Goal: Task Accomplishment & Management: Complete application form

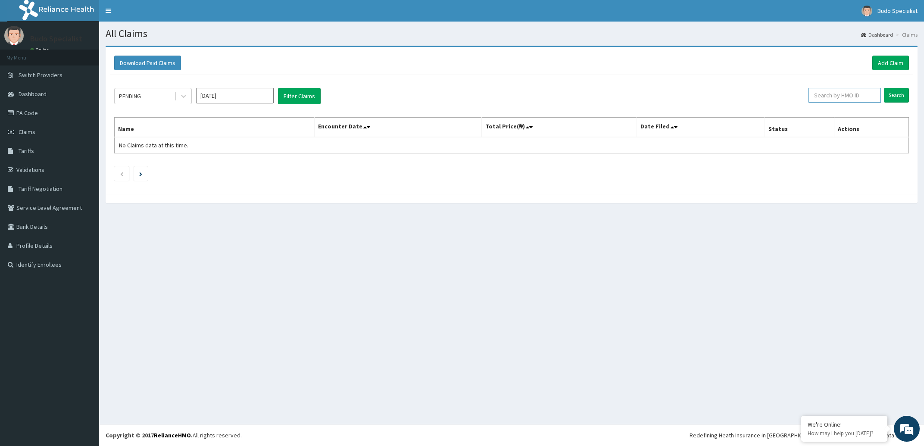
click at [830, 96] on input "text" at bounding box center [844, 95] width 72 height 15
click at [244, 95] on input "[DATE]" at bounding box center [235, 96] width 78 height 16
type input "O"
click at [231, 167] on div "Aug" at bounding box center [234, 167] width 17 height 16
type input "Aug 2025"
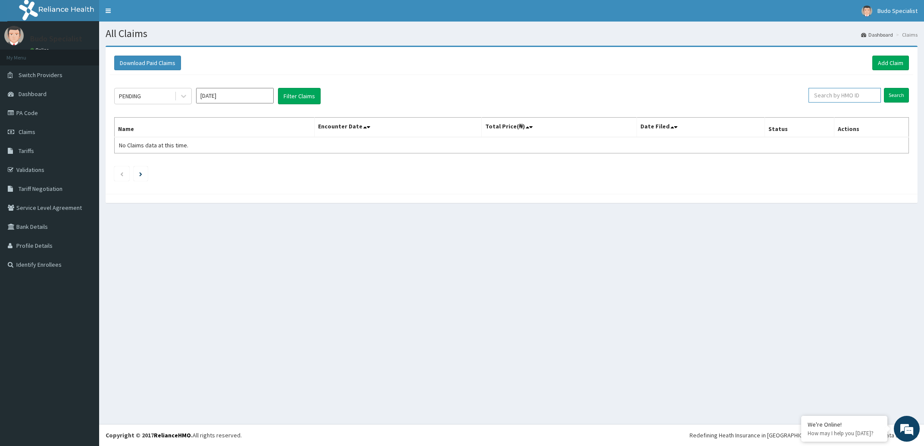
click at [844, 98] on input "text" at bounding box center [844, 95] width 72 height 15
type input "AAJ/10055/A"
click at [898, 91] on input "Search" at bounding box center [896, 95] width 25 height 15
click at [225, 99] on input "Aug 2025" at bounding box center [235, 96] width 78 height 16
type input "A"
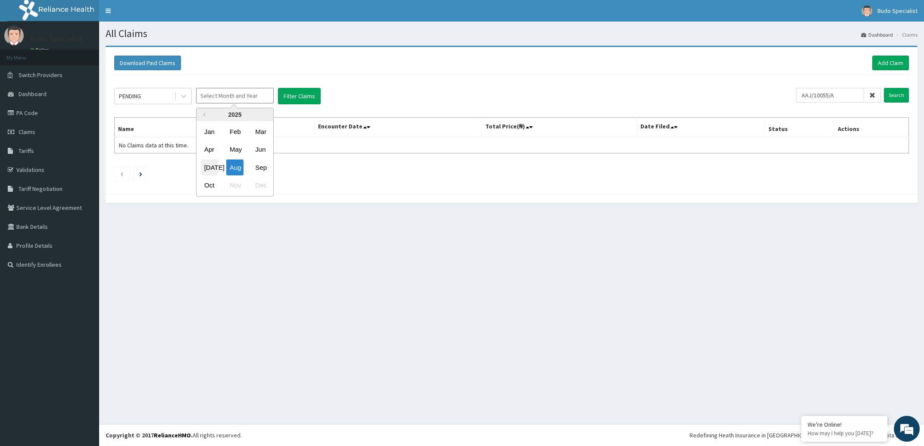
click at [210, 166] on div "Jul" at bounding box center [209, 167] width 17 height 16
click at [898, 91] on input "Search" at bounding box center [896, 95] width 25 height 15
click at [236, 96] on input "Jul 2025" at bounding box center [235, 96] width 78 height 16
type input "J"
click at [264, 170] on div "Sep" at bounding box center [260, 167] width 17 height 16
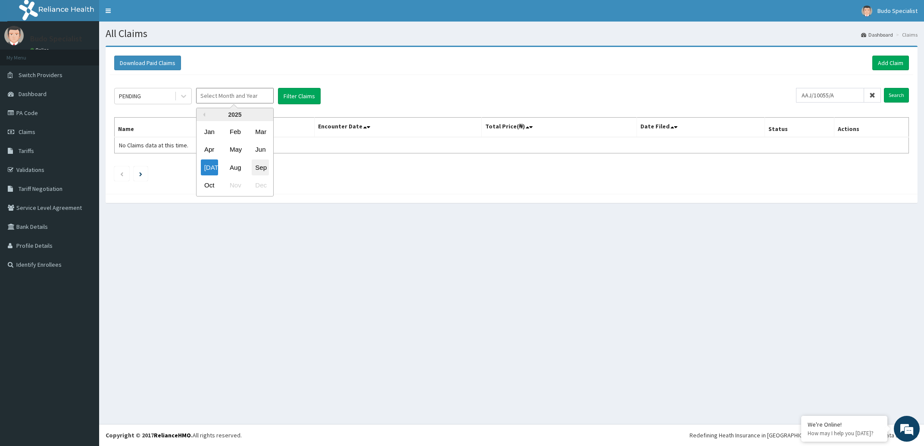
type input "Sep 2025"
click at [899, 99] on input "Search" at bounding box center [896, 95] width 25 height 15
click at [21, 172] on link "Validations" at bounding box center [49, 169] width 99 height 19
click at [182, 100] on icon at bounding box center [183, 96] width 9 height 9
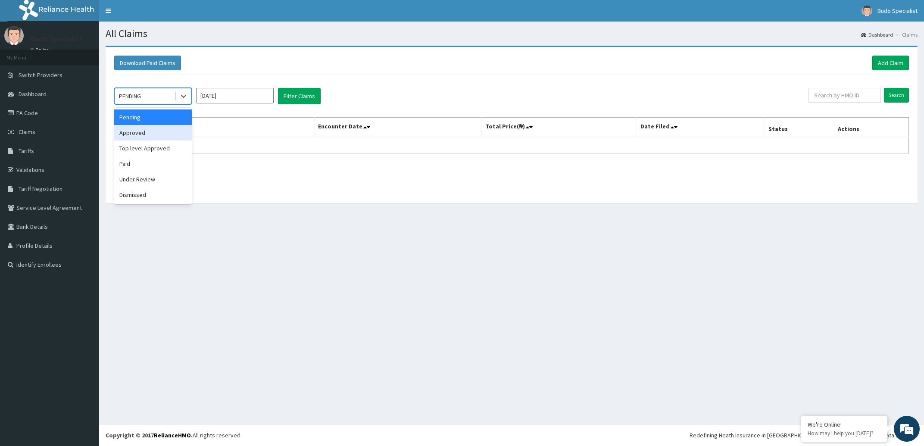
click at [147, 133] on div "Approved" at bounding box center [153, 133] width 78 height 16
click at [245, 91] on input "[DATE]" at bounding box center [235, 96] width 78 height 16
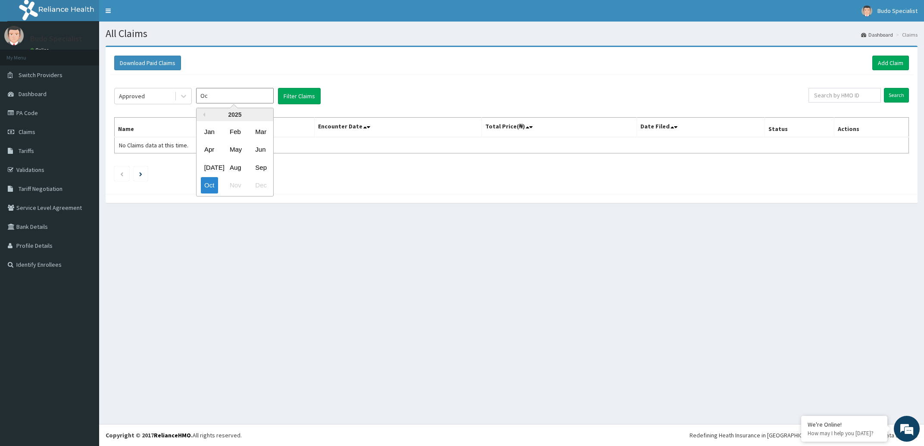
type input "O"
click at [207, 166] on div "[DATE]" at bounding box center [209, 167] width 17 height 16
type input "[DATE]"
click at [896, 92] on input "Search" at bounding box center [896, 95] width 25 height 15
click at [844, 98] on input "text" at bounding box center [844, 95] width 72 height 15
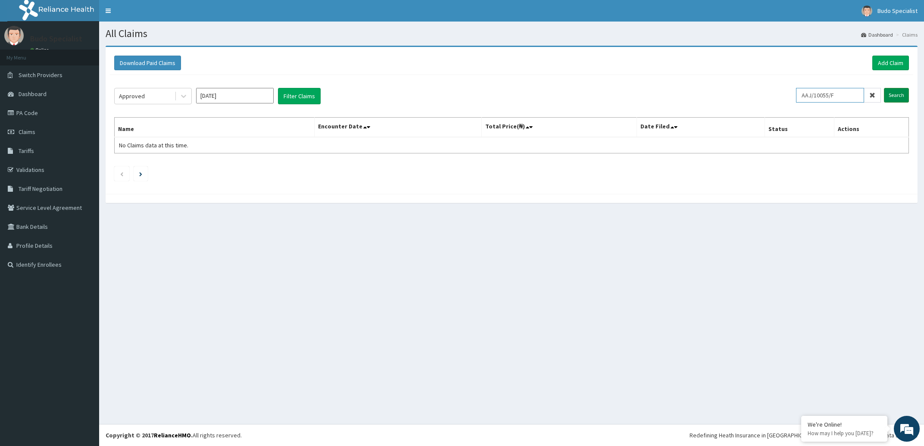
type input "AAJ/10055/F"
click at [899, 97] on input "Search" at bounding box center [896, 95] width 25 height 15
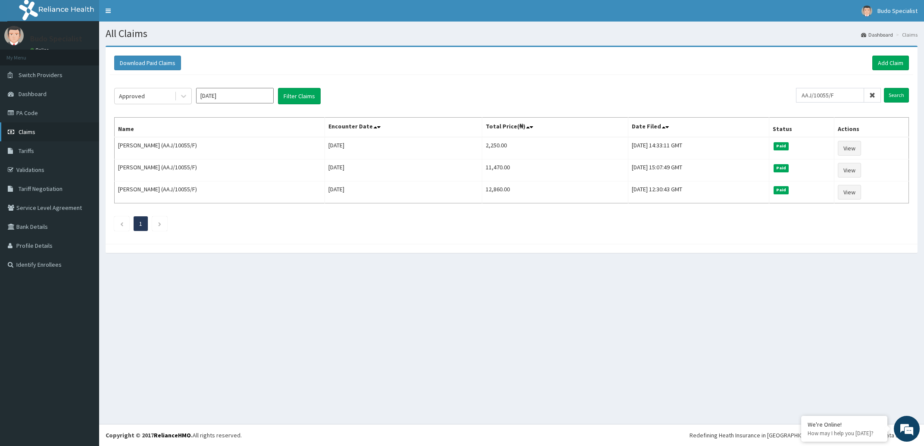
click at [30, 135] on span "Claims" at bounding box center [27, 132] width 17 height 8
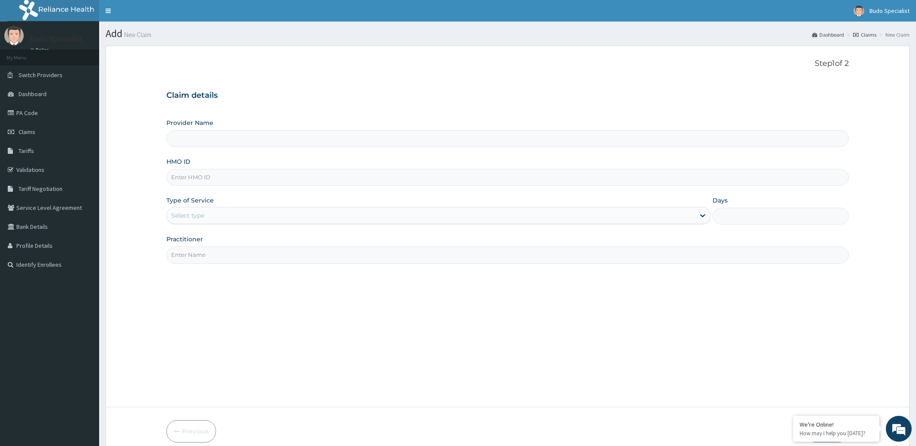
type input "Budo Specialist Hospital"
click at [182, 181] on input "HMO ID" at bounding box center [507, 177] width 683 height 17
type input "AAJ/10055/F"
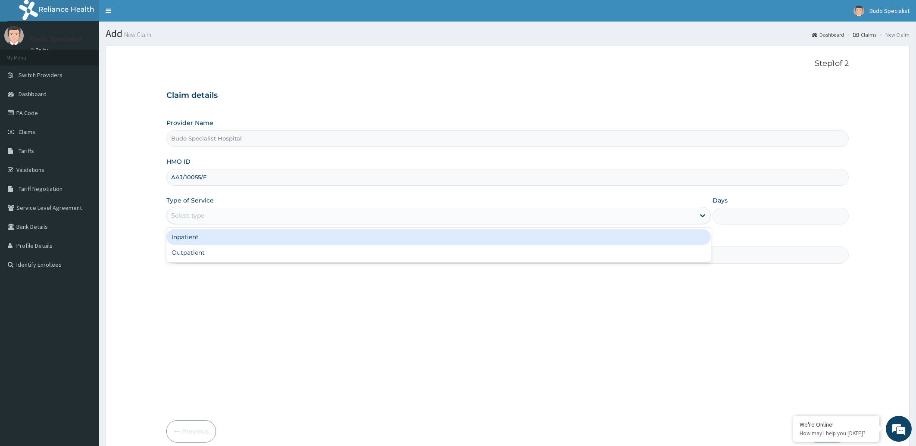
click at [201, 216] on div "Select type" at bounding box center [187, 215] width 33 height 9
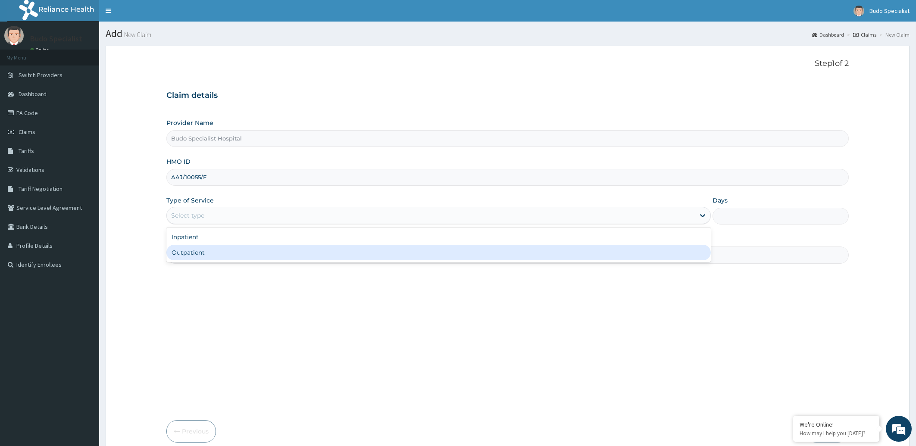
click at [205, 256] on div "Outpatient" at bounding box center [438, 253] width 545 height 16
type input "1"
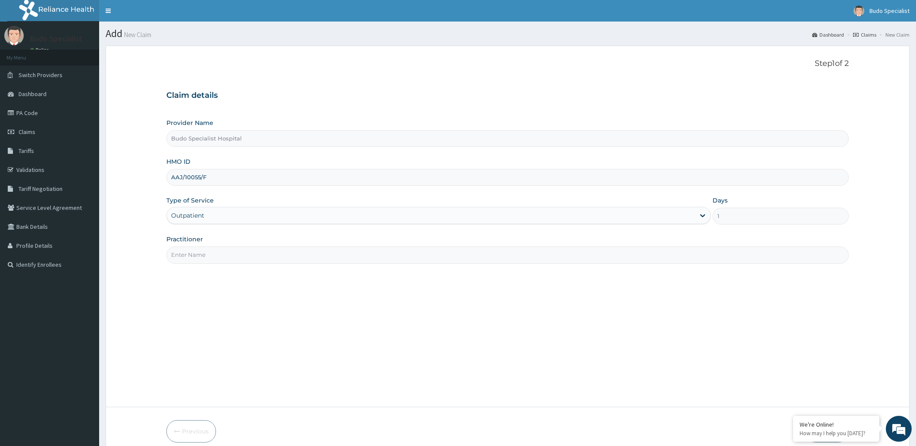
click at [194, 260] on input "Practitioner" at bounding box center [507, 254] width 683 height 17
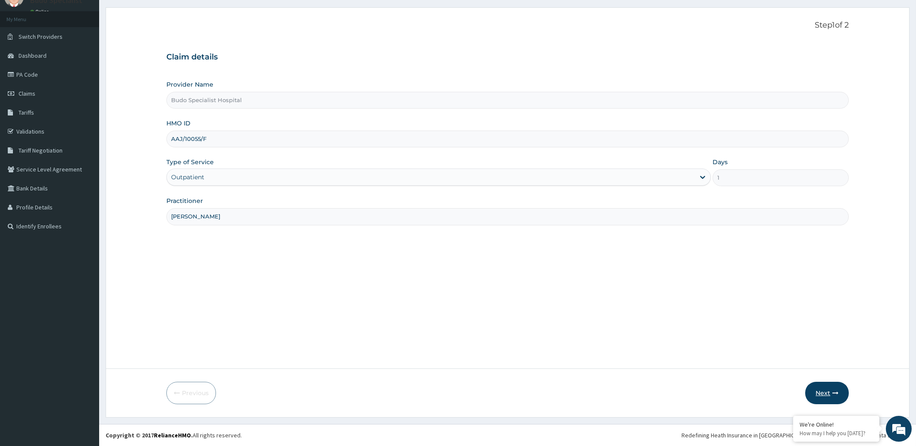
type input "DR OKUSE"
click at [830, 393] on button "Next" at bounding box center [827, 393] width 44 height 22
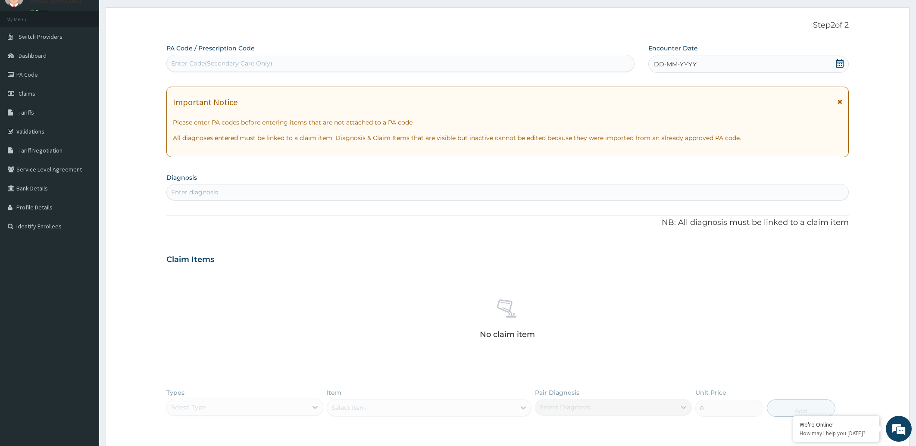
click at [676, 66] on span "DD-MM-YYYY" at bounding box center [675, 64] width 43 height 9
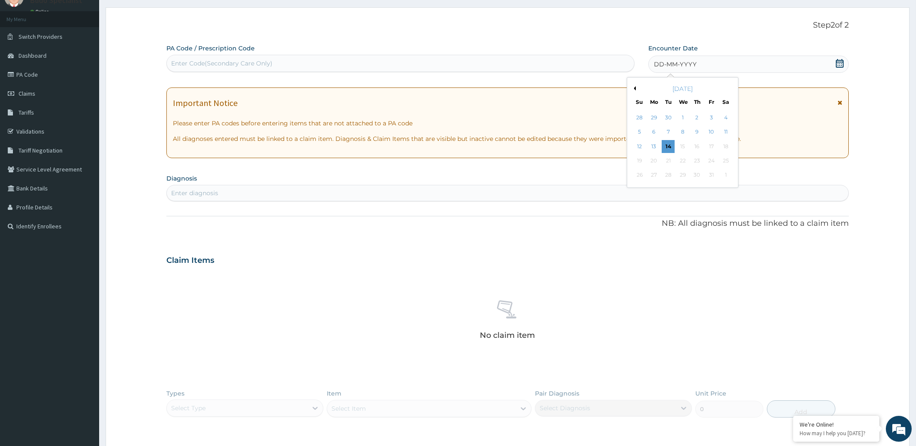
click at [633, 88] on button "Previous Month" at bounding box center [633, 88] width 4 height 4
click at [697, 118] on div "4" at bounding box center [696, 117] width 13 height 13
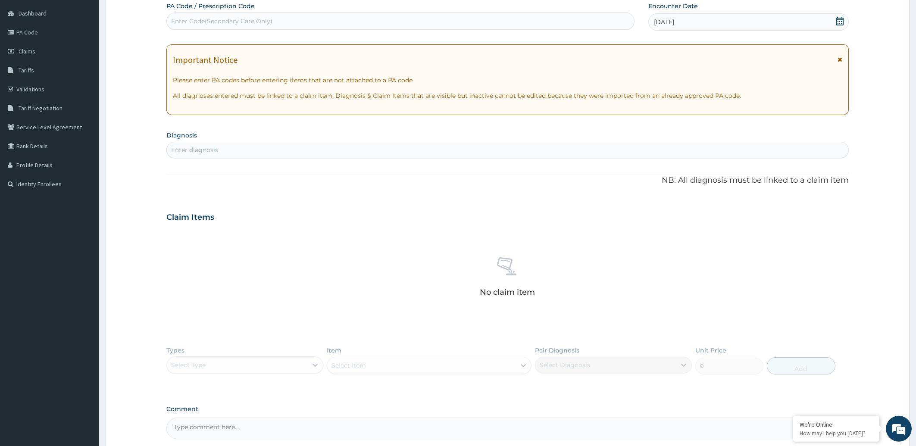
scroll to position [164, 0]
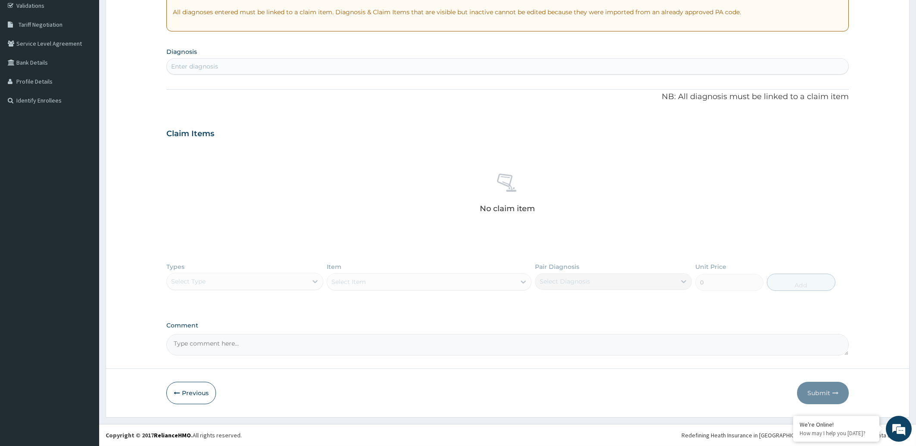
click at [218, 65] on div "Enter diagnosis" at bounding box center [194, 66] width 47 height 9
type input "UPPER"
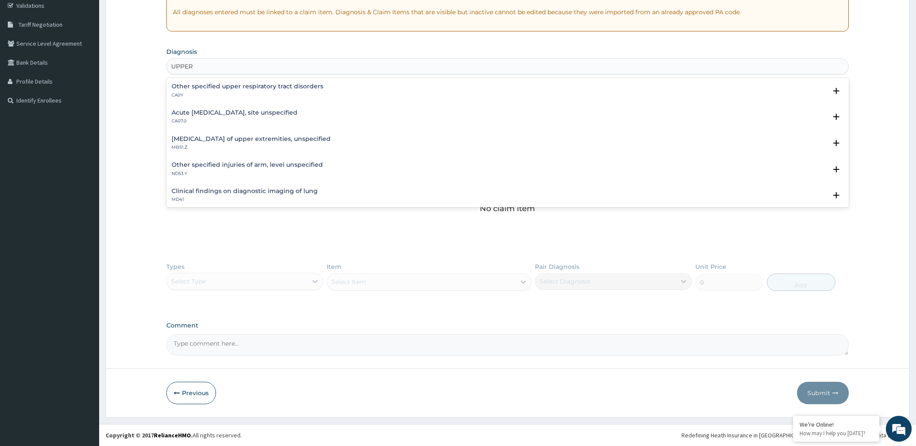
click at [239, 109] on h4 "Acute upper respiratory infection, site unspecified" at bounding box center [235, 112] width 126 height 6
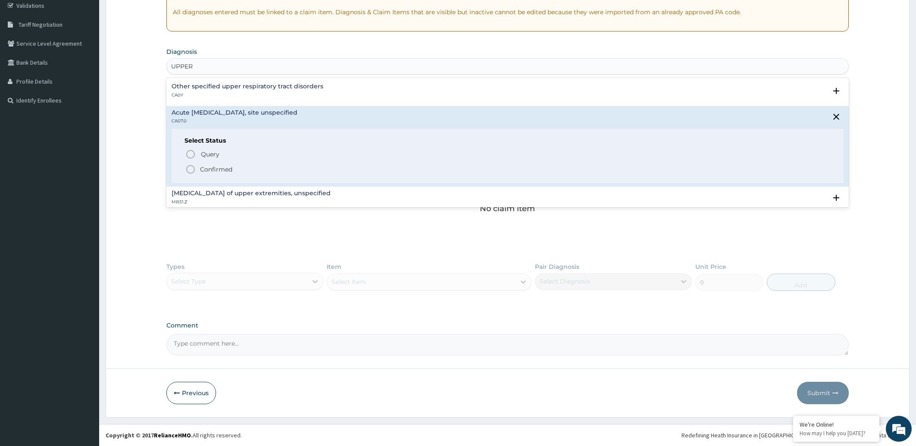
click at [192, 173] on circle "status option filled" at bounding box center [191, 169] width 8 height 8
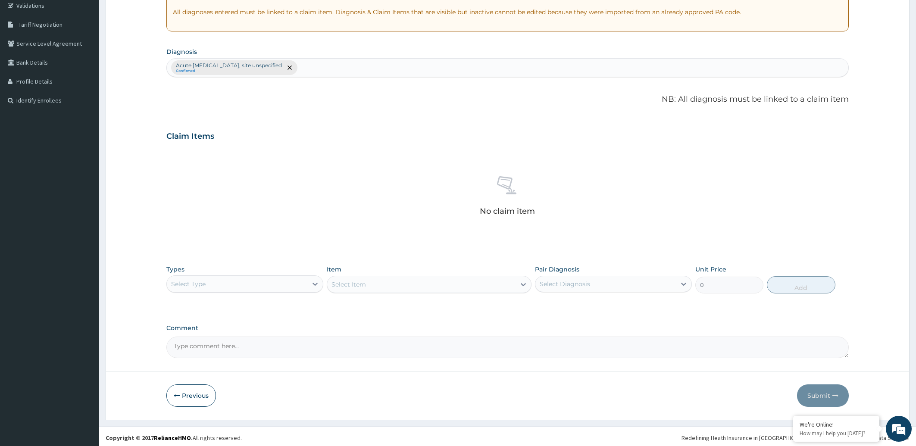
click at [362, 71] on div "Acute upper respiratory infection, site unspecified Confirmed" at bounding box center [508, 68] width 682 height 18
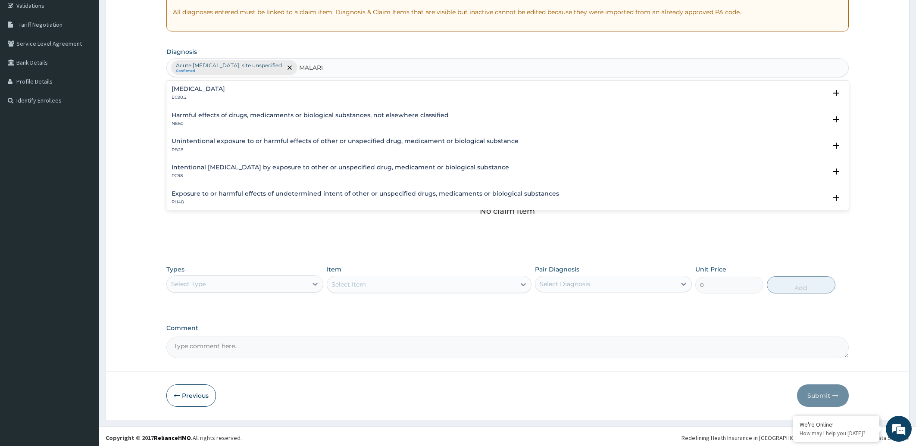
type input "MALARIA"
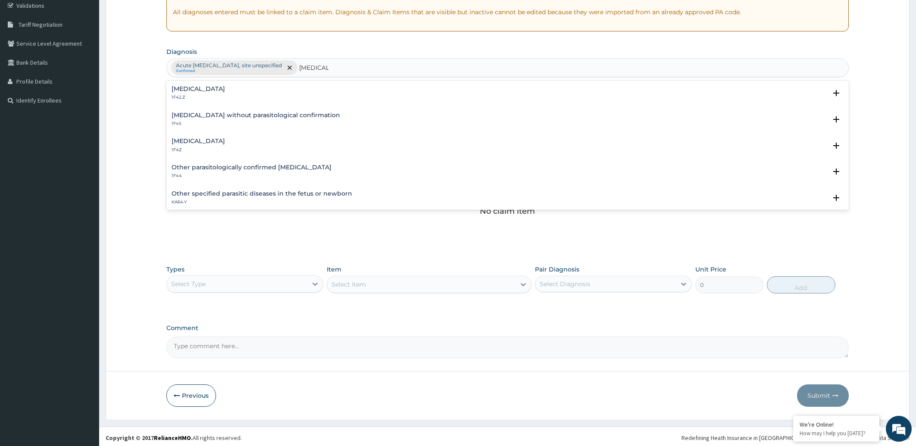
click at [219, 141] on h4 "Malaria, unspecified" at bounding box center [198, 141] width 53 height 6
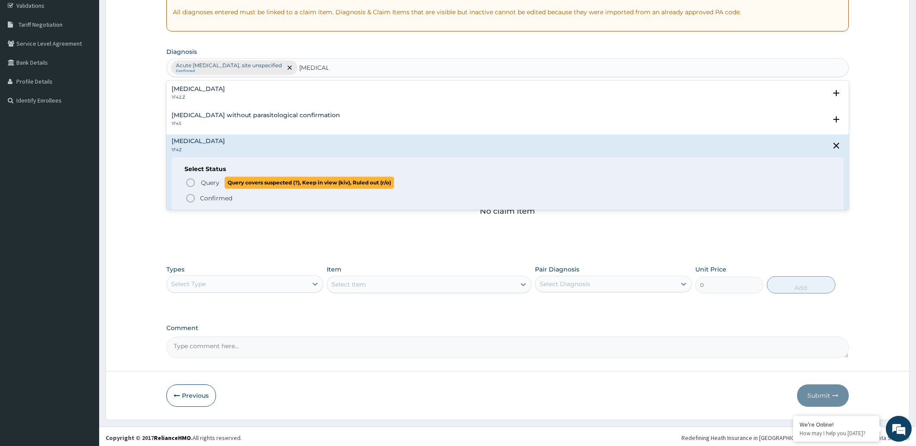
click at [193, 182] on icon "status option query" at bounding box center [190, 183] width 10 height 10
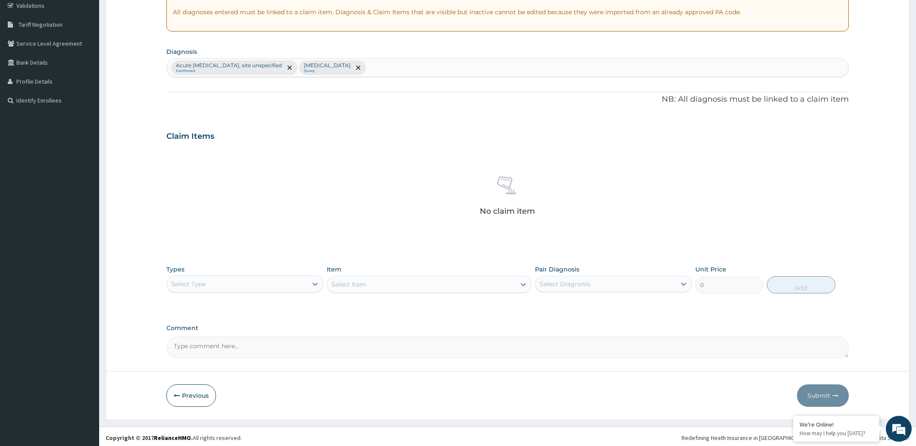
click at [419, 72] on div "Acute upper respiratory infection, site unspecified Confirmed Malaria, unspecif…" at bounding box center [508, 68] width 682 height 18
type input "SEPSIS"
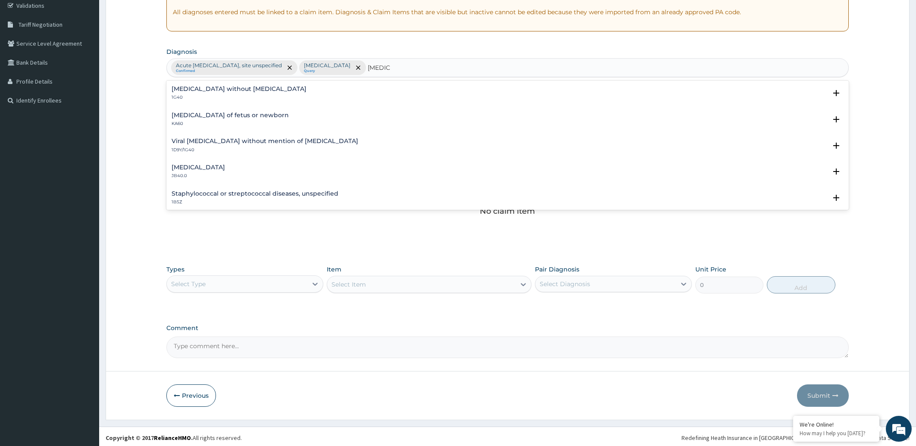
click at [250, 87] on h4 "Sepsis without septic shock" at bounding box center [239, 89] width 135 height 6
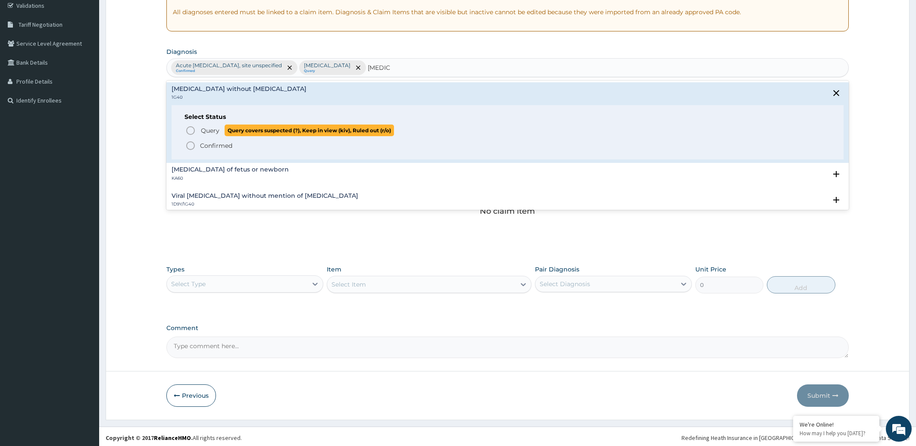
click at [216, 132] on span "Query" at bounding box center [210, 130] width 19 height 9
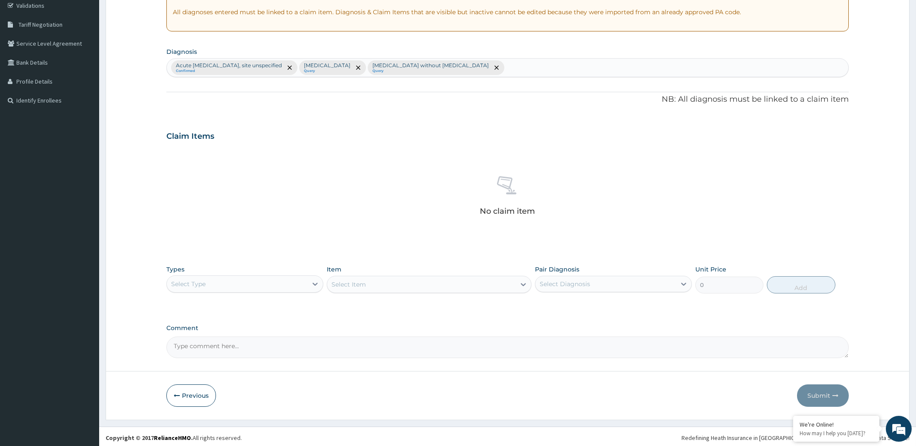
scroll to position [167, 0]
click at [263, 281] on div "Select Type" at bounding box center [237, 282] width 140 height 14
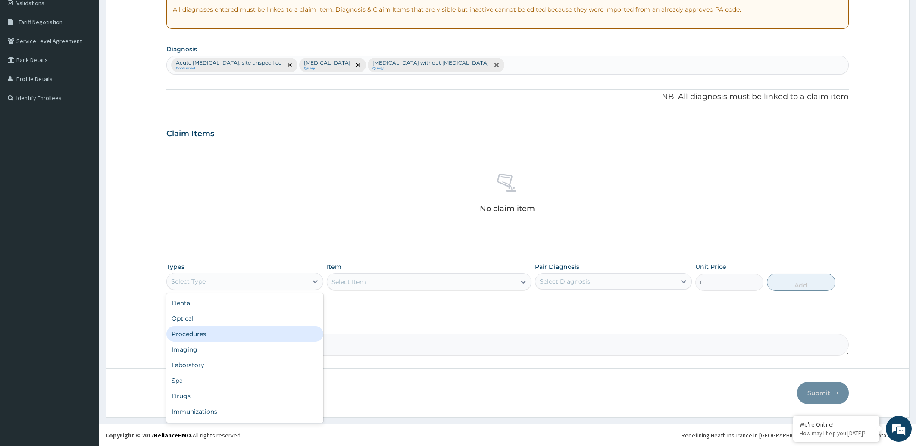
click at [209, 334] on div "Procedures" at bounding box center [244, 334] width 157 height 16
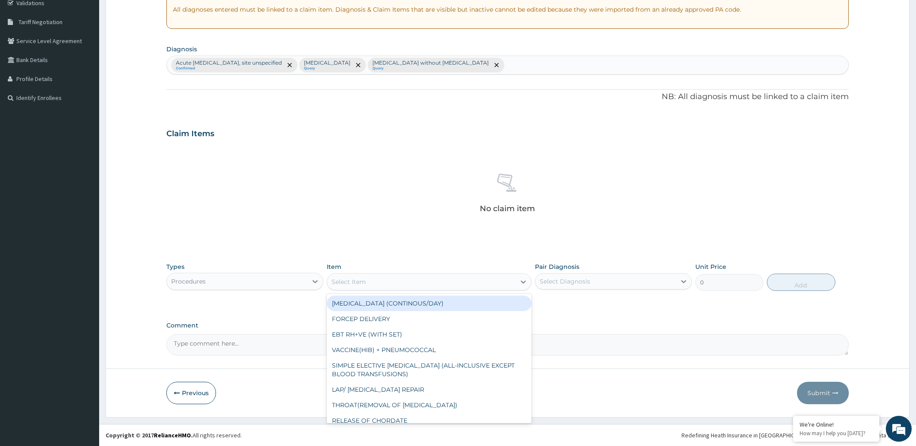
click at [374, 278] on div "Select Item" at bounding box center [421, 282] width 188 height 14
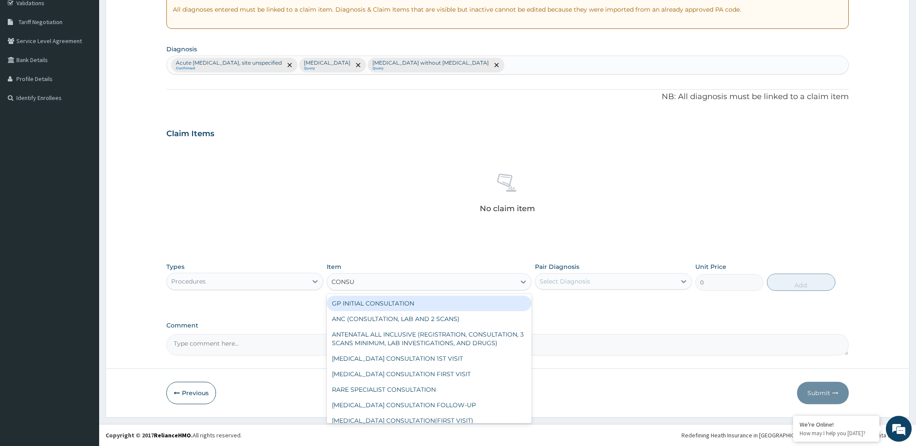
type input "CONSUL"
click at [375, 301] on div "GP INITIAL CONSULTATION" at bounding box center [429, 304] width 205 height 16
type input "2000"
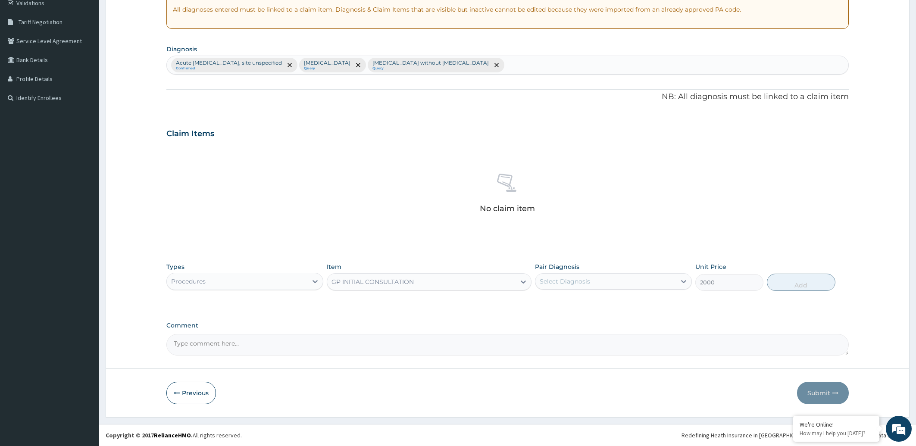
click at [609, 284] on div "Select Diagnosis" at bounding box center [605, 282] width 140 height 14
click at [595, 306] on label "Acute upper respiratory infection, site unspecified" at bounding box center [612, 302] width 126 height 9
checkbox input "true"
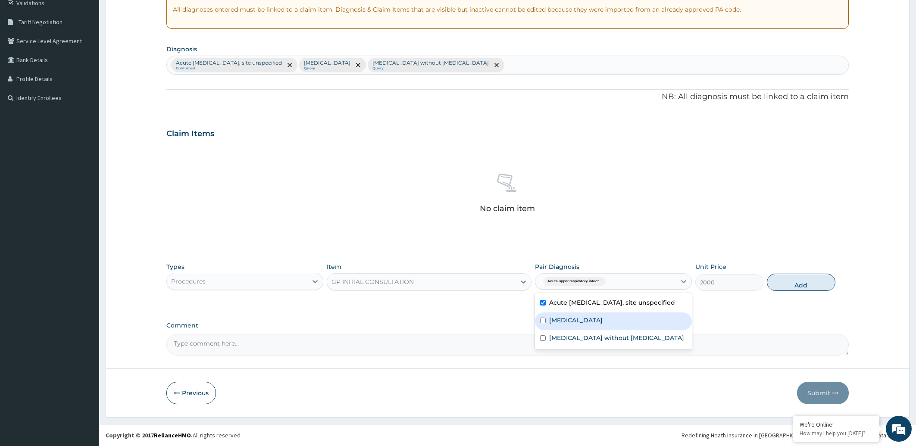
click at [587, 324] on label "Malaria, unspecified" at bounding box center [575, 320] width 53 height 9
checkbox input "true"
drag, startPoint x: 583, startPoint y: 344, endPoint x: 643, endPoint y: 331, distance: 60.9
click at [584, 342] on label "Sepsis without septic shock" at bounding box center [616, 338] width 135 height 9
checkbox input "true"
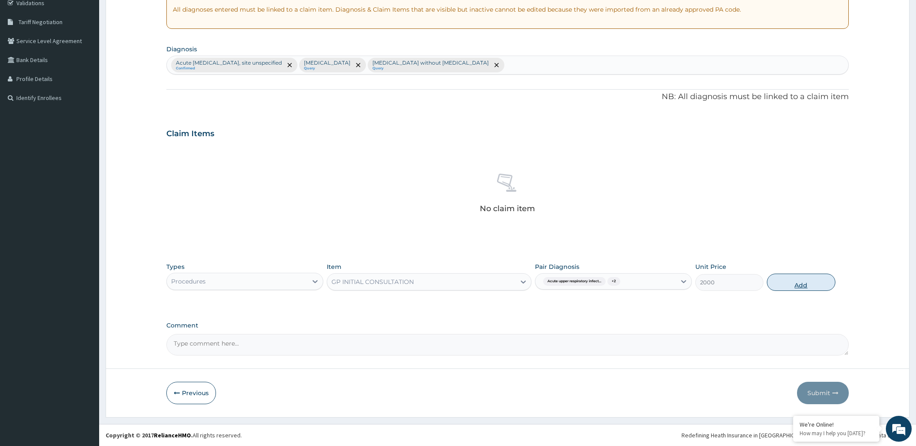
click at [810, 280] on button "Add" at bounding box center [801, 282] width 68 height 17
type input "0"
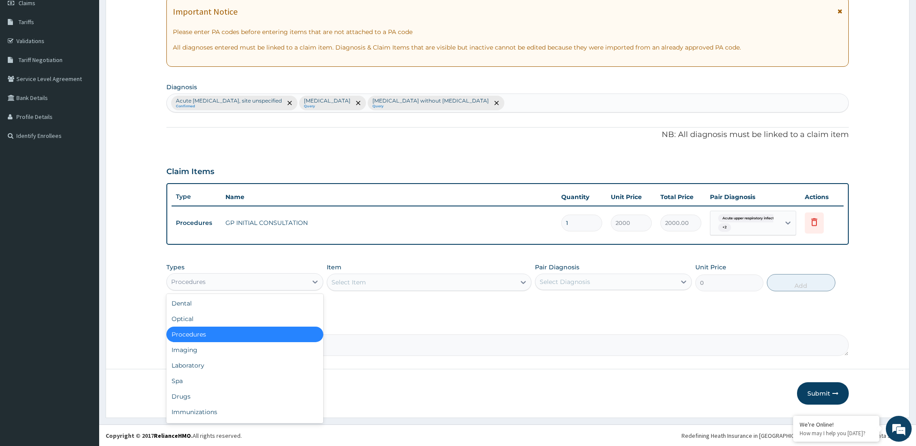
click at [222, 280] on div "Procedures" at bounding box center [237, 282] width 140 height 14
click at [184, 396] on div "Drugs" at bounding box center [244, 397] width 157 height 16
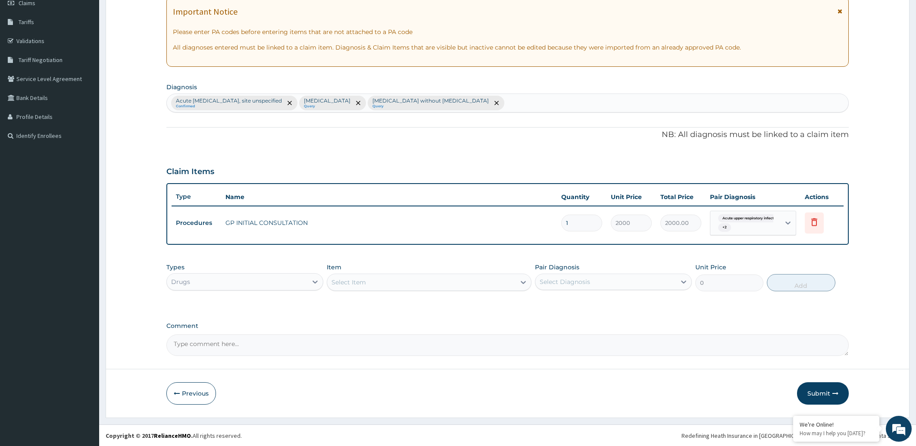
click at [449, 276] on div "Select Item" at bounding box center [421, 282] width 188 height 14
type input "ZINNA"
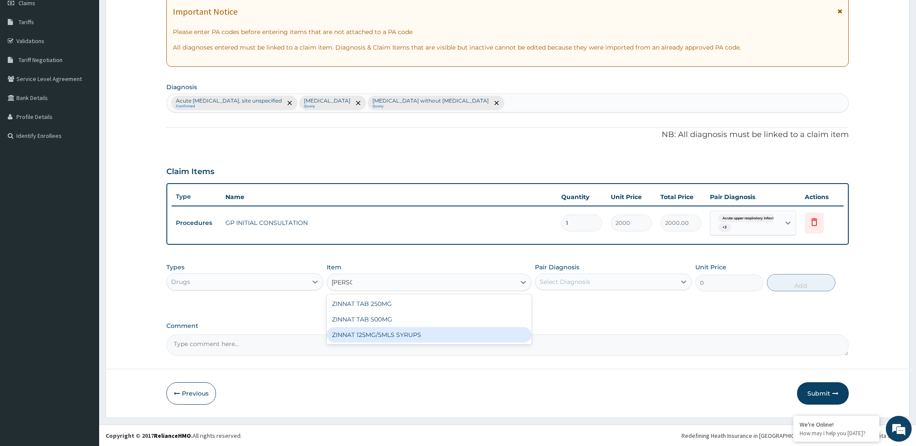
click at [418, 334] on div "ZINNAT 125MG/5MLS SYRUPS" at bounding box center [429, 335] width 205 height 16
type input "2700"
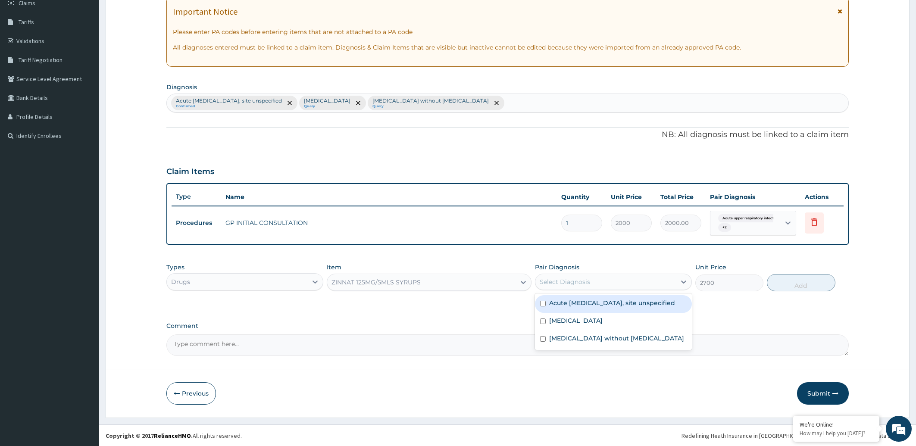
click at [650, 281] on div "Select Diagnosis" at bounding box center [605, 282] width 140 height 14
click at [624, 307] on label "Acute upper respiratory infection, site unspecified" at bounding box center [612, 303] width 126 height 9
checkbox input "true"
click at [817, 286] on button "Add" at bounding box center [801, 282] width 68 height 17
type input "0"
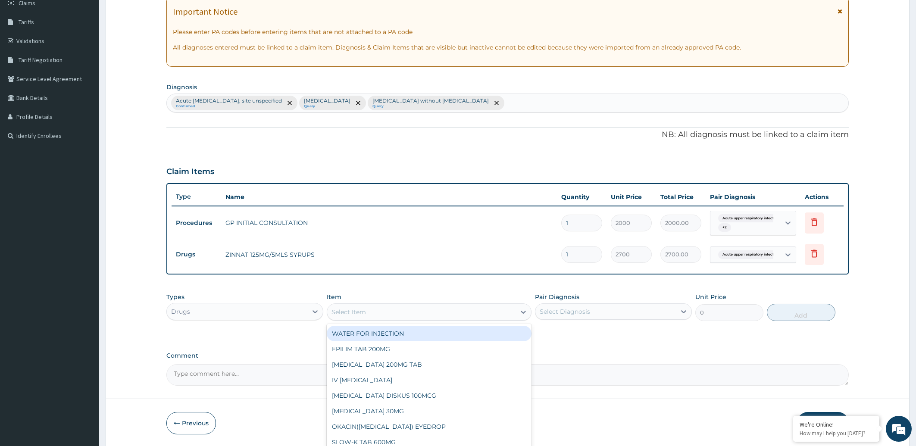
click at [345, 312] on div "Select Item" at bounding box center [348, 312] width 34 height 9
type input "VITAM"
click at [378, 333] on div "VITAMIN C 100MG/5MLS SYRUP" at bounding box center [429, 334] width 205 height 16
type input "350"
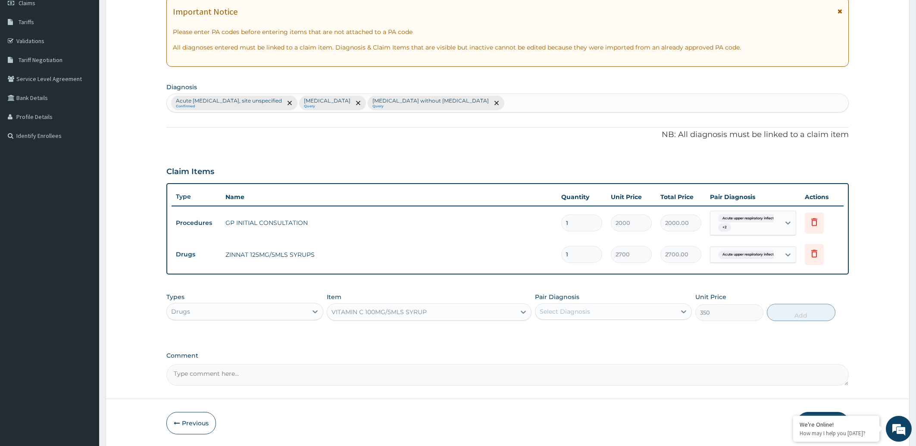
click at [641, 311] on div "Select Diagnosis" at bounding box center [605, 312] width 140 height 14
click at [630, 337] on label "Acute upper respiratory infection, site unspecified" at bounding box center [612, 332] width 126 height 9
checkbox input "true"
click at [782, 318] on button "Add" at bounding box center [801, 312] width 68 height 17
type input "0"
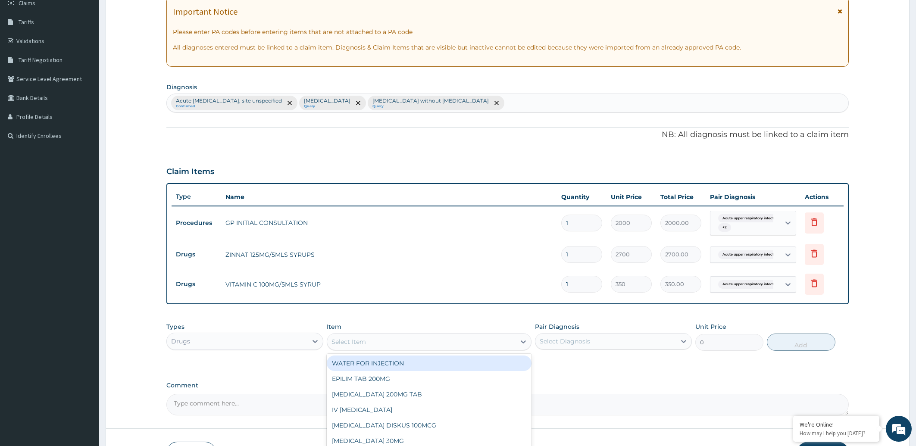
click at [356, 343] on div "Select Item" at bounding box center [348, 341] width 34 height 9
type input "MENTH"
click at [370, 360] on div "MENTHODEX COUGH SYRUP" at bounding box center [429, 364] width 205 height 16
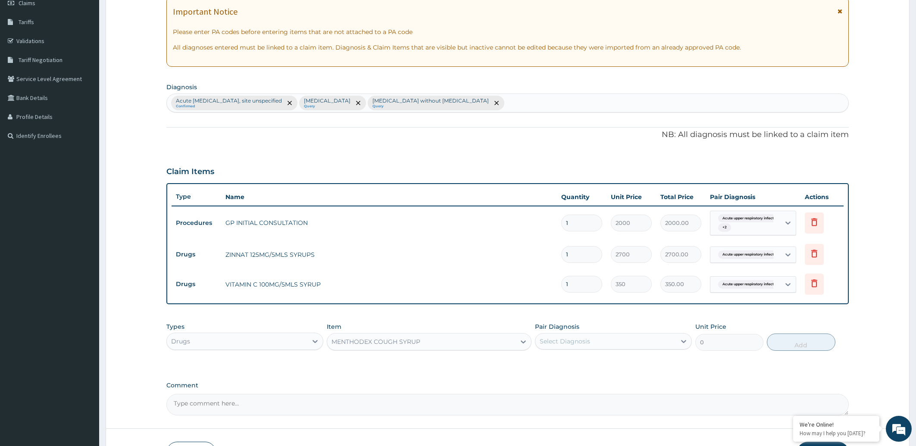
type input "850"
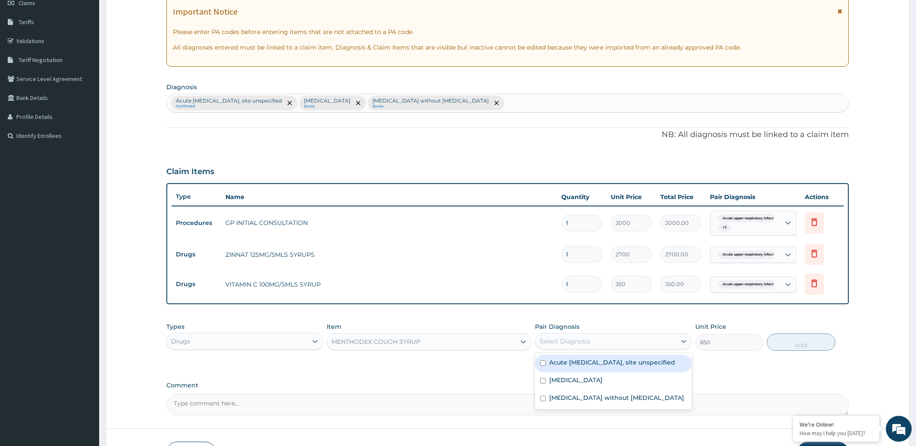
click at [576, 342] on div "Select Diagnosis" at bounding box center [565, 341] width 50 height 9
drag, startPoint x: 576, startPoint y: 366, endPoint x: 694, endPoint y: 366, distance: 118.5
click at [587, 364] on label "Acute [MEDICAL_DATA], site unspecified" at bounding box center [612, 362] width 126 height 9
checkbox input "true"
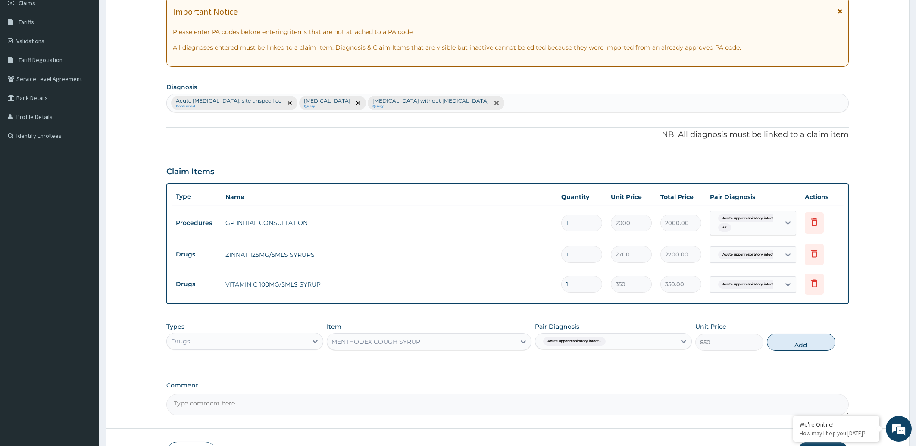
click at [808, 345] on button "Add" at bounding box center [801, 342] width 68 height 17
type input "0"
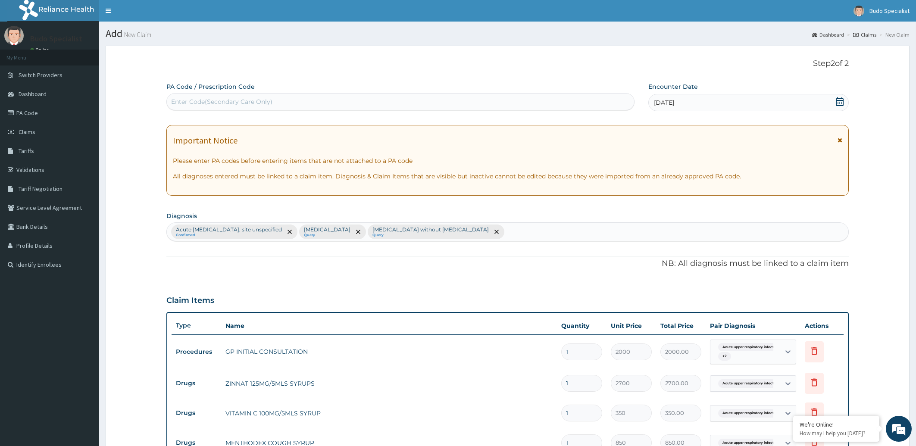
scroll to position [218, 0]
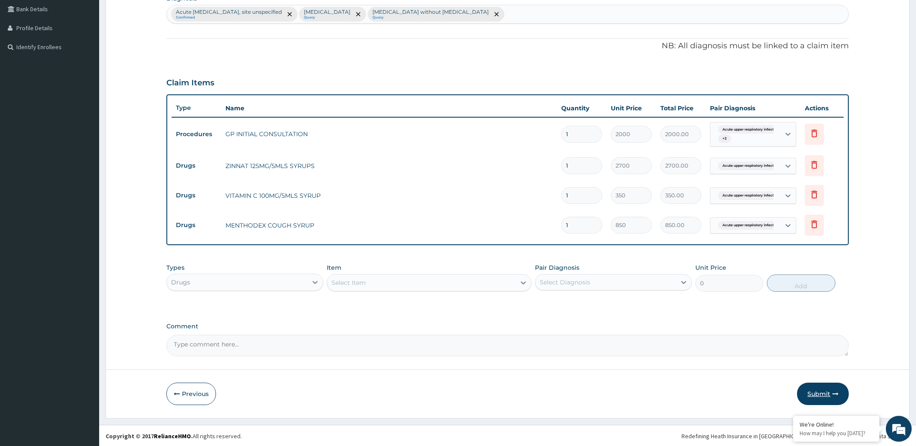
click at [821, 392] on button "Submit" at bounding box center [823, 394] width 52 height 22
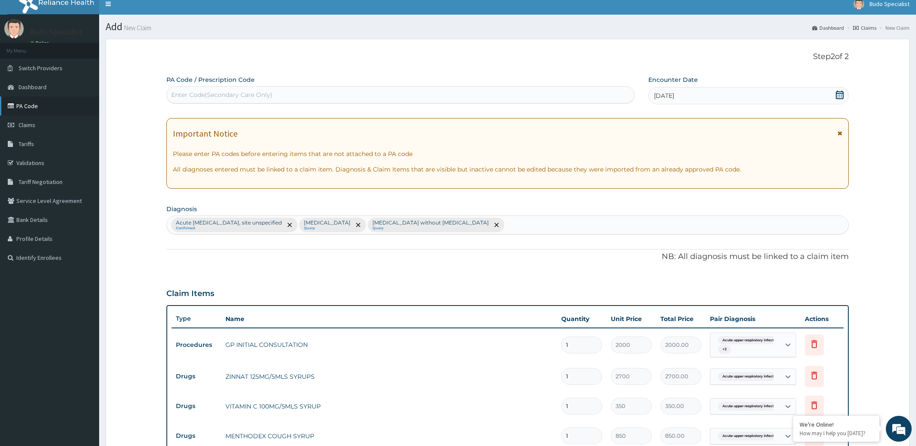
scroll to position [0, 0]
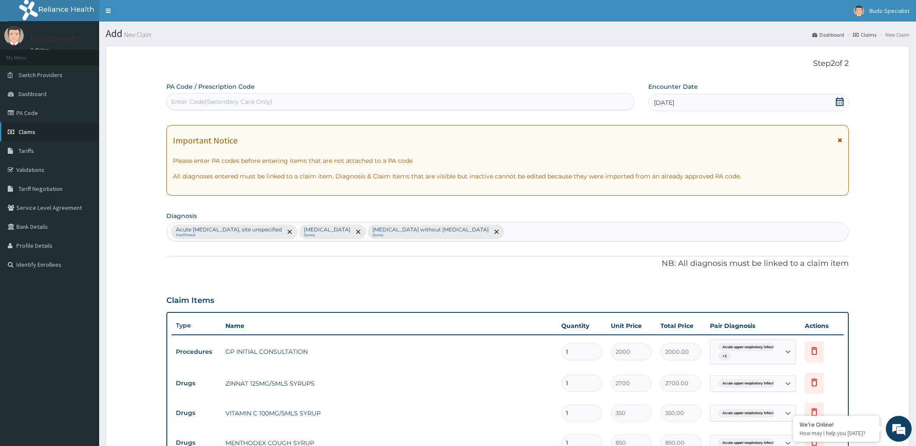
click at [31, 129] on span "Claims" at bounding box center [27, 132] width 17 height 8
click at [29, 134] on span "Claims" at bounding box center [27, 132] width 17 height 8
click at [25, 135] on span "Claims" at bounding box center [27, 132] width 17 height 8
click at [11, 133] on icon at bounding box center [12, 132] width 9 height 6
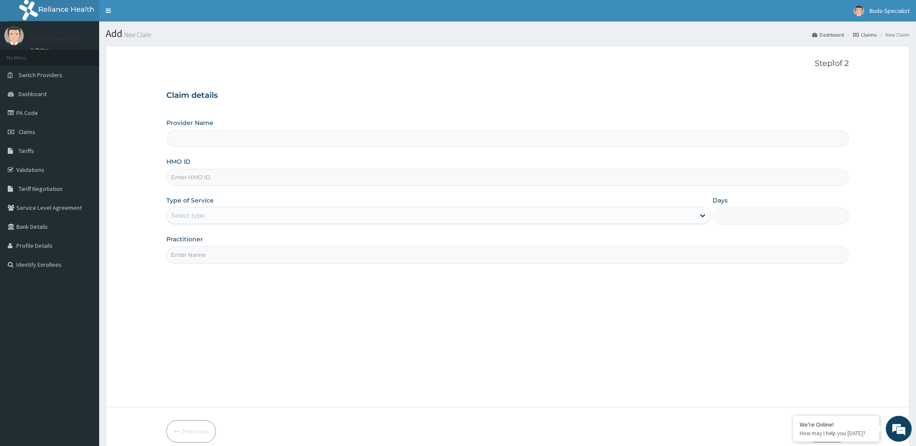
type input "Budo Specialist Hospital"
click at [193, 174] on input "HMO ID" at bounding box center [507, 177] width 683 height 17
type input "AAJ/10055/C"
click at [215, 213] on div "Select type" at bounding box center [431, 216] width 528 height 14
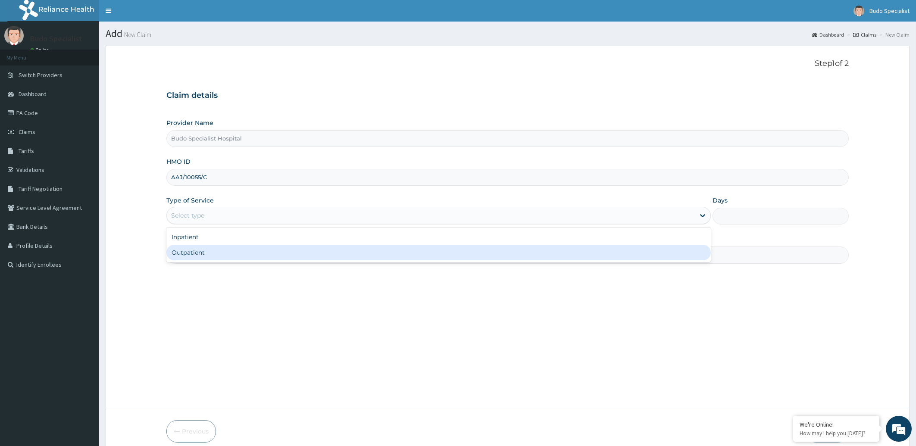
click at [203, 248] on div "Outpatient" at bounding box center [438, 253] width 545 height 16
type input "1"
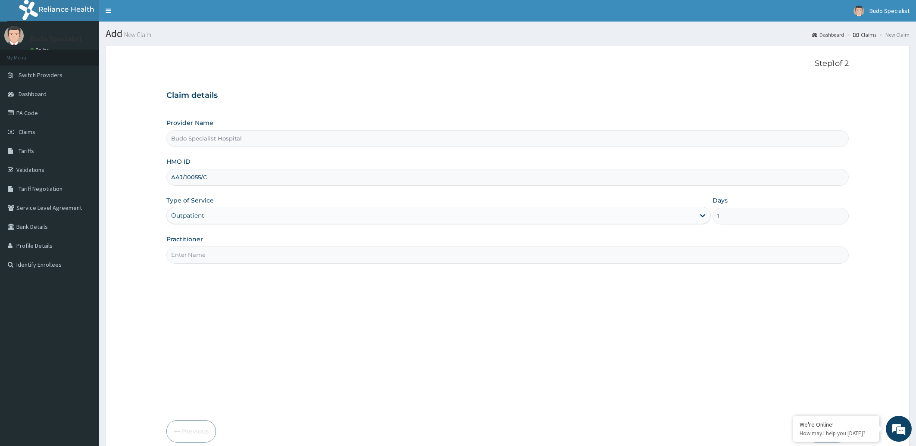
click at [202, 252] on input "Practitioner" at bounding box center [507, 254] width 683 height 17
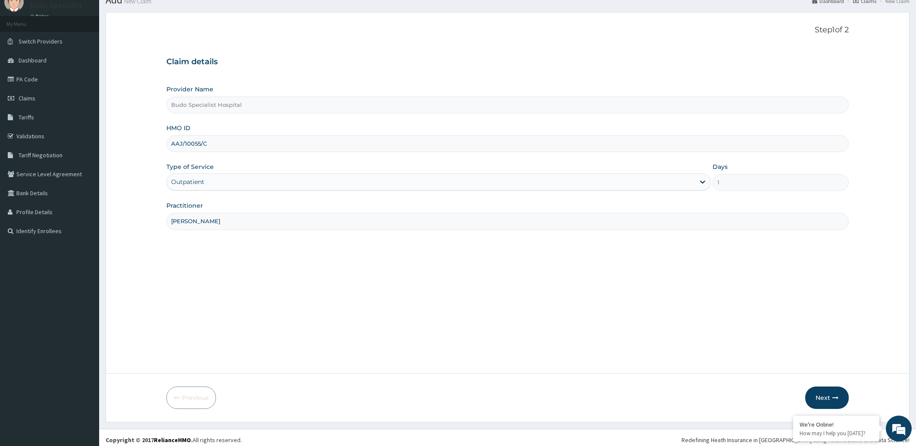
scroll to position [38, 0]
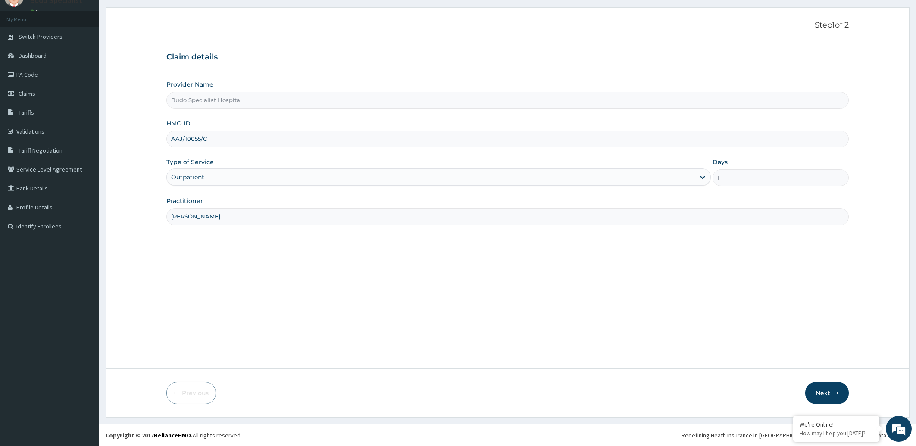
type input "DR OKUSE"
click at [828, 396] on button "Next" at bounding box center [827, 393] width 44 height 22
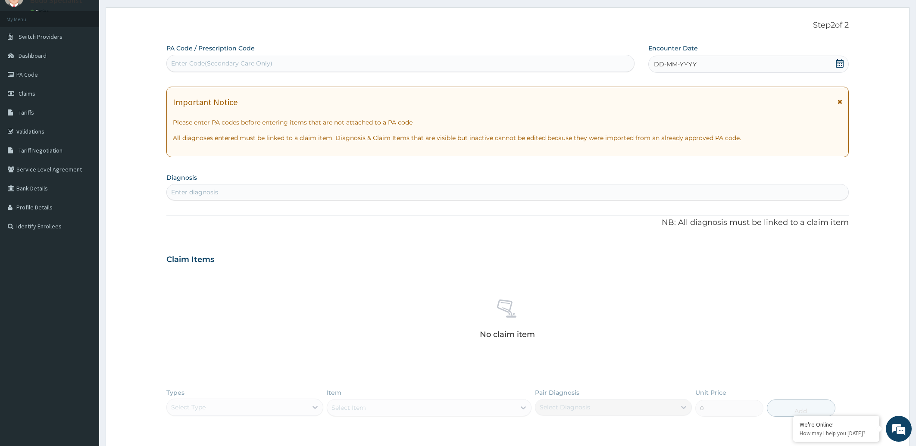
click at [680, 66] on span "DD-MM-YYYY" at bounding box center [675, 64] width 43 height 9
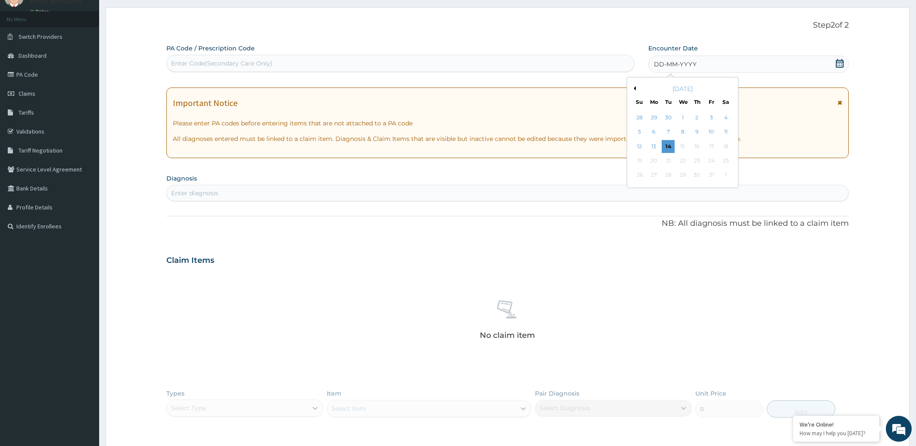
click at [635, 90] on div "[DATE]" at bounding box center [682, 88] width 104 height 9
click at [634, 87] on button "Previous Month" at bounding box center [633, 88] width 4 height 4
click at [694, 117] on div "4" at bounding box center [696, 117] width 13 height 13
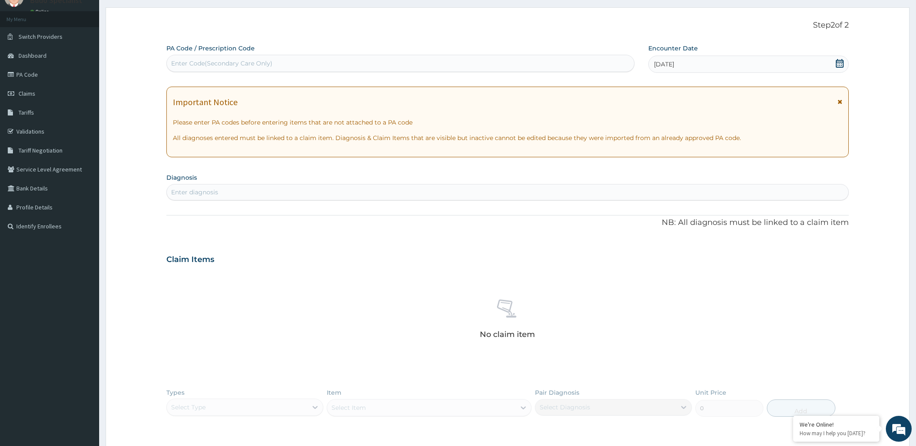
click at [188, 193] on div "Enter diagnosis" at bounding box center [194, 192] width 47 height 9
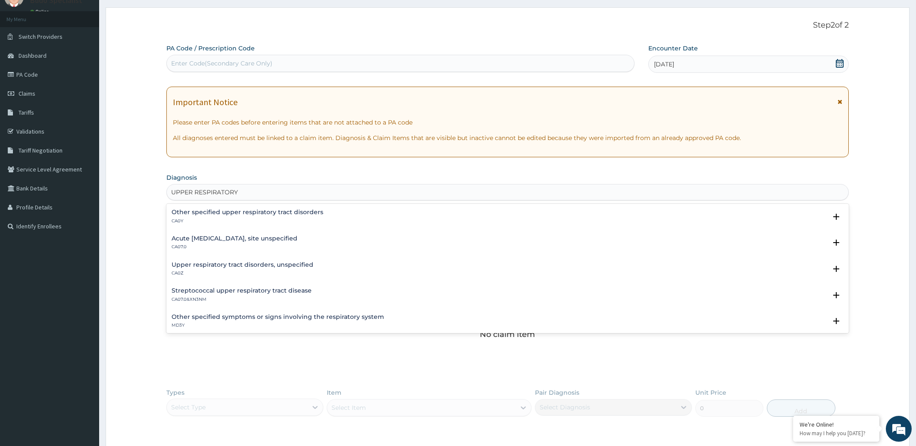
type input "UPPER RESPIRATORY"
click at [234, 240] on h4 "Acute upper respiratory infection, site unspecified" at bounding box center [235, 238] width 126 height 6
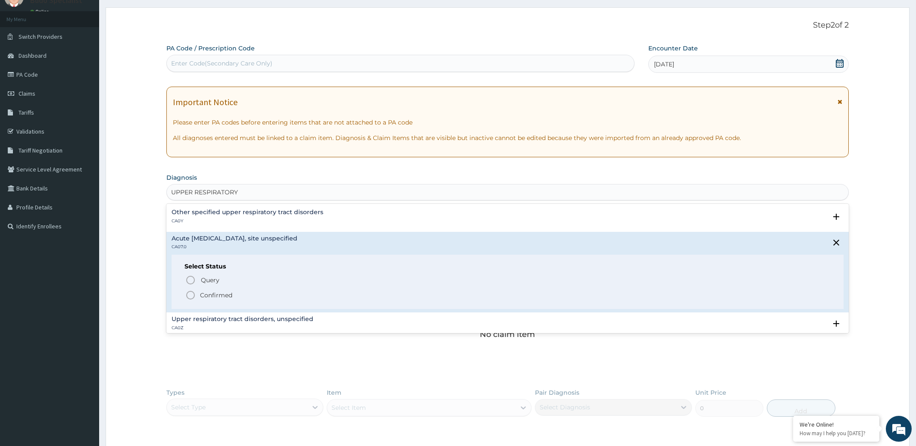
click at [186, 294] on icon "status option filled" at bounding box center [190, 295] width 10 height 10
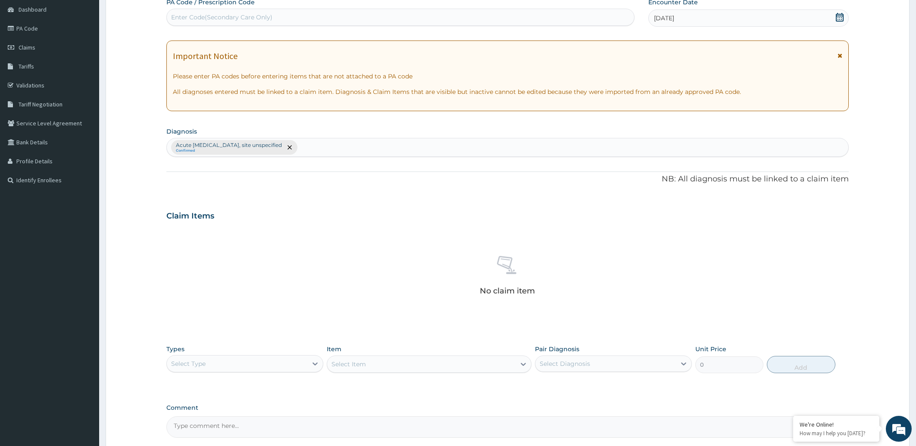
scroll to position [167, 0]
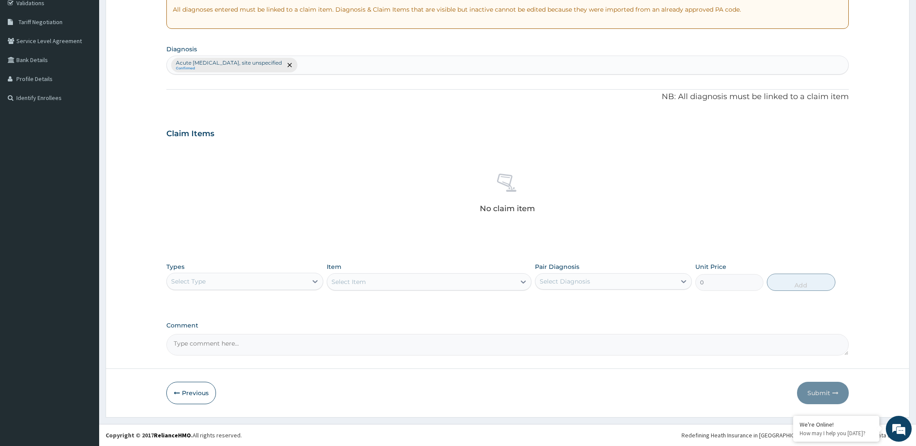
click at [290, 284] on div "Select Type" at bounding box center [237, 282] width 140 height 14
click at [220, 334] on div "Procedures" at bounding box center [244, 334] width 157 height 16
click at [392, 282] on div "Select Item" at bounding box center [429, 281] width 205 height 17
click at [392, 282] on div "Select Item" at bounding box center [421, 282] width 188 height 14
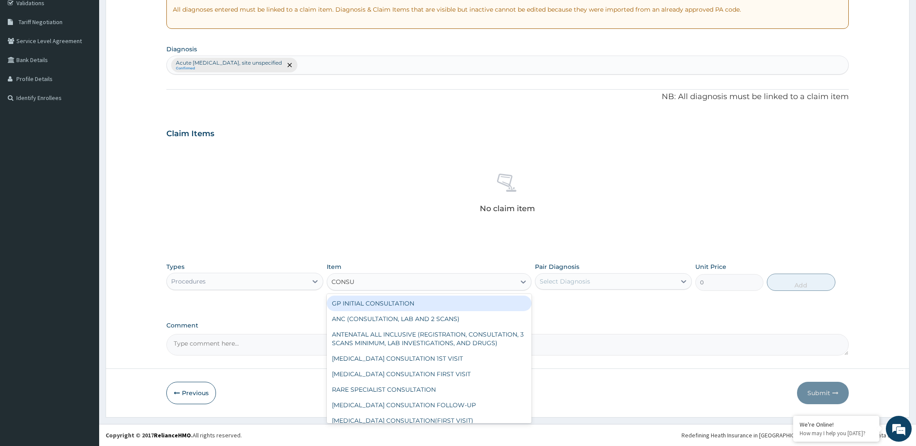
type input "CONSUL"
click at [391, 305] on div "GP INITIAL CONSULTATION" at bounding box center [429, 304] width 205 height 16
type input "2000"
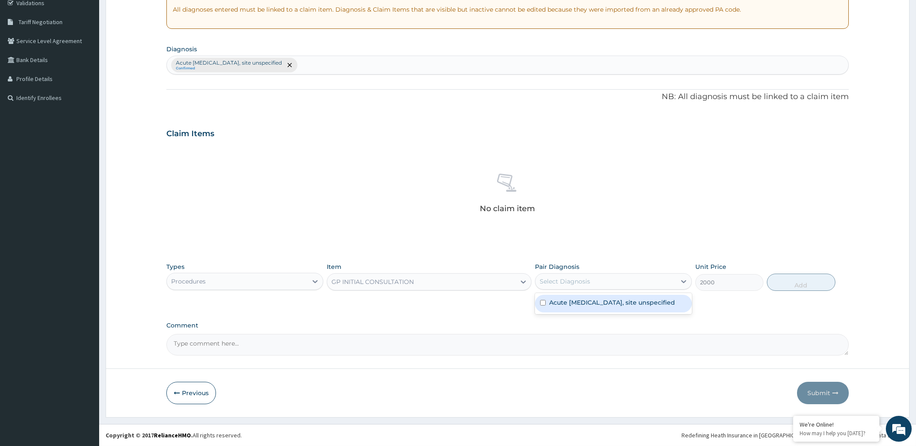
click at [612, 288] on div "Select Diagnosis" at bounding box center [605, 282] width 140 height 14
click at [612, 303] on label "Acute upper respiratory infection, site unspecified" at bounding box center [612, 302] width 126 height 9
checkbox input "true"
click at [794, 286] on button "Add" at bounding box center [801, 282] width 68 height 17
type input "0"
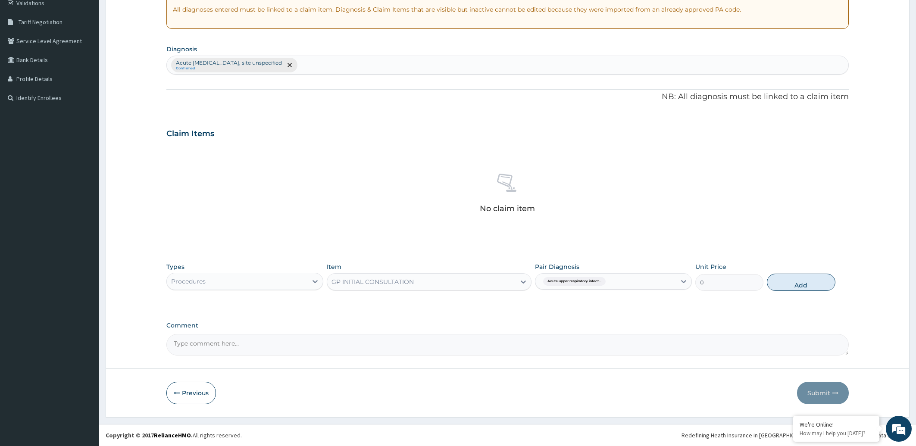
scroll to position [125, 0]
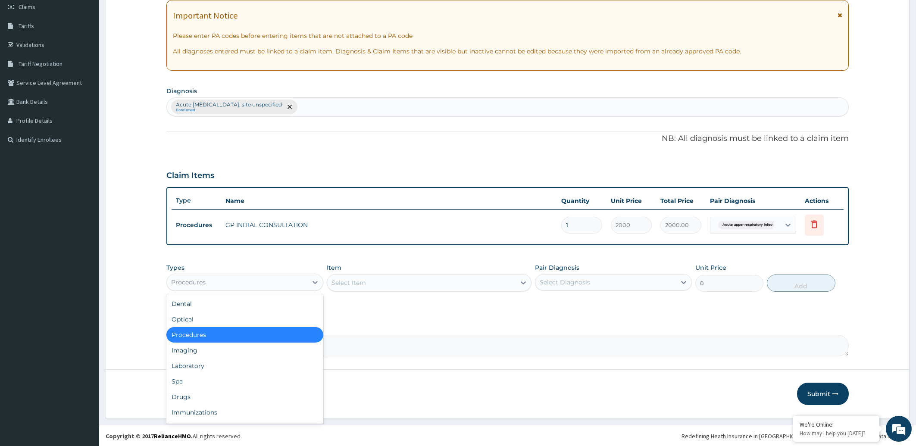
click at [259, 276] on div "Procedures" at bounding box center [237, 282] width 140 height 14
click at [203, 392] on div "Drugs" at bounding box center [244, 397] width 157 height 16
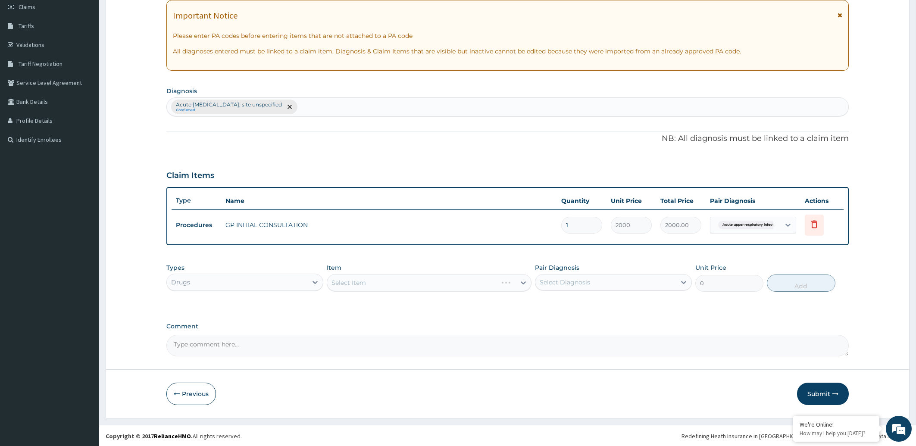
click at [399, 283] on div "Select Item" at bounding box center [429, 282] width 205 height 17
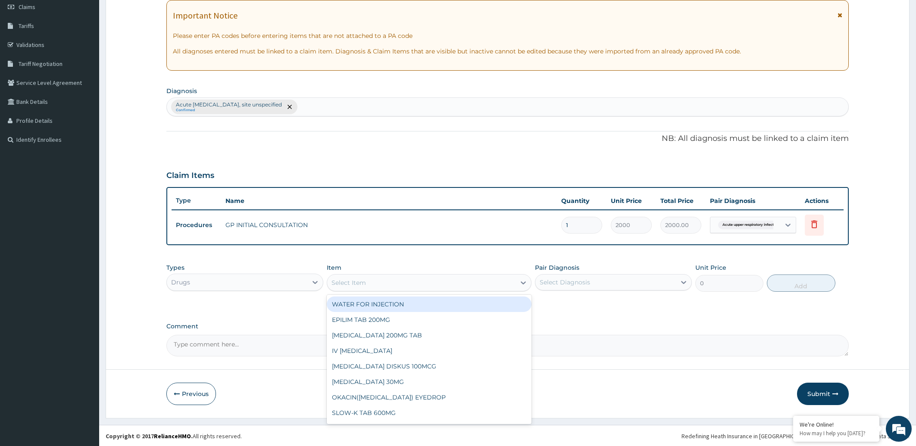
click at [399, 283] on div "Select Item" at bounding box center [421, 283] width 188 height 14
type input "VITA"
click at [402, 302] on div "VITAMIN C 100MG/5MLS SYRUP" at bounding box center [429, 304] width 205 height 16
type input "350"
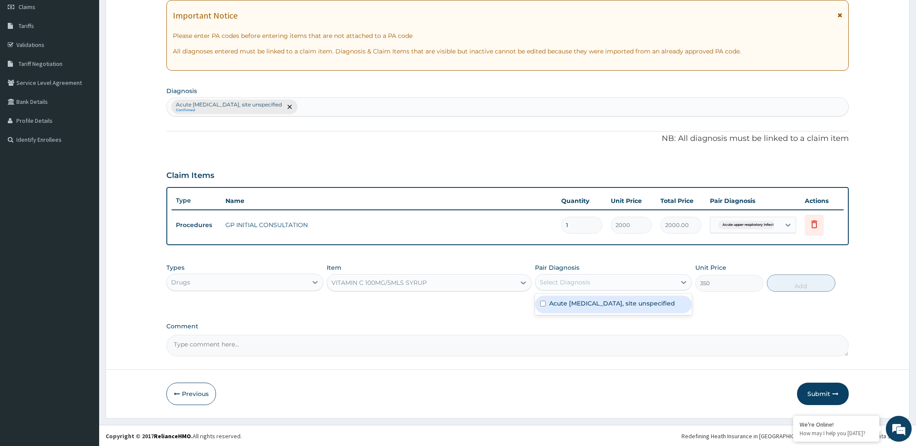
drag, startPoint x: 602, startPoint y: 275, endPoint x: 603, endPoint y: 293, distance: 18.2
click at [602, 276] on div "Select Diagnosis" at bounding box center [605, 282] width 140 height 14
click at [605, 302] on label "Acute upper respiratory infection, site unspecified" at bounding box center [612, 303] width 126 height 9
checkbox input "true"
click at [812, 287] on button "Add" at bounding box center [801, 283] width 68 height 17
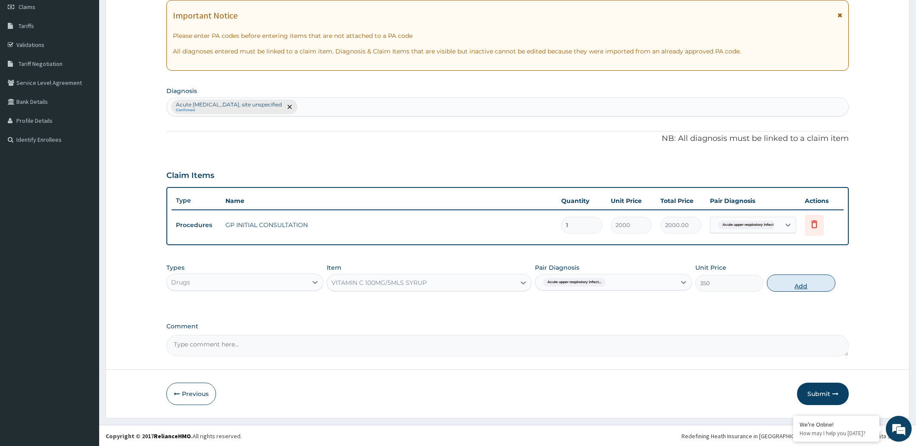
type input "0"
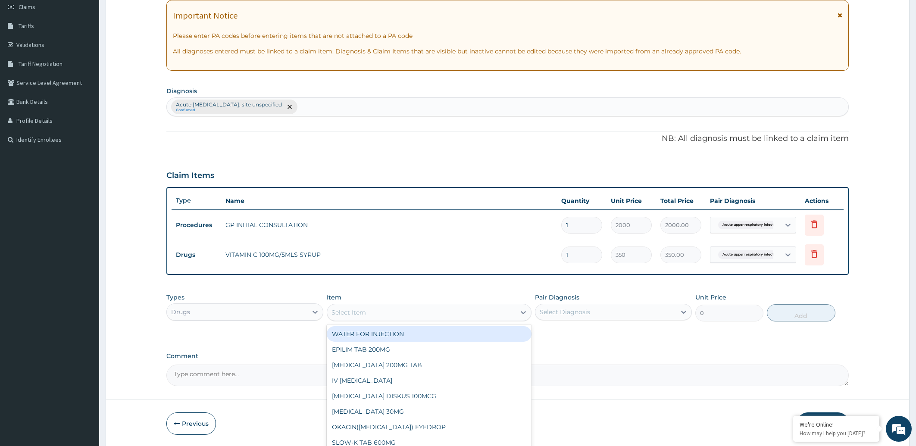
click at [342, 310] on div "Select Item" at bounding box center [348, 312] width 34 height 9
type input "MENTH"
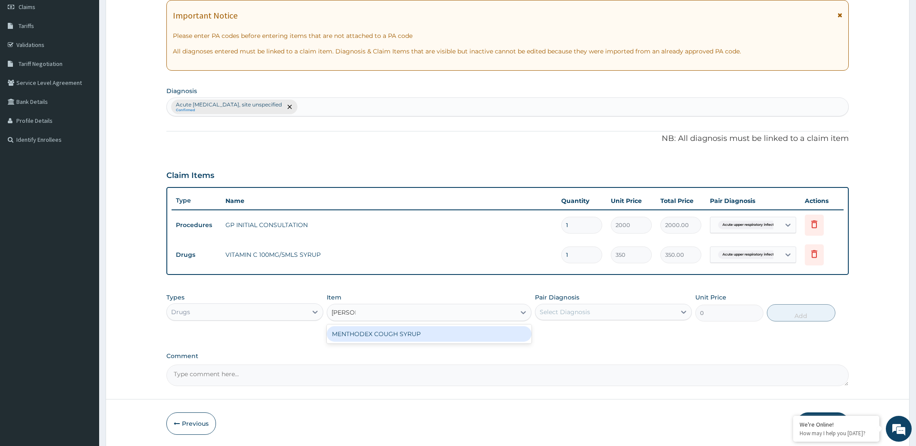
click at [359, 331] on div "MENTHODEX COUGH SYRUP" at bounding box center [429, 334] width 205 height 16
type input "850"
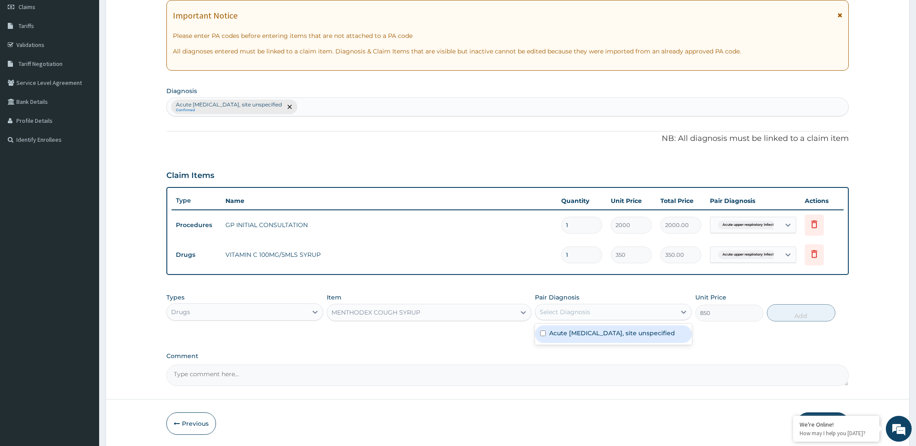
click at [594, 315] on div "Select Diagnosis" at bounding box center [605, 312] width 140 height 14
click at [589, 334] on label "Acute upper respiratory infection, site unspecified" at bounding box center [612, 333] width 126 height 9
checkbox input "true"
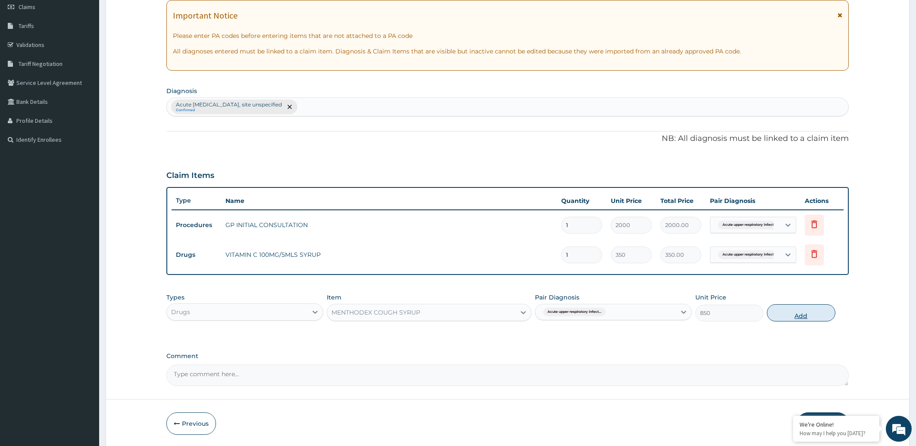
click at [786, 312] on button "Add" at bounding box center [801, 312] width 68 height 17
type input "0"
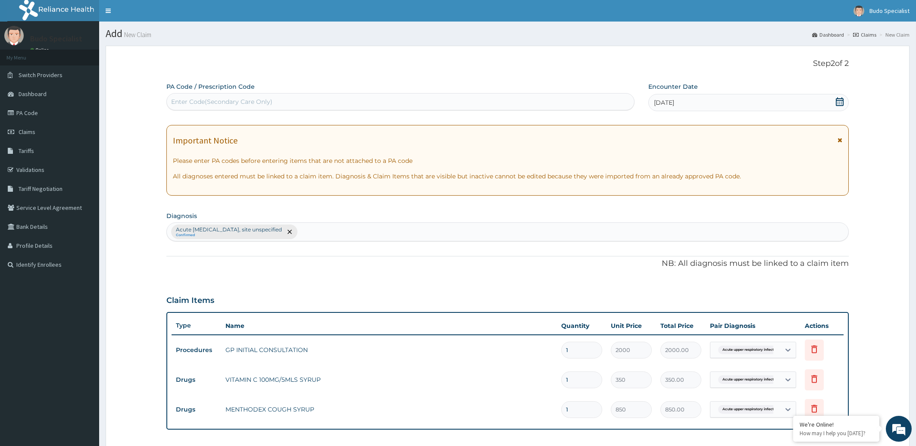
scroll to position [184, 0]
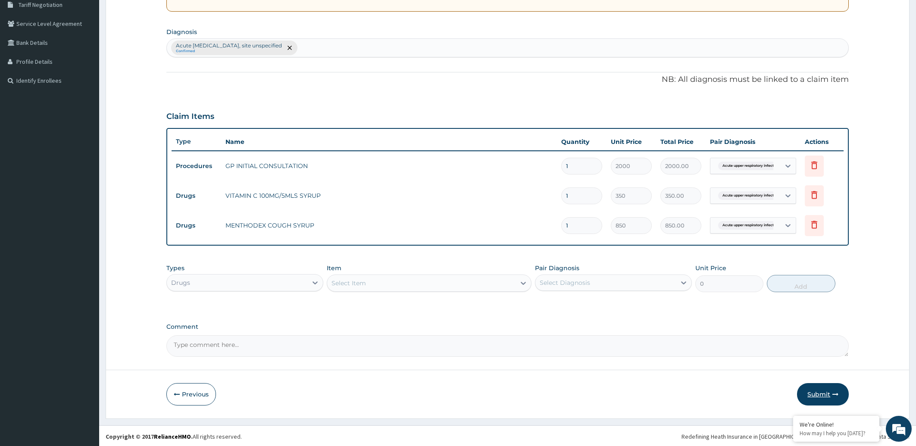
click at [822, 396] on button "Submit" at bounding box center [823, 394] width 52 height 22
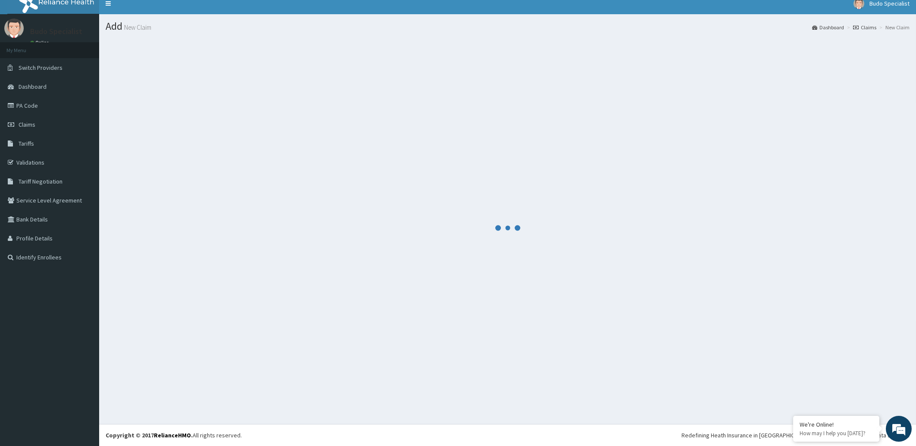
scroll to position [7, 0]
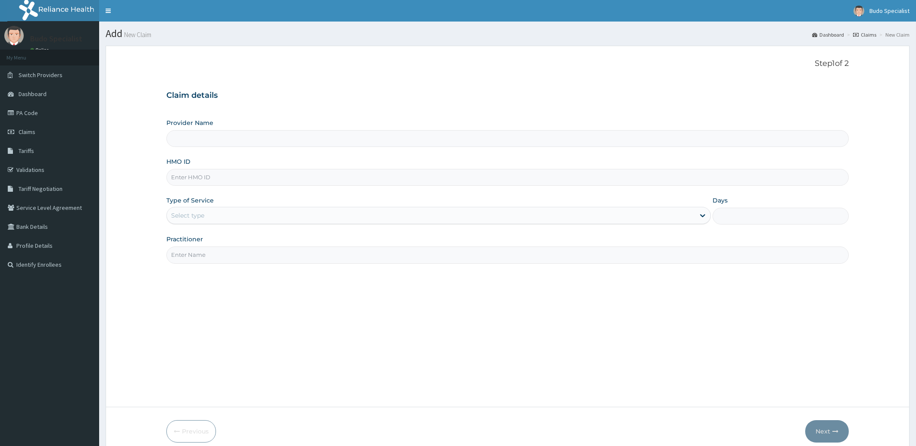
click at [182, 178] on input "HMO ID" at bounding box center [507, 177] width 683 height 17
click at [199, 176] on input "HMO ID" at bounding box center [507, 177] width 683 height 17
type input "Budo Specialist Hospital"
click at [178, 178] on input "HMO ID" at bounding box center [507, 177] width 683 height 17
type input "RPI/10001/B"
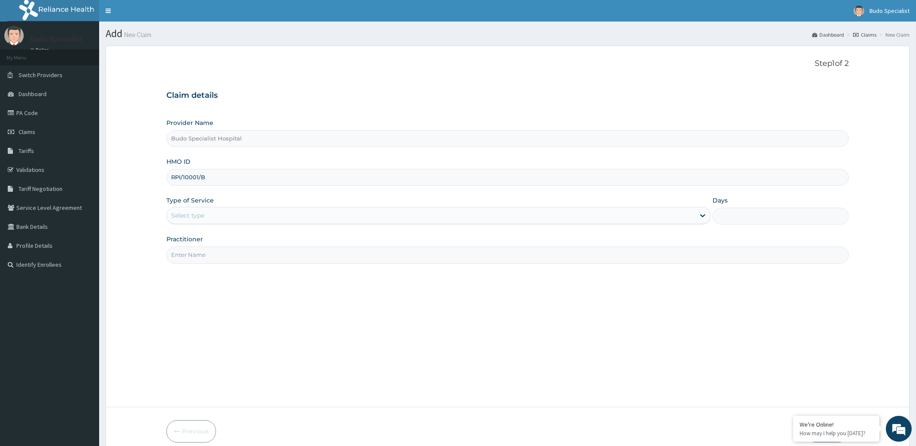
click at [228, 218] on div "Select type" at bounding box center [431, 216] width 528 height 14
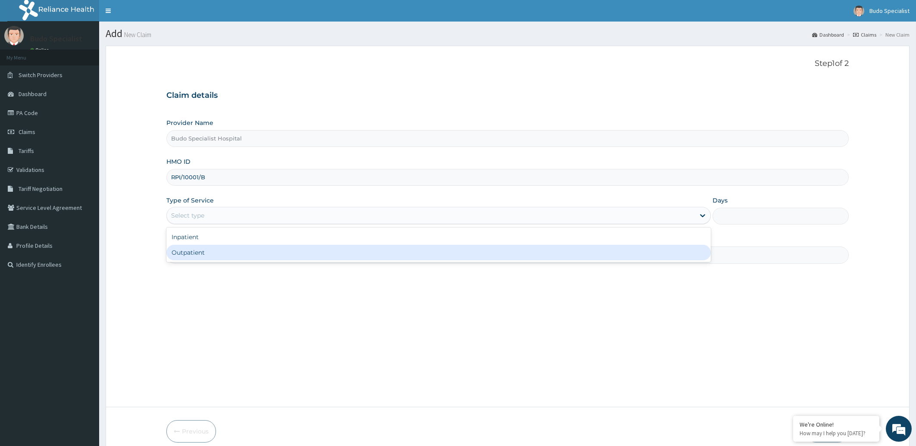
click at [220, 259] on div "Outpatient" at bounding box center [438, 253] width 545 height 16
type input "1"
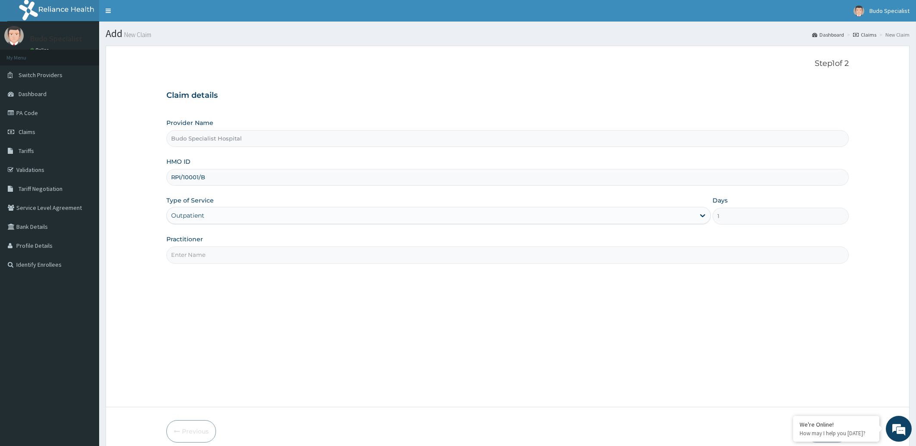
click at [207, 259] on input "Practitioner" at bounding box center [507, 254] width 683 height 17
click at [213, 181] on input "RPI/10001/B" at bounding box center [507, 177] width 683 height 17
type input "R"
type input "GPR/10005/E"
click at [211, 256] on input "Practitioner" at bounding box center [507, 254] width 683 height 17
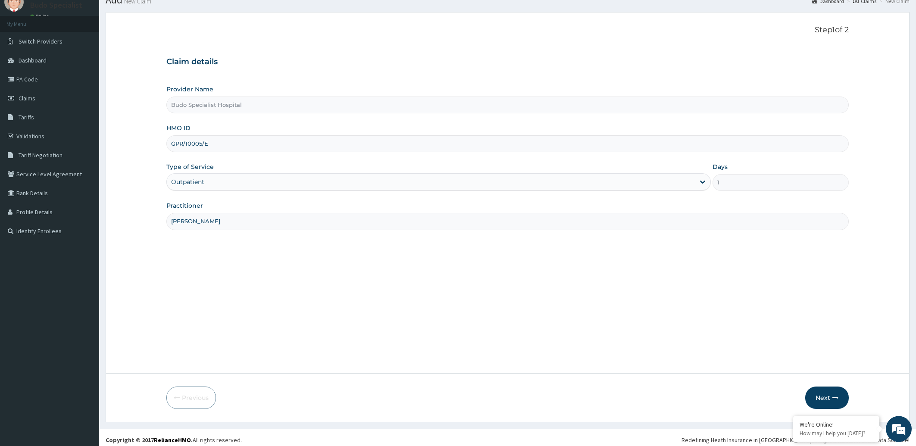
scroll to position [38, 0]
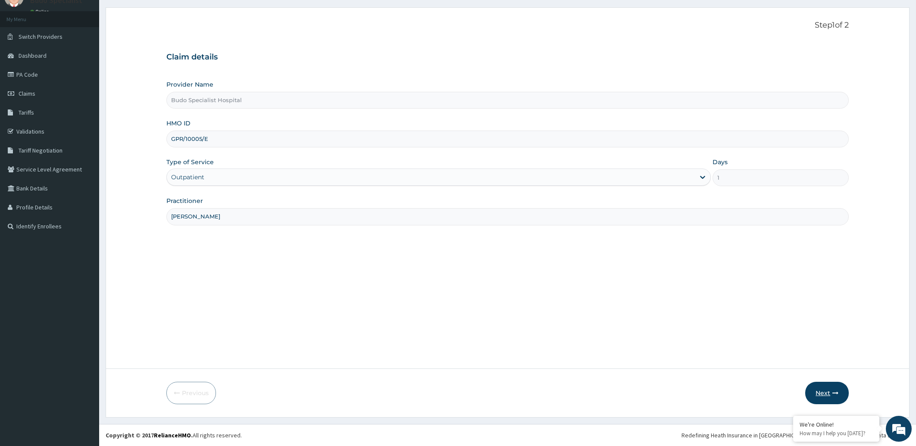
type input "[PERSON_NAME]"
click at [829, 396] on button "Next" at bounding box center [827, 393] width 44 height 22
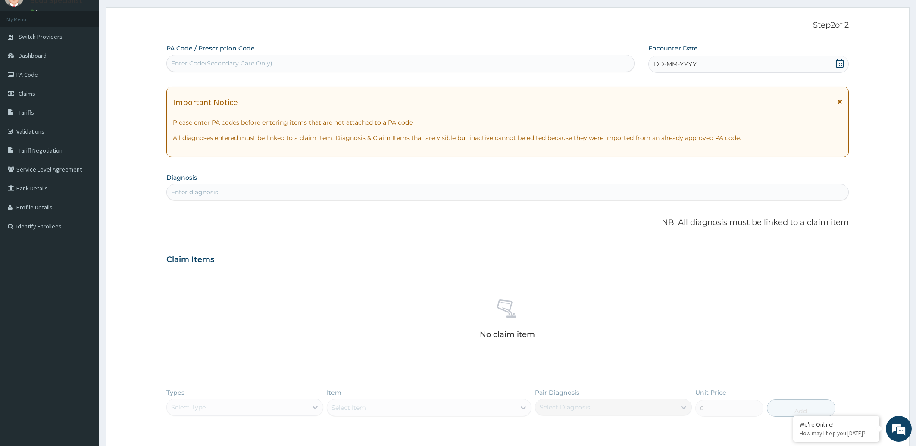
click at [665, 66] on span "DD-MM-YYYY" at bounding box center [675, 64] width 43 height 9
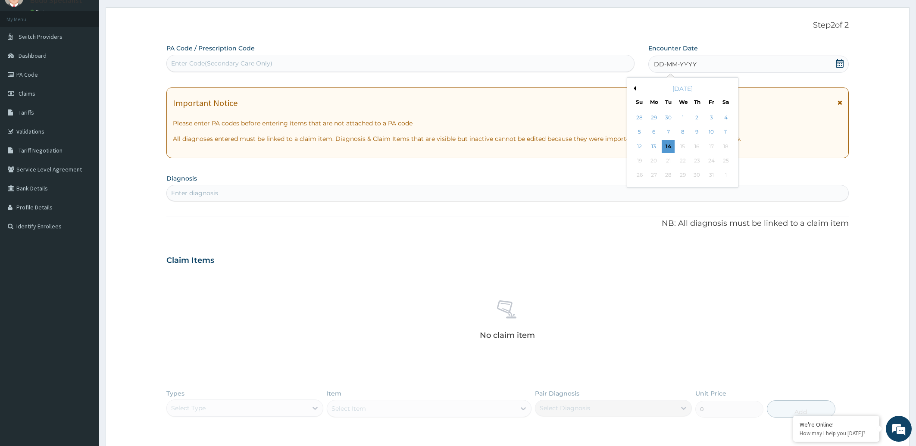
click at [632, 89] on button "Previous Month" at bounding box center [633, 88] width 4 height 4
click at [710, 119] on div "5" at bounding box center [711, 117] width 13 height 13
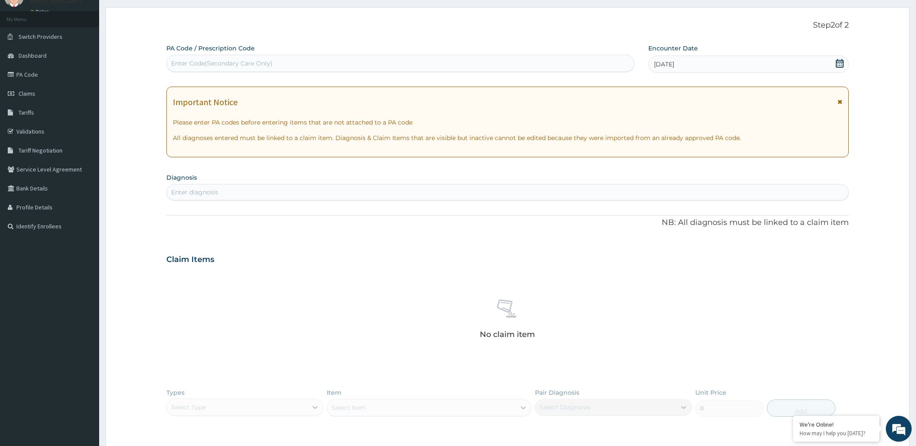
click at [189, 188] on div "Enter diagnosis" at bounding box center [508, 192] width 682 height 14
type input "CONJUCTIVITIS"
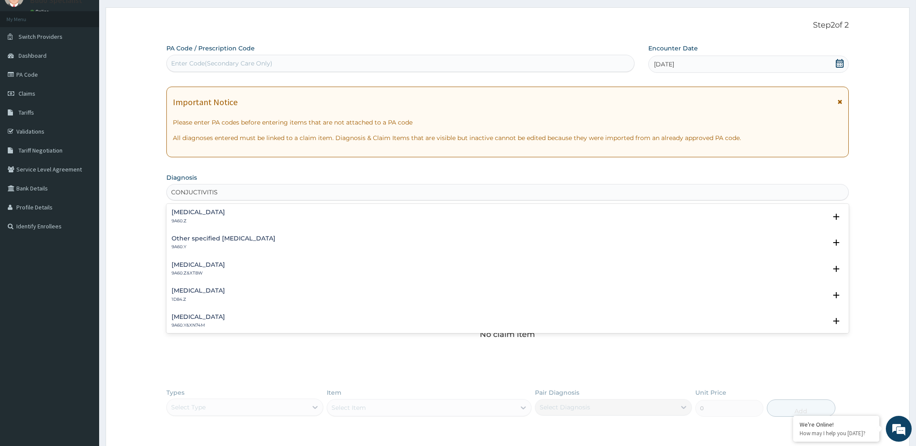
click at [225, 212] on h4 "[MEDICAL_DATA]" at bounding box center [198, 212] width 53 height 6
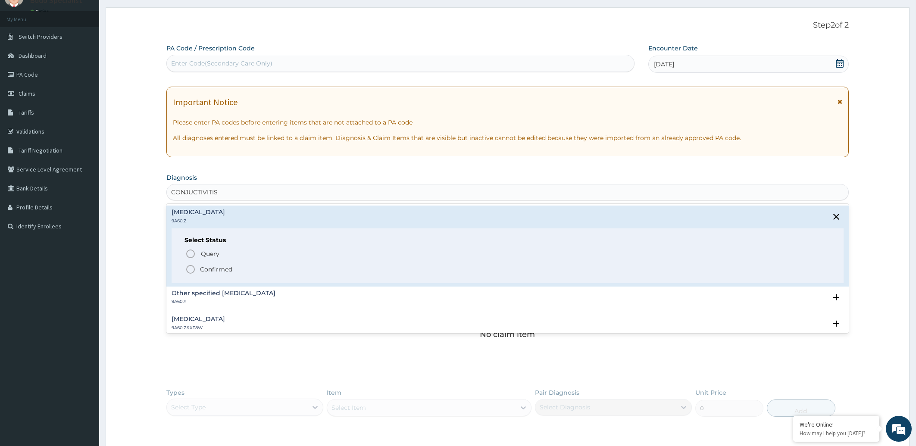
click at [189, 271] on icon "status option filled" at bounding box center [190, 269] width 10 height 10
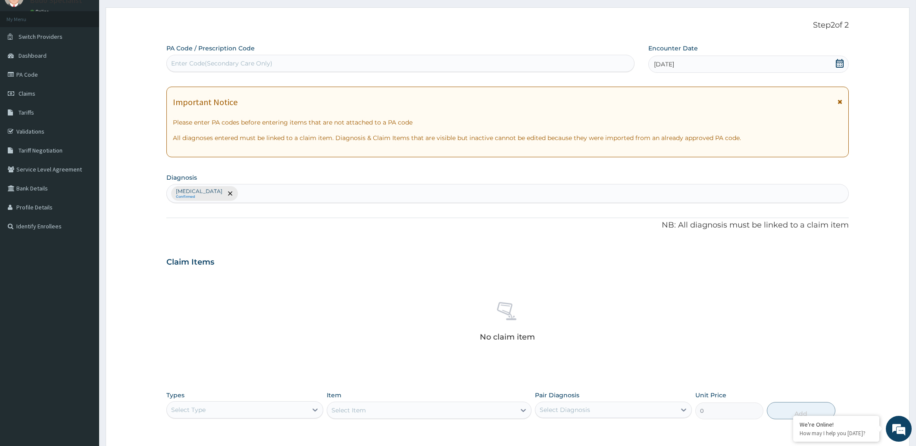
scroll to position [167, 0]
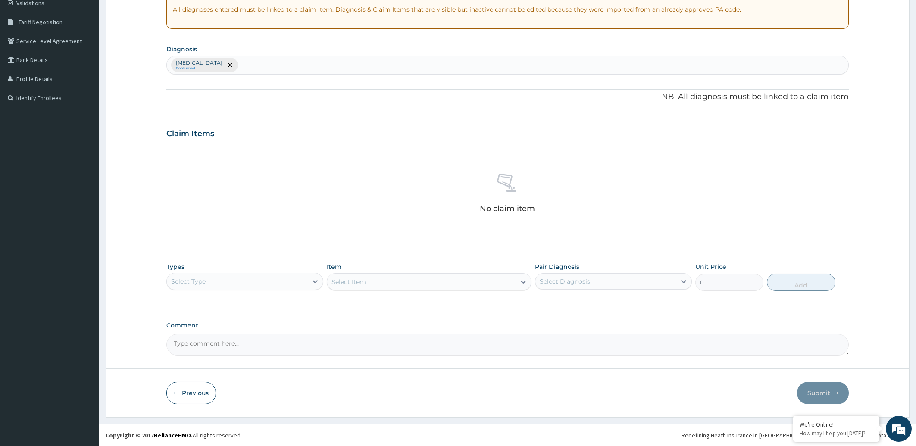
click at [235, 284] on div "Select Type" at bounding box center [237, 282] width 140 height 14
click at [215, 334] on div "Procedures" at bounding box center [244, 334] width 157 height 16
click at [385, 284] on div "Select Item" at bounding box center [429, 281] width 205 height 17
click at [426, 283] on div "Select Item" at bounding box center [421, 282] width 188 height 14
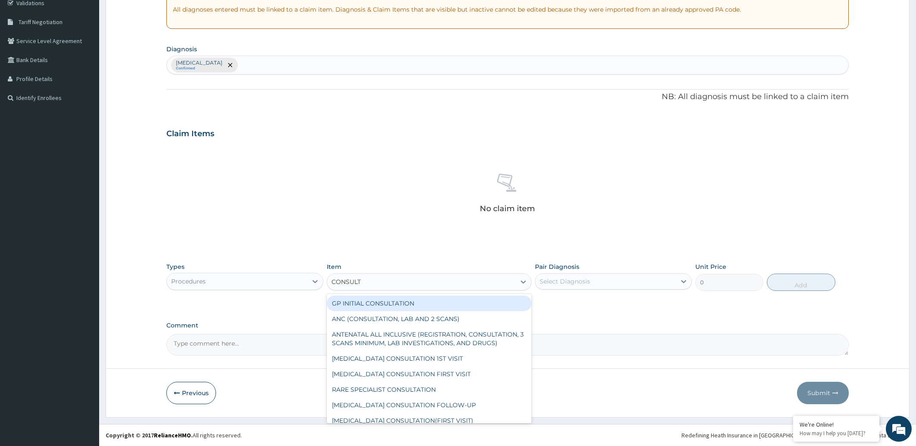
type input "CONSULTA"
click at [408, 306] on div "GP INITIAL CONSULTATION" at bounding box center [429, 304] width 205 height 16
type input "2000"
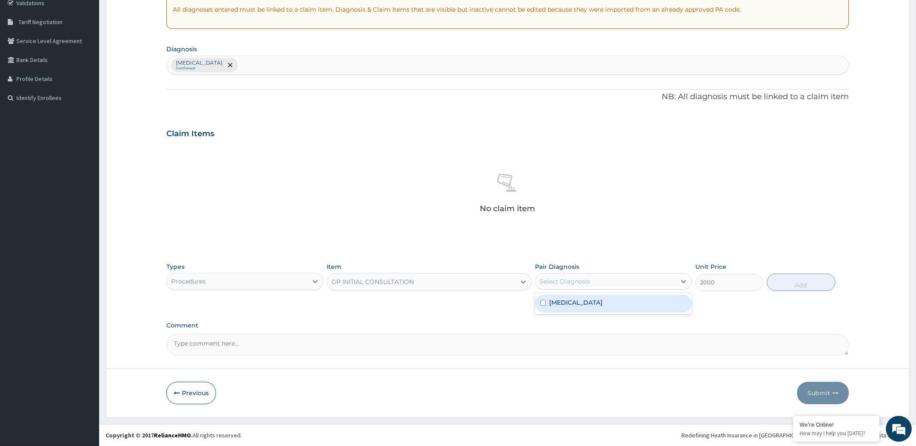
click at [579, 282] on div "Select Diagnosis" at bounding box center [565, 281] width 50 height 9
click at [580, 306] on label "[MEDICAL_DATA]" at bounding box center [575, 302] width 53 height 9
checkbox input "true"
click at [785, 286] on button "Add" at bounding box center [801, 282] width 68 height 17
type input "0"
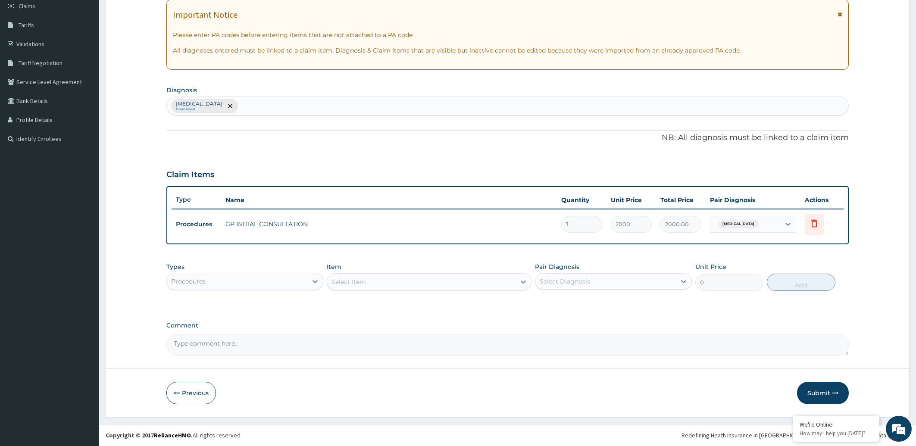
scroll to position [125, 0]
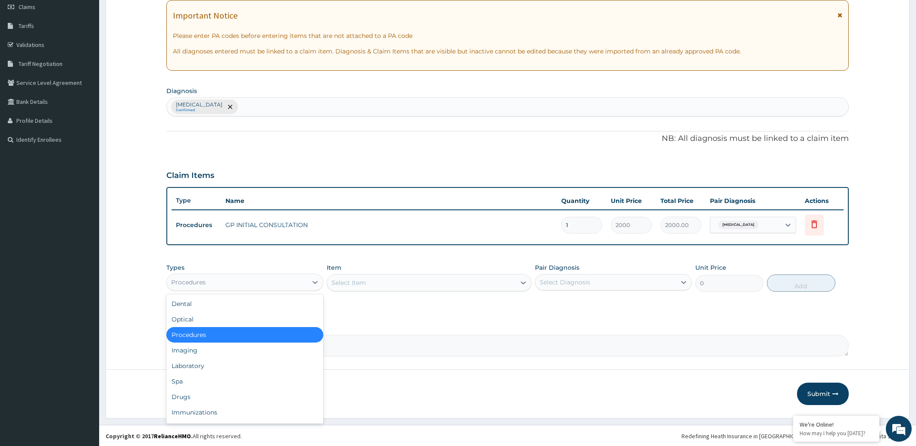
click at [265, 281] on div "Procedures" at bounding box center [237, 282] width 140 height 14
click at [210, 396] on div "Drugs" at bounding box center [244, 397] width 157 height 16
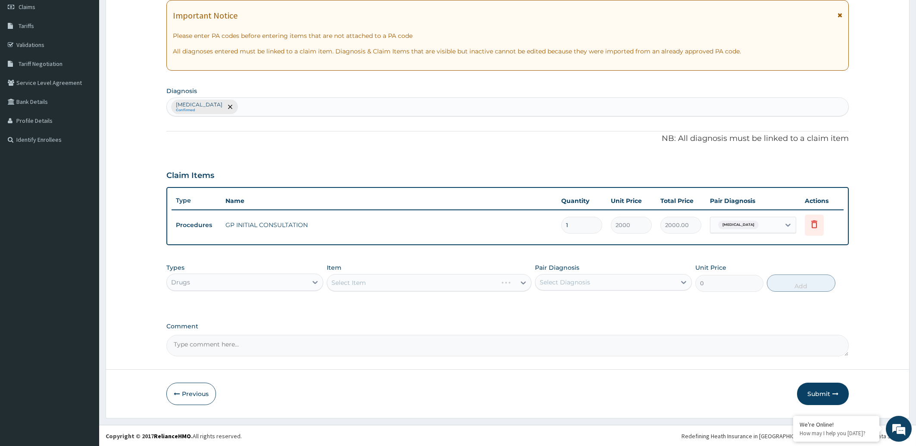
click at [392, 281] on div "Select Item" at bounding box center [429, 282] width 205 height 17
click at [348, 286] on div "Select Item" at bounding box center [421, 283] width 188 height 14
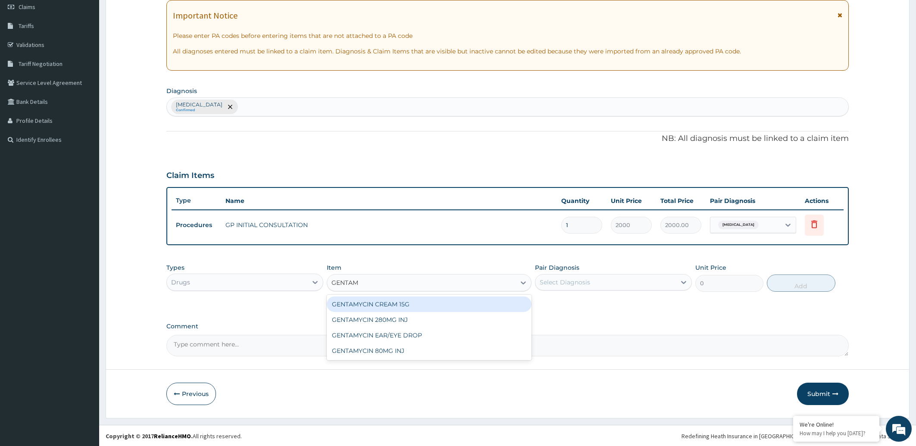
type input "GENTAMY"
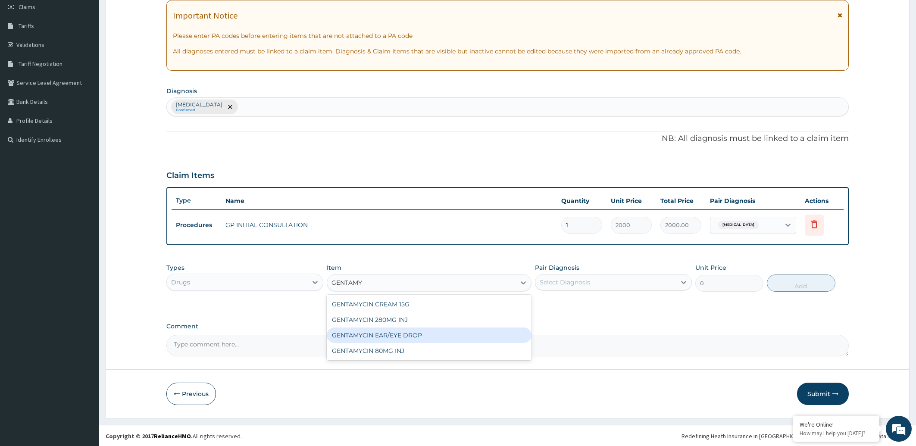
click at [401, 336] on div "GENTAMYCIN EAR/EYE DROP" at bounding box center [429, 336] width 205 height 16
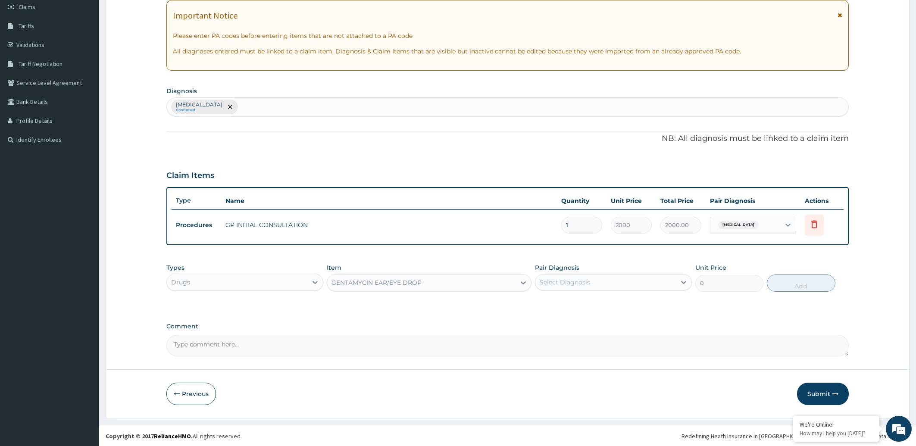
type input "260"
drag, startPoint x: 586, startPoint y: 281, endPoint x: 586, endPoint y: 293, distance: 12.1
click at [587, 281] on div "Select Diagnosis" at bounding box center [565, 282] width 50 height 9
drag, startPoint x: 586, startPoint y: 300, endPoint x: 620, endPoint y: 296, distance: 34.2
click at [594, 299] on label "Conjunctivitis, unspecified" at bounding box center [575, 303] width 53 height 9
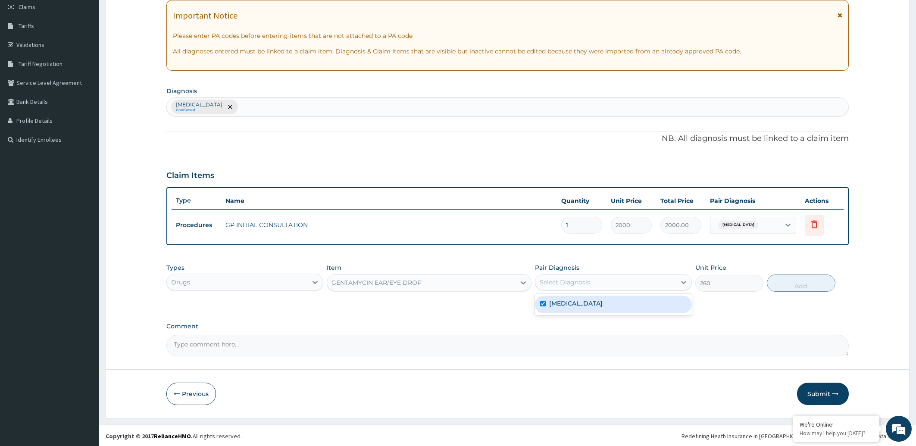
checkbox input "true"
click at [802, 286] on button "Add" at bounding box center [801, 283] width 68 height 17
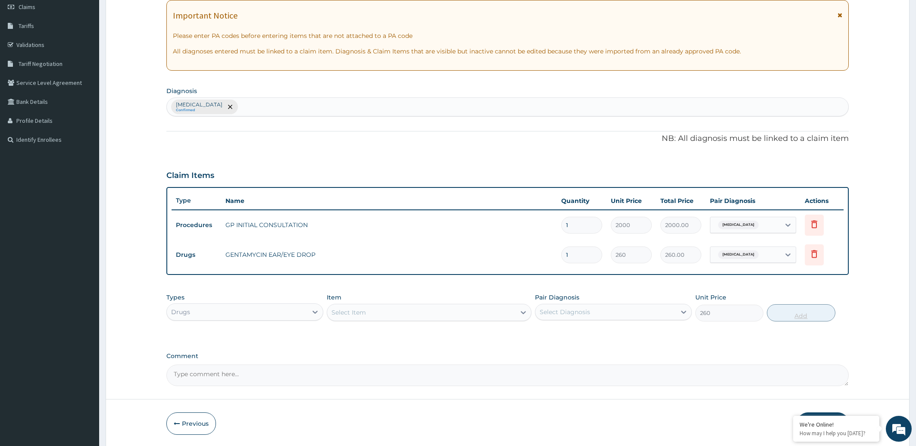
type input "0"
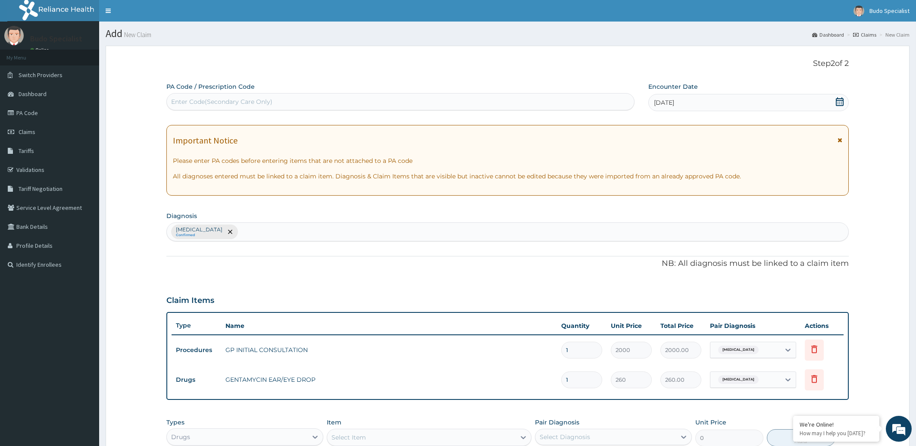
scroll to position [155, 0]
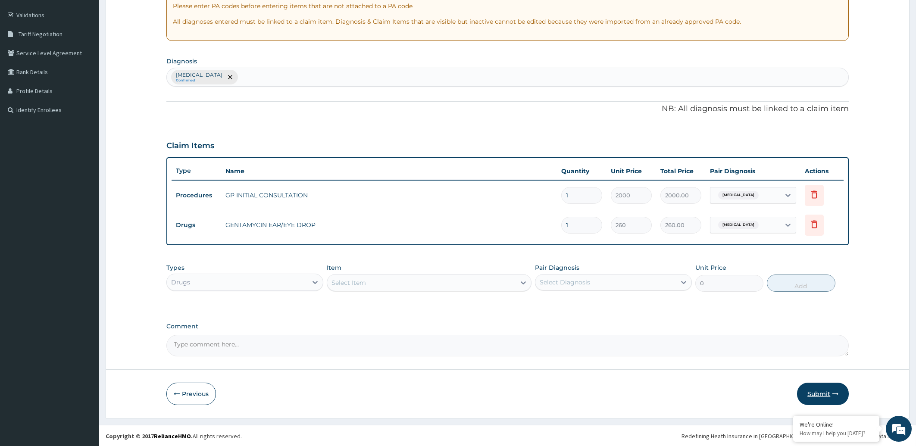
click at [821, 394] on button "Submit" at bounding box center [823, 394] width 52 height 22
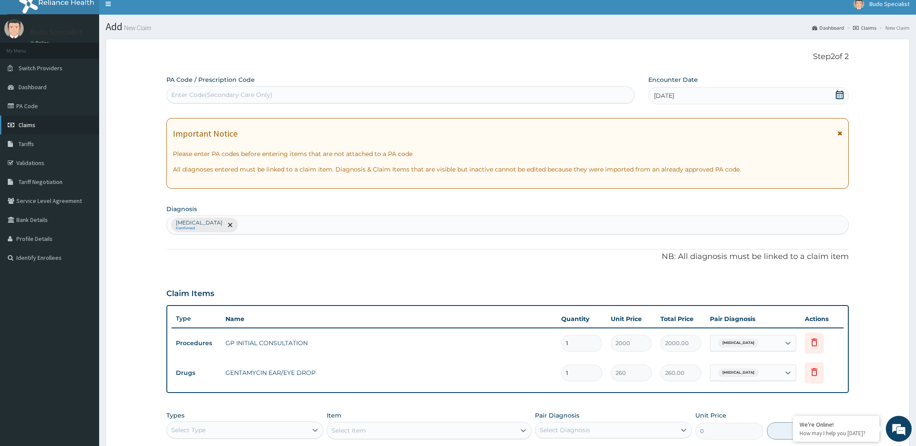
click at [24, 125] on span "Claims" at bounding box center [27, 125] width 17 height 8
click at [35, 125] on span "Claims" at bounding box center [27, 125] width 17 height 8
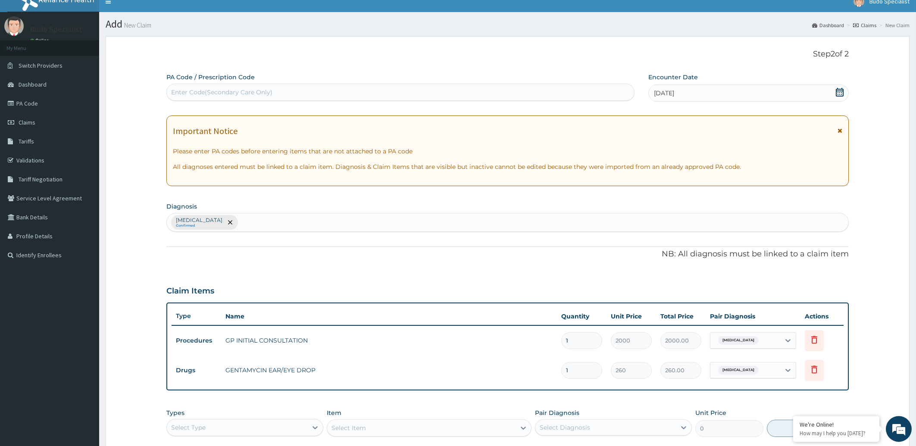
scroll to position [0, 0]
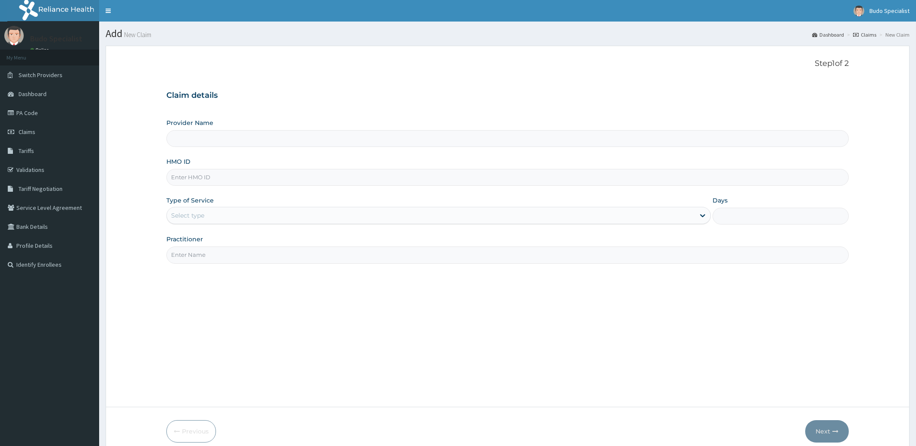
type input "Budo Specialist Hospital"
click at [225, 177] on input "HMO ID" at bounding box center [507, 177] width 683 height 17
type input "LGL/10137/A"
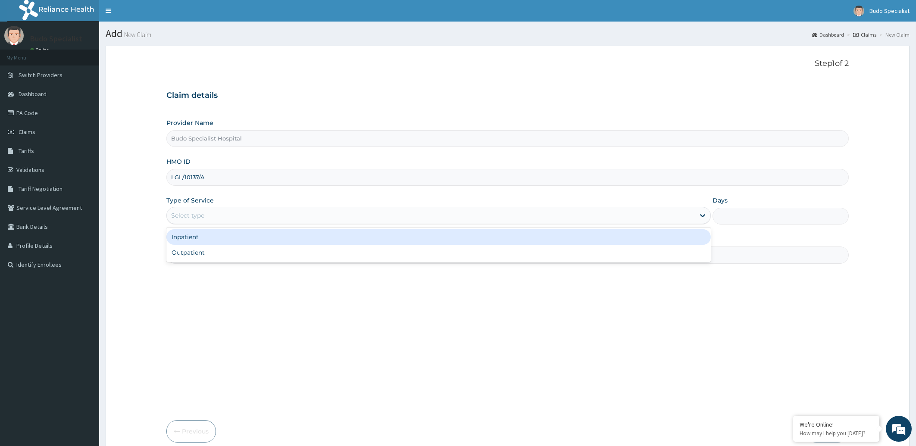
click at [200, 218] on div "Select type" at bounding box center [187, 215] width 33 height 9
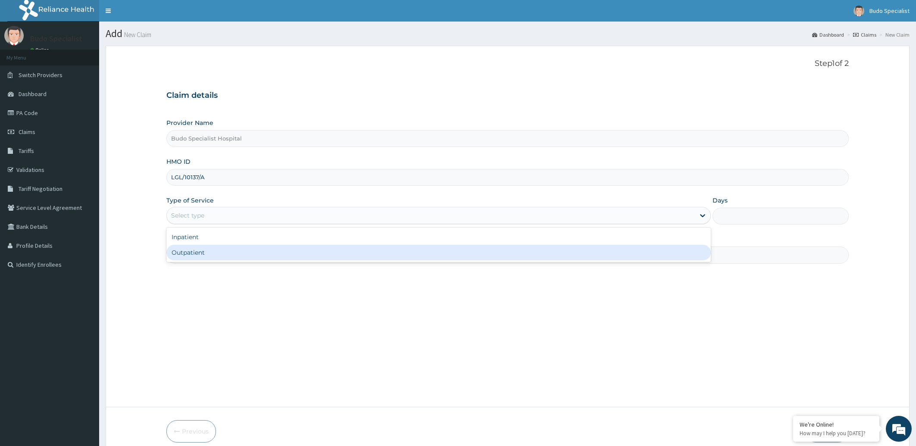
click at [203, 255] on div "Outpatient" at bounding box center [438, 253] width 545 height 16
type input "1"
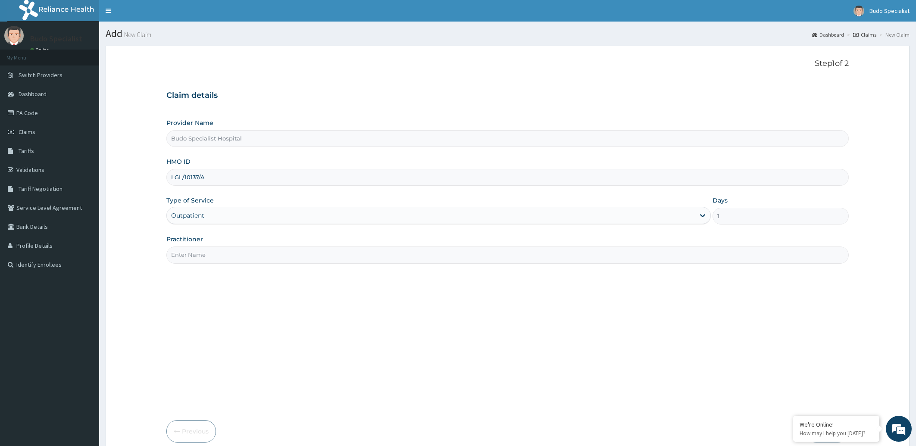
click at [197, 254] on input "Practitioner" at bounding box center [507, 254] width 683 height 17
click at [242, 254] on input "Practitioner" at bounding box center [507, 254] width 683 height 17
click at [215, 257] on input "Practitioner" at bounding box center [507, 254] width 683 height 17
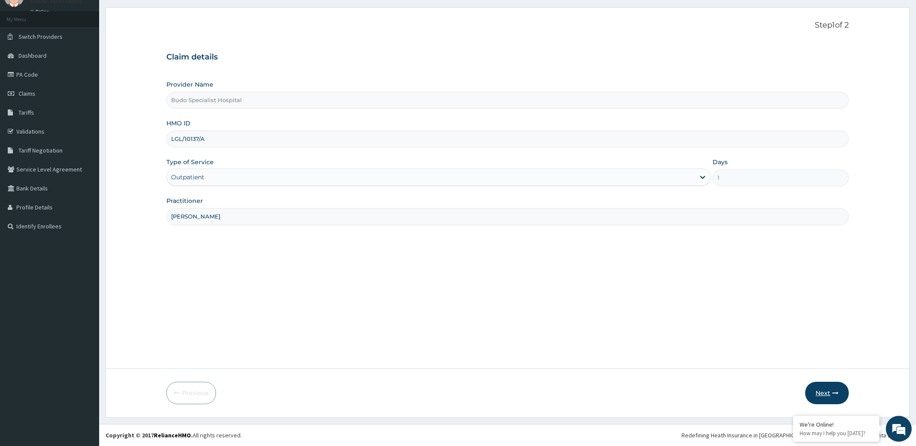
type input "[PERSON_NAME]"
click at [818, 393] on button "Next" at bounding box center [827, 393] width 44 height 22
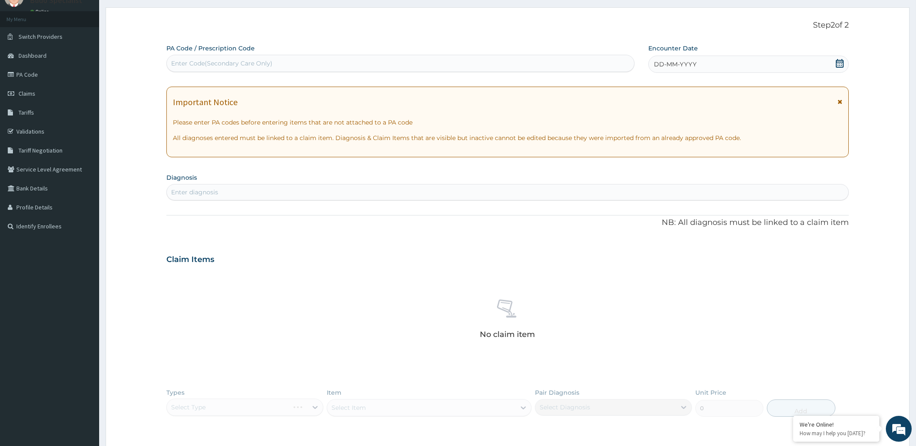
click at [673, 66] on span "DD-MM-YYYY" at bounding box center [675, 64] width 43 height 9
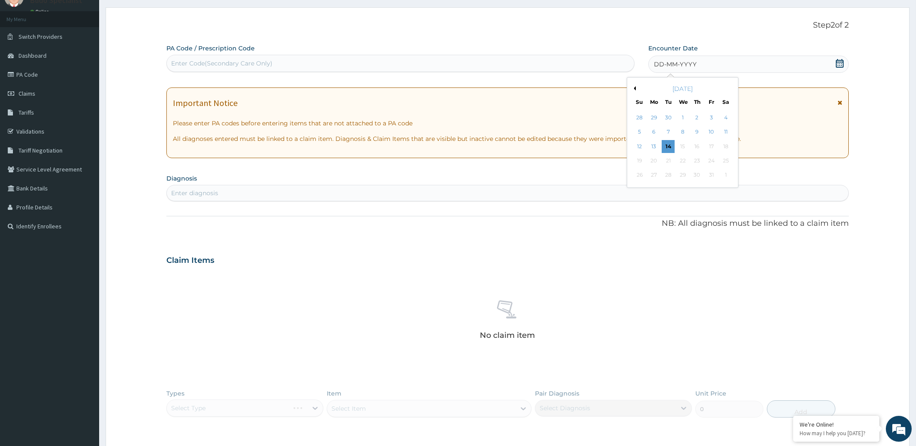
click at [633, 87] on button "Previous Month" at bounding box center [633, 88] width 4 height 4
click at [726, 117] on div "6" at bounding box center [725, 117] width 13 height 13
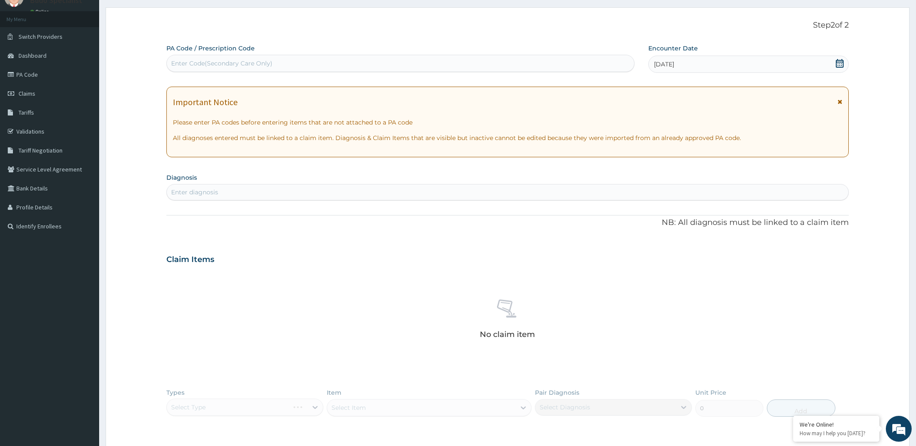
click at [280, 191] on div "Enter diagnosis" at bounding box center [508, 192] width 682 height 14
type input "[MEDICAL_DATA]"
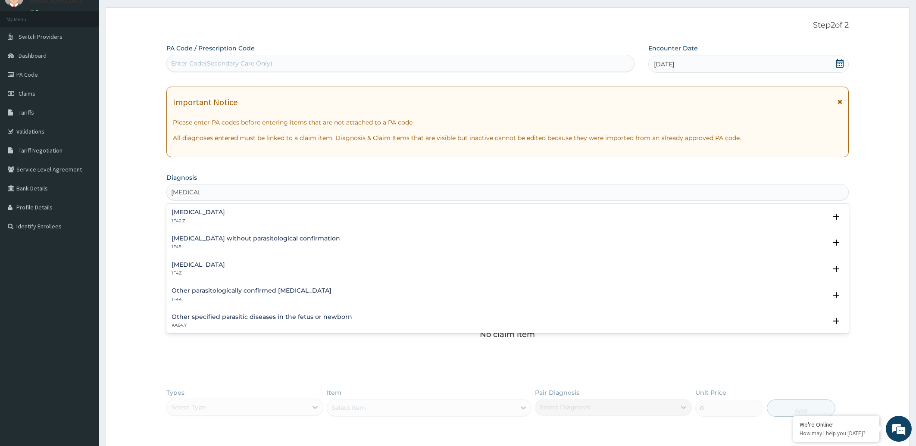
click at [202, 263] on h4 "[MEDICAL_DATA]" at bounding box center [198, 265] width 53 height 6
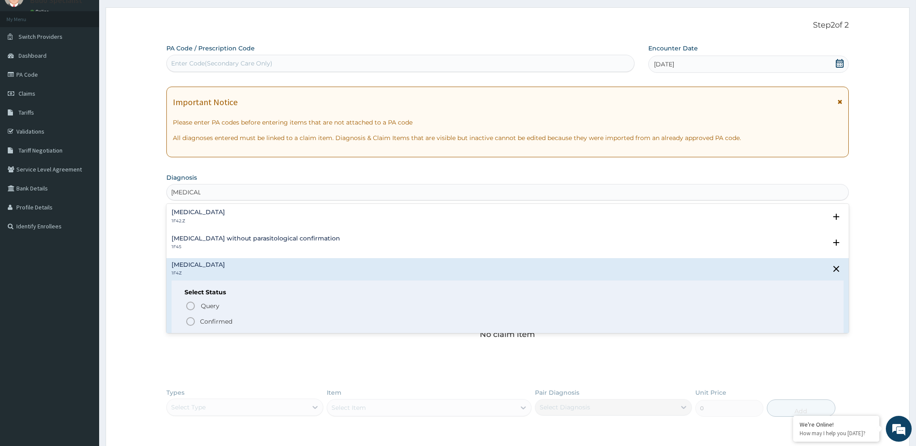
click at [194, 319] on circle "status option filled" at bounding box center [191, 322] width 8 height 8
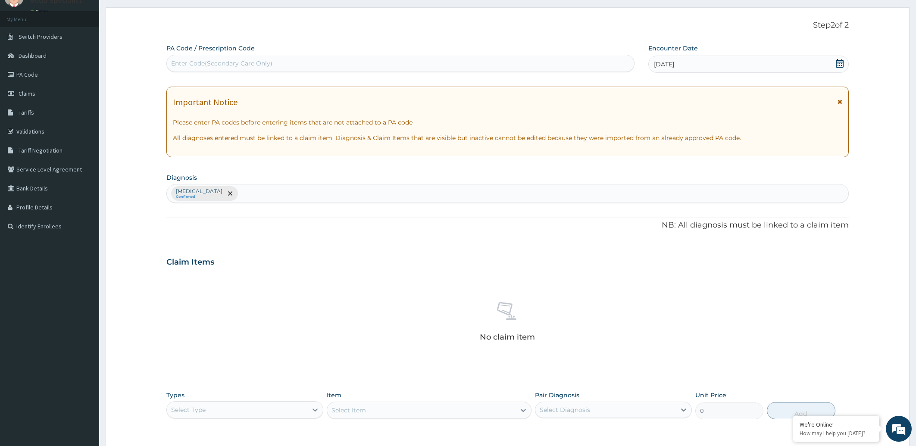
click at [268, 190] on div "[MEDICAL_DATA] Confirmed" at bounding box center [508, 193] width 682 height 18
click at [277, 197] on div "Malaria, unspecified Confirmed SEPSIS SEPSIS" at bounding box center [499, 193] width 664 height 18
type input "S"
type input "URINARY TRACT INFECTION"
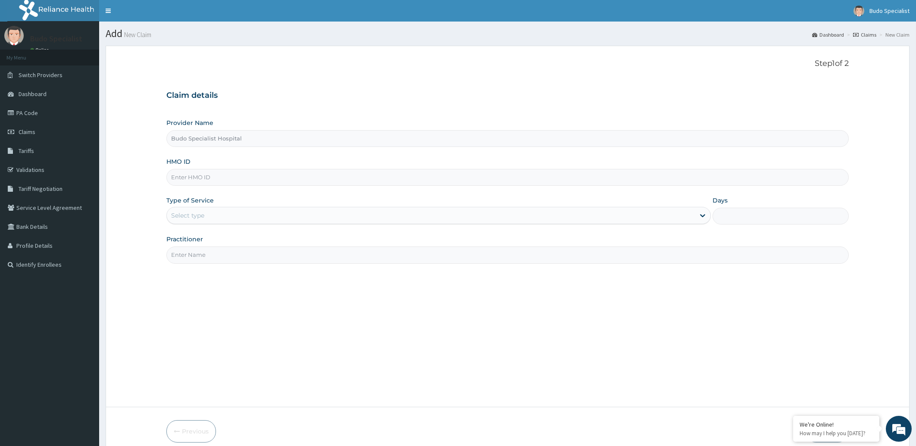
click at [220, 177] on input "HMO ID" at bounding box center [507, 177] width 683 height 17
type input "LGL/10137/A"
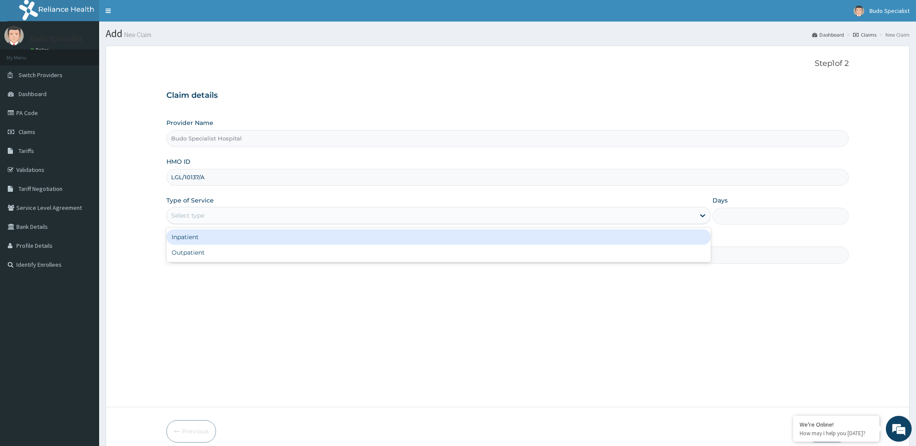
click at [202, 219] on div "Select type" at bounding box center [187, 215] width 33 height 9
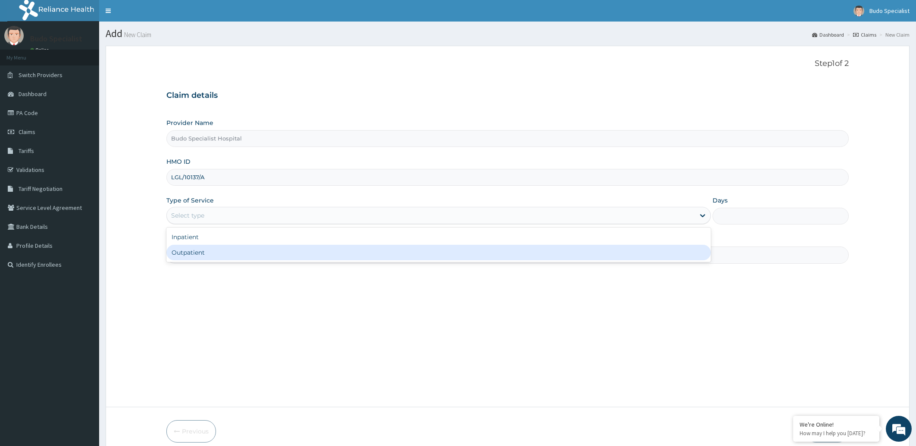
click at [204, 256] on div "Outpatient" at bounding box center [438, 253] width 545 height 16
type input "1"
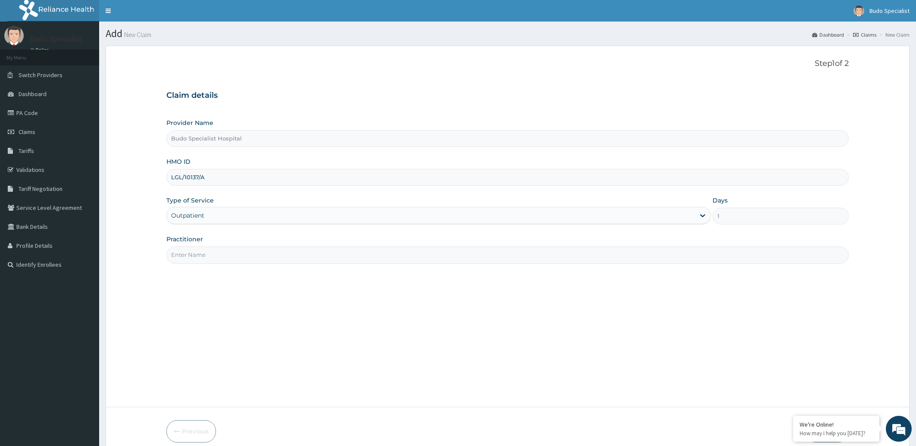
click at [208, 259] on input "Practitioner" at bounding box center [507, 254] width 683 height 17
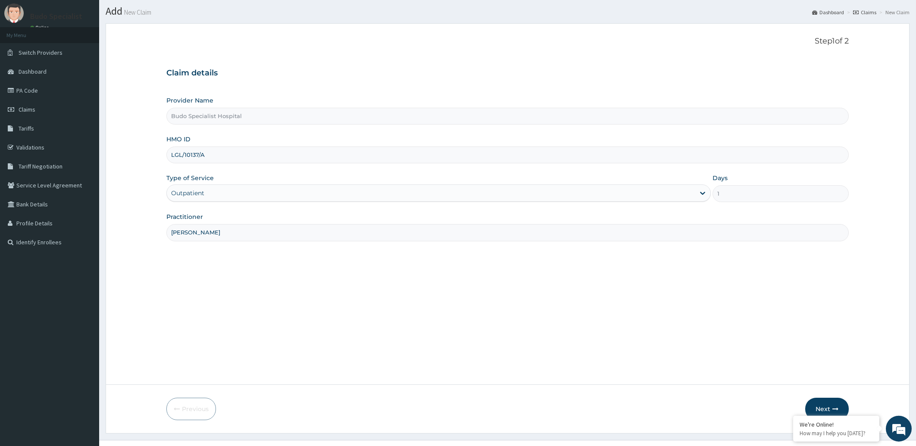
scroll to position [38, 0]
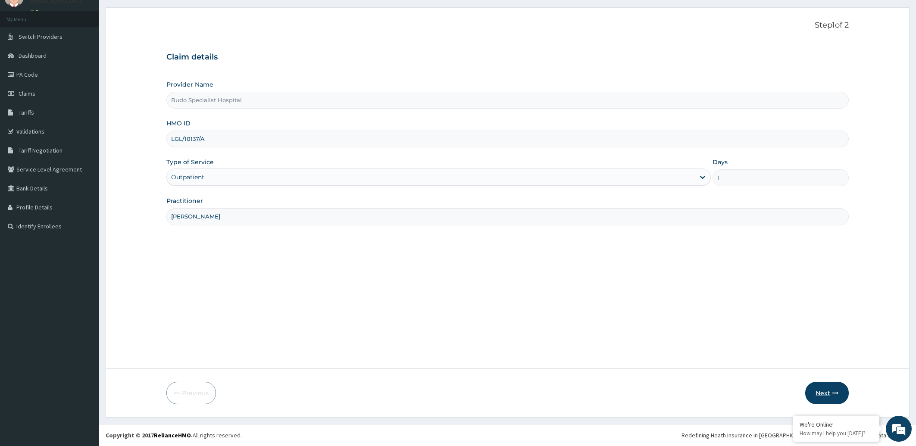
type input "DR GAMBO"
click at [819, 393] on button "Next" at bounding box center [827, 393] width 44 height 22
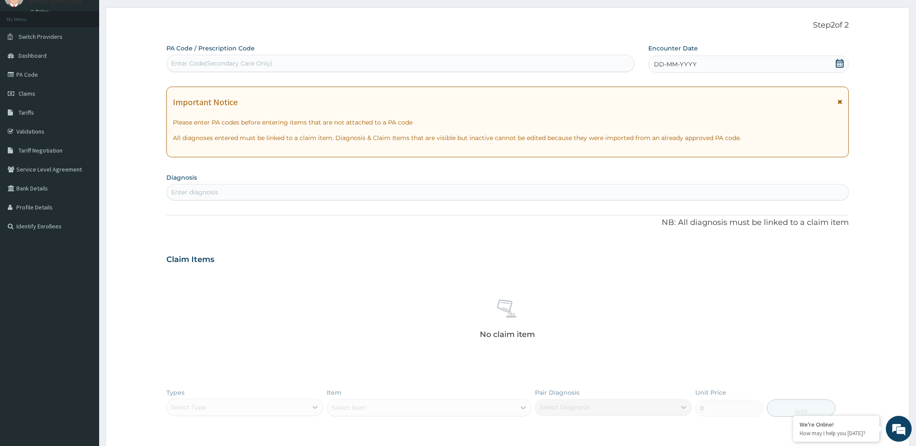
click at [678, 66] on span "DD-MM-YYYY" at bounding box center [675, 64] width 43 height 9
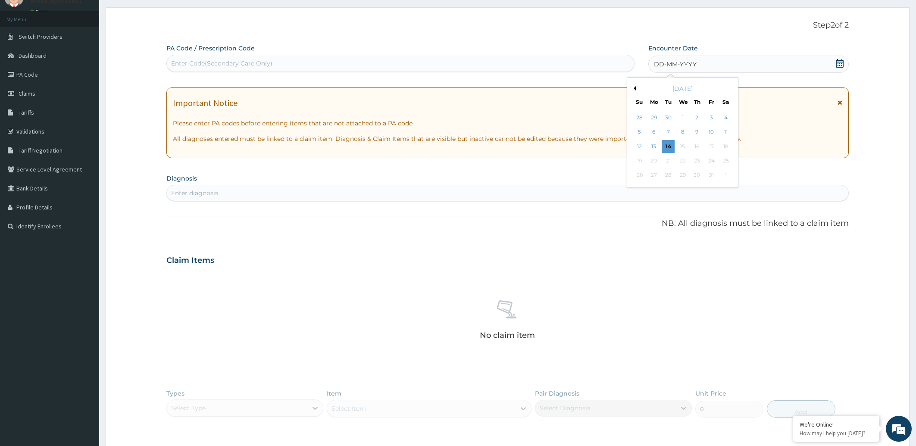
click at [639, 90] on div "[DATE]" at bounding box center [682, 88] width 104 height 9
click at [632, 87] on button "Previous Month" at bounding box center [633, 88] width 4 height 4
click at [729, 118] on div "6" at bounding box center [725, 117] width 13 height 13
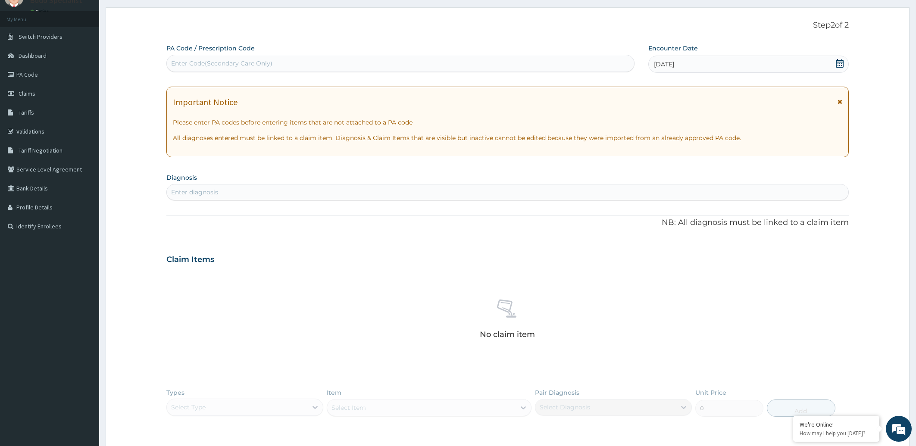
click at [190, 193] on div "Enter diagnosis" at bounding box center [194, 192] width 47 height 9
type input "MALARIA"
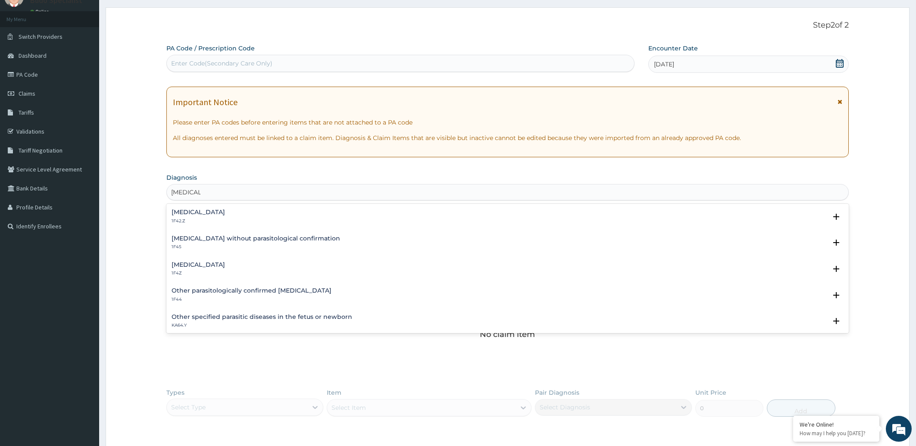
click at [212, 269] on div "Malaria, unspecified 1F4Z" at bounding box center [198, 269] width 53 height 15
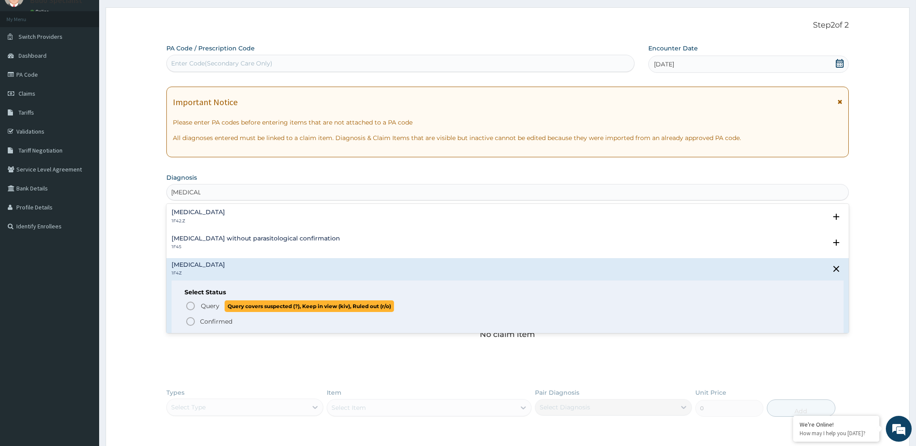
click at [191, 306] on icon "status option query" at bounding box center [190, 306] width 10 height 10
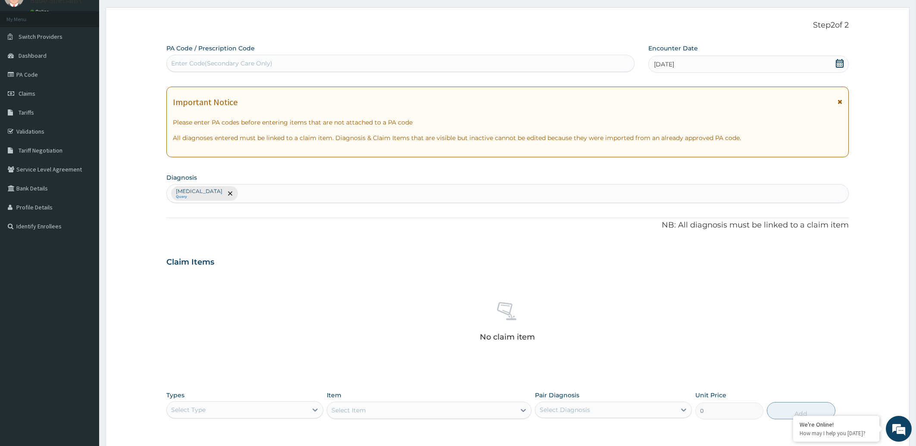
click at [275, 193] on div "Malaria, unspecified Query" at bounding box center [508, 193] width 682 height 18
type input "SEPSI"
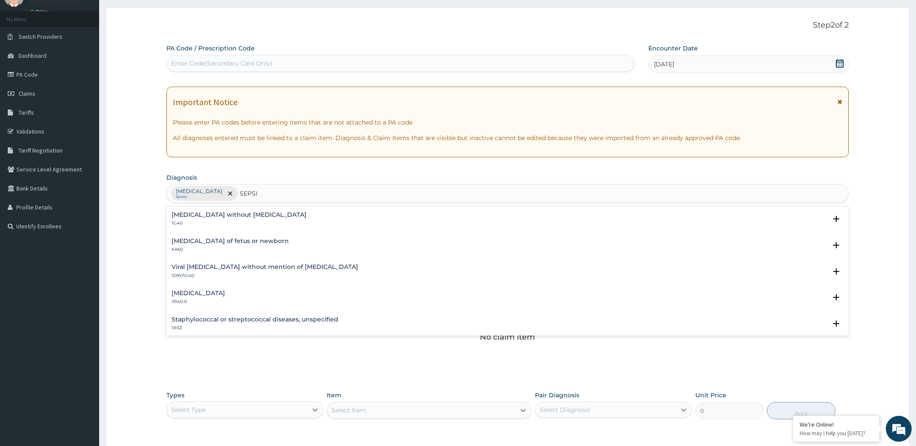
click at [243, 217] on h4 "Sepsis without septic shock" at bounding box center [239, 215] width 135 height 6
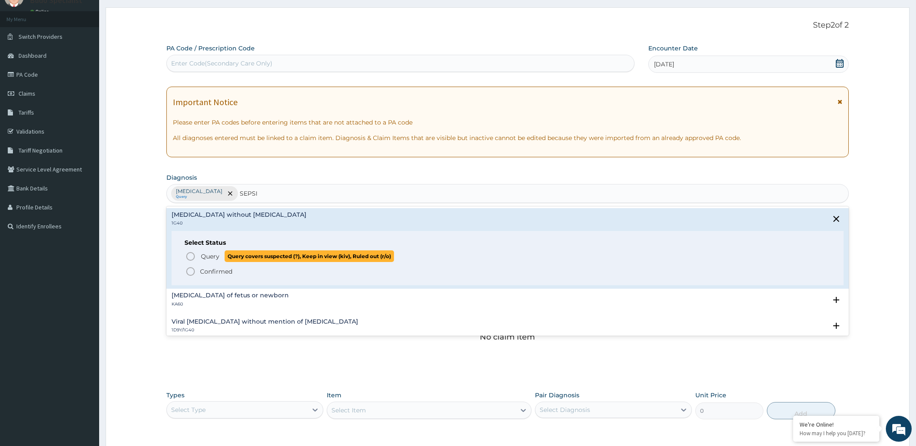
click at [190, 256] on icon "status option query" at bounding box center [190, 256] width 10 height 10
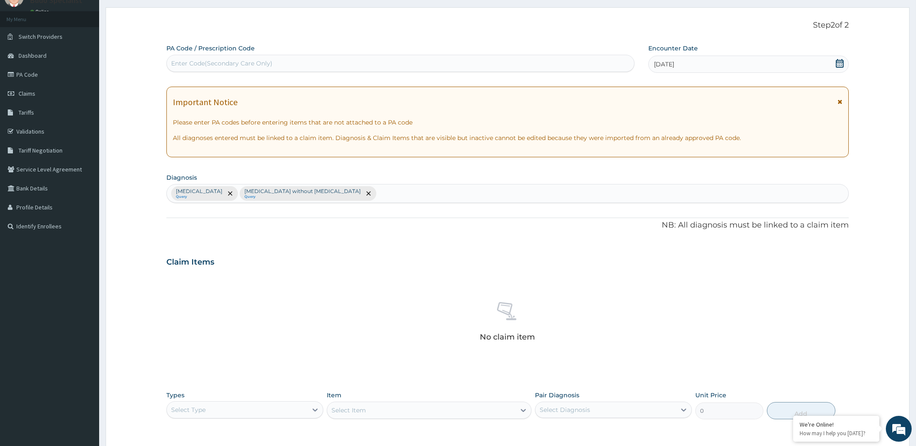
click at [353, 191] on div "Malaria, unspecified Query Sepsis without septic shock Query" at bounding box center [508, 193] width 682 height 18
type input "URINARY TRACT"
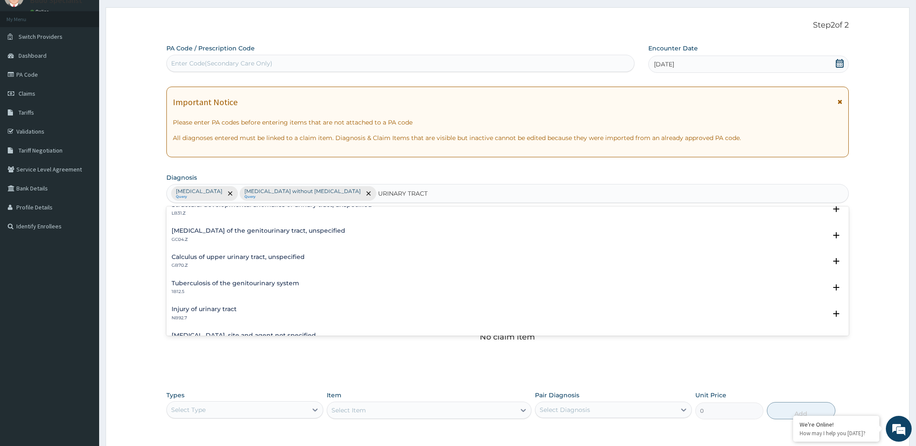
scroll to position [87, 0]
click at [306, 287] on h4 "Urinary tract infection, site and agent not specified" at bounding box center [244, 285] width 144 height 6
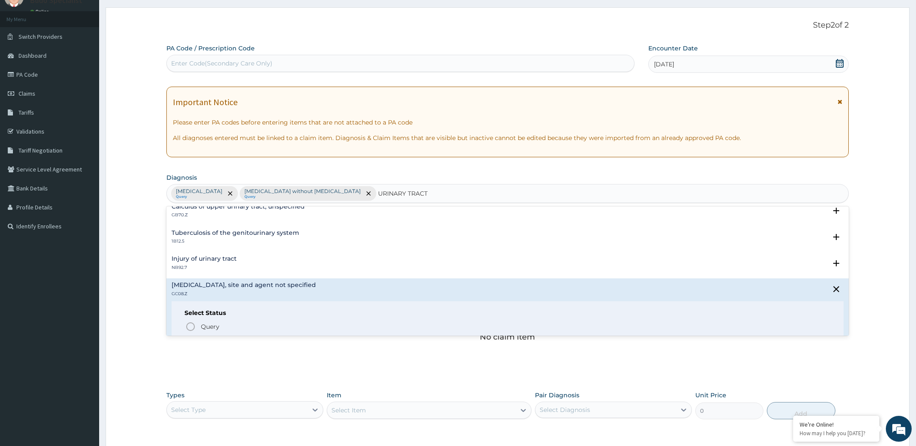
scroll to position [130, 0]
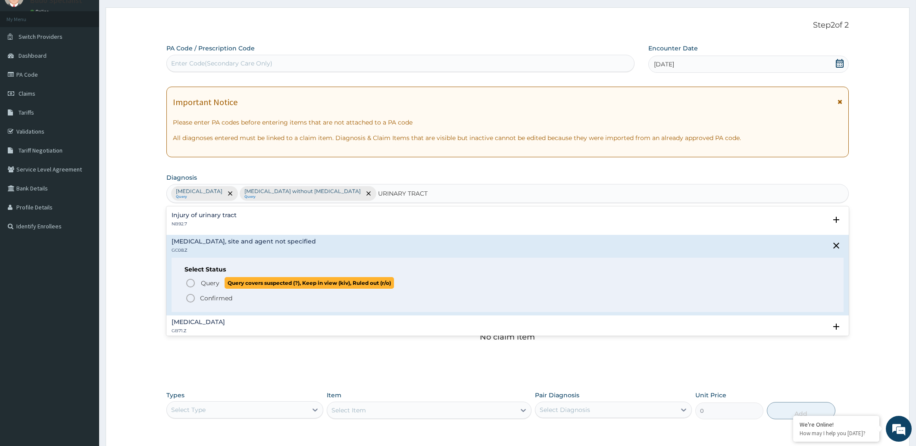
click at [189, 282] on icon "status option query" at bounding box center [190, 283] width 10 height 10
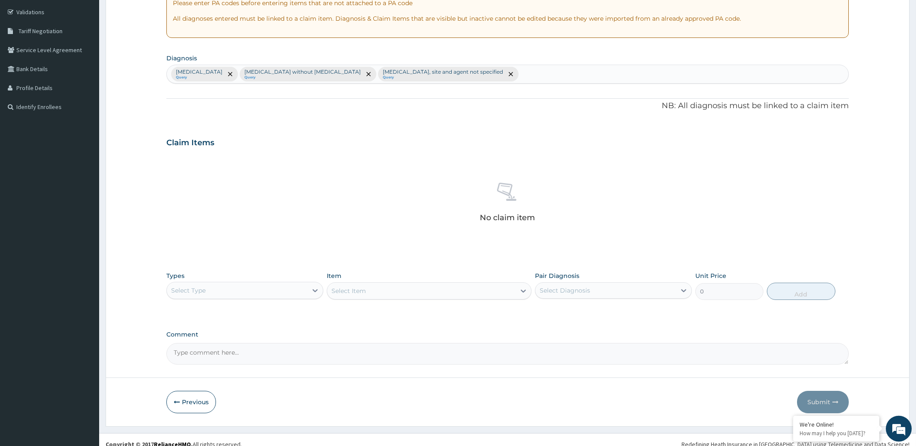
scroll to position [167, 0]
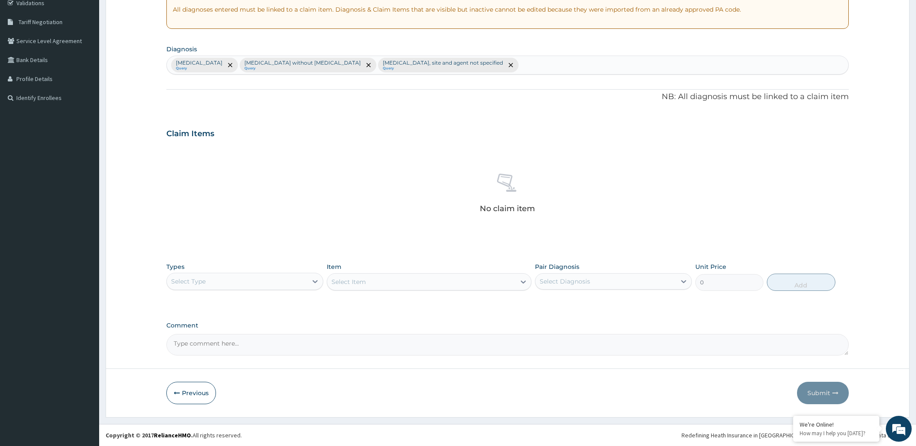
click at [270, 279] on div "Select Type" at bounding box center [237, 282] width 140 height 14
click at [216, 334] on div "Procedures" at bounding box center [244, 334] width 157 height 16
click at [423, 281] on div "Select Item" at bounding box center [421, 282] width 188 height 14
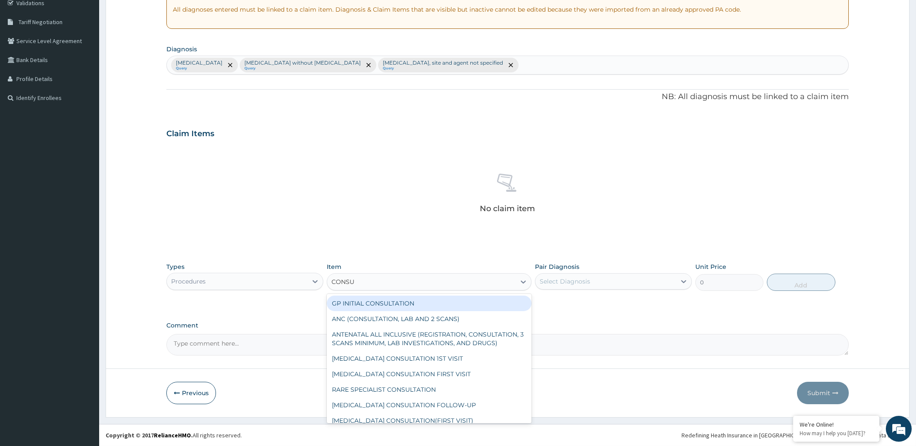
type input "CONSUL"
click at [403, 306] on div "GP INITIAL CONSULTATION" at bounding box center [429, 304] width 205 height 16
type input "2000"
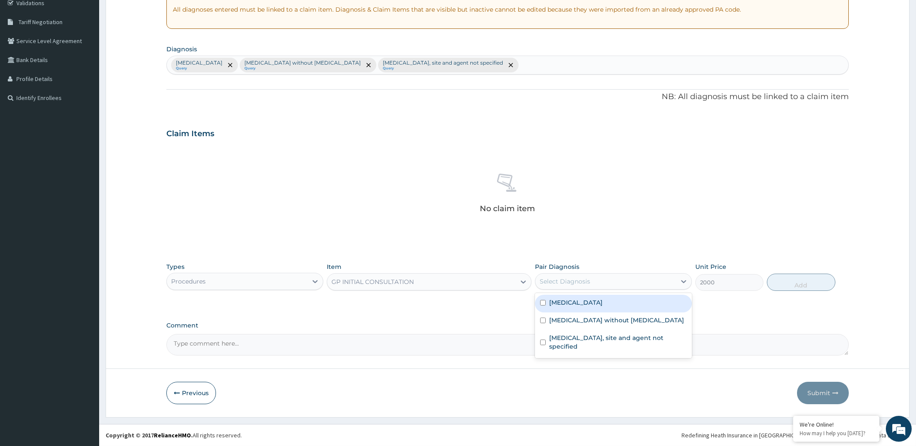
click at [602, 284] on div "Select Diagnosis" at bounding box center [605, 282] width 140 height 14
click at [597, 300] on label "Malaria, unspecified" at bounding box center [575, 302] width 53 height 9
click at [593, 311] on div "[MEDICAL_DATA]" at bounding box center [613, 304] width 157 height 18
click at [592, 305] on label "[MEDICAL_DATA]" at bounding box center [575, 302] width 53 height 9
checkbox input "true"
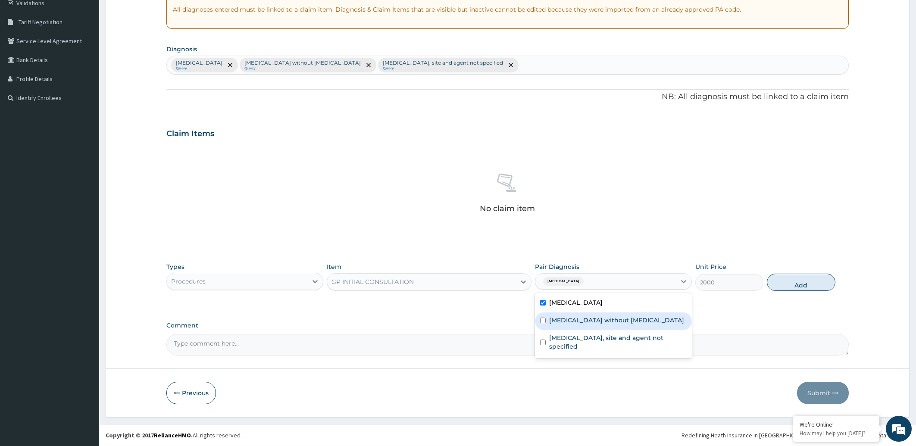
click at [586, 321] on label "[MEDICAL_DATA] without [MEDICAL_DATA]" at bounding box center [616, 320] width 135 height 9
checkbox input "true"
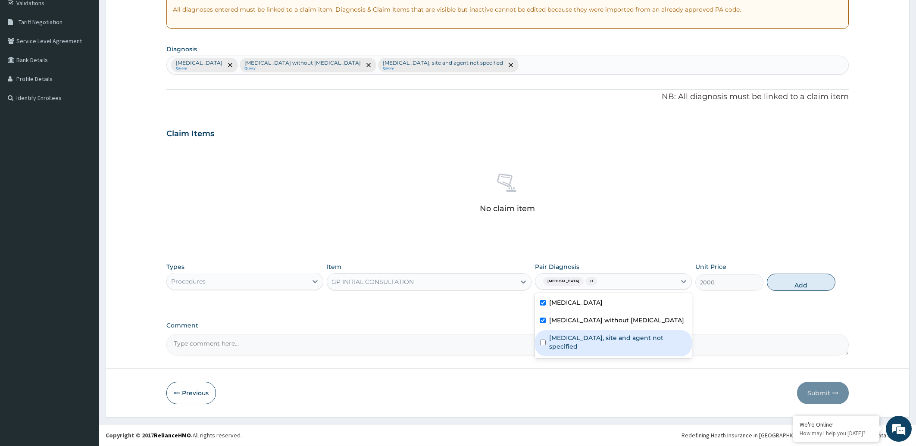
click at [580, 340] on label "Urinary tract infection, site and agent not specified" at bounding box center [617, 342] width 137 height 17
checkbox input "true"
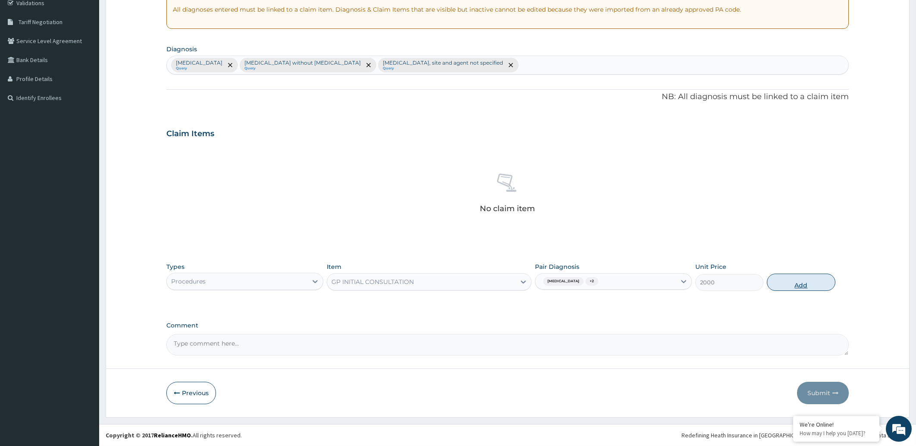
click at [793, 285] on button "Add" at bounding box center [801, 282] width 68 height 17
type input "0"
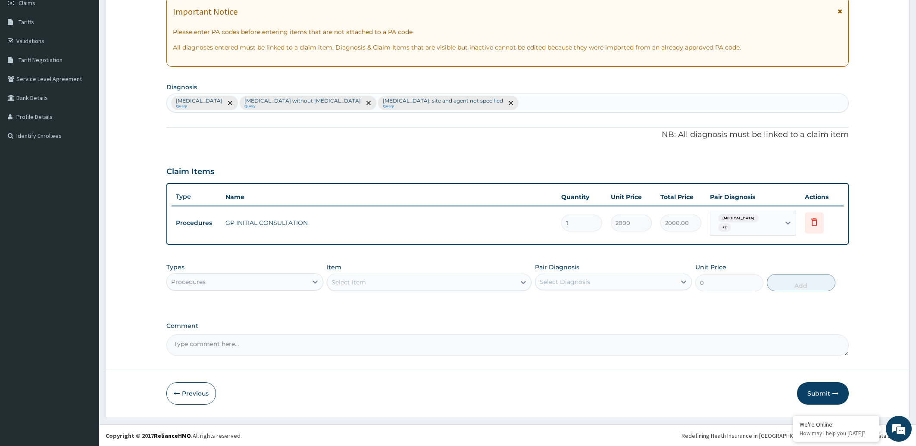
click at [244, 282] on div "Procedures" at bounding box center [237, 282] width 140 height 14
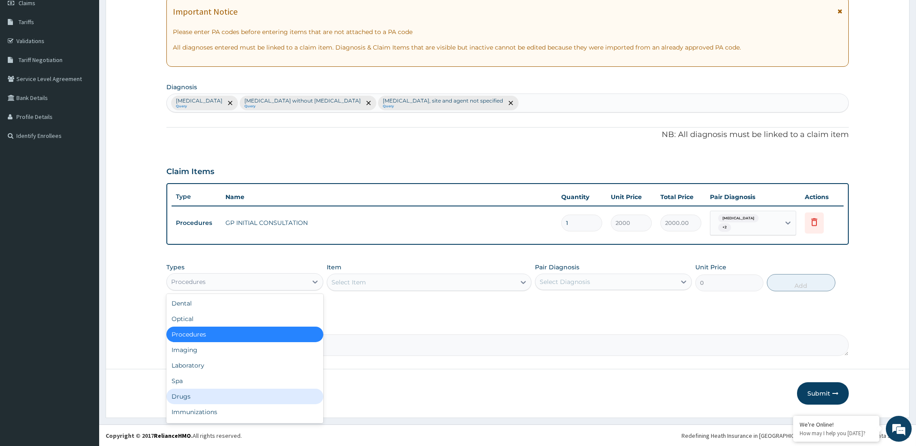
click at [188, 393] on div "Drugs" at bounding box center [244, 397] width 157 height 16
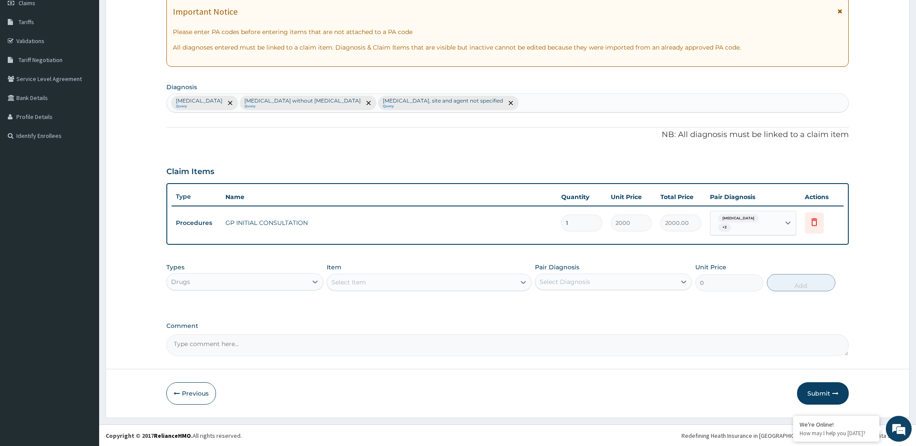
click at [361, 279] on div "Select Item" at bounding box center [348, 282] width 34 height 9
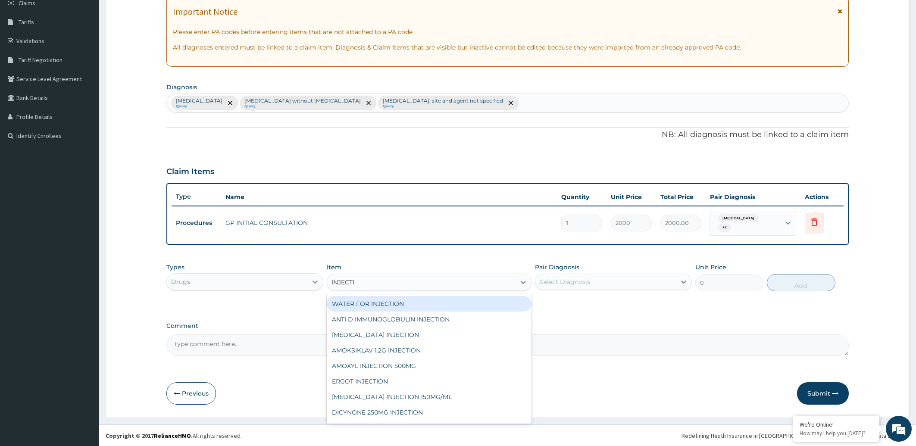
type input "INJECTIO"
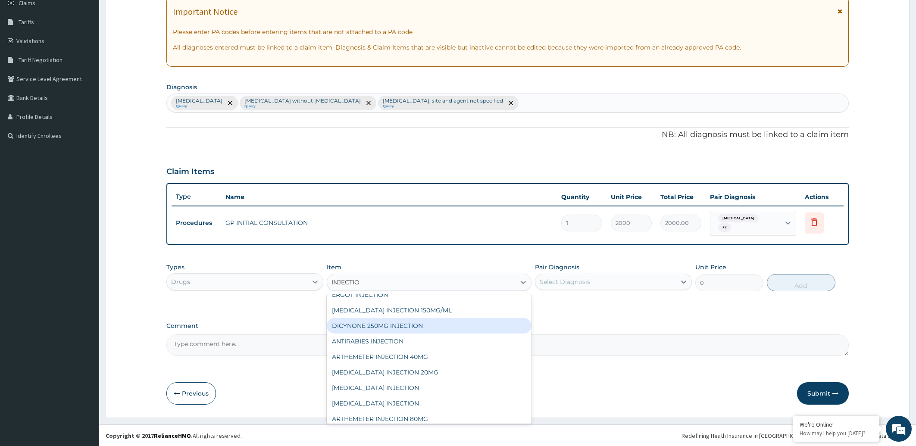
scroll to position [91, 0]
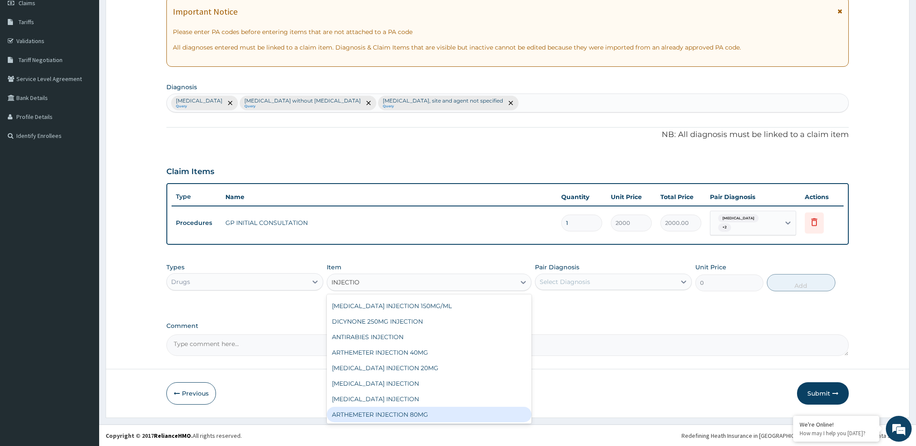
click at [513, 414] on div "ARTHEMETER INJECTION 80MG" at bounding box center [429, 415] width 205 height 16
type input "300"
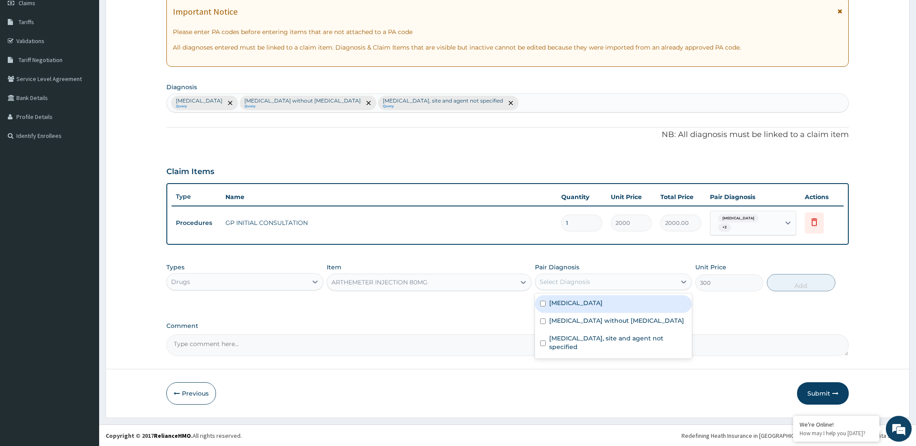
click at [618, 284] on div "Select Diagnosis" at bounding box center [605, 282] width 140 height 14
click at [607, 307] on div "[MEDICAL_DATA]" at bounding box center [613, 304] width 157 height 18
checkbox input "true"
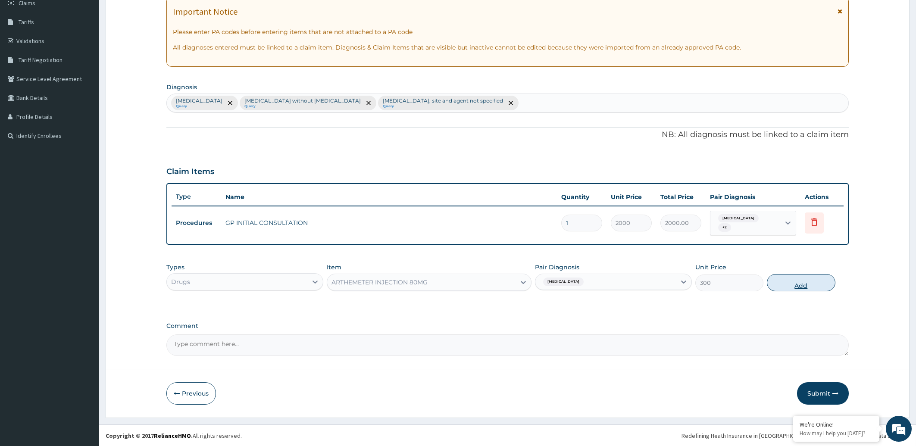
click at [814, 281] on button "Add" at bounding box center [801, 282] width 68 height 17
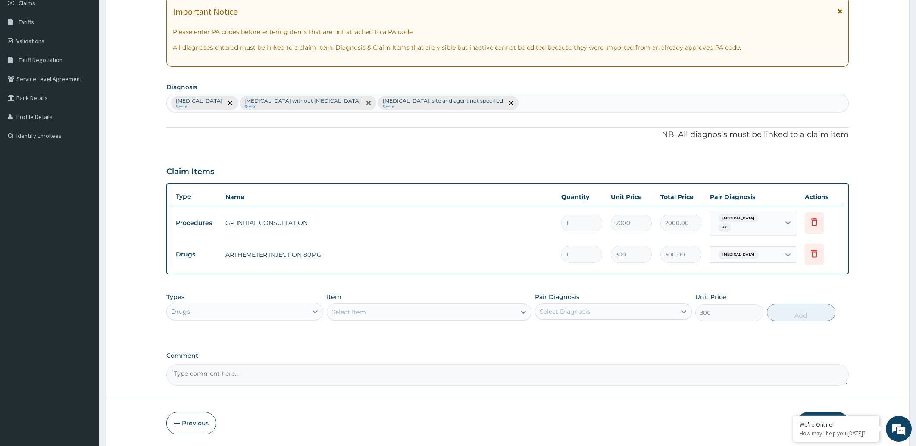
type input "0"
click at [571, 259] on input "1" at bounding box center [581, 254] width 41 height 17
type input "0.00"
type input "6"
type input "1800.00"
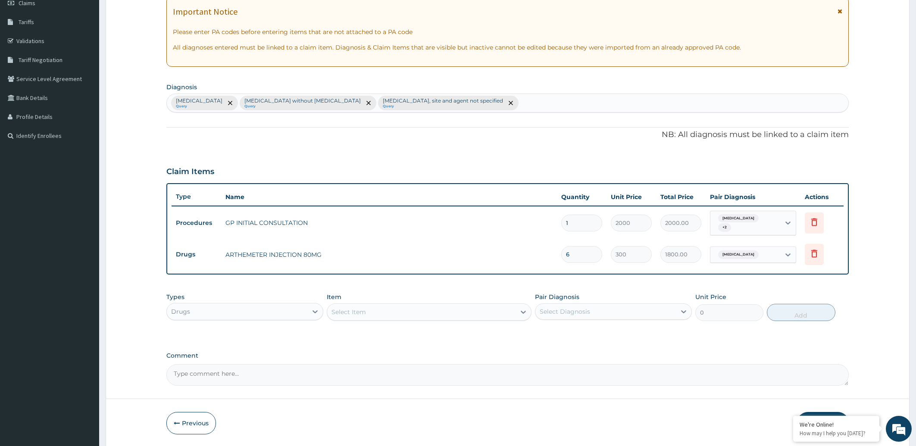
type input "6"
click at [255, 313] on div "Drugs" at bounding box center [237, 312] width 140 height 14
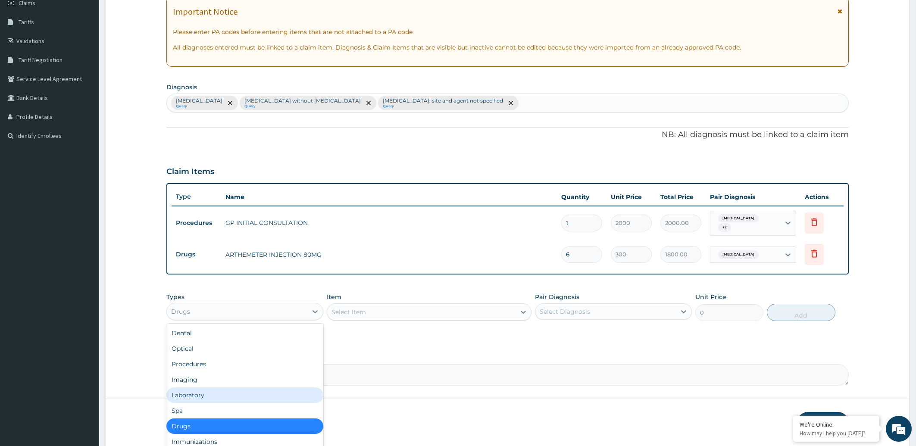
click at [228, 401] on div "Laboratory" at bounding box center [244, 395] width 157 height 16
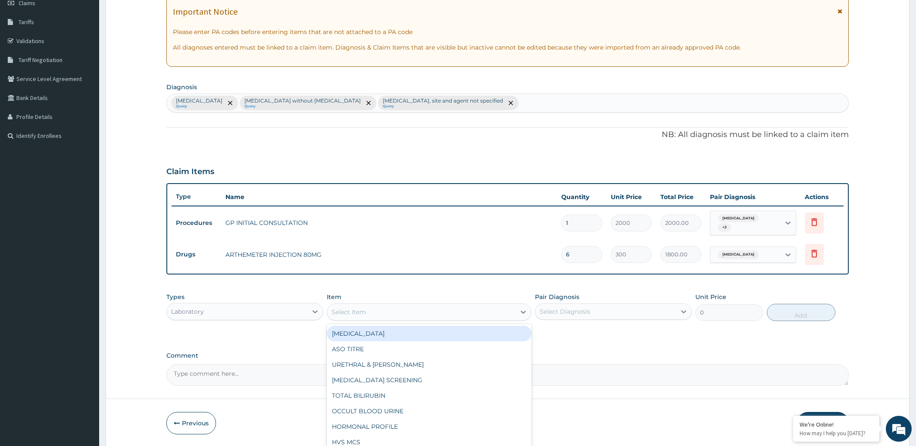
click at [400, 314] on div "Select Item" at bounding box center [421, 312] width 188 height 14
type input "FULL B"
click at [413, 331] on div "[MEDICAL_DATA]" at bounding box center [429, 334] width 205 height 16
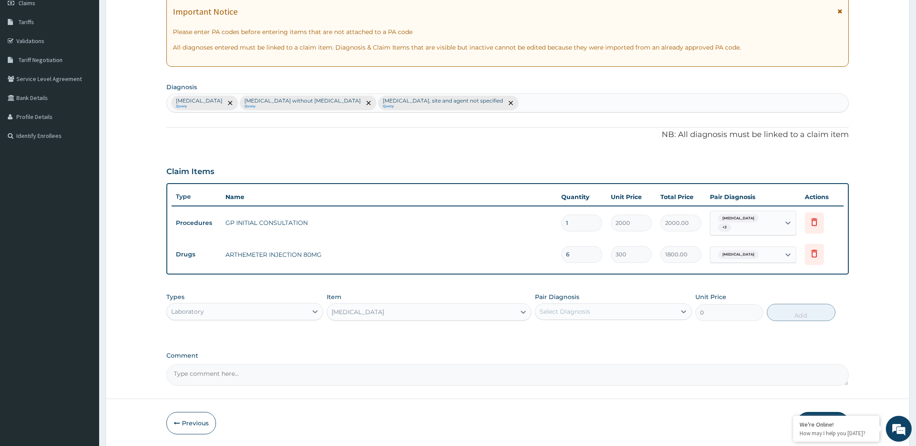
type input "5000"
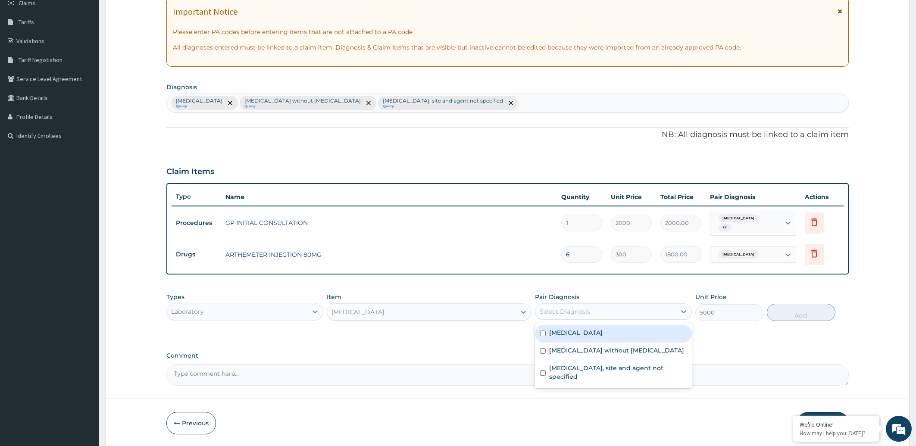
click at [627, 312] on div "Select Diagnosis" at bounding box center [605, 312] width 140 height 14
click at [608, 354] on div "[MEDICAL_DATA] without [MEDICAL_DATA]" at bounding box center [613, 352] width 157 height 18
checkbox input "true"
click at [793, 318] on button "Add" at bounding box center [801, 312] width 68 height 17
type input "0"
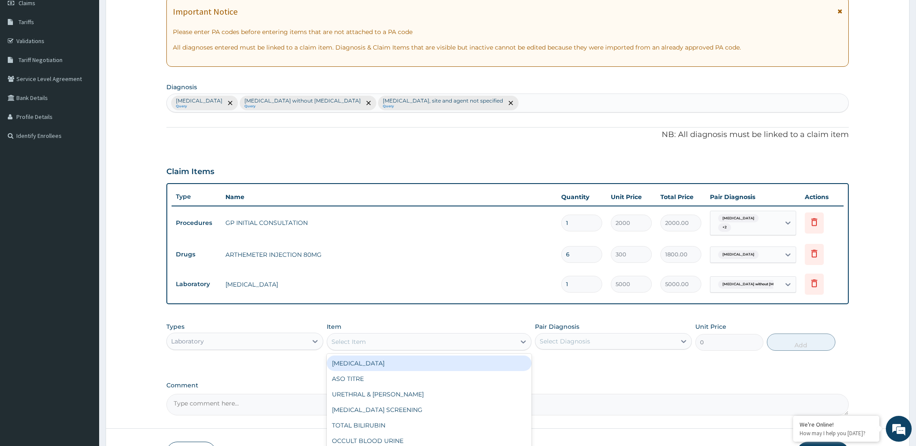
click at [345, 341] on div "Select Item" at bounding box center [348, 341] width 34 height 9
type input "MALA"
click at [348, 362] on div "[MEDICAL_DATA] [MEDICAL_DATA]" at bounding box center [429, 364] width 205 height 16
type input "2000"
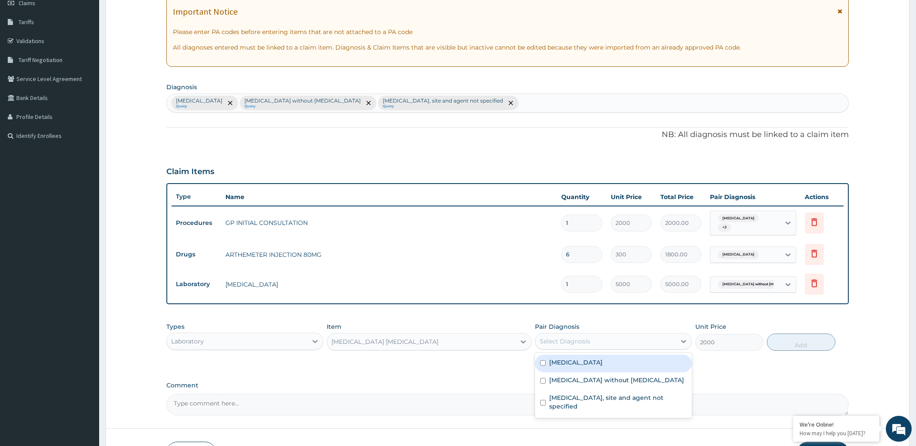
click at [656, 347] on div "Select Diagnosis" at bounding box center [605, 341] width 140 height 14
click at [646, 365] on div "[MEDICAL_DATA]" at bounding box center [613, 364] width 157 height 18
checkbox input "true"
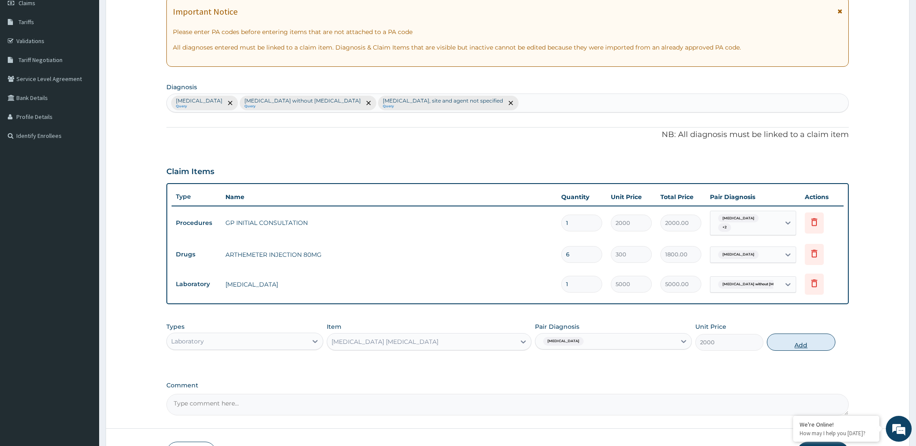
click at [803, 346] on button "Add" at bounding box center [801, 342] width 68 height 17
type input "0"
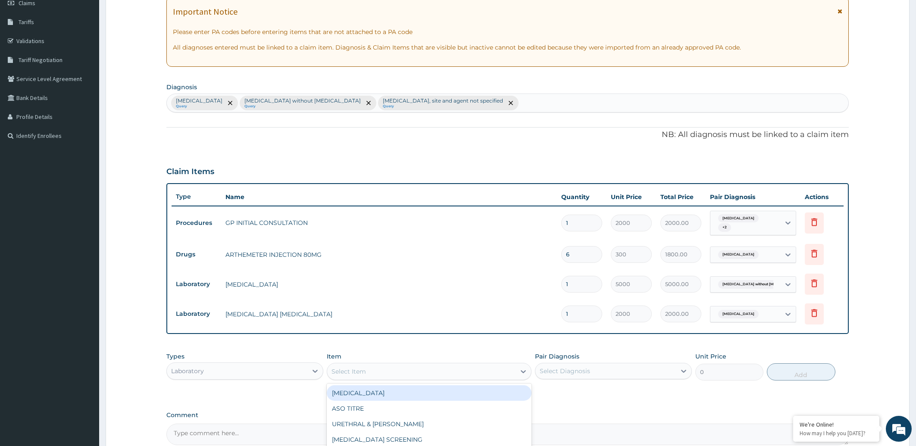
click at [353, 372] on div "Select Item" at bounding box center [348, 371] width 34 height 9
type input "URINALY"
click at [366, 393] on div "[MEDICAL_DATA]" at bounding box center [429, 393] width 205 height 16
type input "480"
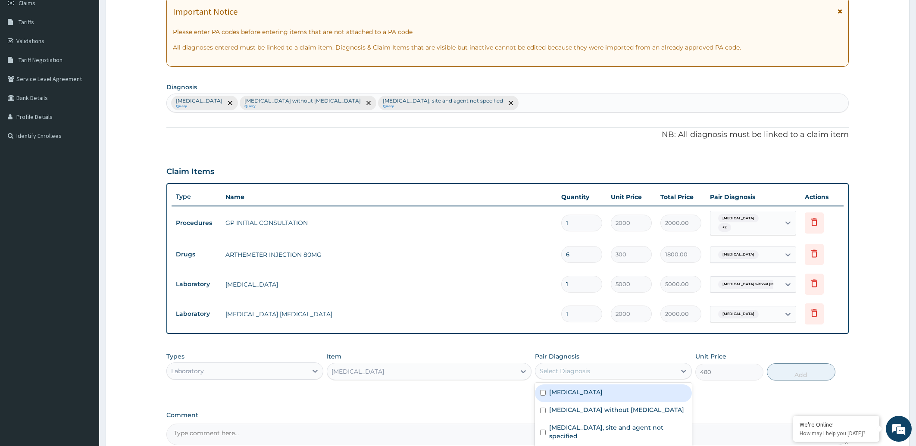
click at [565, 368] on div "Select Diagnosis" at bounding box center [565, 371] width 50 height 9
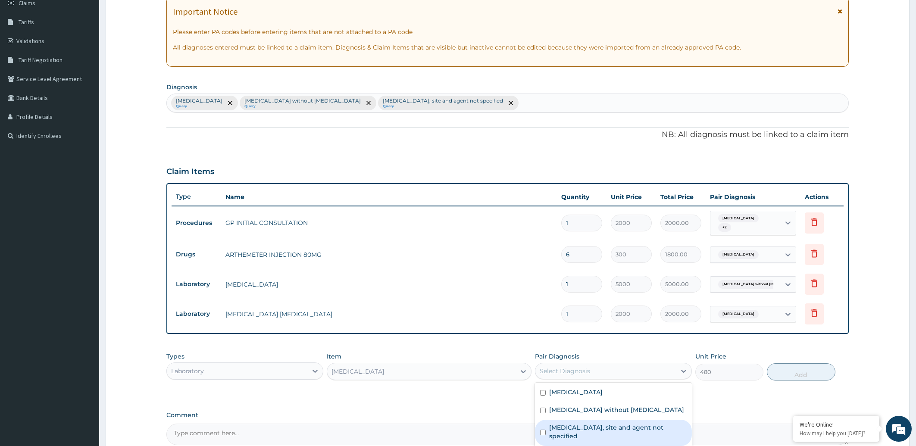
scroll to position [218, 0]
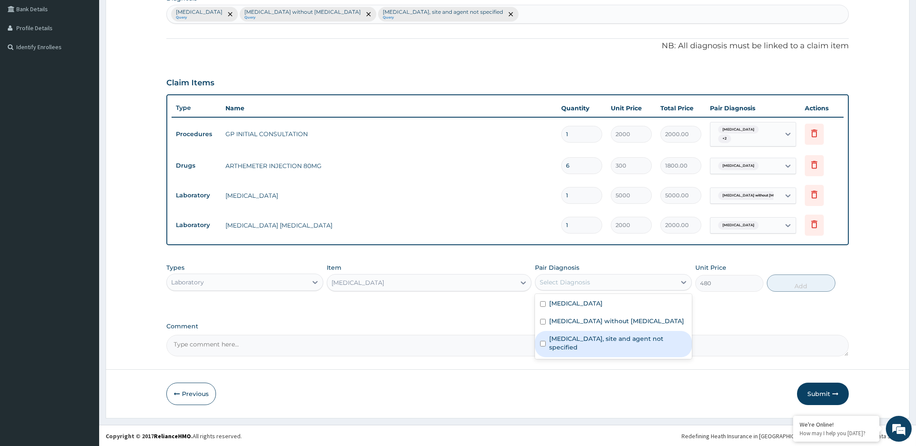
click at [546, 343] on div "Urinary tract infection, site and agent not specified" at bounding box center [613, 344] width 157 height 26
checkbox input "true"
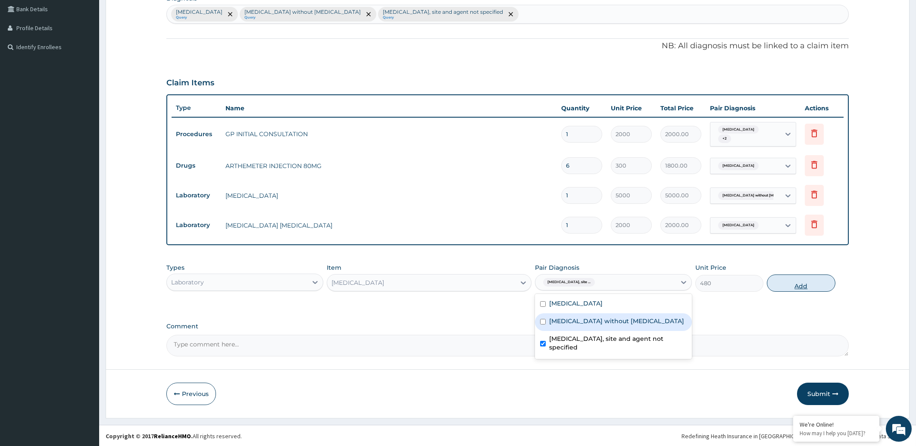
click at [791, 286] on button "Add" at bounding box center [801, 283] width 68 height 17
type input "0"
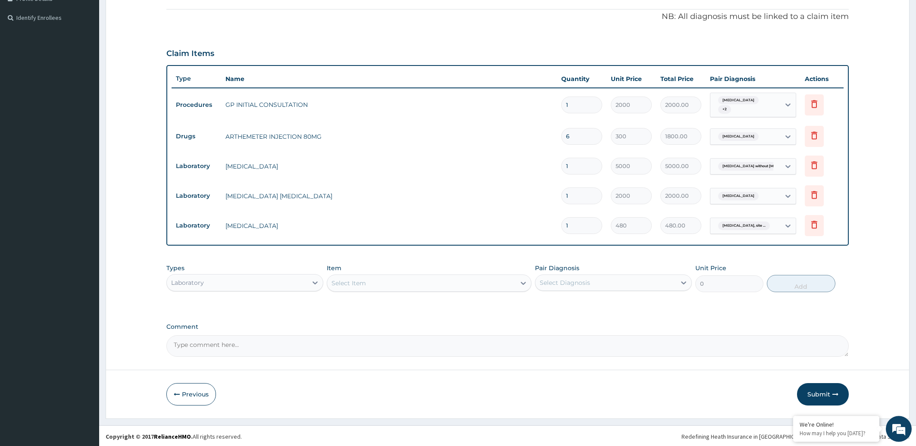
scroll to position [248, 0]
click at [814, 395] on button "Submit" at bounding box center [823, 393] width 52 height 22
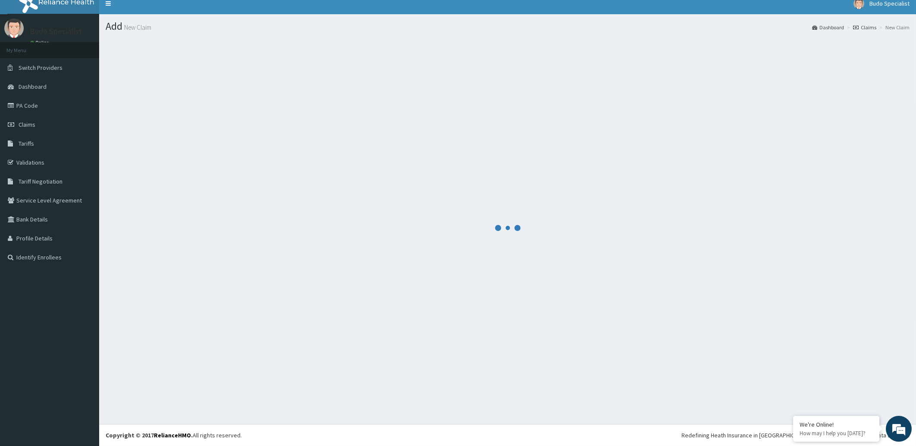
scroll to position [7, 0]
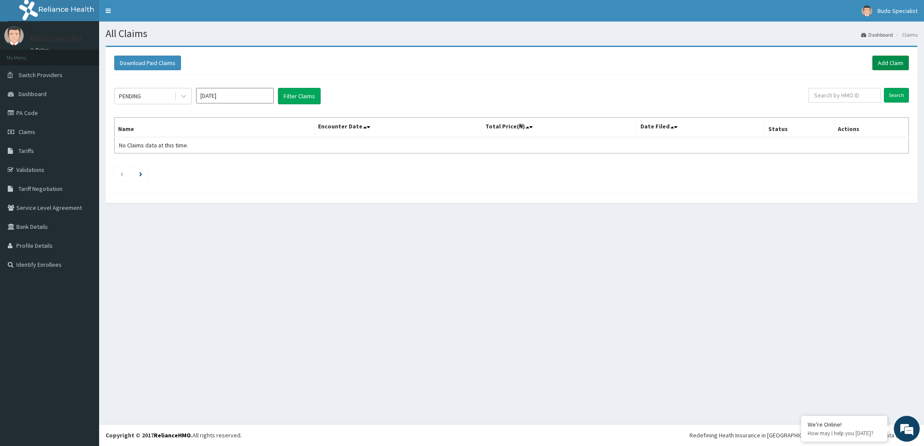
click at [899, 62] on link "Add Claim" at bounding box center [890, 63] width 37 height 15
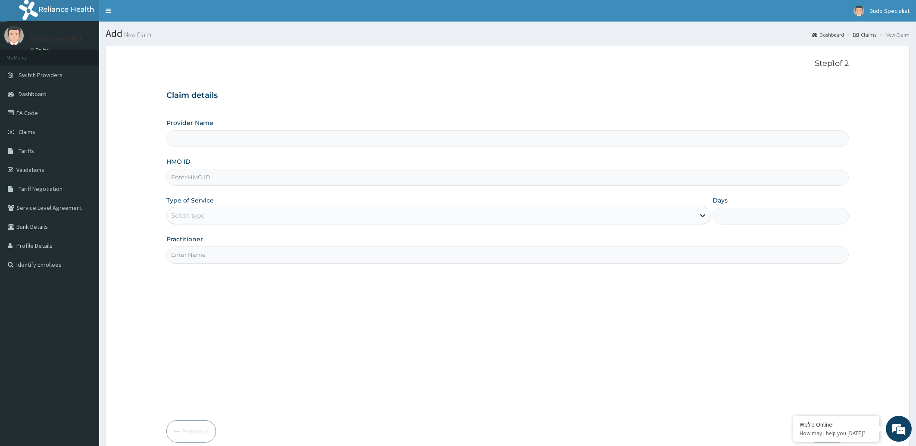
type input "Budo Specialist Hospital"
click at [208, 178] on input "HMO ID" at bounding box center [507, 177] width 683 height 17
type input "CAO/10017/D"
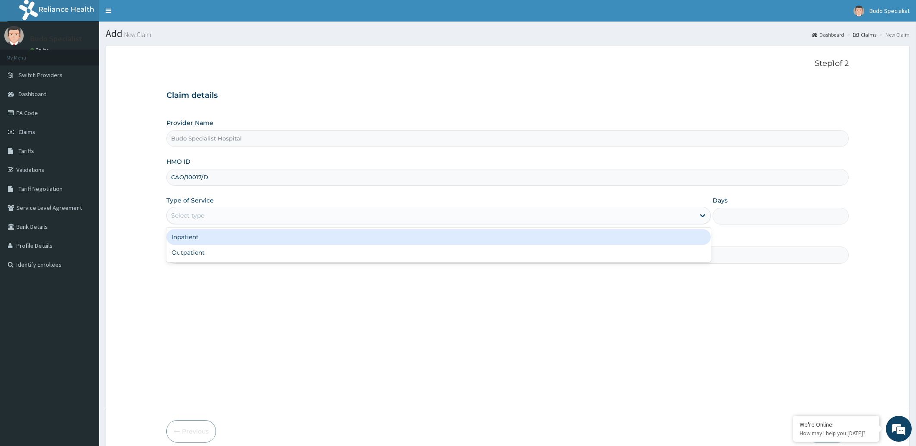
click at [247, 219] on div "Select type" at bounding box center [431, 216] width 528 height 14
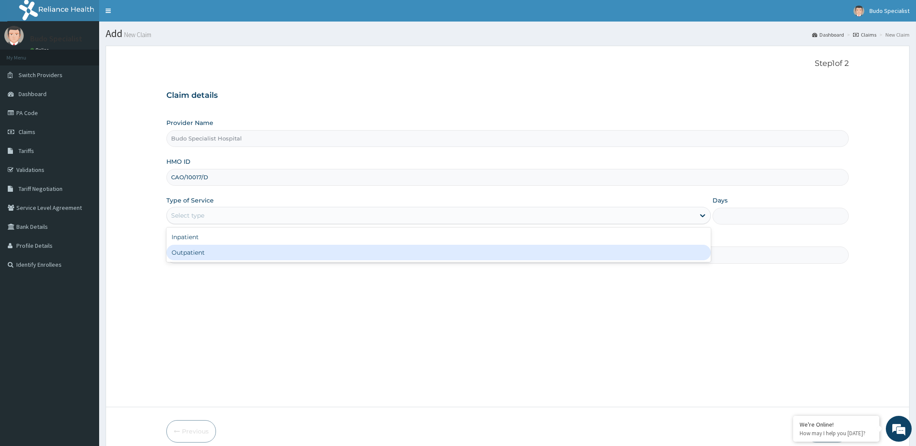
click at [239, 255] on div "Outpatient" at bounding box center [438, 253] width 545 height 16
type input "1"
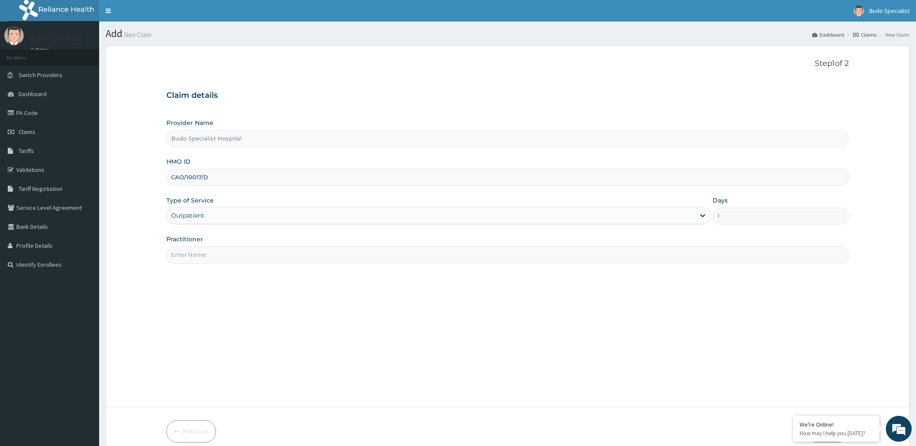
click at [210, 260] on input "Practitioner" at bounding box center [507, 254] width 683 height 17
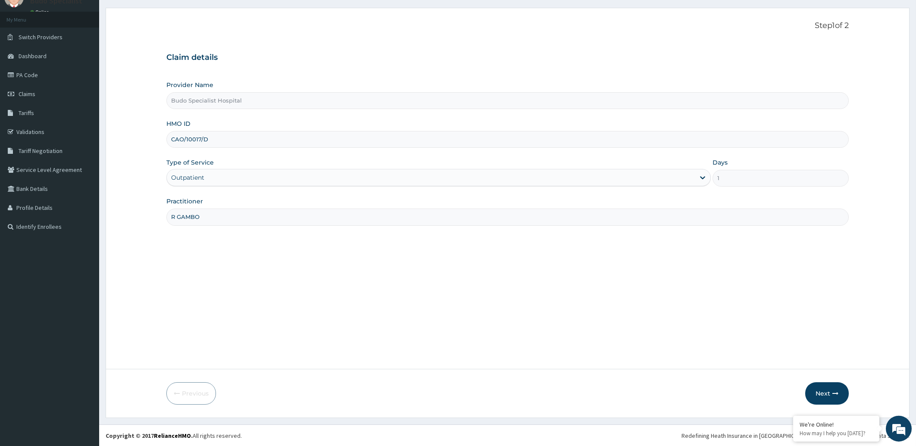
scroll to position [38, 0]
type input "R GAMBO"
click at [830, 399] on button "Next" at bounding box center [827, 393] width 44 height 22
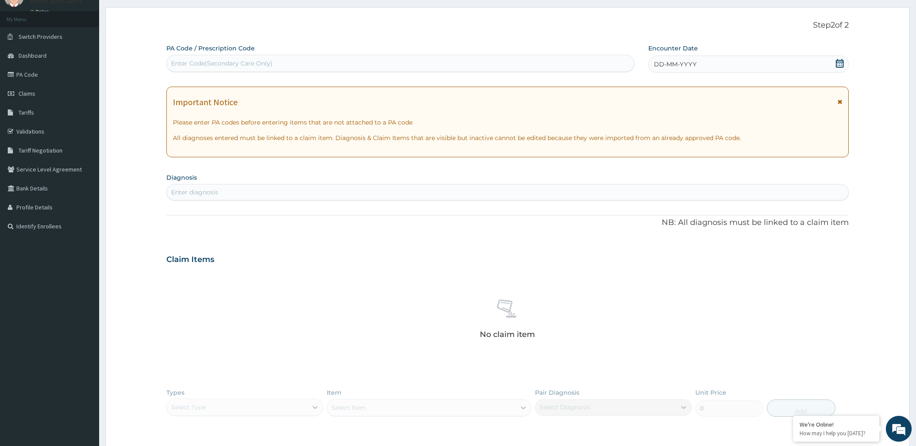
click at [675, 61] on span "DD-MM-YYYY" at bounding box center [675, 64] width 43 height 9
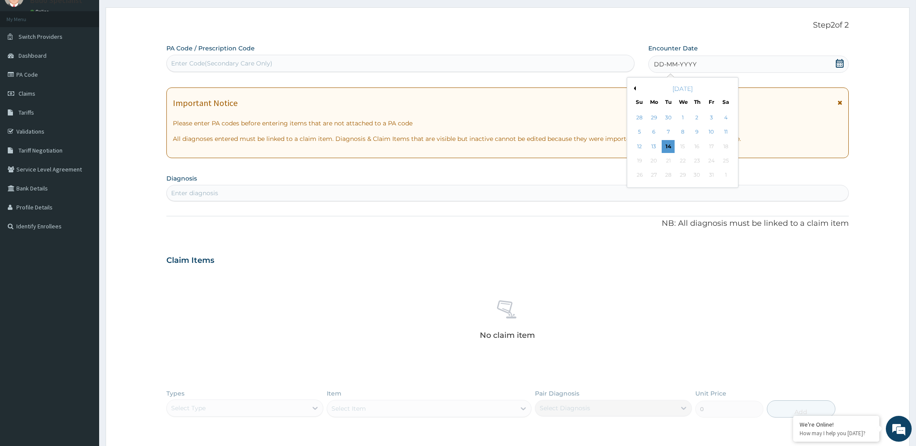
click at [634, 90] on div "[DATE]" at bounding box center [682, 88] width 104 height 9
click at [636, 90] on div "[DATE]" at bounding box center [682, 88] width 104 height 9
click at [634, 89] on button "Previous Month" at bounding box center [633, 88] width 4 height 4
click at [730, 119] on div "6" at bounding box center [725, 117] width 13 height 13
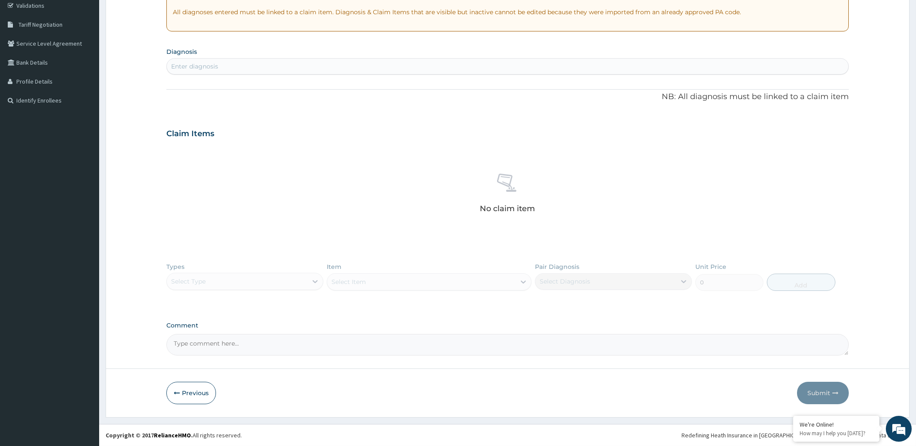
scroll to position [0, 0]
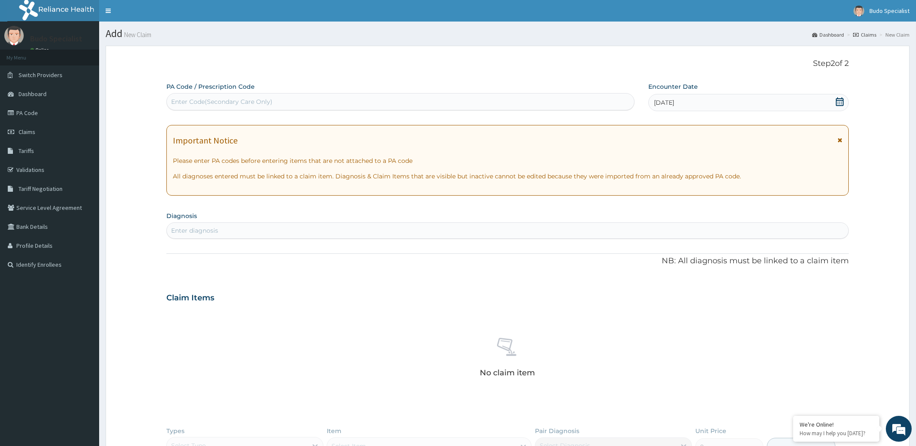
click at [193, 231] on div "Enter diagnosis" at bounding box center [194, 230] width 47 height 9
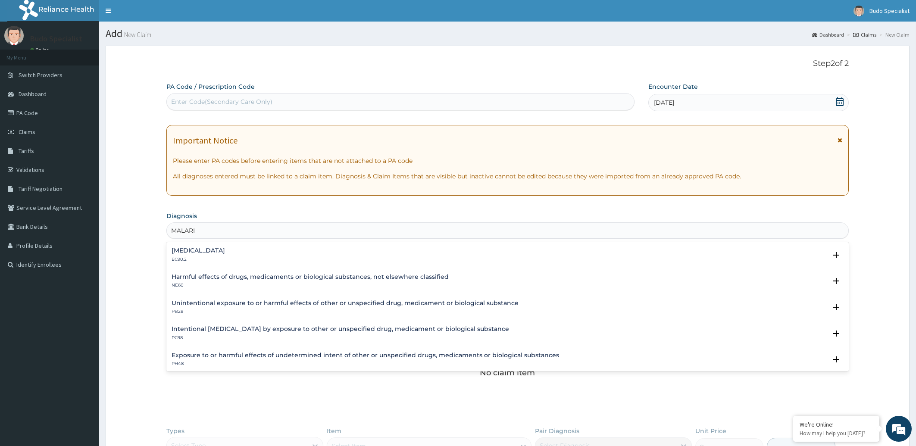
type input "[MEDICAL_DATA]"
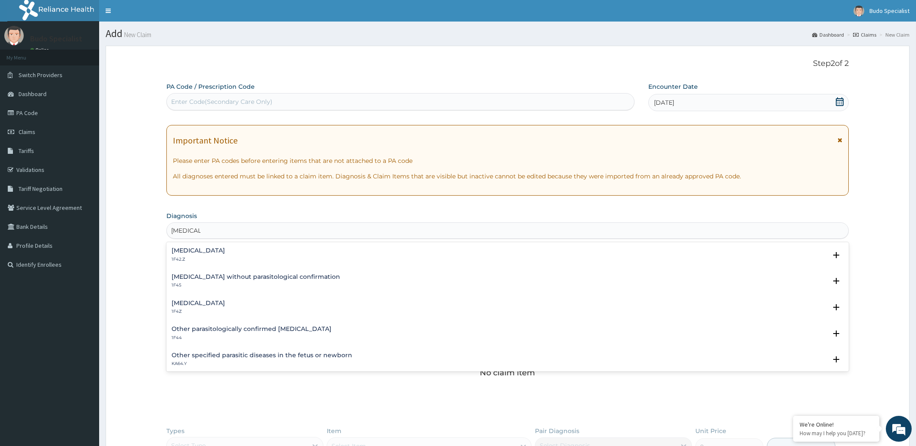
click at [222, 304] on h4 "Malaria, unspecified" at bounding box center [198, 303] width 53 height 6
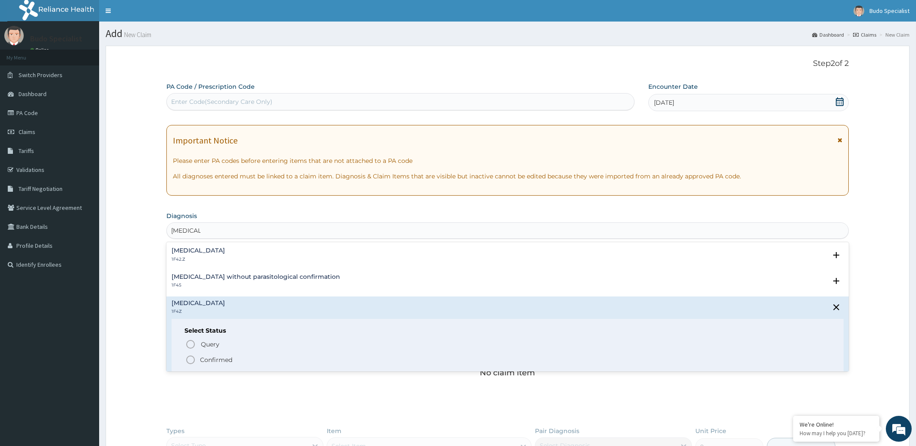
click at [191, 359] on icon "status option filled" at bounding box center [190, 360] width 10 height 10
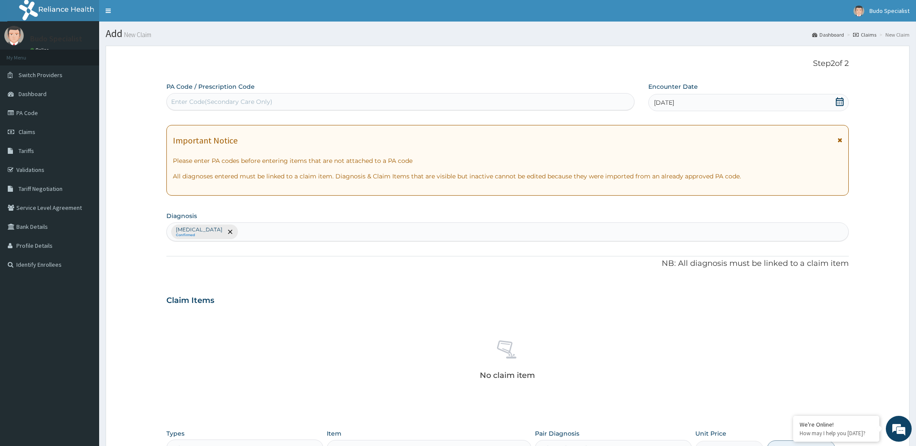
scroll to position [167, 0]
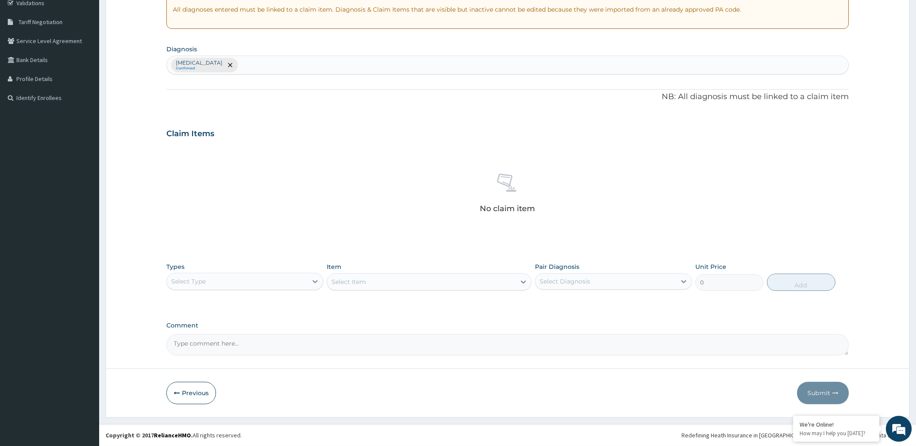
click at [260, 65] on div "Malaria, unspecified Confirmed" at bounding box center [508, 65] width 682 height 18
type input "SEPSIS"
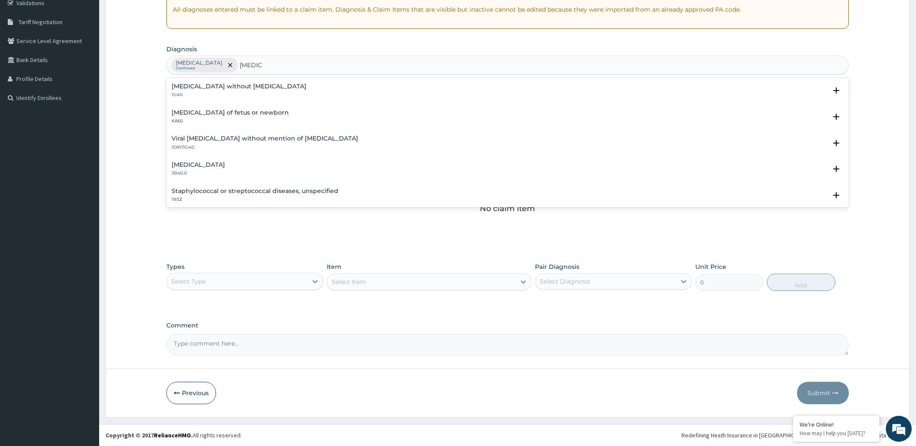
click at [239, 86] on h4 "Sepsis without septic shock" at bounding box center [239, 86] width 135 height 6
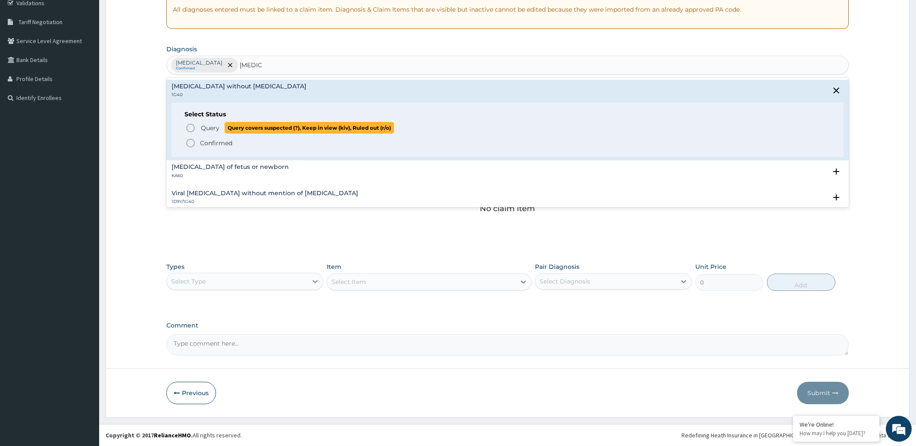
click at [191, 131] on icon "status option query" at bounding box center [190, 128] width 10 height 10
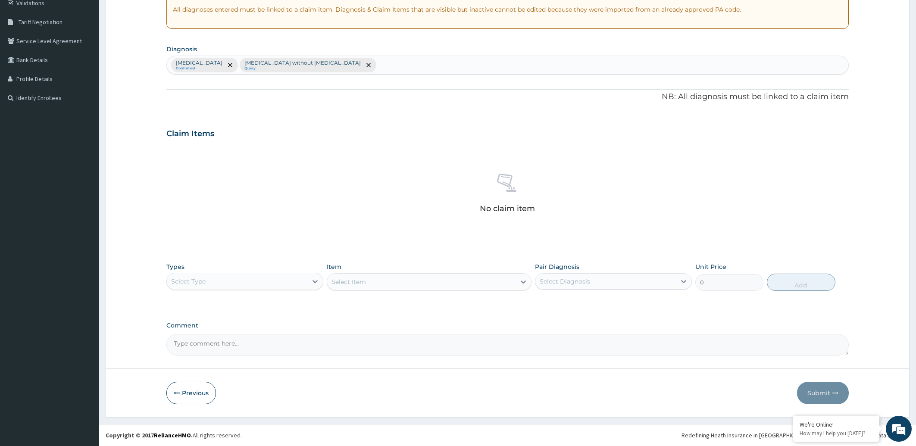
click at [356, 63] on div "Malaria, unspecified Confirmed Sepsis without septic shock Query" at bounding box center [508, 65] width 682 height 18
type input "ASCARIASIS"
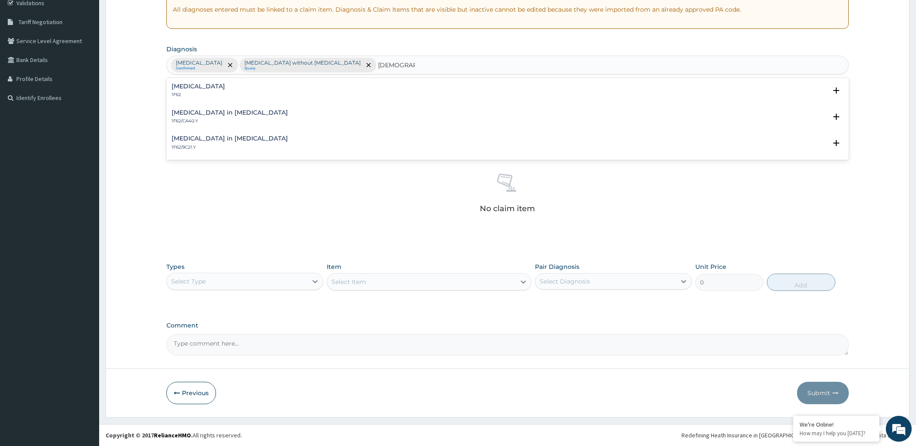
click at [212, 96] on div "Ascariasis 1F62" at bounding box center [508, 90] width 672 height 15
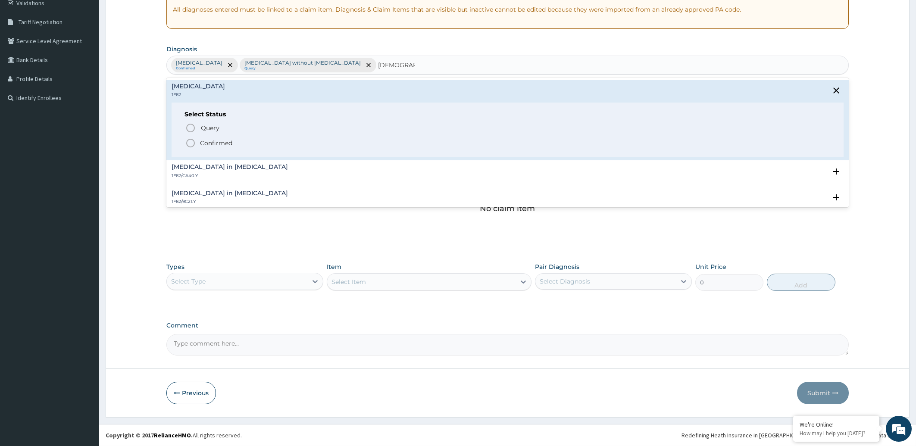
click at [183, 147] on div "Select Status Query Query covers suspected (?), Keep in view (kiv), Ruled out (…" at bounding box center [508, 130] width 672 height 55
click at [190, 141] on icon "status option filled" at bounding box center [190, 143] width 10 height 10
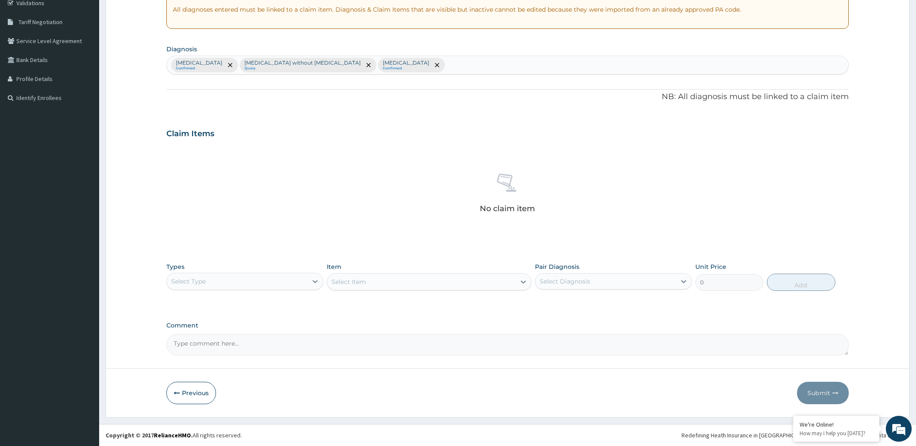
click at [399, 63] on div "Malaria, unspecified Confirmed Sepsis without septic shock Query Ascariasis Con…" at bounding box center [508, 65] width 682 height 18
click at [269, 276] on div "Select Type" at bounding box center [237, 282] width 140 height 14
click at [234, 337] on div "Procedures" at bounding box center [244, 334] width 157 height 16
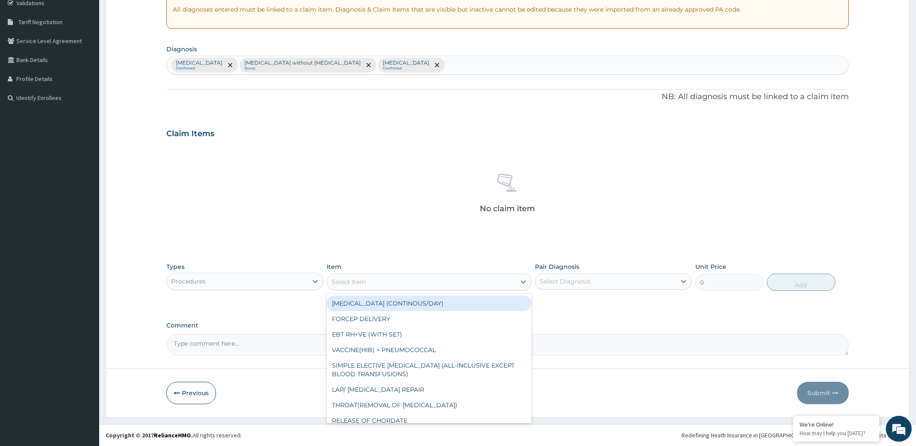
click at [421, 282] on div "Select Item" at bounding box center [421, 282] width 188 height 14
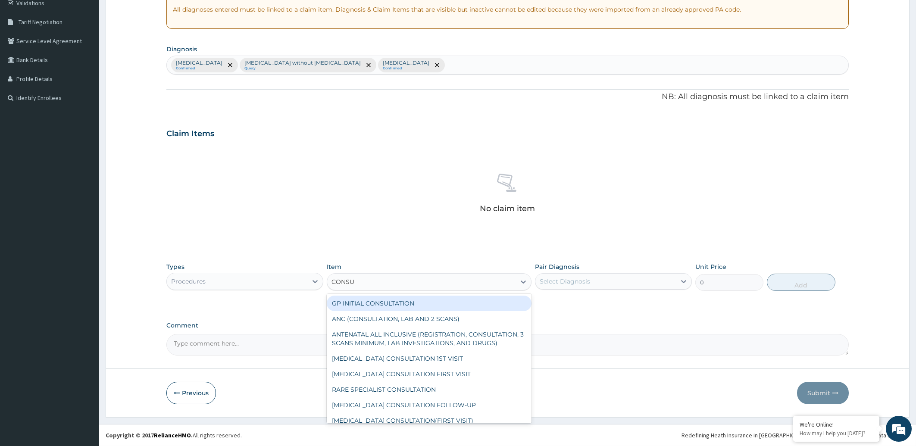
type input "CONSUL"
click at [438, 303] on div "GP INITIAL CONSULTATION" at bounding box center [429, 304] width 205 height 16
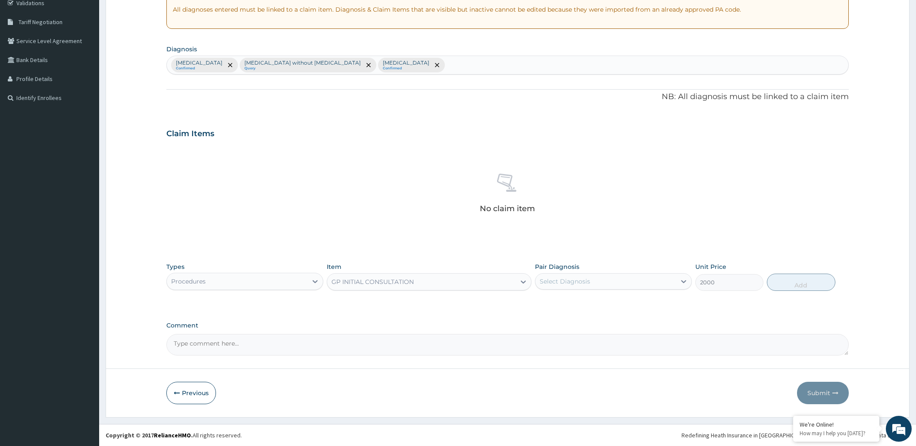
type input "2000"
click at [635, 284] on div "Select Diagnosis" at bounding box center [605, 282] width 140 height 14
drag, startPoint x: 633, startPoint y: 307, endPoint x: 624, endPoint y: 316, distance: 12.2
click at [632, 308] on div "Malaria, unspecified" at bounding box center [613, 304] width 157 height 18
checkbox input "true"
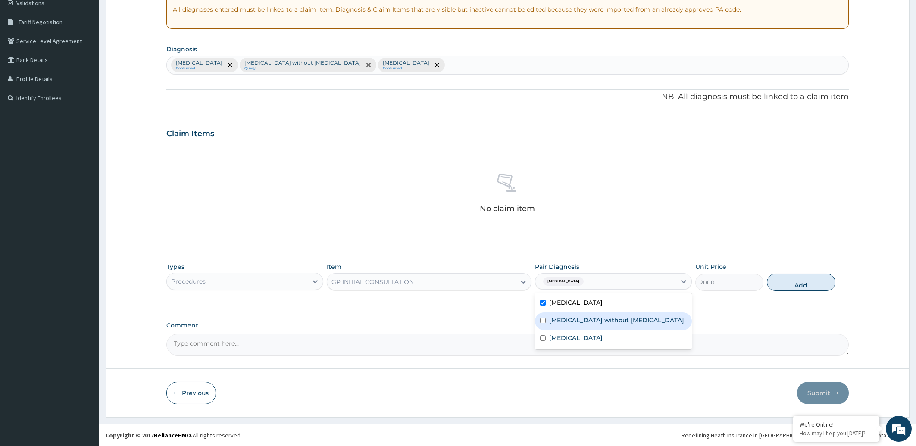
drag, startPoint x: 624, startPoint y: 319, endPoint x: 619, endPoint y: 337, distance: 18.6
click at [623, 321] on label "Sepsis without septic shock" at bounding box center [616, 320] width 135 height 9
checkbox input "true"
drag, startPoint x: 617, startPoint y: 339, endPoint x: 711, endPoint y: 314, distance: 97.2
click at [621, 339] on div "Ascariasis" at bounding box center [613, 339] width 157 height 18
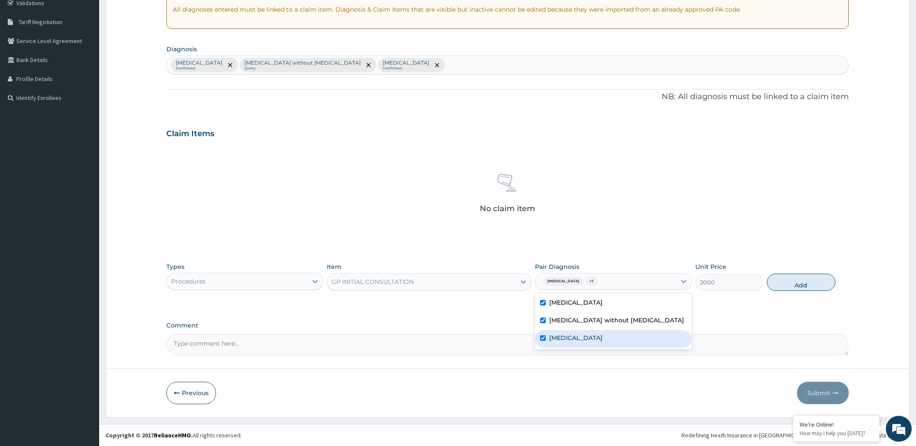
checkbox input "true"
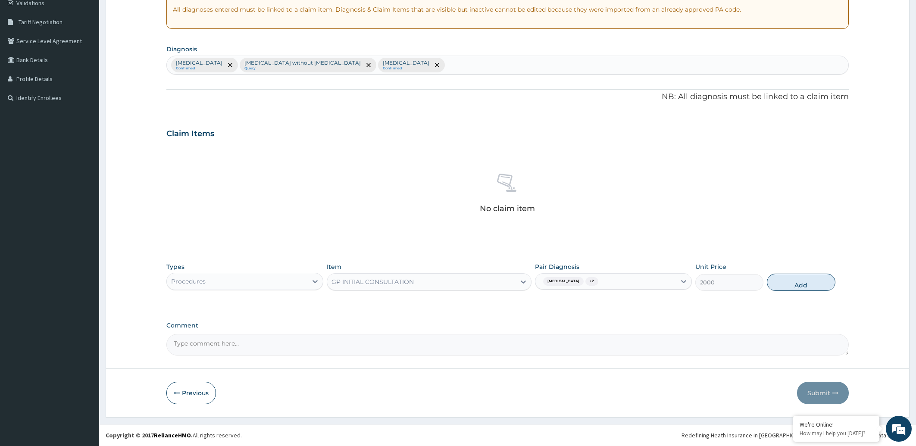
click at [794, 279] on button "Add" at bounding box center [801, 282] width 68 height 17
type input "0"
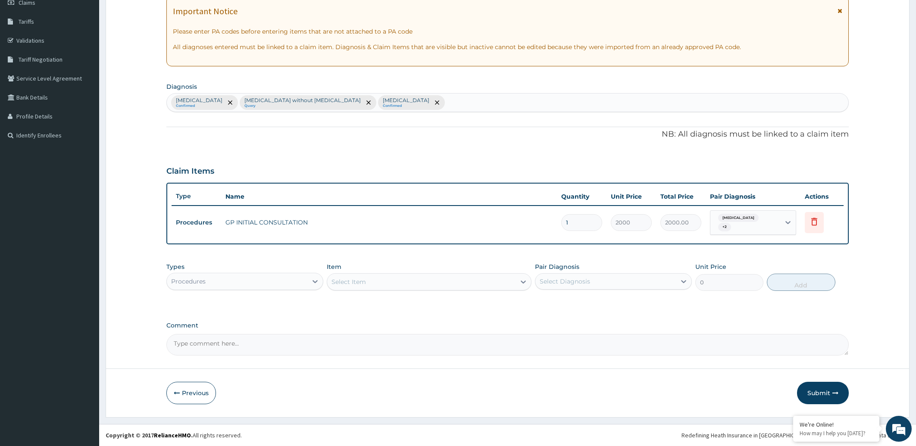
scroll to position [129, 0]
type input "0"
type input "0.00"
type input "1"
type input "2000.00"
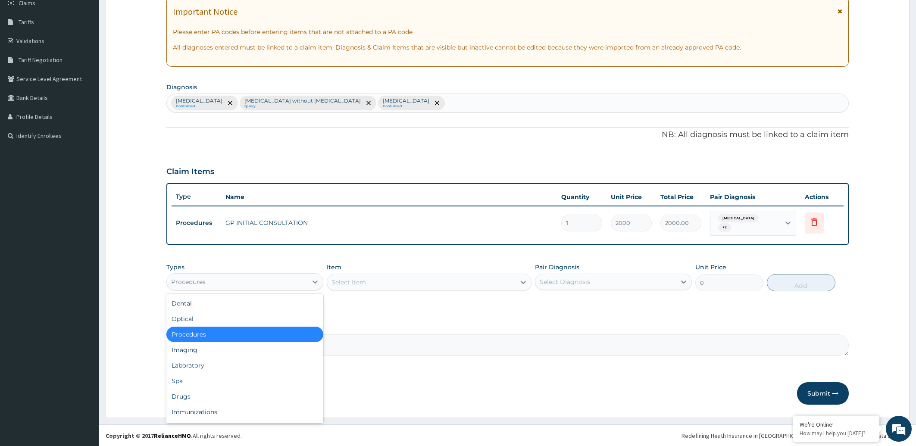
click at [267, 282] on div "Procedures" at bounding box center [237, 282] width 140 height 14
click at [228, 361] on div "Laboratory" at bounding box center [244, 366] width 157 height 16
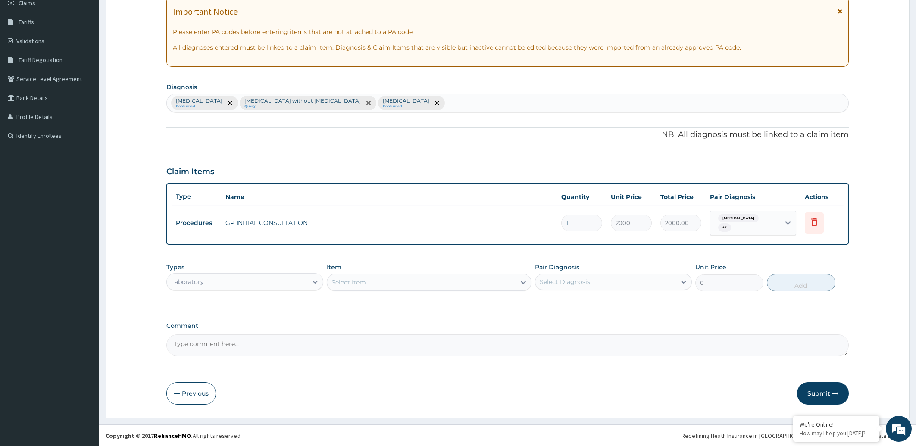
click at [409, 282] on div "Select Item" at bounding box center [429, 282] width 205 height 17
click at [359, 282] on div "Select Item" at bounding box center [348, 282] width 34 height 9
type input "FULL"
click at [396, 306] on div "FULL BLOOD COUNT" at bounding box center [429, 304] width 205 height 16
type input "5000"
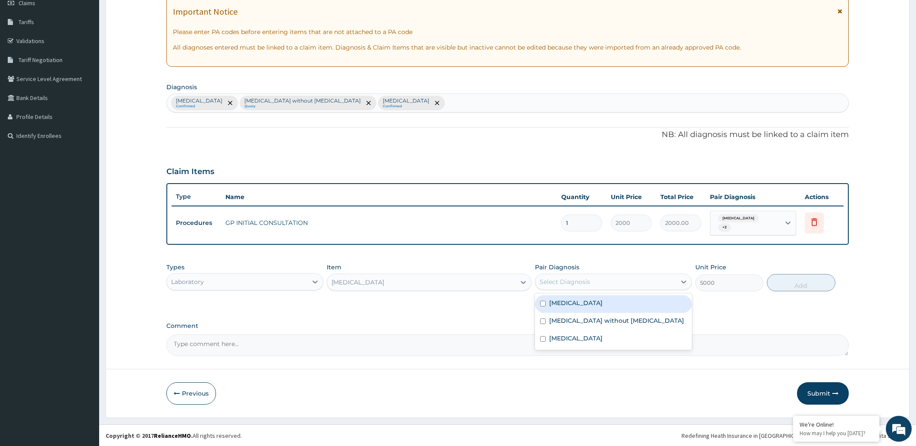
click at [624, 286] on div "Select Diagnosis" at bounding box center [605, 282] width 140 height 14
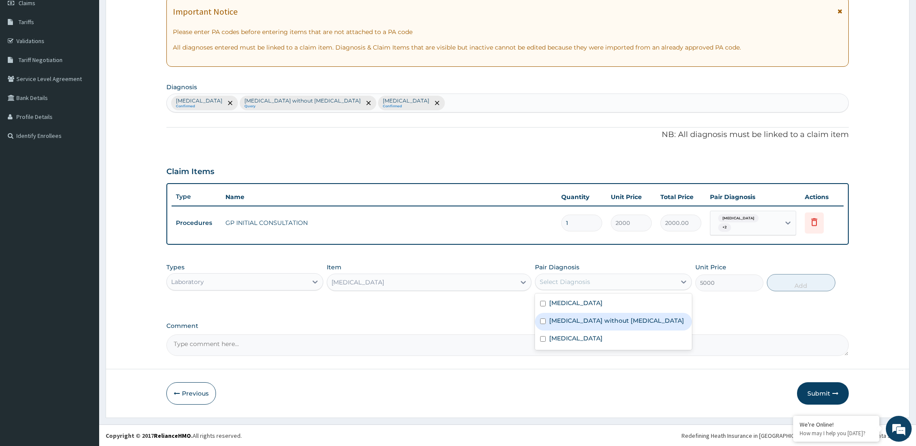
click at [605, 324] on div "Sepsis without septic shock" at bounding box center [613, 322] width 157 height 18
checkbox input "true"
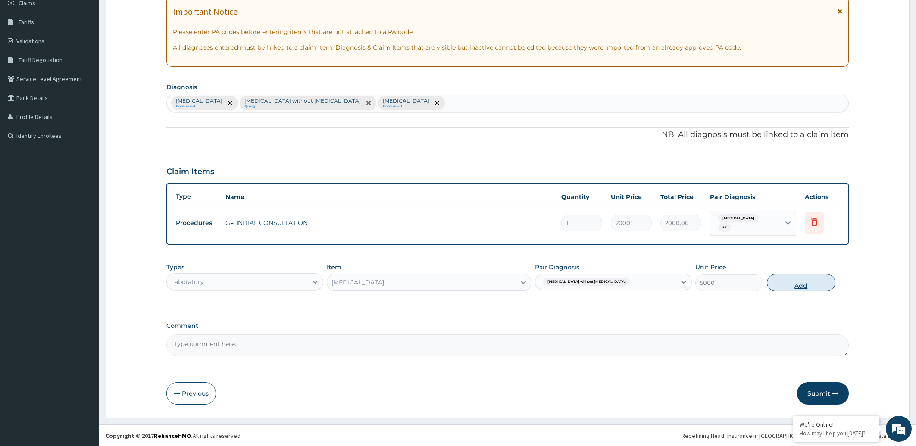
click at [820, 282] on button "Add" at bounding box center [801, 282] width 68 height 17
type input "0"
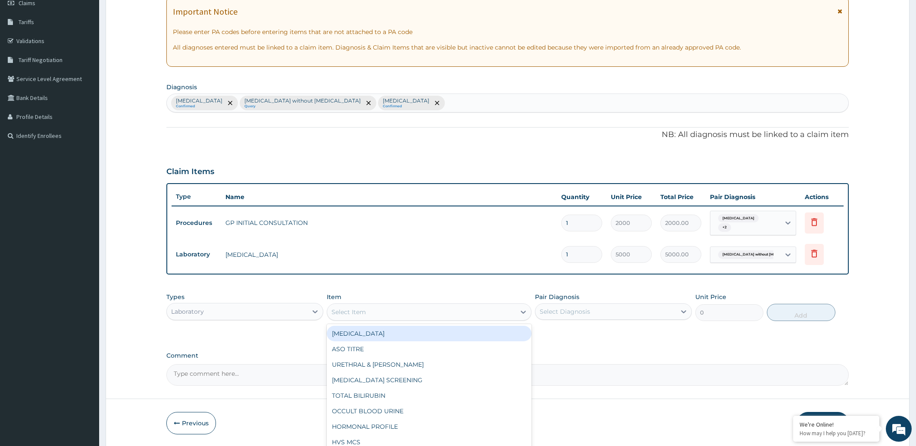
click at [350, 313] on div "Select Item" at bounding box center [348, 312] width 34 height 9
type input "MALA"
click at [383, 337] on div "[MEDICAL_DATA] [MEDICAL_DATA]" at bounding box center [429, 334] width 205 height 16
type input "2000"
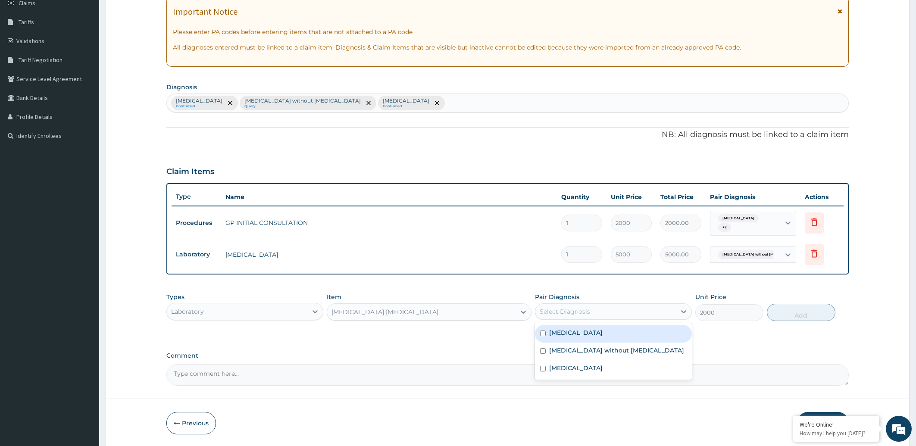
click at [631, 313] on div "Select Diagnosis" at bounding box center [605, 312] width 140 height 14
click at [614, 334] on div "[MEDICAL_DATA]" at bounding box center [613, 334] width 157 height 18
checkbox input "true"
click at [800, 309] on button "Add" at bounding box center [801, 312] width 68 height 17
type input "0"
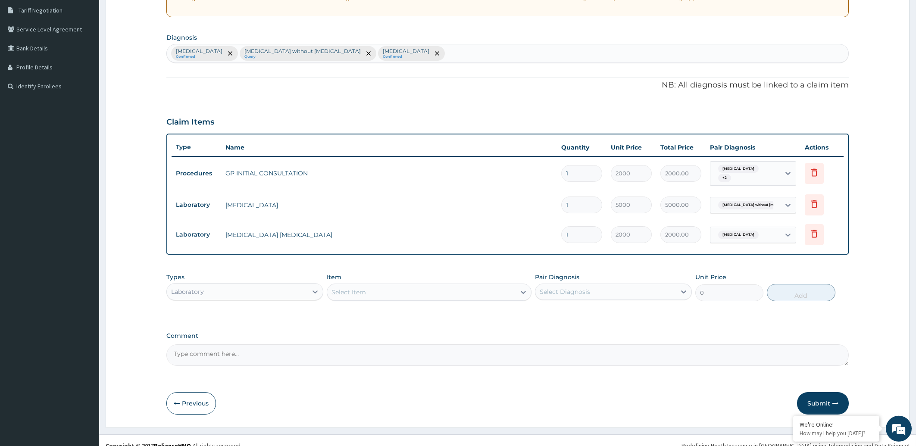
scroll to position [188, 0]
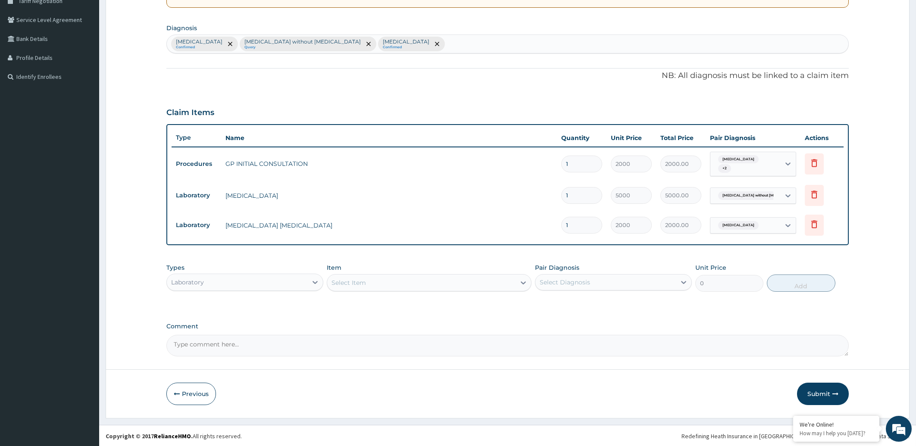
click at [275, 278] on div "Laboratory" at bounding box center [237, 282] width 140 height 14
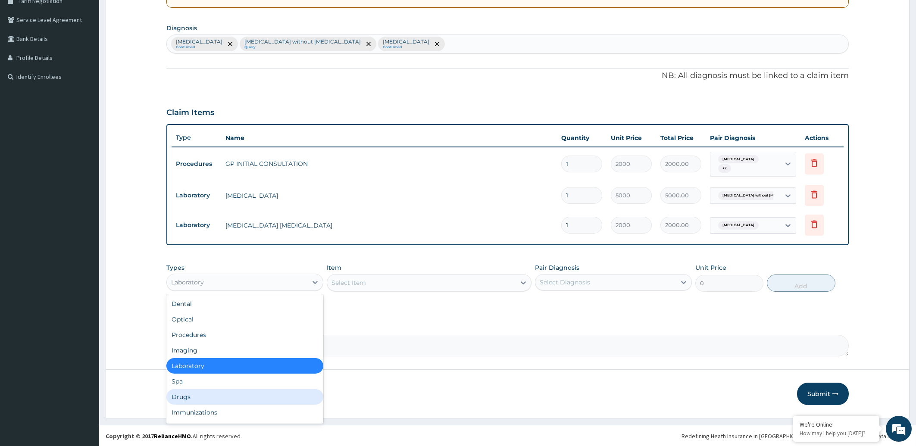
click at [201, 396] on div "Drugs" at bounding box center [244, 397] width 157 height 16
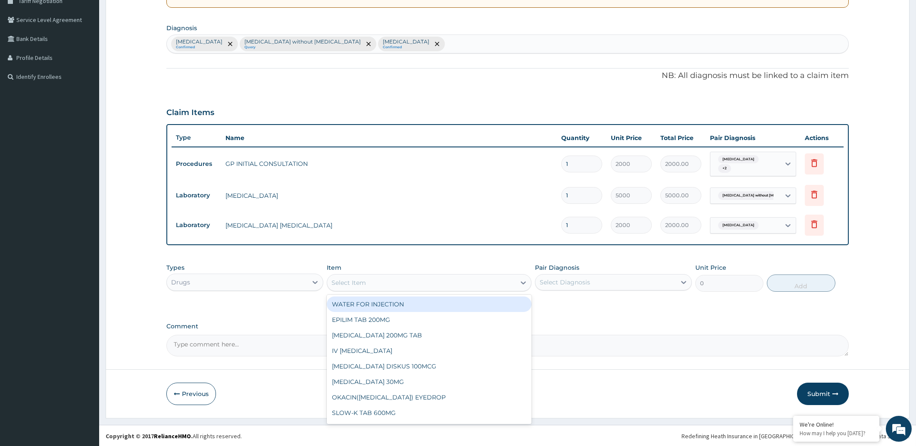
click at [424, 282] on div "Select Item" at bounding box center [421, 283] width 188 height 14
type input "VITAMI"
click at [420, 302] on div "VITAMIN C 100MG/5MLS SYRUP" at bounding box center [429, 304] width 205 height 16
type input "350"
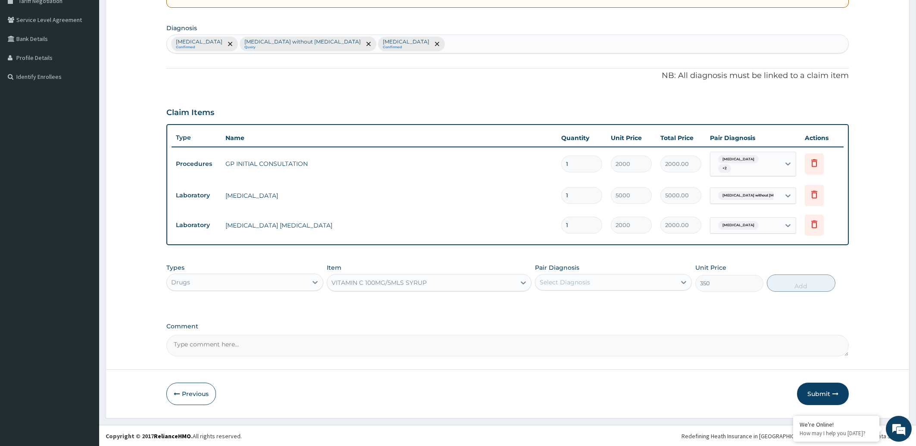
click at [614, 284] on div "Select Diagnosis" at bounding box center [605, 282] width 140 height 14
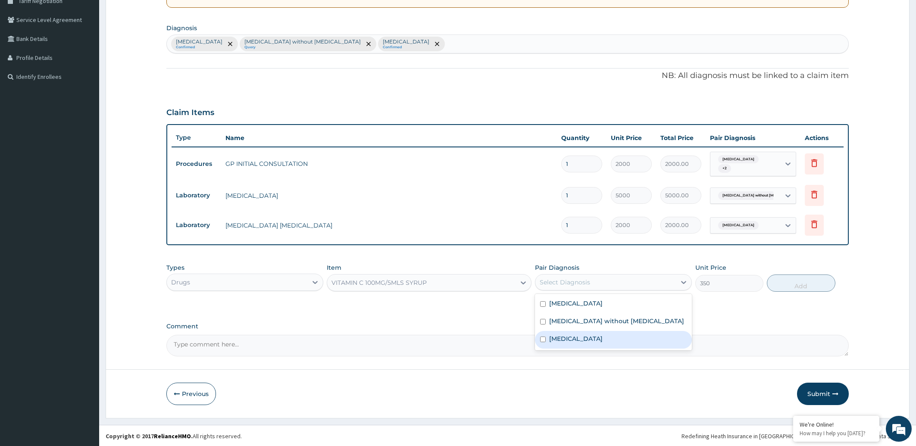
click at [605, 336] on div "Ascariasis" at bounding box center [613, 340] width 157 height 18
checkbox input "true"
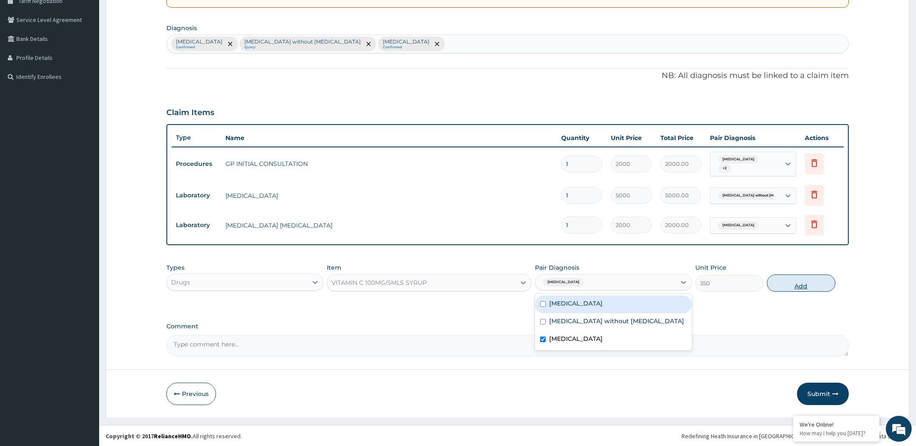
click at [810, 287] on button "Add" at bounding box center [801, 283] width 68 height 17
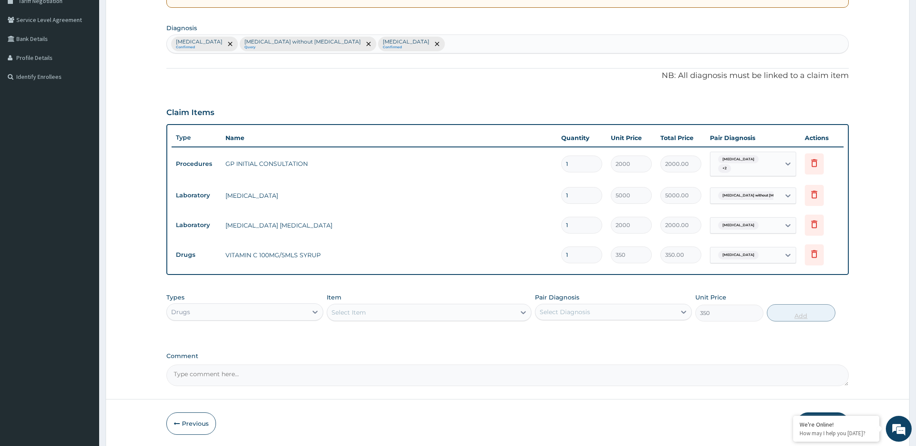
type input "0"
click at [398, 312] on div "Select Item" at bounding box center [421, 313] width 188 height 14
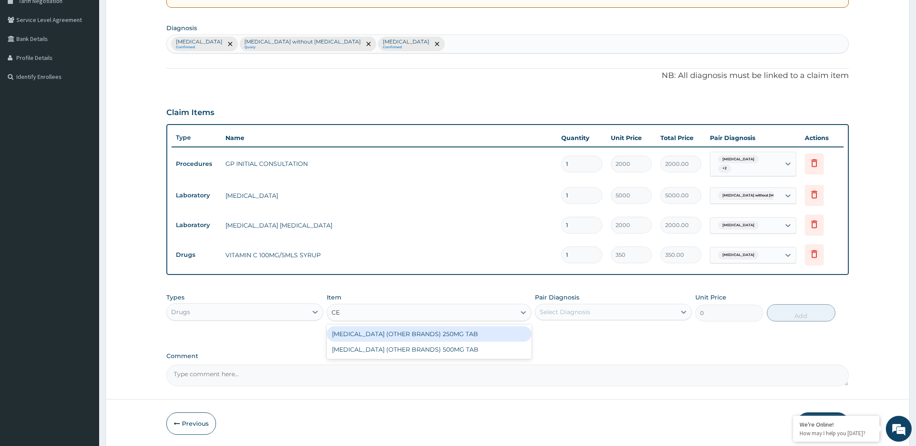
type input "C"
type input "ZINNA"
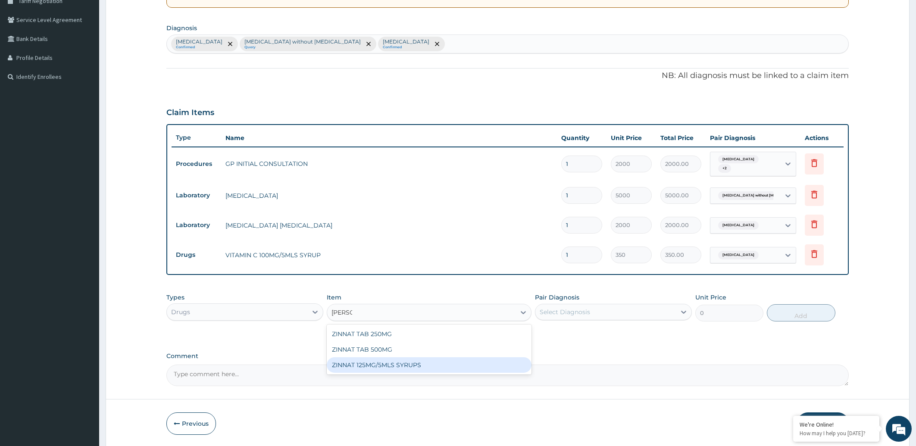
click at [424, 365] on div "ZINNAT 125MG/5MLS SYRUPS" at bounding box center [429, 365] width 205 height 16
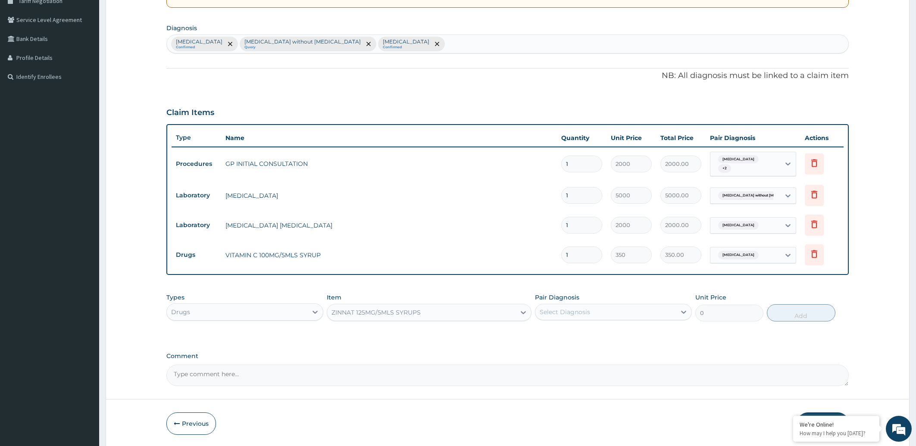
type input "2700"
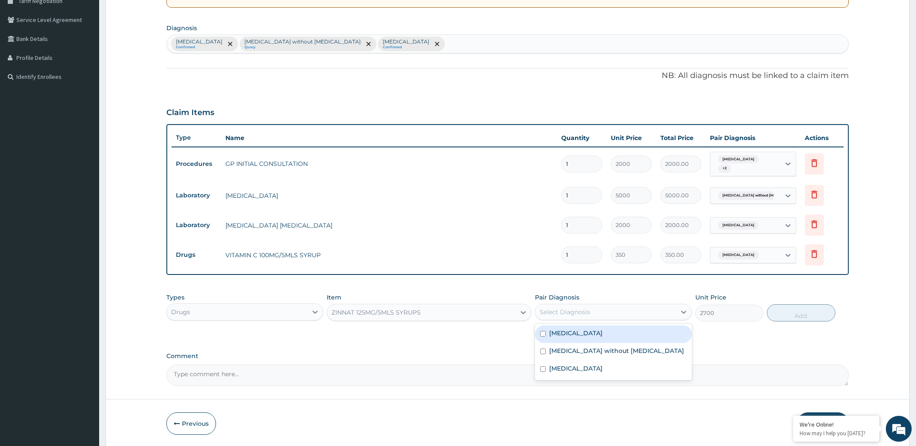
click at [599, 314] on div "Select Diagnosis" at bounding box center [605, 312] width 140 height 14
click at [400, 42] on div "Malaria, unspecified Confirmed Sepsis without septic shock Query Ascariasis Con…" at bounding box center [508, 44] width 682 height 18
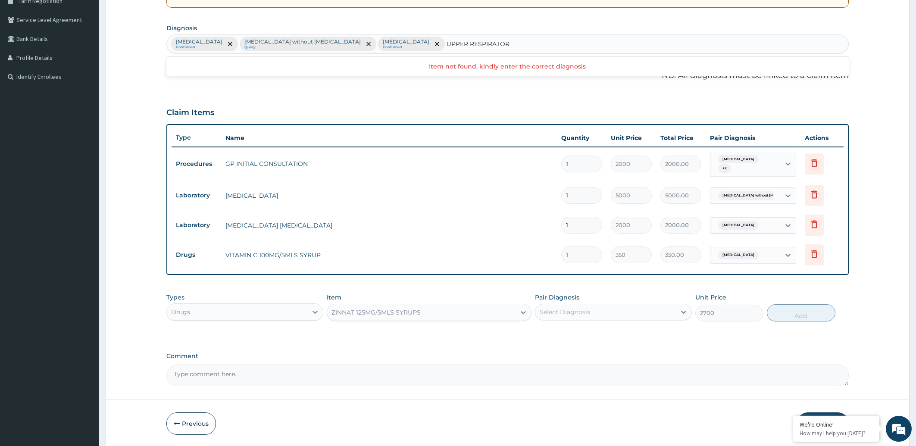
type input "UPPER RESPIRATORY"
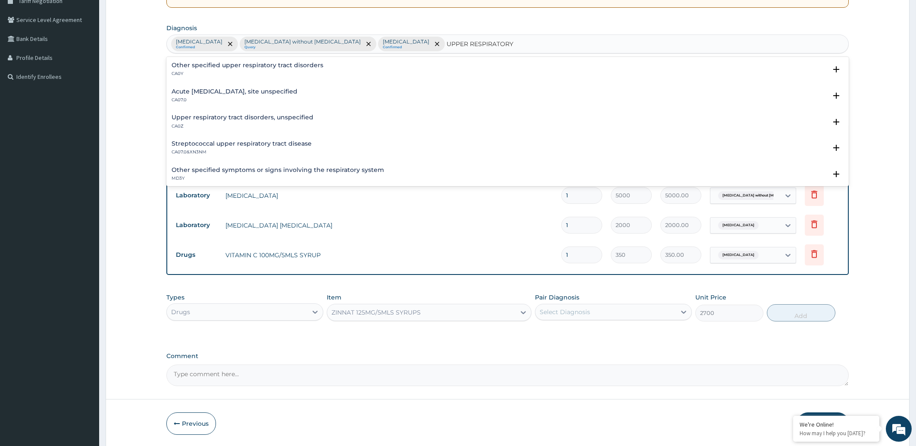
click at [201, 102] on p "CA07.0" at bounding box center [235, 100] width 126 height 6
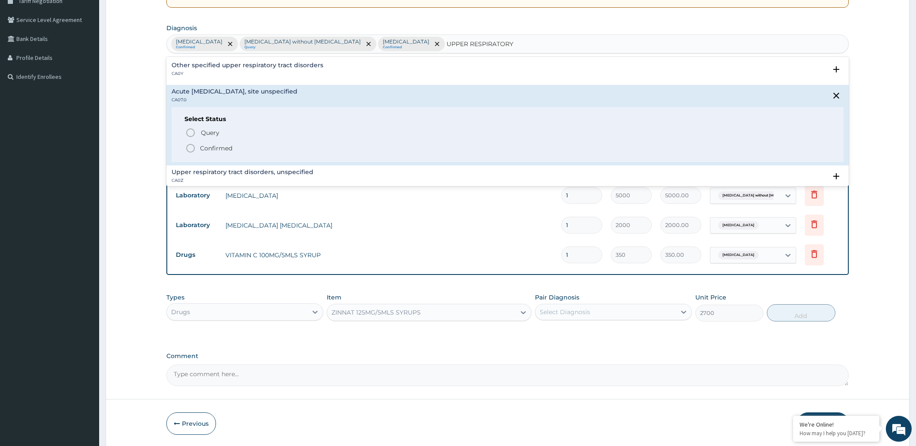
click at [187, 149] on icon "status option filled" at bounding box center [190, 148] width 10 height 10
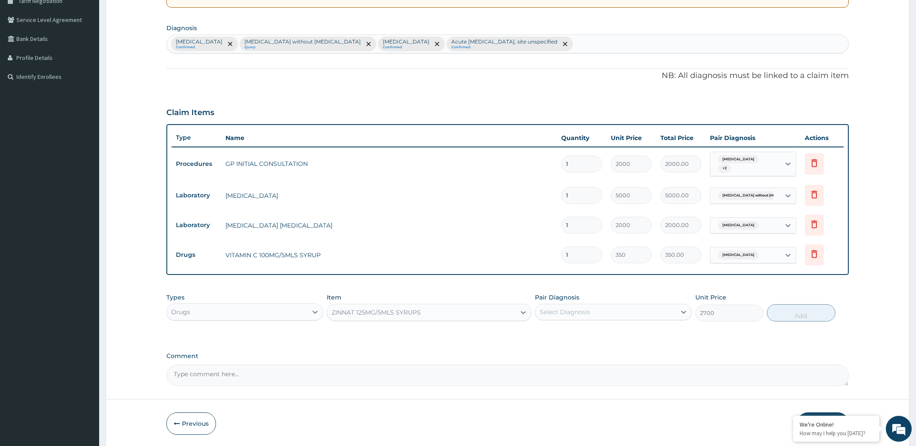
scroll to position [218, 0]
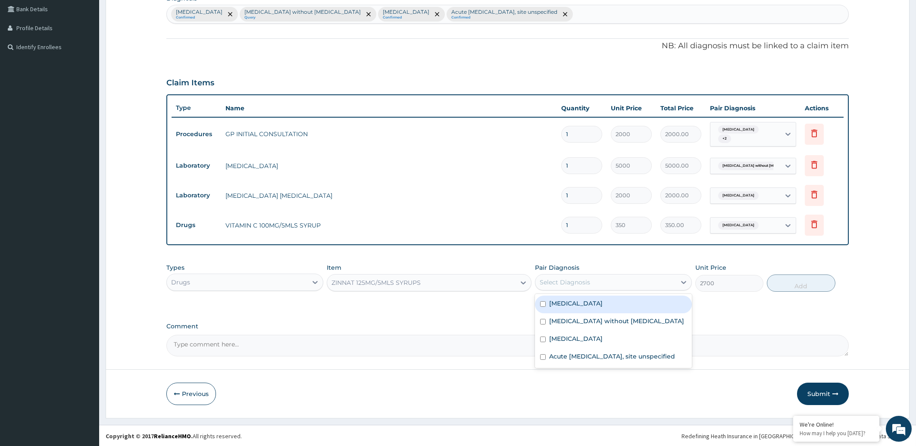
click at [662, 277] on div "Select Diagnosis" at bounding box center [605, 282] width 140 height 14
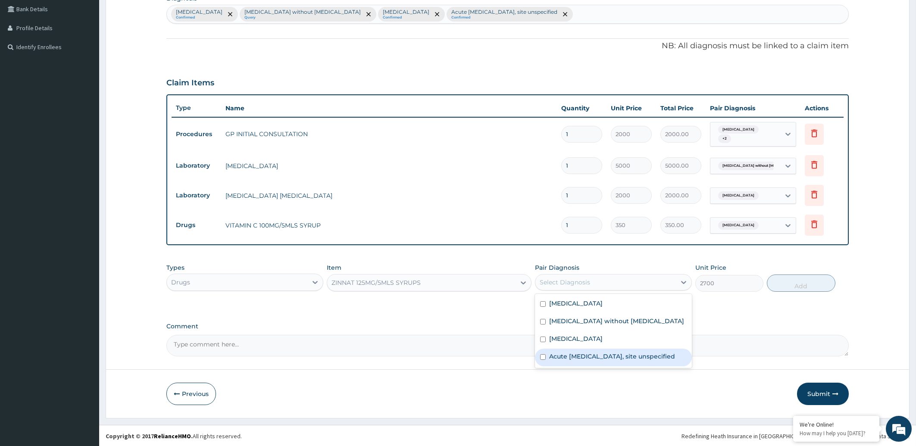
click at [630, 361] on label "Acute [MEDICAL_DATA], site unspecified" at bounding box center [612, 356] width 126 height 9
checkbox input "true"
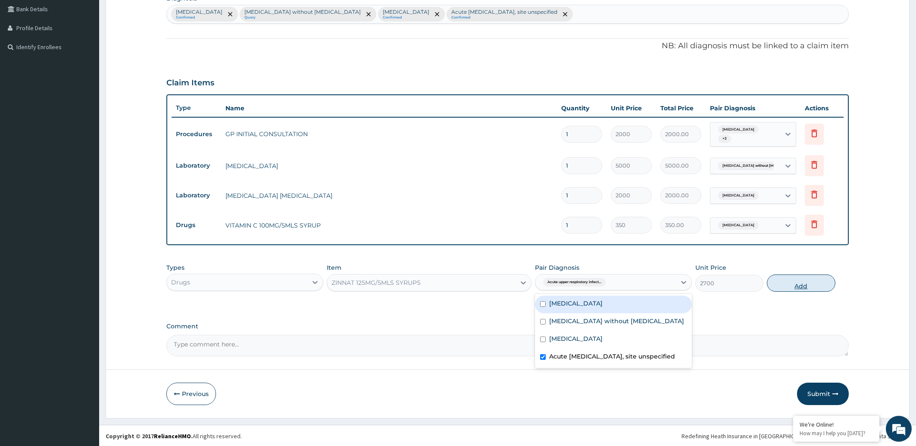
click at [802, 285] on button "Add" at bounding box center [801, 283] width 68 height 17
type input "0"
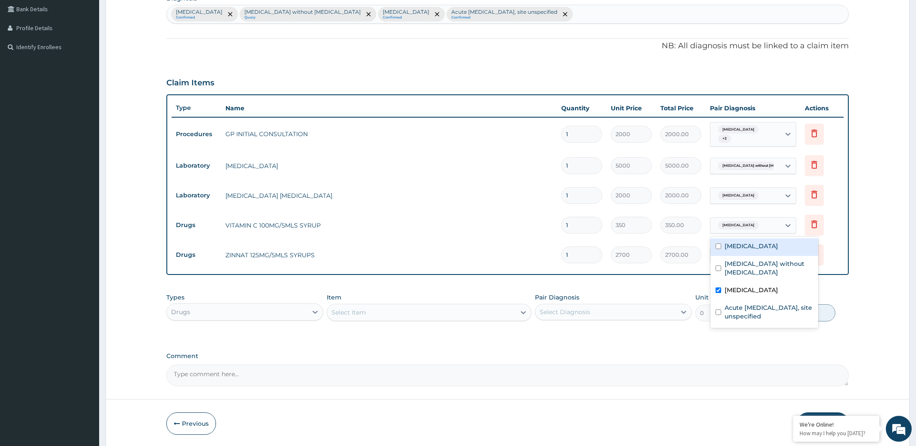
click at [741, 227] on span "Ascariasis" at bounding box center [738, 225] width 41 height 9
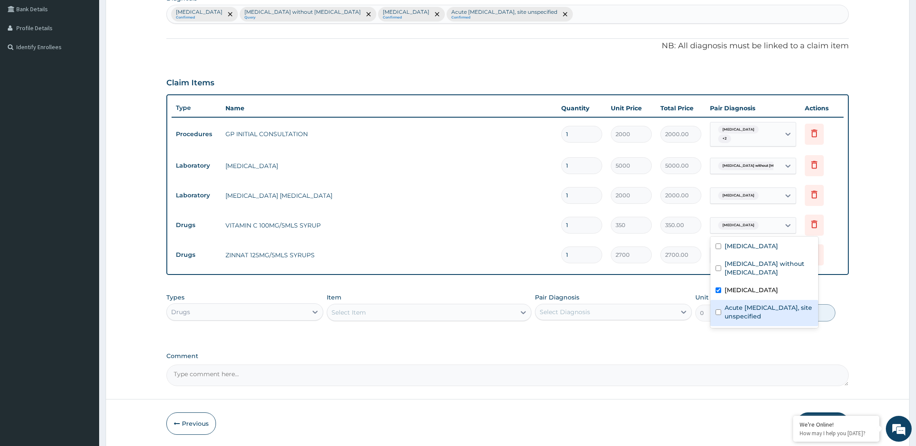
click at [731, 308] on label "Acute [MEDICAL_DATA], site unspecified" at bounding box center [768, 311] width 88 height 17
checkbox input "true"
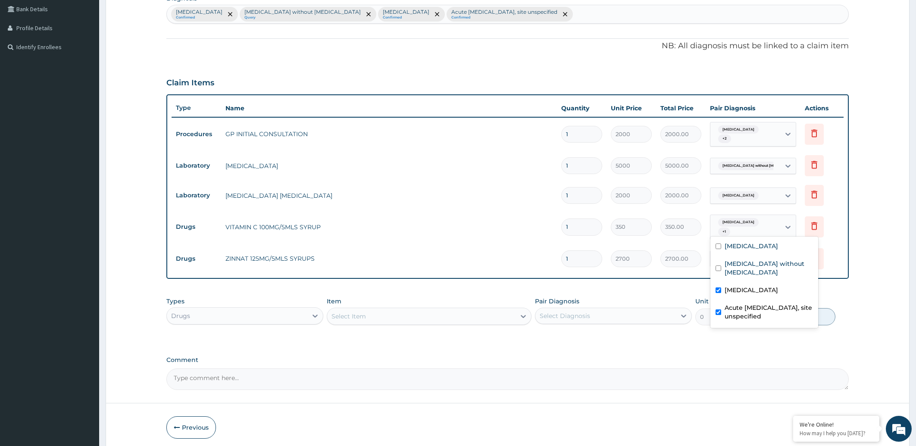
click at [718, 287] on input "checkbox" at bounding box center [718, 290] width 6 height 6
checkbox input "false"
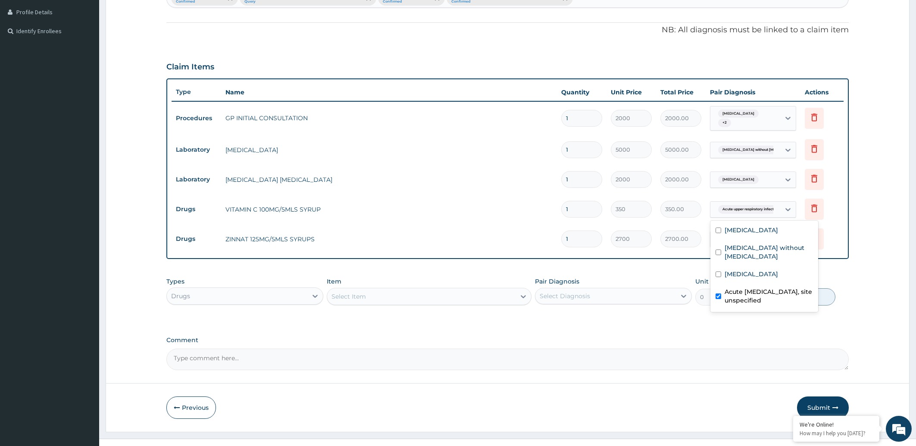
scroll to position [248, 0]
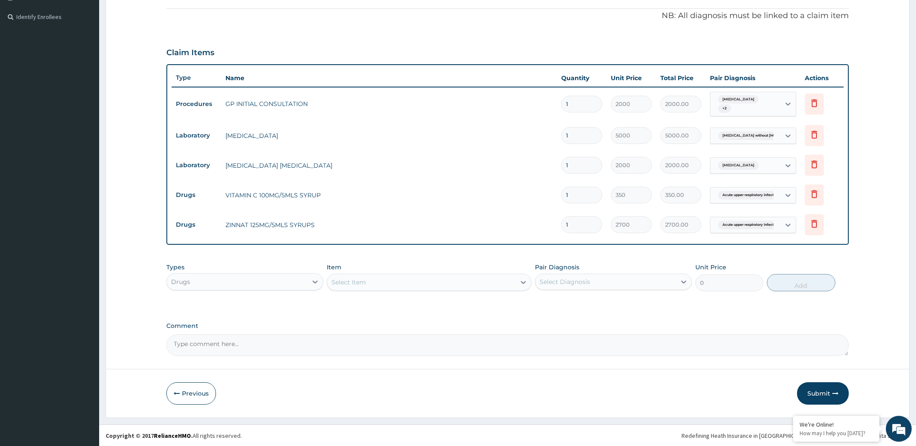
click at [724, 313] on div "PA Code / Prescription Code Enter Code(Secondary Care Only) Encounter Date 06-0…" at bounding box center [507, 95] width 683 height 521
click at [351, 285] on div "Select Item" at bounding box center [348, 282] width 34 height 9
type input "CEFTRIAZ"
click at [387, 302] on div "CEFTRIAZONE INJ (OTHER BRANDS) 1G" at bounding box center [429, 304] width 205 height 16
type input "1000"
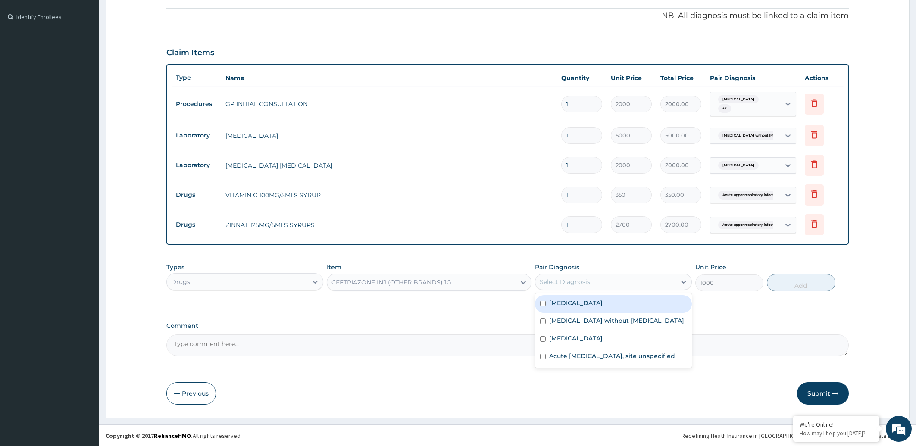
click at [598, 286] on div "Select Diagnosis" at bounding box center [605, 282] width 140 height 14
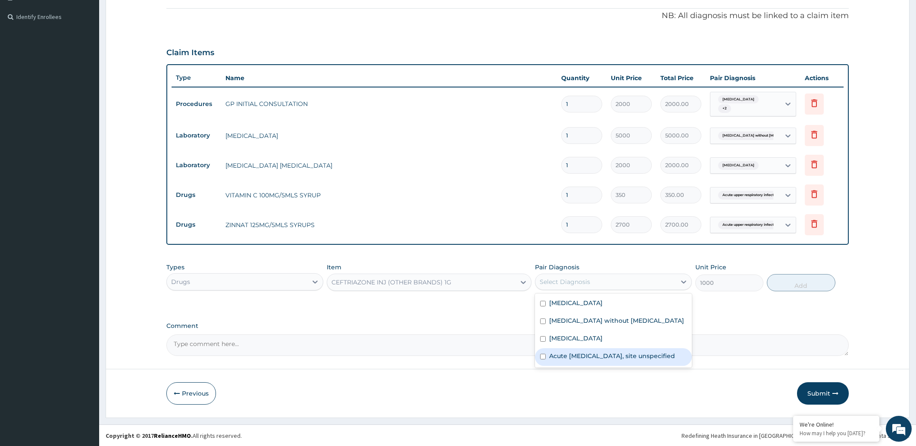
click at [541, 359] on input "checkbox" at bounding box center [543, 357] width 6 height 6
checkbox input "true"
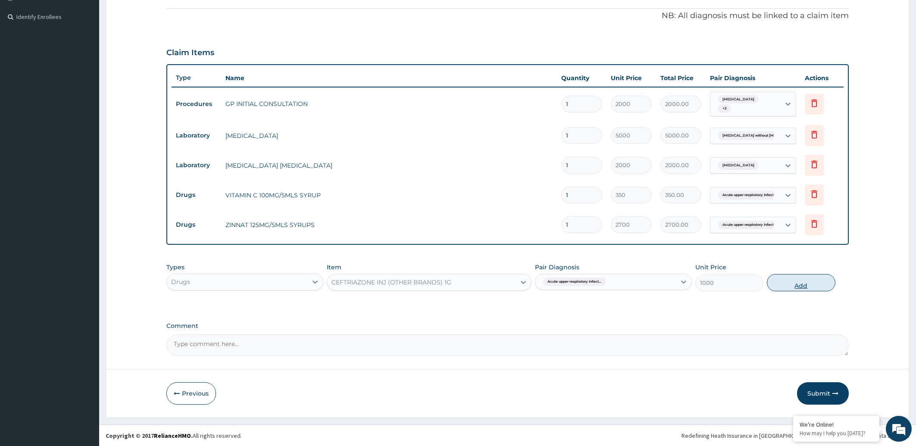
click at [807, 288] on button "Add" at bounding box center [801, 282] width 68 height 17
type input "0"
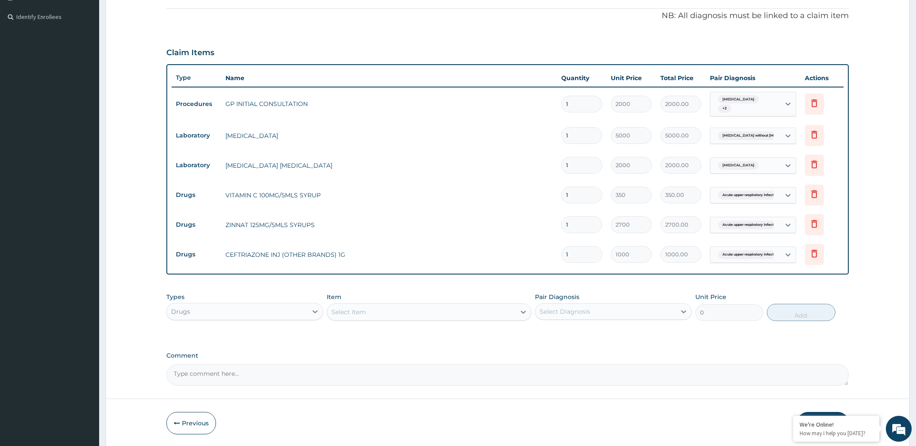
click at [364, 311] on div "Select Item" at bounding box center [348, 312] width 34 height 9
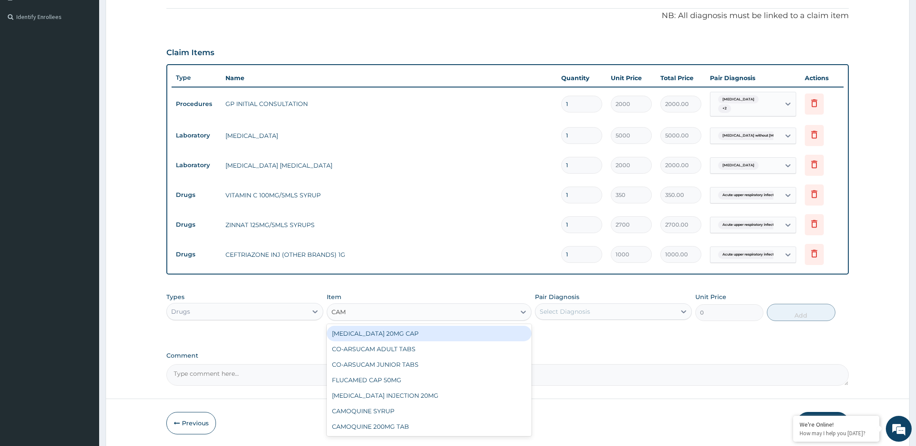
type input "CAMO"
click at [365, 331] on div "CAMOQUINE SYRUP" at bounding box center [429, 334] width 205 height 16
type input "850"
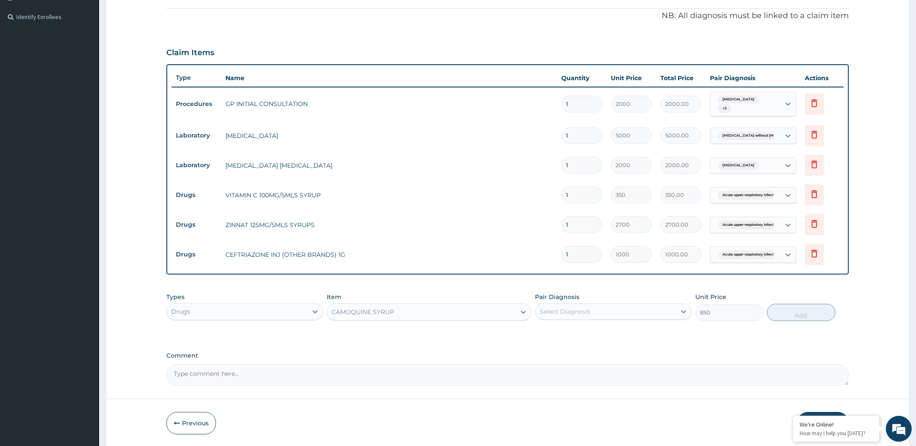
click at [597, 309] on div "Select Diagnosis" at bounding box center [605, 312] width 140 height 14
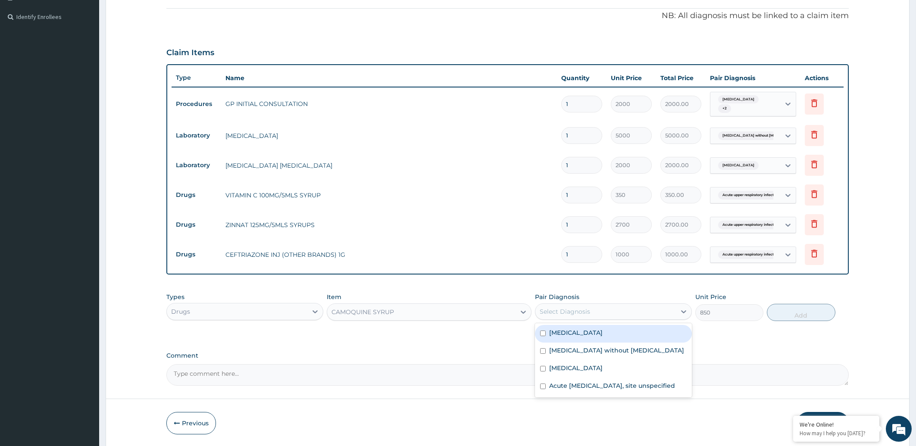
click at [590, 333] on label "[MEDICAL_DATA]" at bounding box center [575, 332] width 53 height 9
checkbox input "true"
click at [812, 318] on button "Add" at bounding box center [801, 312] width 68 height 17
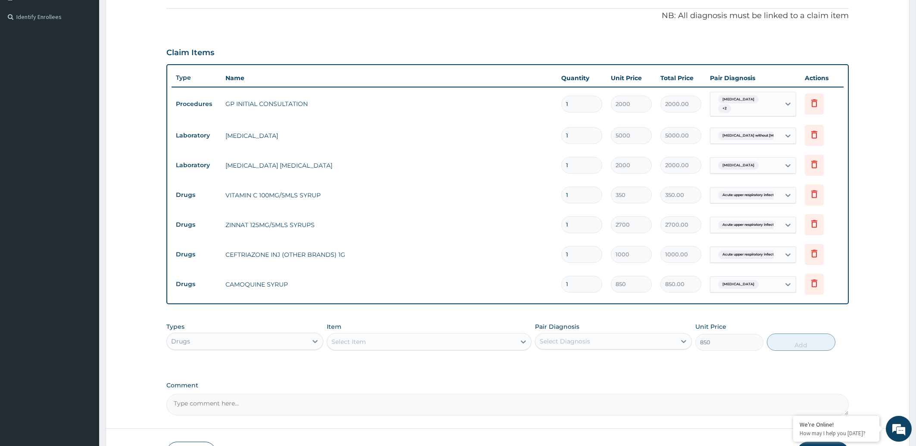
type input "0"
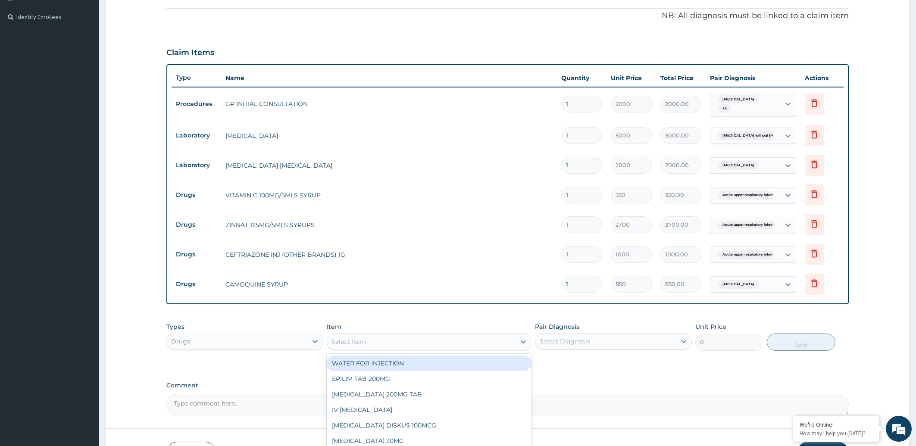
click at [412, 343] on div "Select Item" at bounding box center [421, 342] width 188 height 14
type input "ALBENDA"
click at [412, 362] on div "[MEDICAL_DATA] TABLET" at bounding box center [429, 364] width 205 height 16
type input "200"
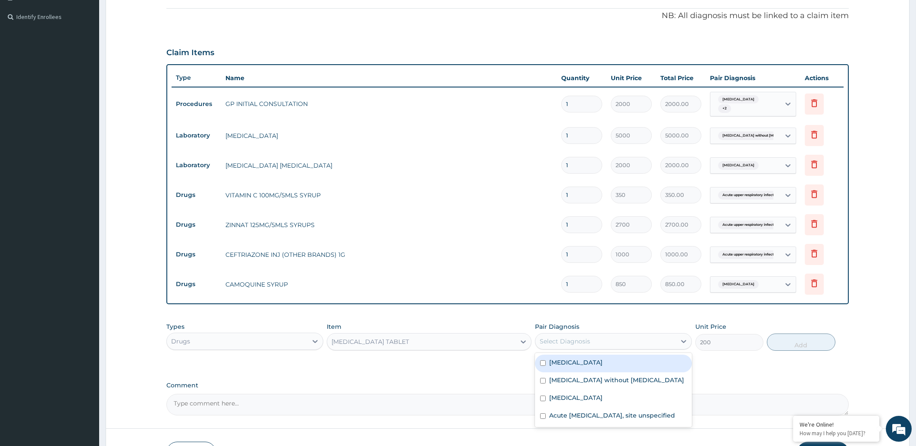
click at [604, 346] on div "Select Diagnosis" at bounding box center [605, 341] width 140 height 14
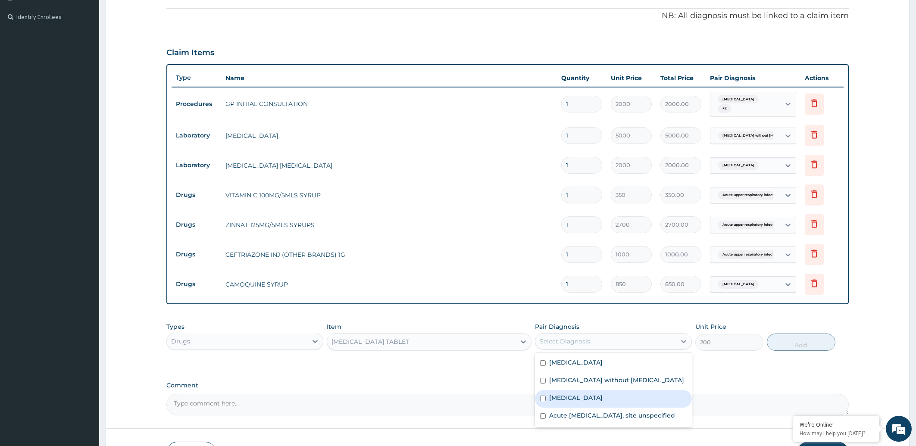
click at [577, 399] on label "Ascariasis" at bounding box center [575, 397] width 53 height 9
checkbox input "true"
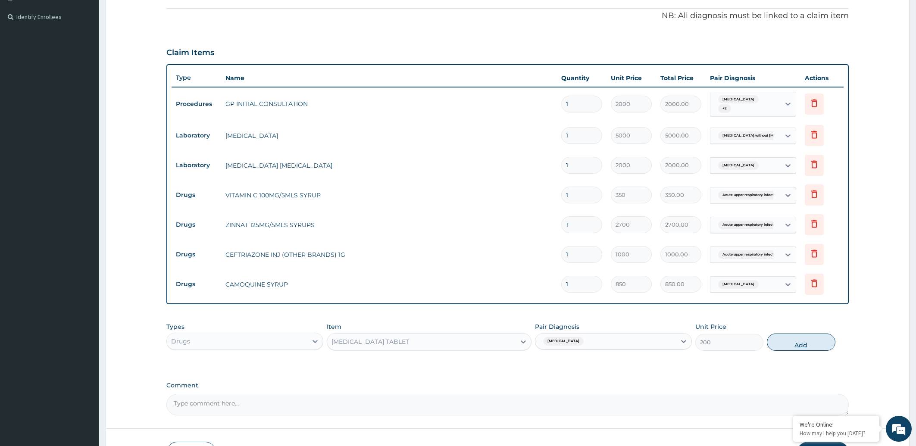
click at [792, 343] on button "Add" at bounding box center [801, 342] width 68 height 17
type input "0"
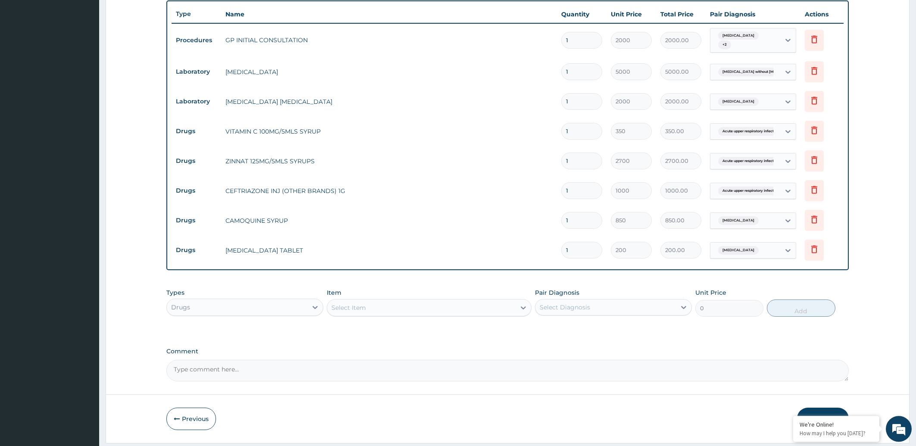
scroll to position [337, 0]
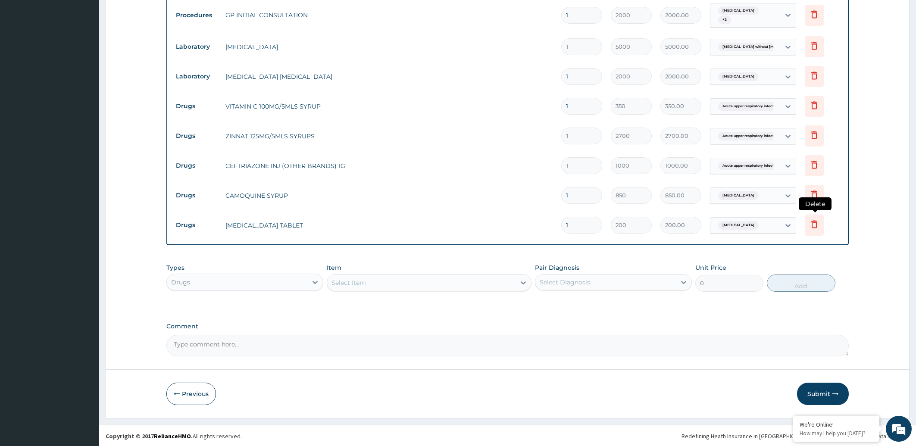
click at [818, 225] on icon at bounding box center [814, 224] width 10 height 10
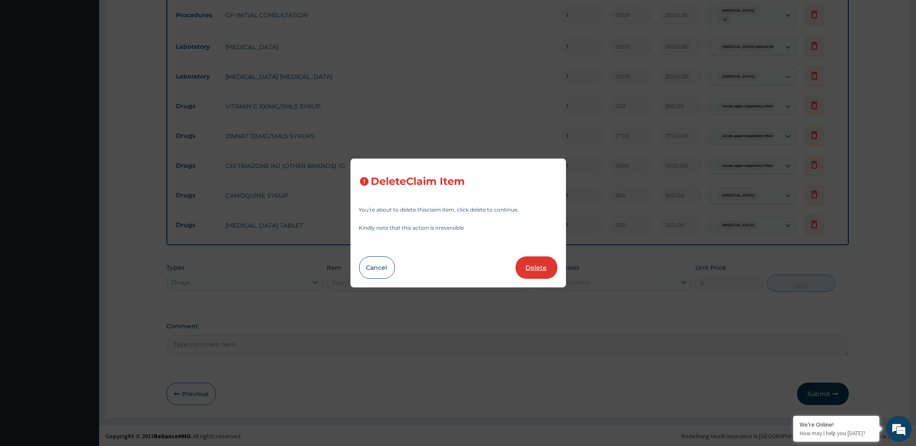
click at [530, 271] on button "Delete" at bounding box center [536, 267] width 42 height 22
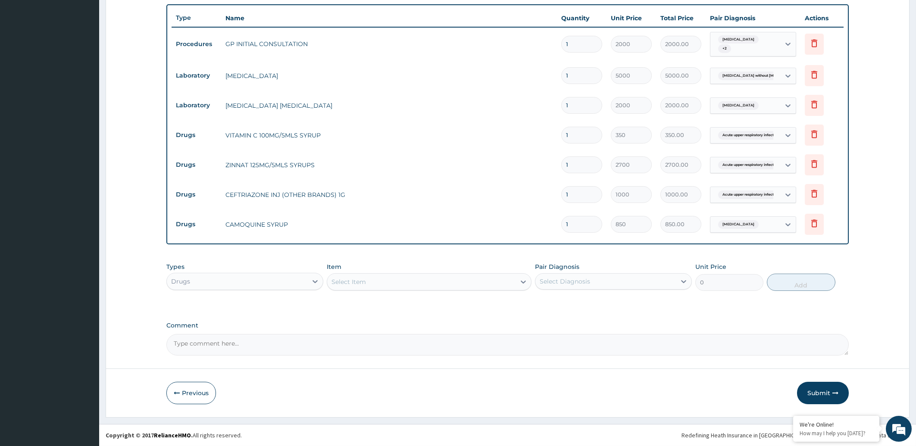
scroll to position [307, 0]
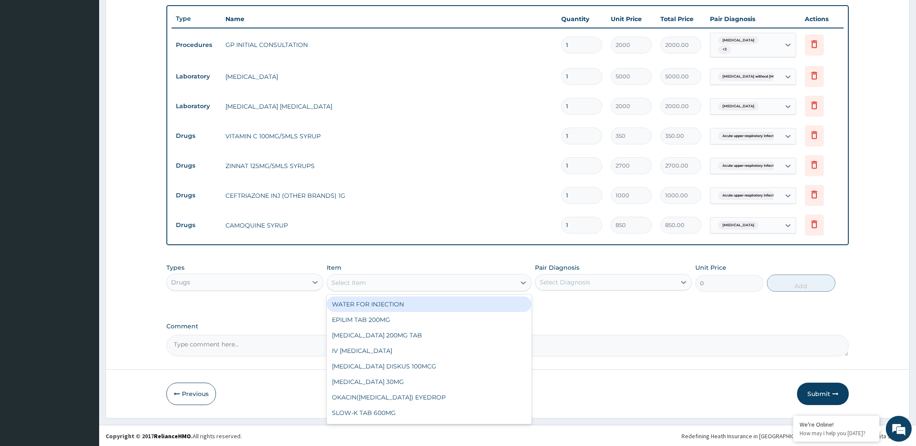
click at [339, 284] on div "Select Item" at bounding box center [348, 282] width 34 height 9
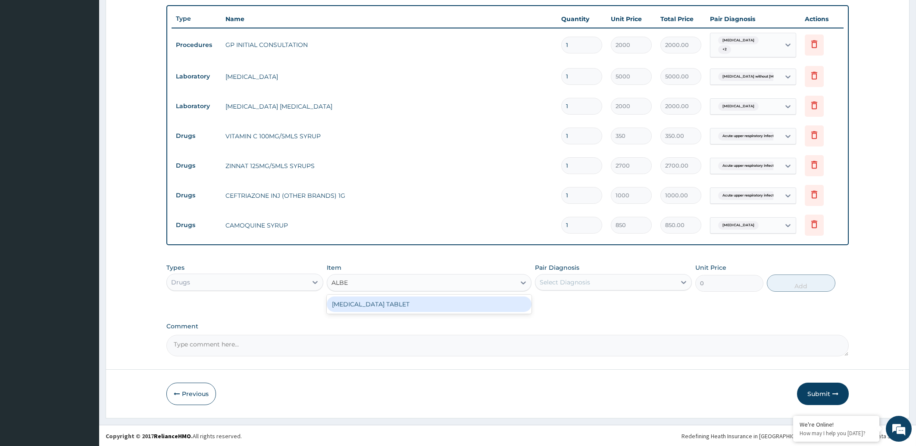
type input "ALBEN"
click at [367, 305] on div "ALBENDAZOLE TABLET" at bounding box center [429, 304] width 205 height 16
type input "200"
click at [597, 286] on div "Select Diagnosis" at bounding box center [605, 282] width 140 height 14
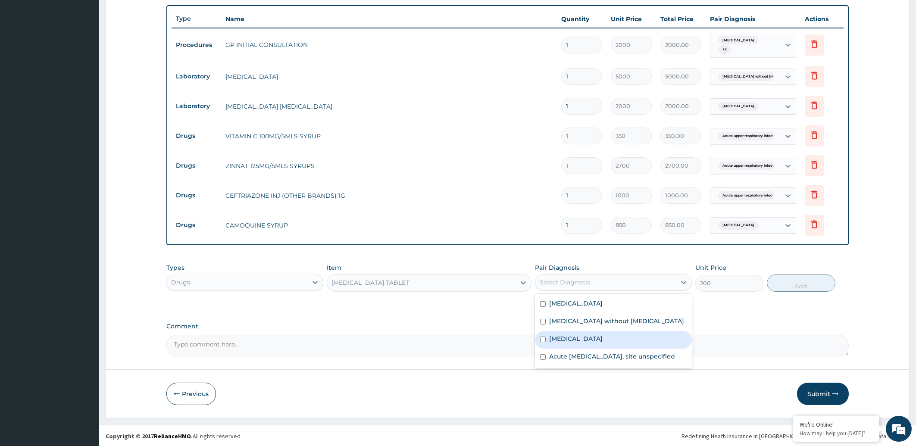
click at [581, 337] on div "Ascariasis" at bounding box center [613, 340] width 157 height 18
checkbox input "true"
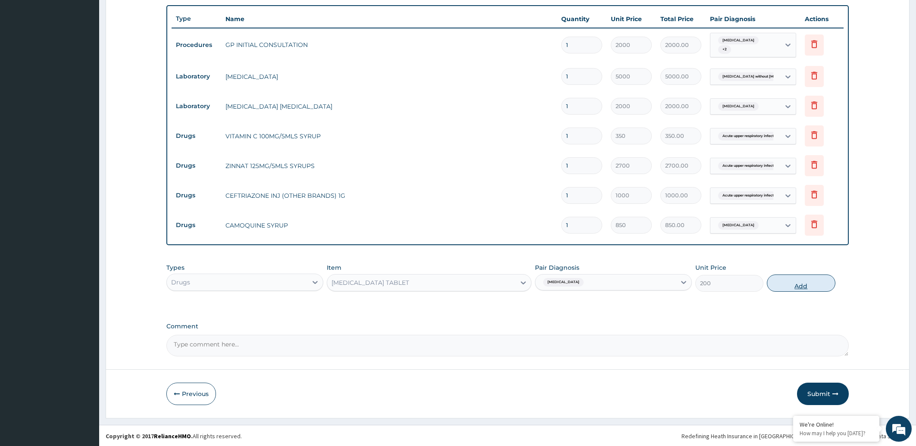
click at [807, 284] on button "Add" at bounding box center [801, 283] width 68 height 17
type input "0"
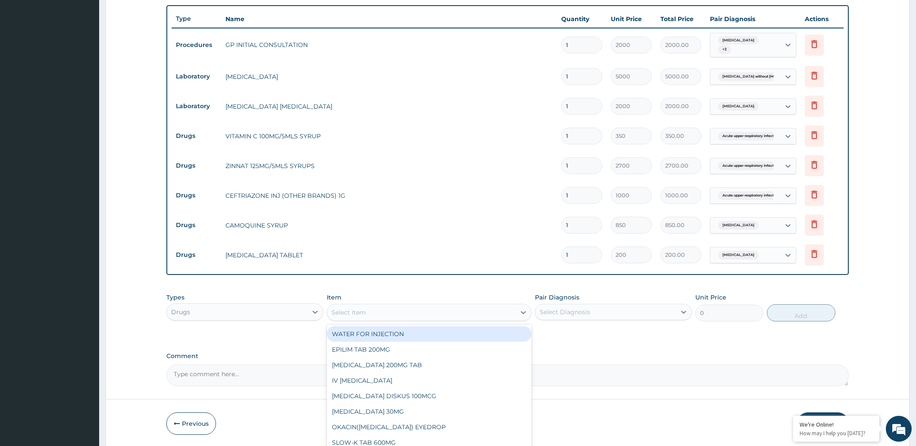
click at [384, 311] on div "Select Item" at bounding box center [421, 313] width 188 height 14
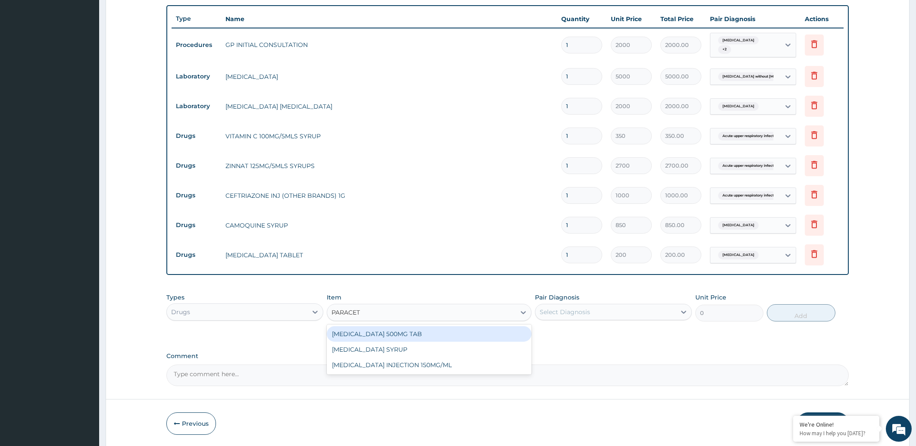
type input "PARACETA"
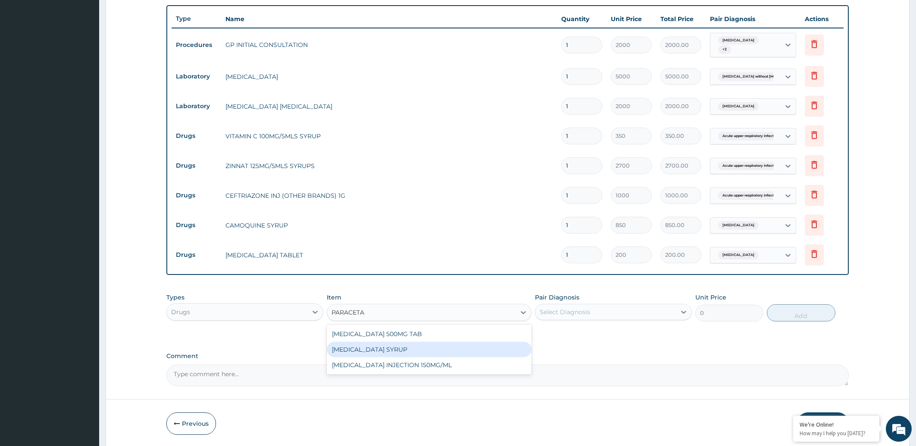
click at [386, 349] on div "PARACETAMOL SYRUP" at bounding box center [429, 350] width 205 height 16
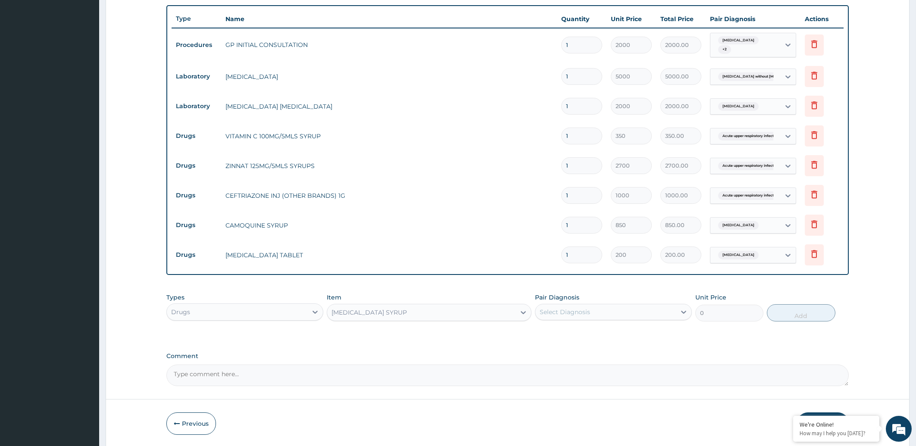
type input "450"
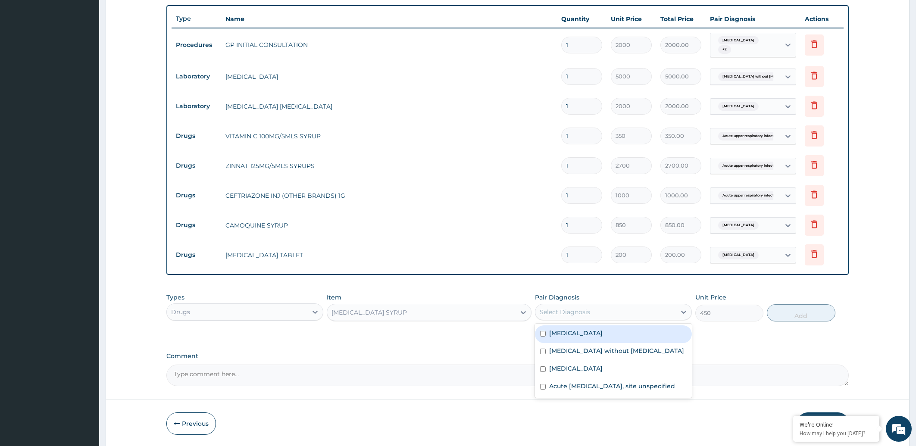
click at [594, 312] on div "Select Diagnosis" at bounding box center [605, 312] width 140 height 14
click at [585, 371] on div "Ascariasis" at bounding box center [613, 370] width 157 height 18
checkbox input "true"
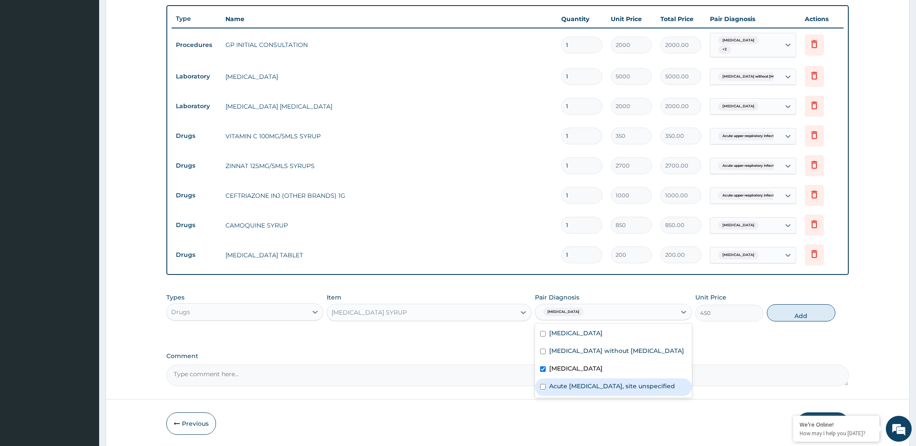
click at [585, 385] on label "Acute [MEDICAL_DATA], site unspecified" at bounding box center [612, 386] width 126 height 9
checkbox input "true"
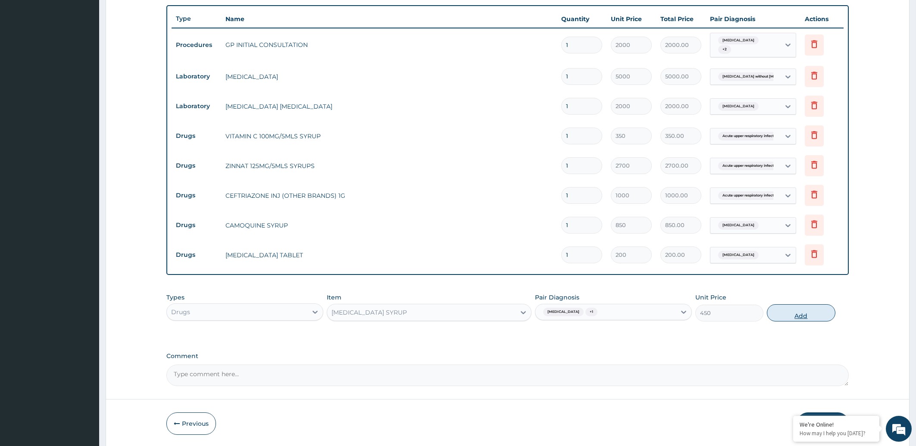
click at [785, 318] on button "Add" at bounding box center [801, 312] width 68 height 17
type input "0"
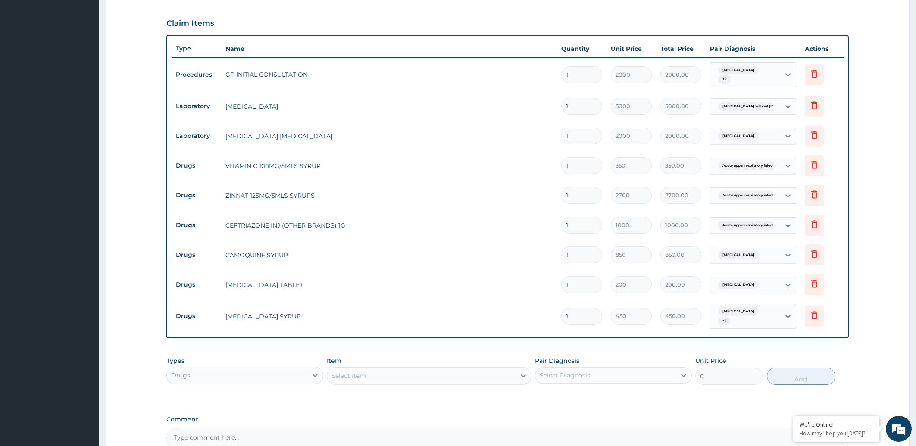
scroll to position [366, 0]
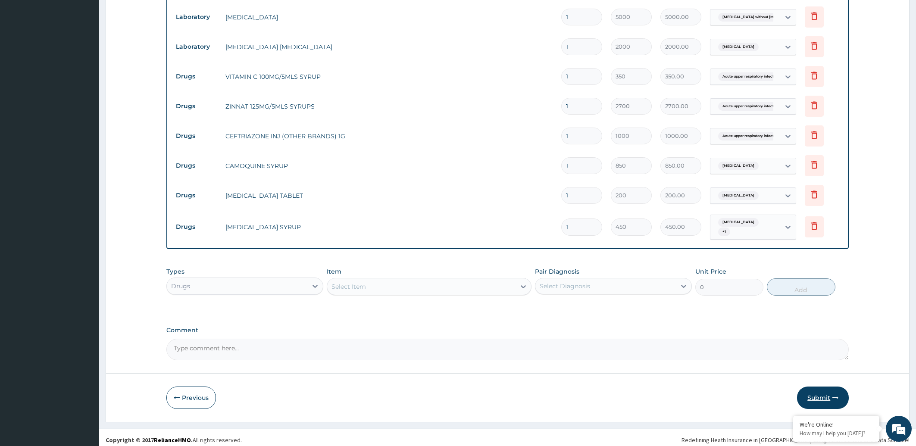
click at [821, 395] on button "Submit" at bounding box center [823, 398] width 52 height 22
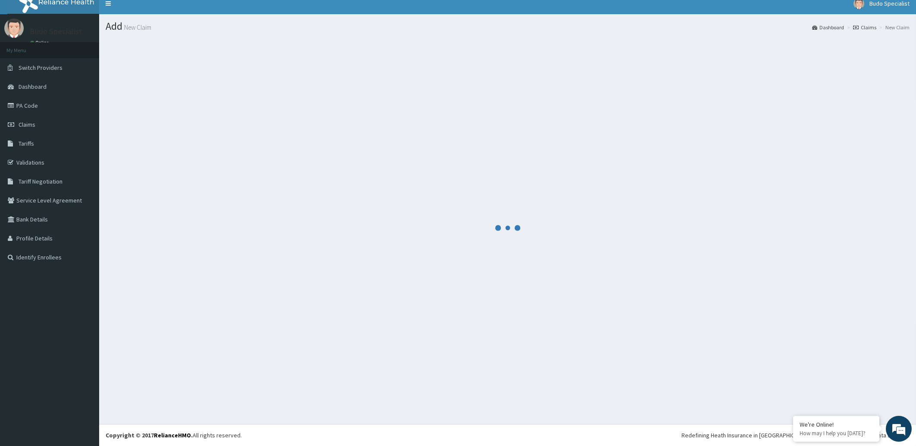
scroll to position [7, 0]
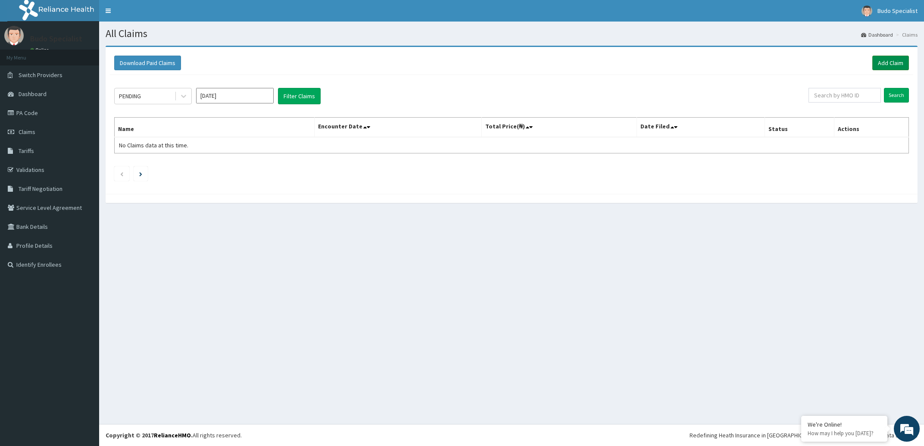
click at [895, 63] on link "Add Claim" at bounding box center [890, 63] width 37 height 15
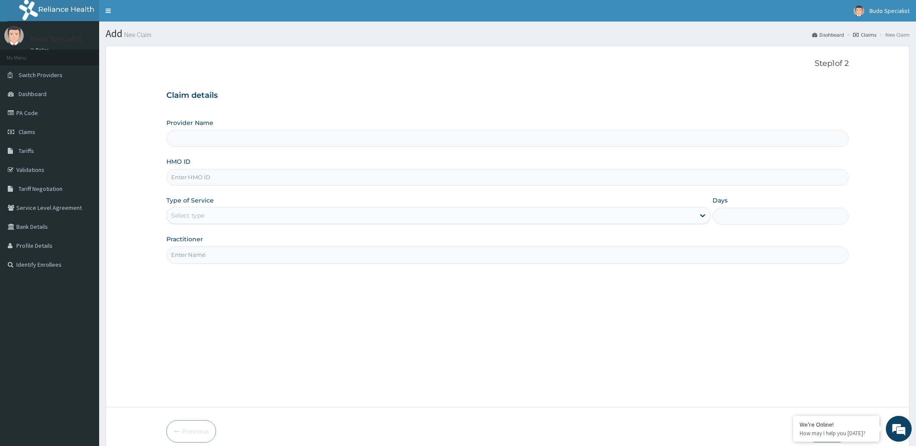
type input "Budo Specialist Hospital"
click at [190, 180] on input "HMO ID" at bounding box center [507, 177] width 683 height 17
click at [193, 177] on input "HMO ID" at bounding box center [507, 177] width 683 height 17
type input "IKO/10036/D"
click at [286, 218] on div "Select type" at bounding box center [431, 216] width 528 height 14
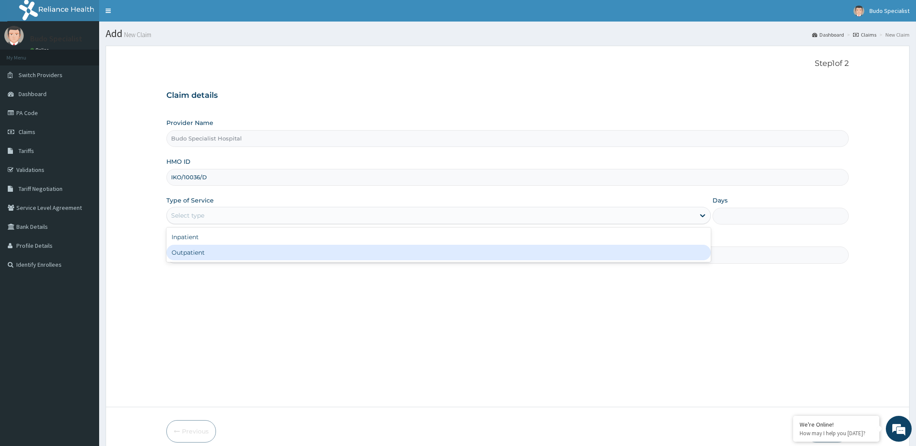
click at [257, 258] on div "Outpatient" at bounding box center [438, 253] width 545 height 16
type input "1"
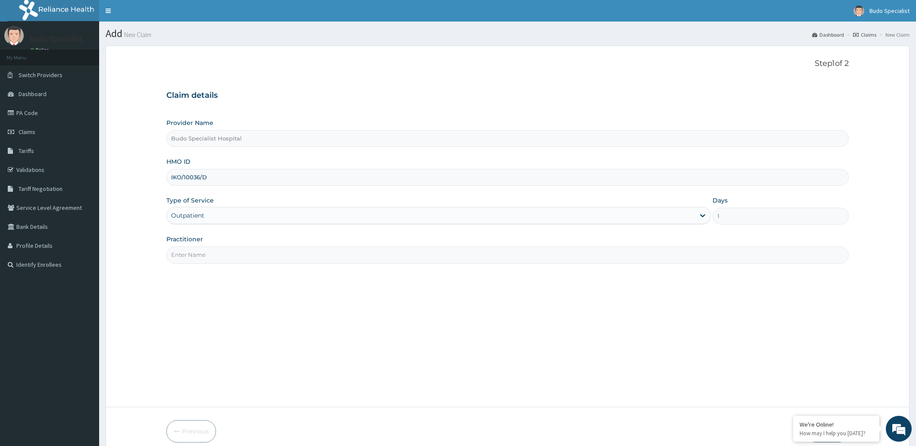
click at [198, 254] on input "Practitioner" at bounding box center [507, 254] width 683 height 17
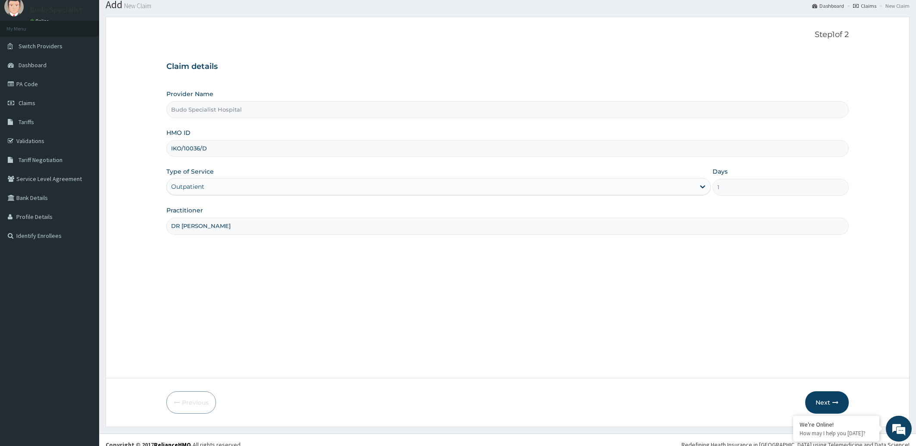
scroll to position [38, 0]
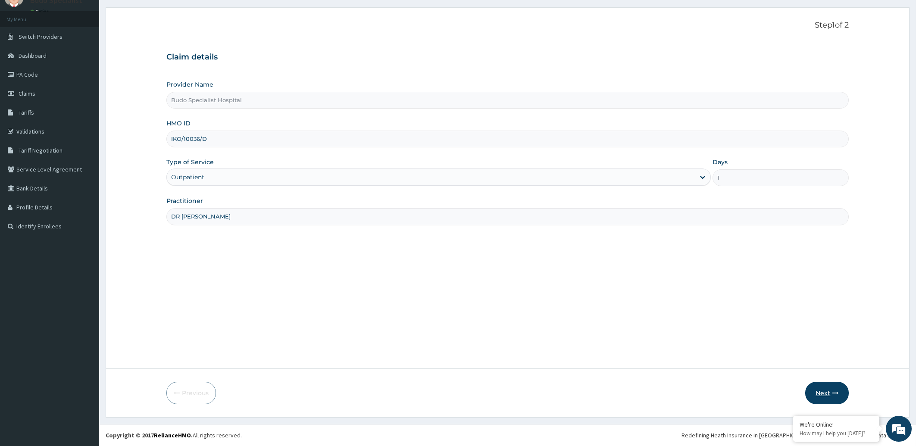
type input "DR JOSHUA"
click at [823, 398] on button "Next" at bounding box center [827, 393] width 44 height 22
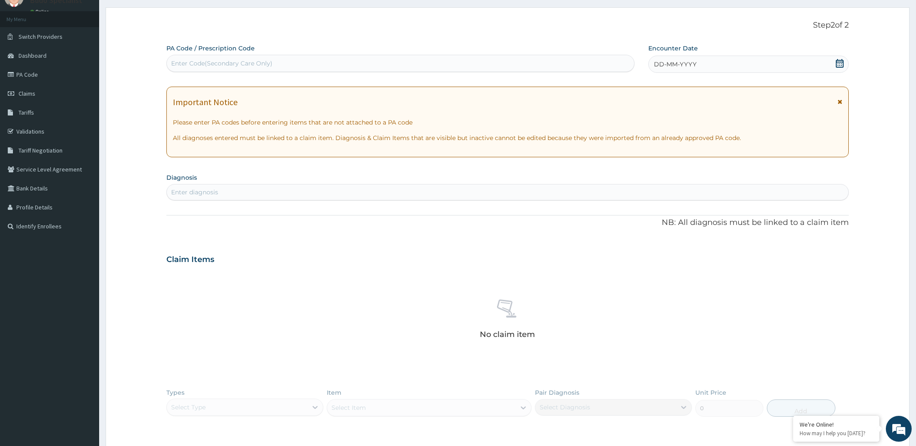
click at [688, 75] on div "PA Code / Prescription Code Enter Code(Secondary Care Only) Encounter Date DD-M…" at bounding box center [507, 262] width 683 height 437
click at [684, 66] on span "DD-MM-YYYY" at bounding box center [675, 64] width 43 height 9
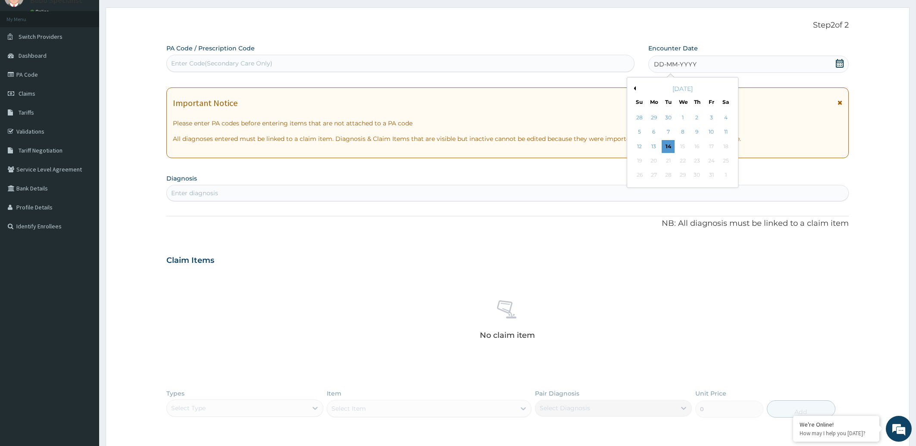
click at [634, 87] on button "Previous Month" at bounding box center [633, 88] width 4 height 4
click at [640, 134] on div "7" at bounding box center [639, 132] width 13 height 13
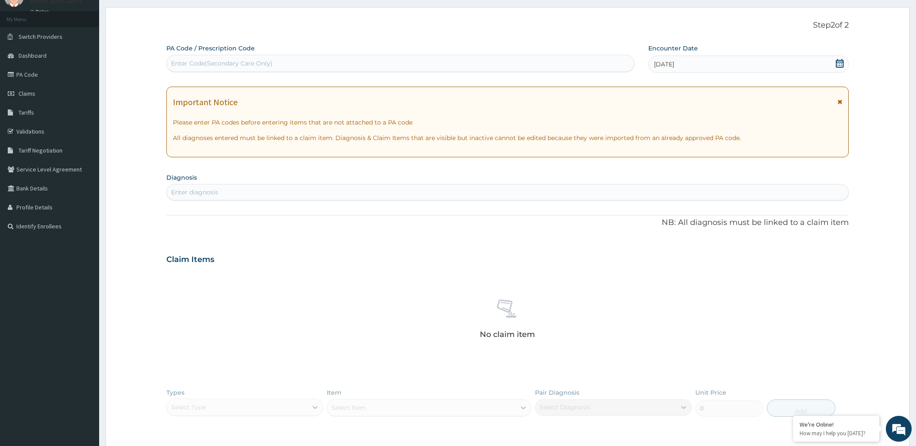
click at [186, 193] on div "Enter diagnosis" at bounding box center [194, 192] width 47 height 9
type input "MALARIA"
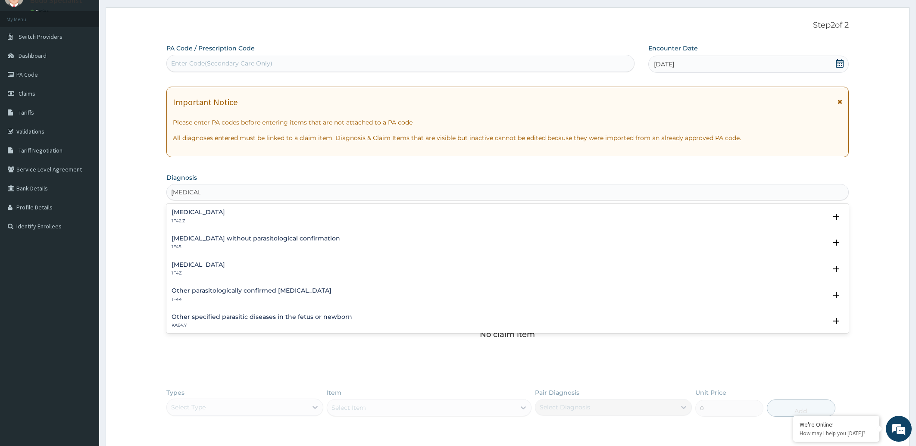
click at [222, 264] on h4 "Malaria, unspecified" at bounding box center [198, 265] width 53 height 6
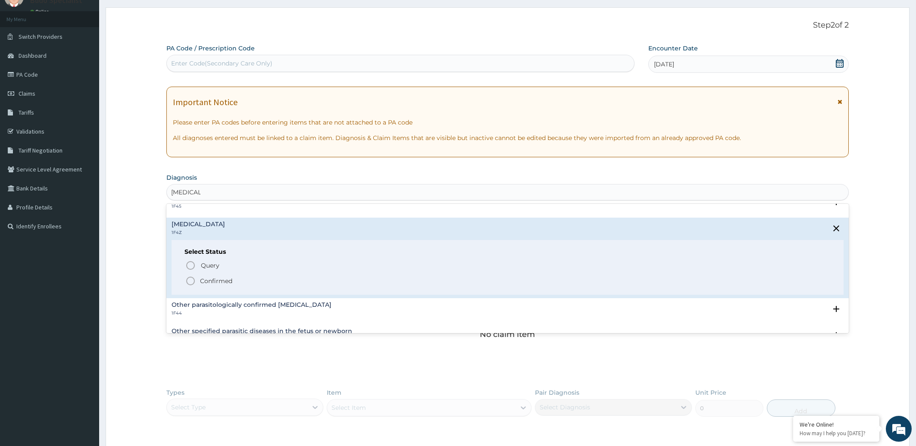
scroll to position [0, 0]
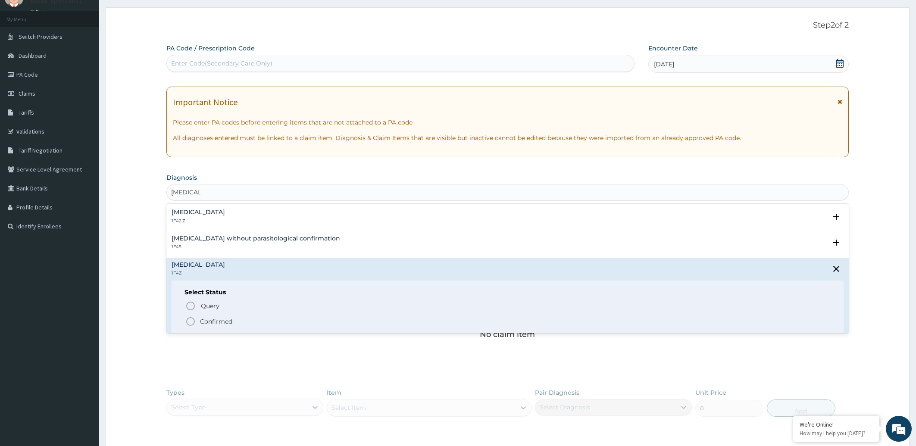
click at [192, 320] on icon "status option filled" at bounding box center [190, 321] width 10 height 10
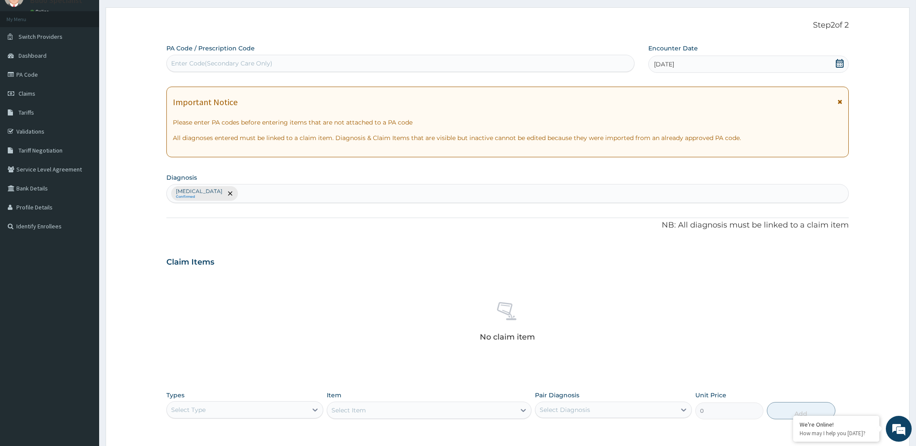
click at [256, 193] on div "Malaria, unspecified Confirmed" at bounding box center [508, 193] width 682 height 18
click at [256, 198] on div "Malaria, unspecified Confirmed" at bounding box center [508, 193] width 682 height 18
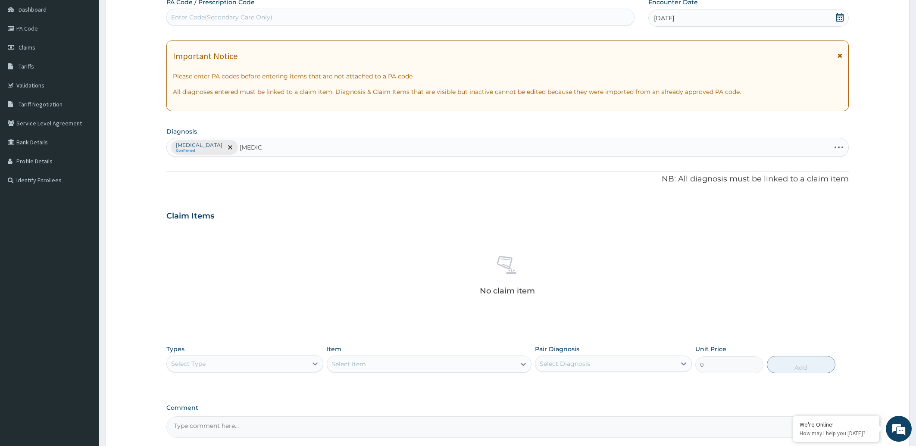
scroll to position [131, 0]
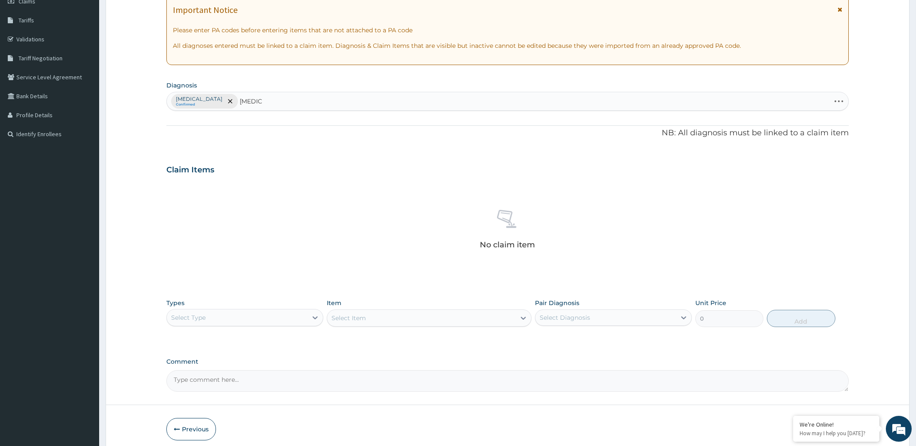
click at [270, 109] on div "Malaria, unspecified Confirmed SEPSIS SEPSIS" at bounding box center [499, 101] width 664 height 18
type input "SEPSIS"
click at [284, 150] on div "PA Code / Prescription Code Enter Code(Secondary Care Only) Encounter Date 07-0…" at bounding box center [507, 172] width 683 height 440
click at [249, 96] on div "Malaria, unspecified Confirmed" at bounding box center [508, 101] width 682 height 18
type input "S"
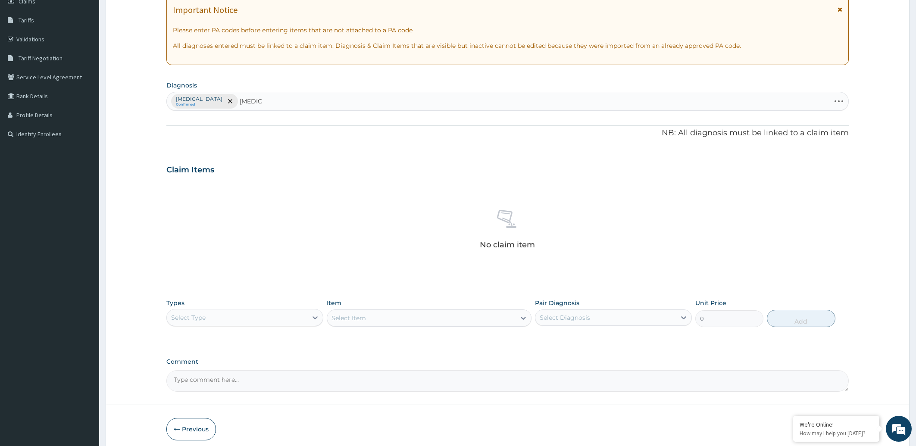
type input "SEPSIS"
click at [263, 103] on div "Malaria, unspecified Confirmed" at bounding box center [508, 101] width 682 height 18
click at [275, 103] on div "Malaria, unspecified Confirmed SEPSIS SEPSIS" at bounding box center [499, 101] width 664 height 18
click at [272, 100] on div "Malaria, unspecified Confirmed SEPSIS SEPSIS" at bounding box center [499, 101] width 664 height 18
type input "S"
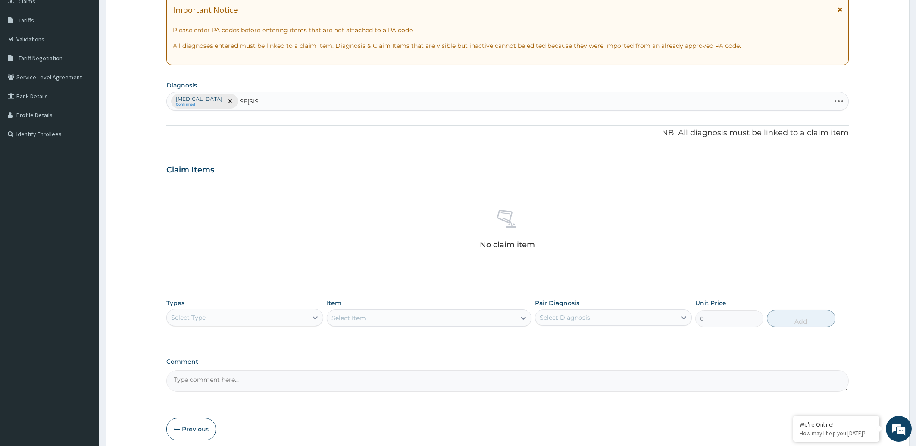
click at [254, 102] on input "SE[SIS" at bounding box center [250, 101] width 20 height 9
type input "SEPSIS"
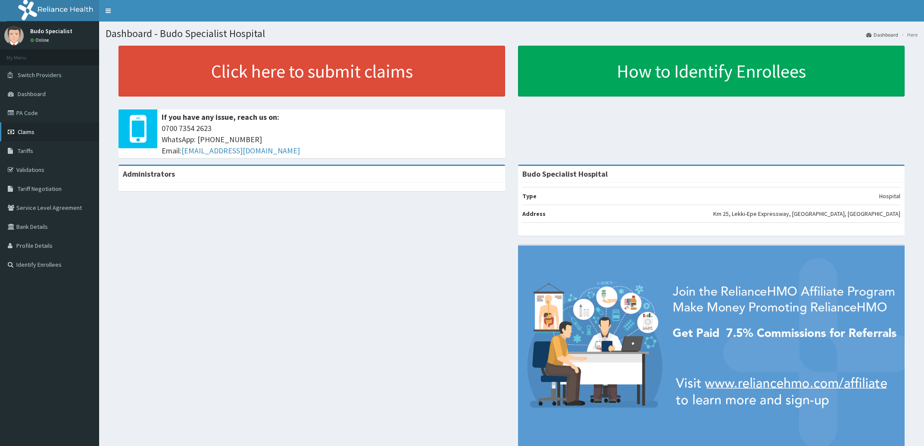
click at [24, 132] on span "Claims" at bounding box center [26, 132] width 17 height 8
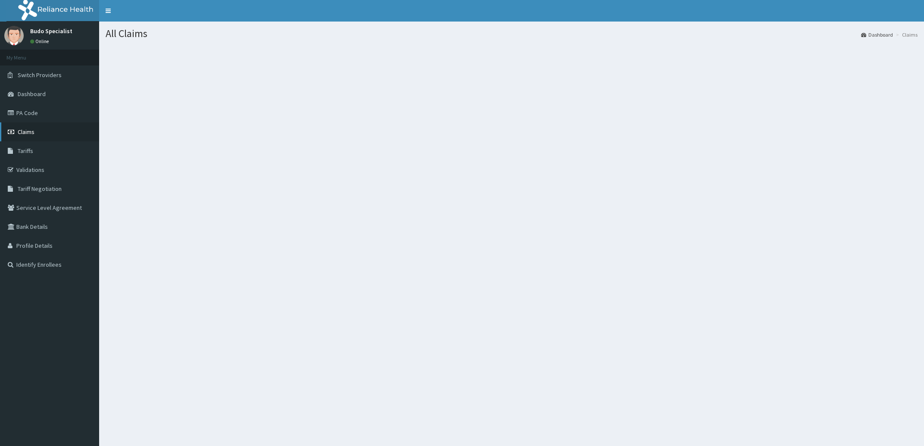
click at [24, 133] on span "Claims" at bounding box center [26, 132] width 17 height 8
click at [28, 132] on span "Claims" at bounding box center [26, 132] width 17 height 8
click at [31, 134] on span "Claims" at bounding box center [26, 132] width 17 height 8
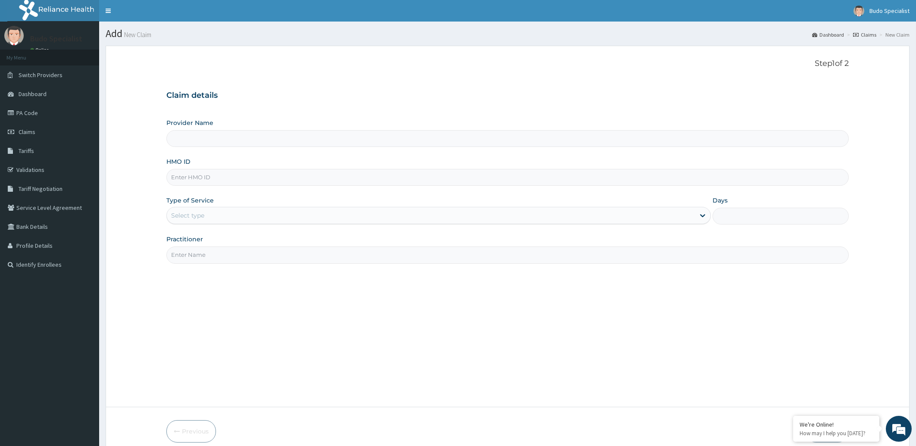
type input "Budo Specialist Hospital"
type input "IKO/10036/D"
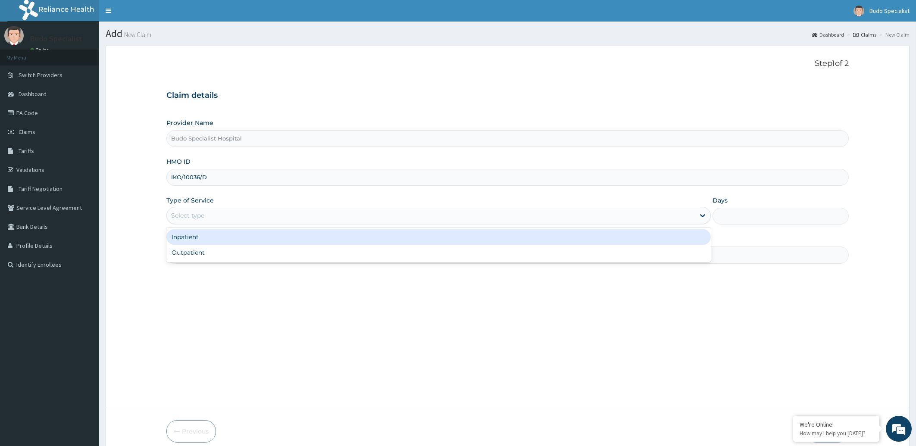
click at [215, 221] on div "Select type" at bounding box center [431, 216] width 528 height 14
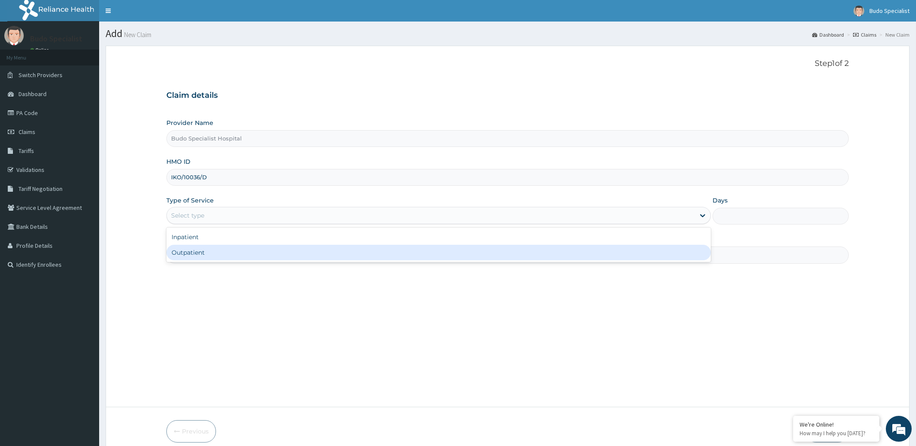
click at [207, 256] on div "Outpatient" at bounding box center [438, 253] width 545 height 16
type input "1"
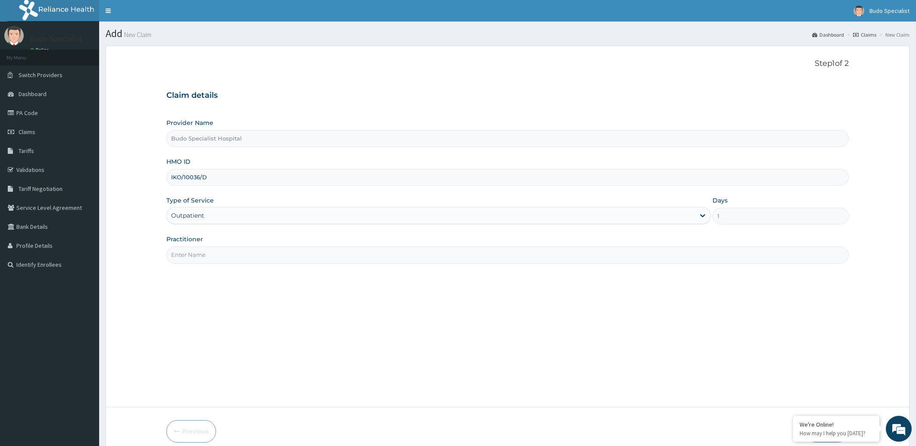
click at [220, 253] on input "Practitioner" at bounding box center [507, 254] width 683 height 17
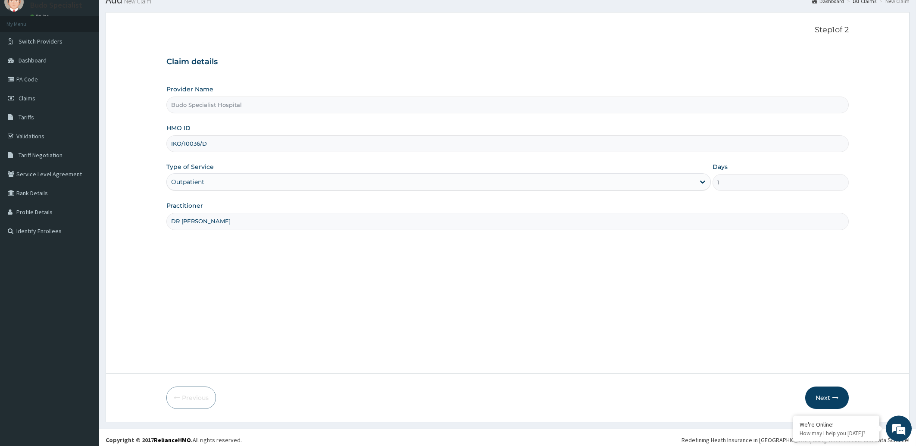
scroll to position [38, 0]
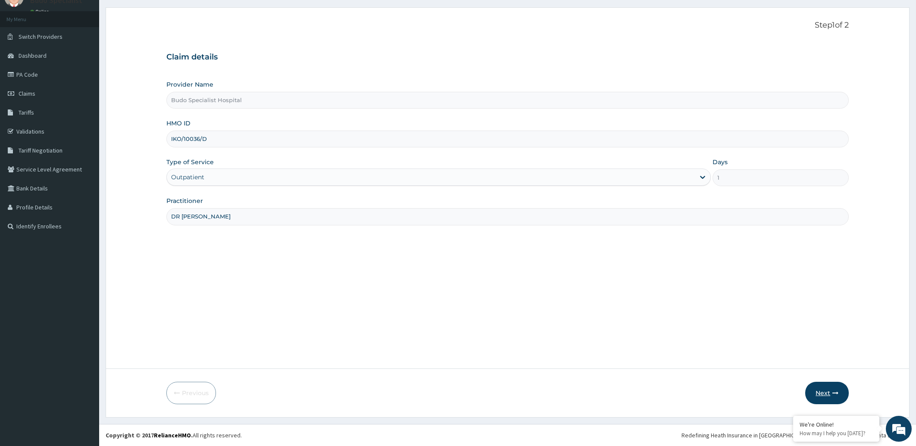
type input "DR JOSHUA"
click at [821, 392] on button "Next" at bounding box center [827, 393] width 44 height 22
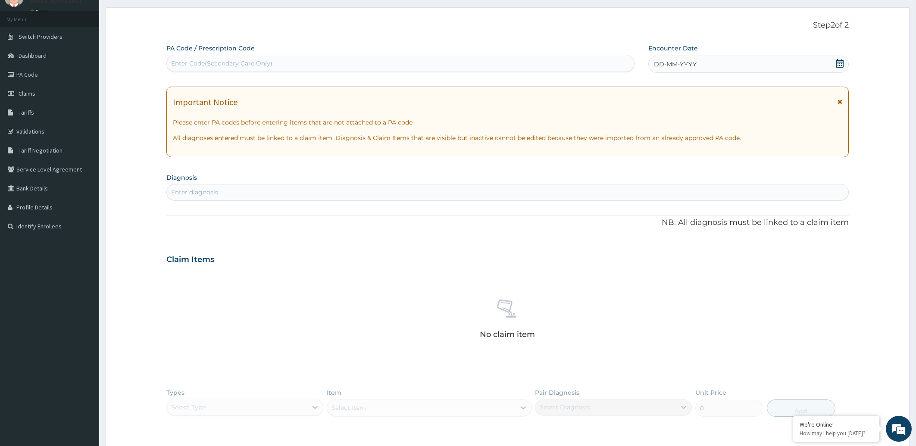
click at [672, 62] on span "DD-MM-YYYY" at bounding box center [675, 64] width 43 height 9
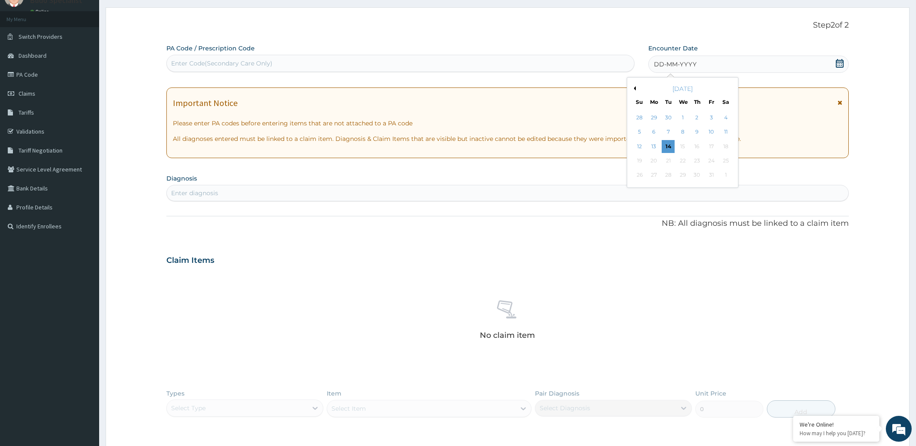
click at [634, 87] on button "Previous Month" at bounding box center [633, 88] width 4 height 4
click at [638, 131] on div "7" at bounding box center [639, 132] width 13 height 13
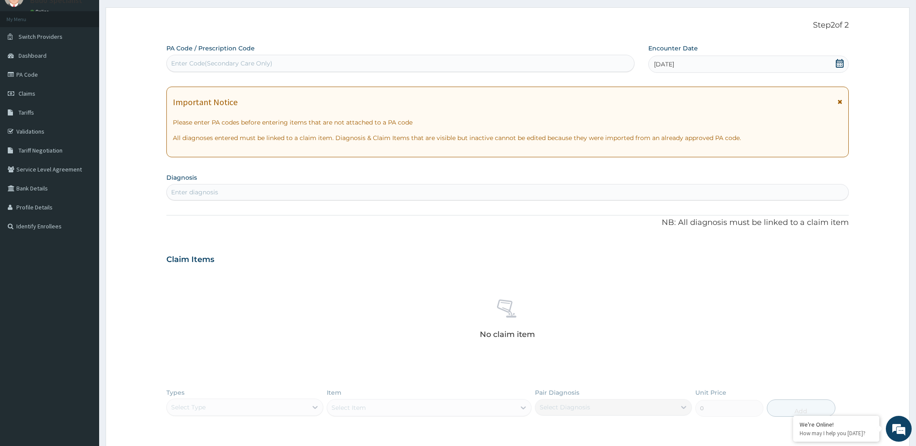
click at [327, 197] on div "Enter diagnosis" at bounding box center [508, 192] width 682 height 14
type input "MALARIA"
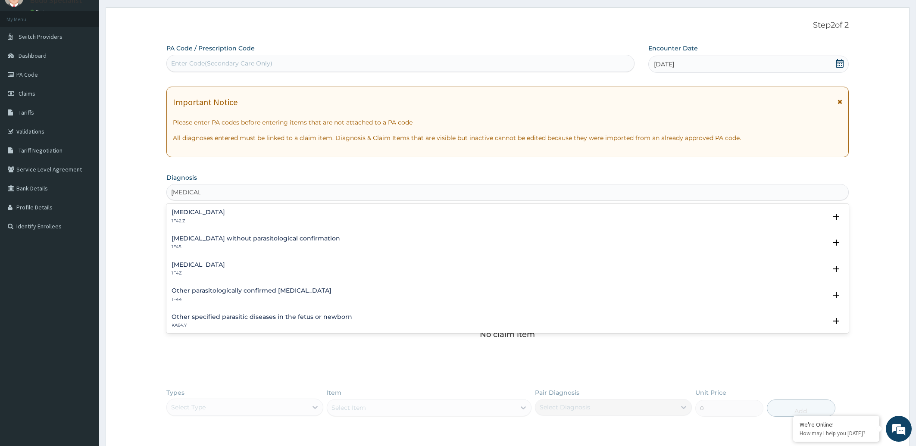
click at [217, 267] on h4 "[MEDICAL_DATA]" at bounding box center [198, 265] width 53 height 6
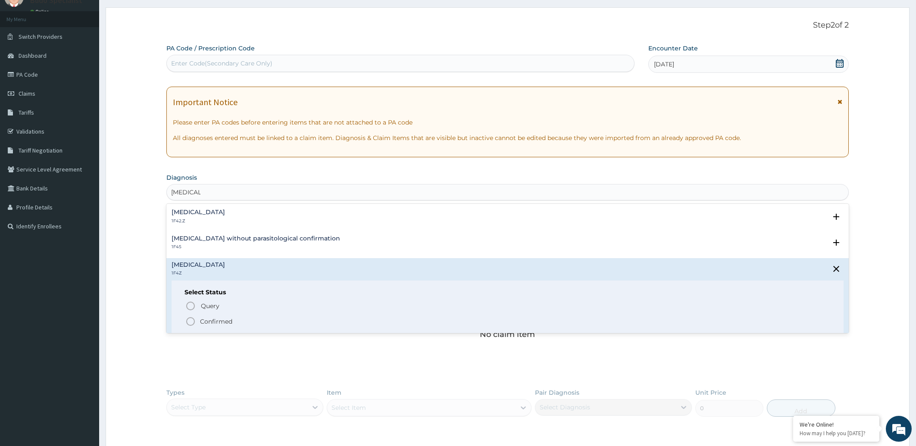
click at [200, 319] on span "Confirmed" at bounding box center [508, 321] width 646 height 10
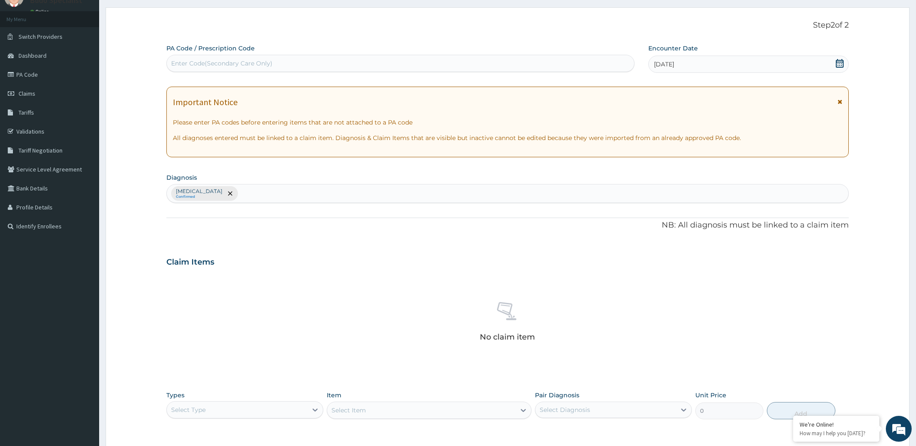
click at [272, 195] on div "[MEDICAL_DATA] Confirmed" at bounding box center [508, 193] width 682 height 18
type input "[MEDICAL_DATA]"
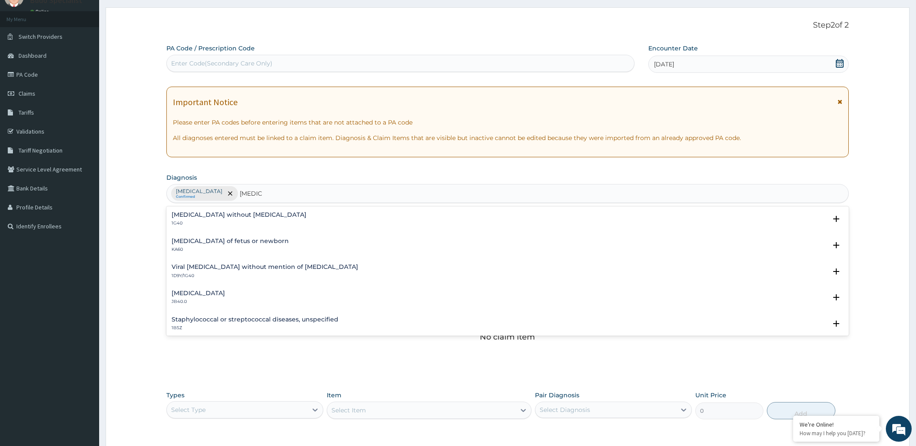
click at [222, 218] on h4 "[MEDICAL_DATA] without [MEDICAL_DATA]" at bounding box center [239, 215] width 135 height 6
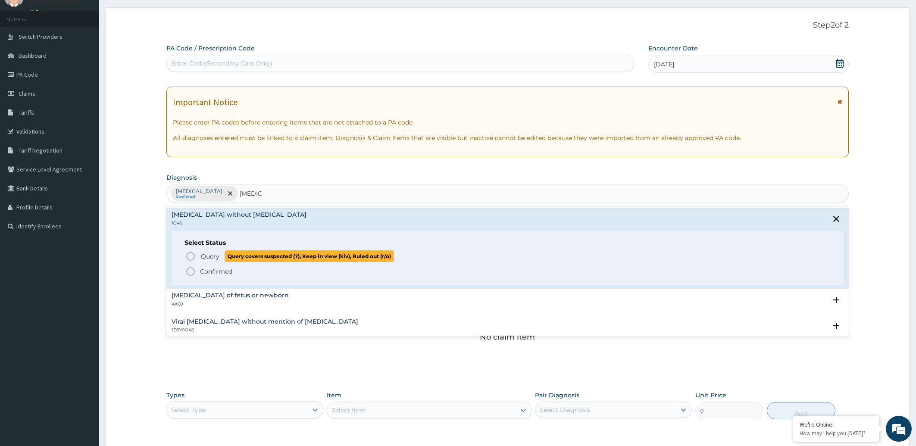
click at [190, 253] on icon "status option query" at bounding box center [190, 256] width 10 height 10
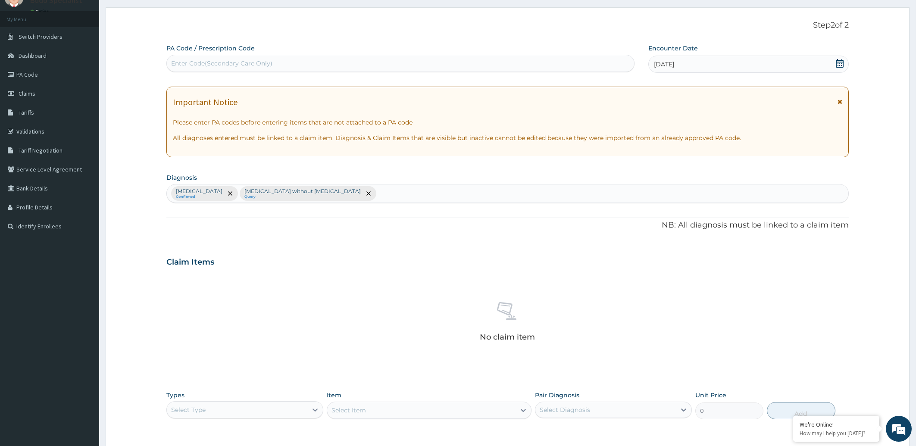
click at [365, 190] on div "[MEDICAL_DATA] Confirmed [MEDICAL_DATA] without [MEDICAL_DATA] Query" at bounding box center [508, 193] width 682 height 18
type input "UPPER RESPIRATORY"
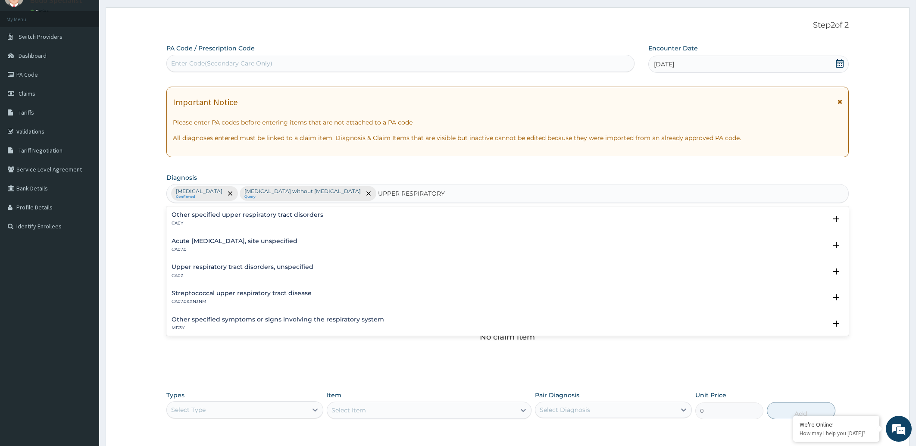
click at [268, 248] on p "CA07.0" at bounding box center [235, 249] width 126 height 6
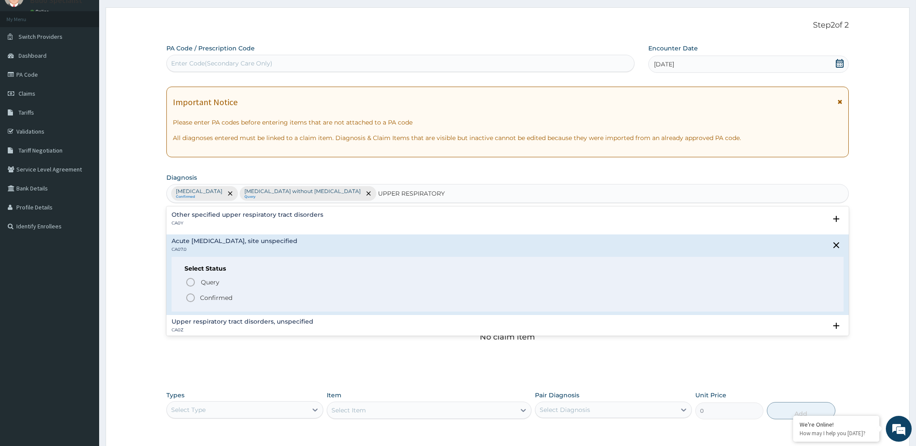
click at [188, 297] on icon "status option filled" at bounding box center [190, 298] width 10 height 10
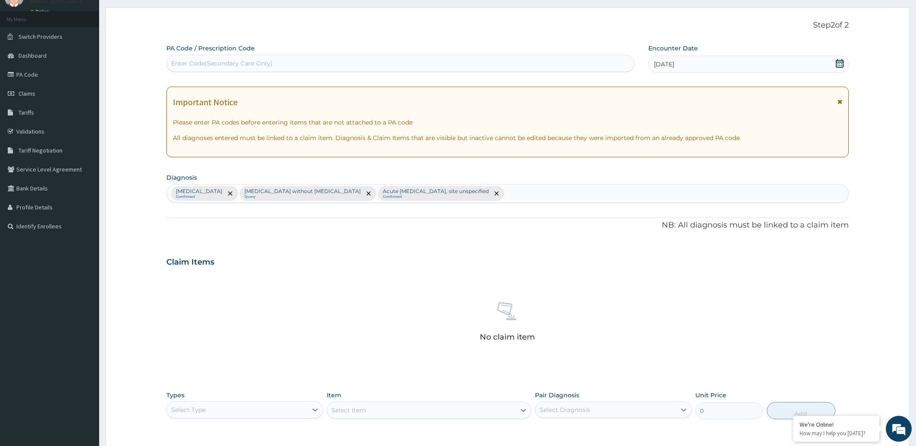
scroll to position [167, 0]
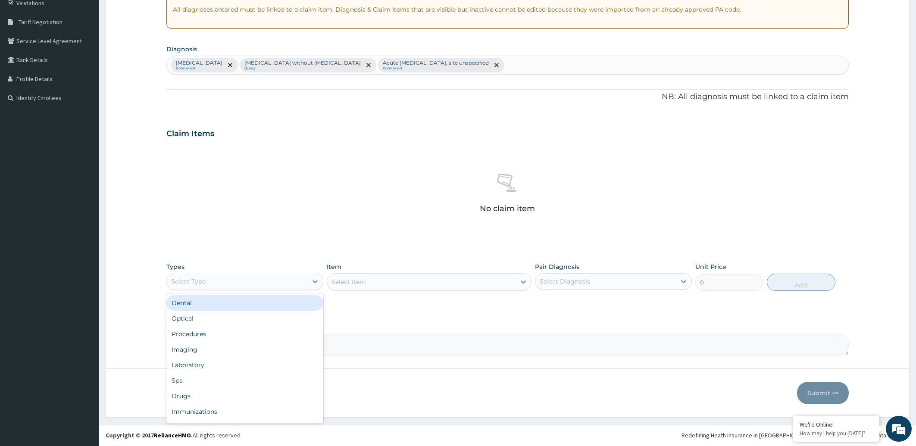
click at [220, 282] on div "Select Type" at bounding box center [237, 282] width 140 height 14
click at [211, 337] on div "Procedures" at bounding box center [244, 334] width 157 height 16
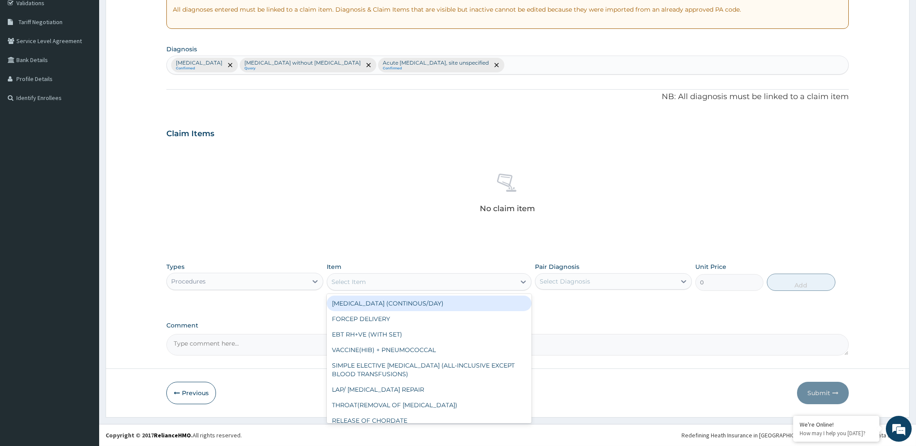
click at [409, 279] on div "Select Item" at bounding box center [421, 282] width 188 height 14
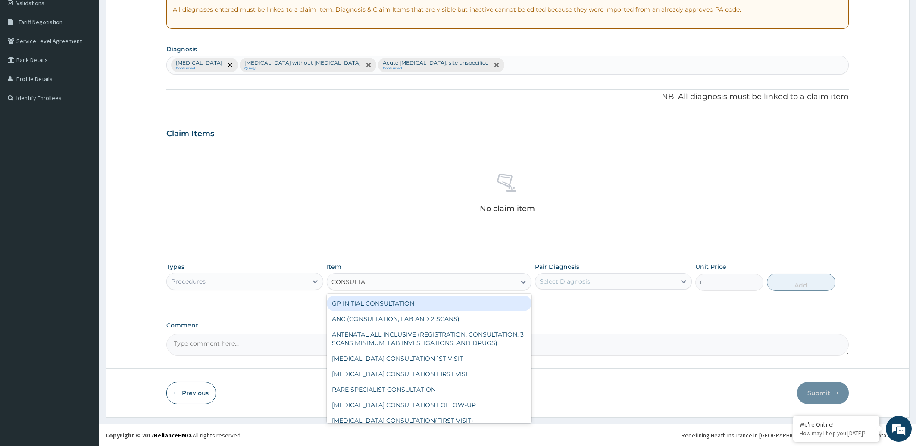
type input "CONSULTAT"
click at [396, 303] on div "GP INITIAL CONSULTATION" at bounding box center [429, 304] width 205 height 16
type input "2000"
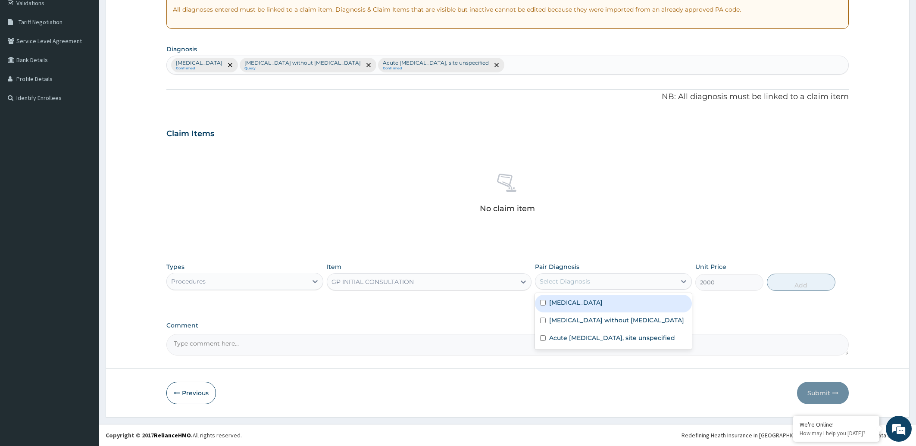
click at [638, 289] on div "Select Diagnosis" at bounding box center [613, 281] width 157 height 16
click at [610, 306] on div "[MEDICAL_DATA]" at bounding box center [613, 304] width 157 height 18
checkbox input "true"
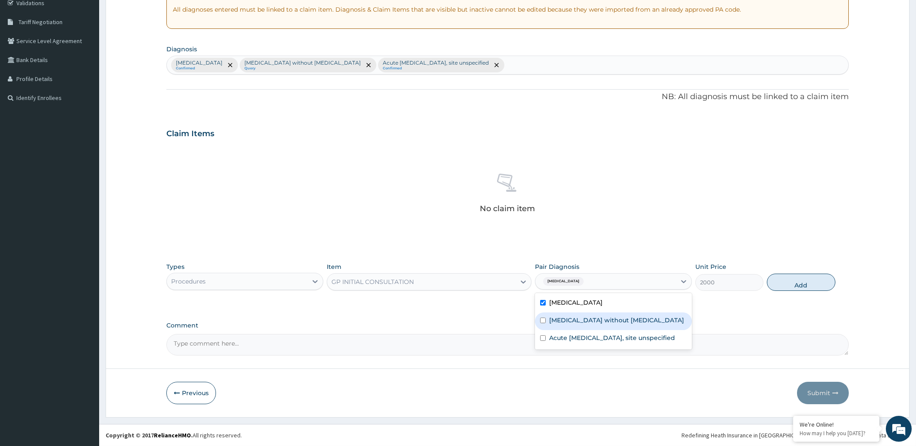
click at [600, 318] on label "[MEDICAL_DATA] without [MEDICAL_DATA]" at bounding box center [616, 320] width 135 height 9
checkbox input "true"
click at [598, 337] on label "Acute [MEDICAL_DATA], site unspecified" at bounding box center [612, 338] width 126 height 9
checkbox input "true"
click at [809, 284] on button "Add" at bounding box center [801, 282] width 68 height 17
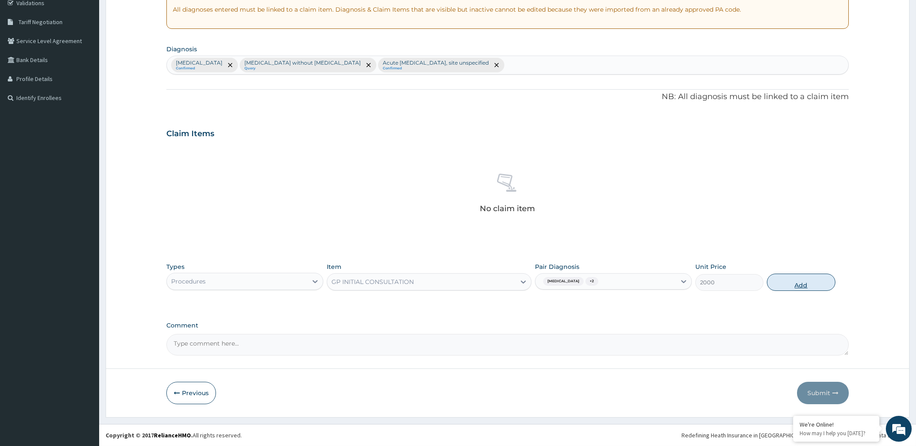
type input "0"
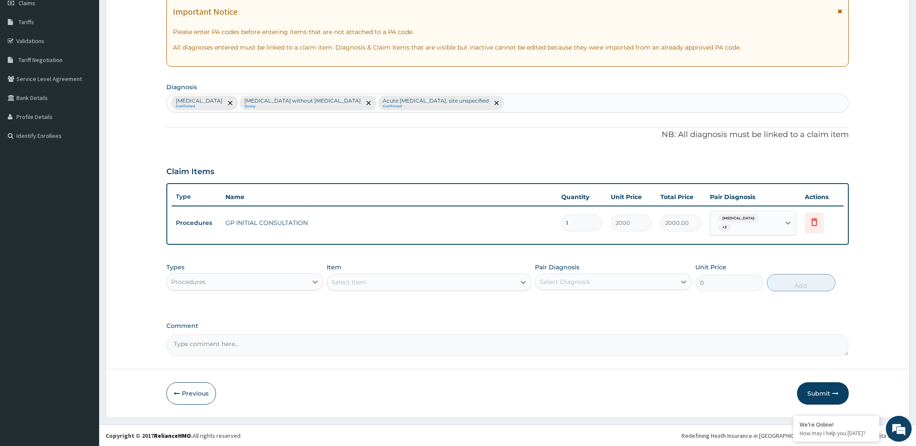
click at [235, 281] on div "Procedures" at bounding box center [237, 282] width 140 height 14
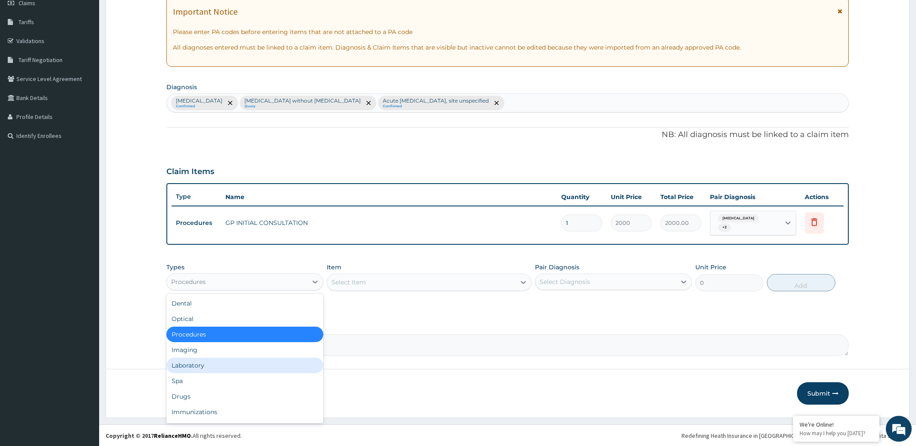
click at [215, 365] on div "Laboratory" at bounding box center [244, 366] width 157 height 16
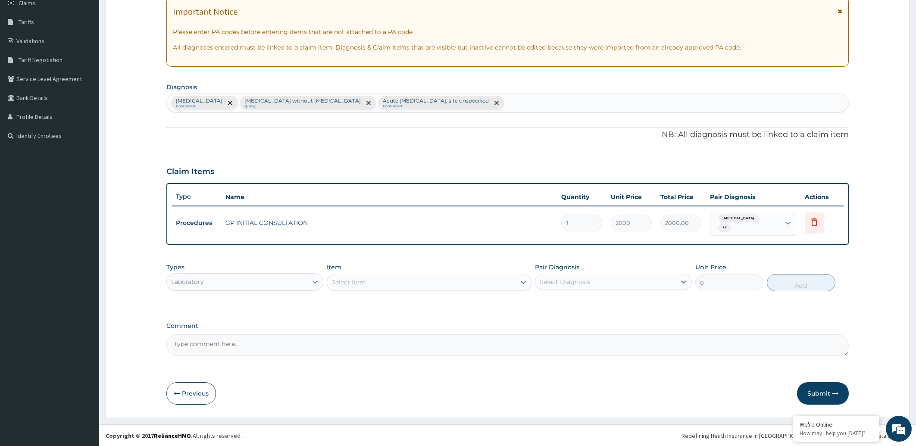
click at [502, 283] on div "Select Item" at bounding box center [421, 282] width 188 height 14
type input "MALARI"
click at [502, 302] on div "[MEDICAL_DATA] [MEDICAL_DATA]" at bounding box center [429, 304] width 205 height 16
type input "2000"
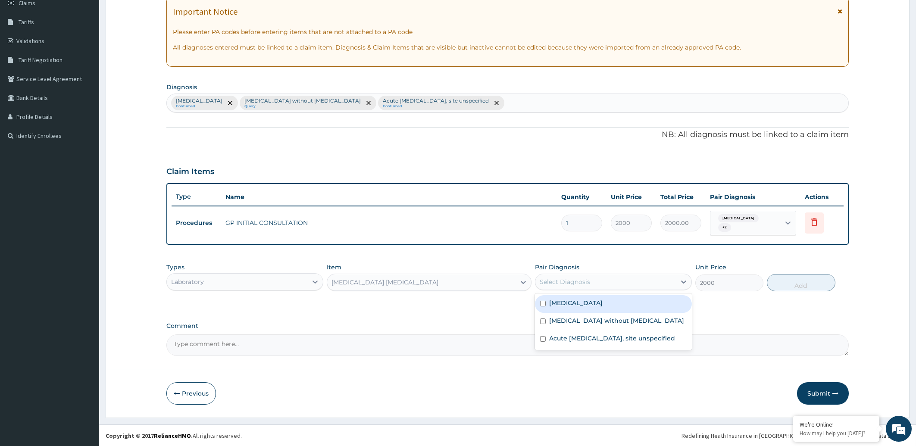
click at [589, 278] on div "Select Diagnosis" at bounding box center [565, 282] width 50 height 9
click at [580, 301] on label "[MEDICAL_DATA]" at bounding box center [575, 303] width 53 height 9
checkbox input "true"
click at [799, 285] on button "Add" at bounding box center [801, 282] width 68 height 17
type input "0"
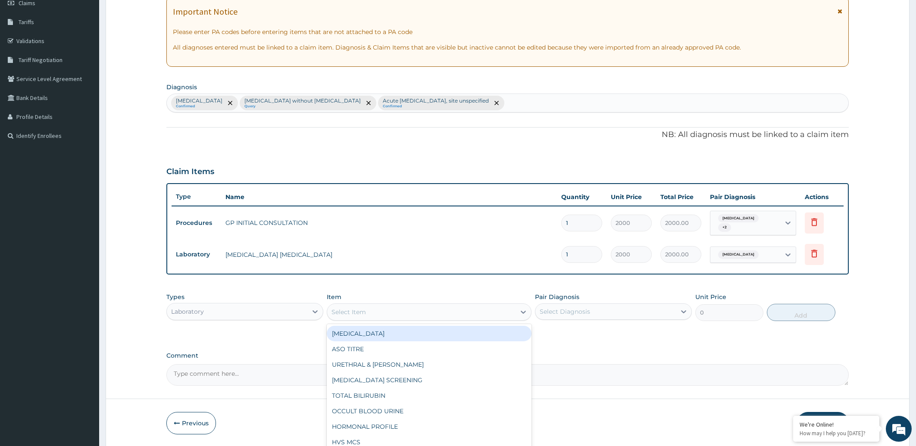
click at [369, 310] on div "Select Item" at bounding box center [421, 312] width 188 height 14
type input "FULL"
click at [369, 331] on div "[MEDICAL_DATA]" at bounding box center [429, 334] width 205 height 16
type input "5000"
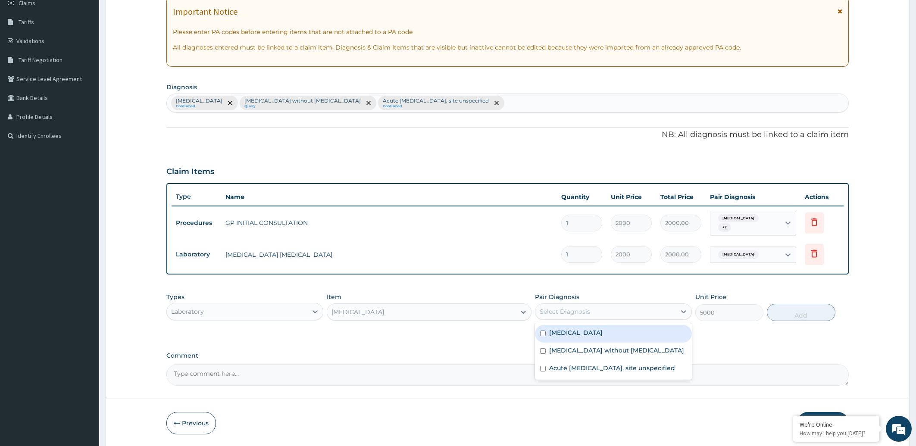
click at [646, 310] on div "Select Diagnosis" at bounding box center [605, 312] width 140 height 14
click at [590, 347] on label "[MEDICAL_DATA] without [MEDICAL_DATA]" at bounding box center [616, 350] width 135 height 9
checkbox input "true"
click at [809, 309] on button "Add" at bounding box center [801, 312] width 68 height 17
type input "0"
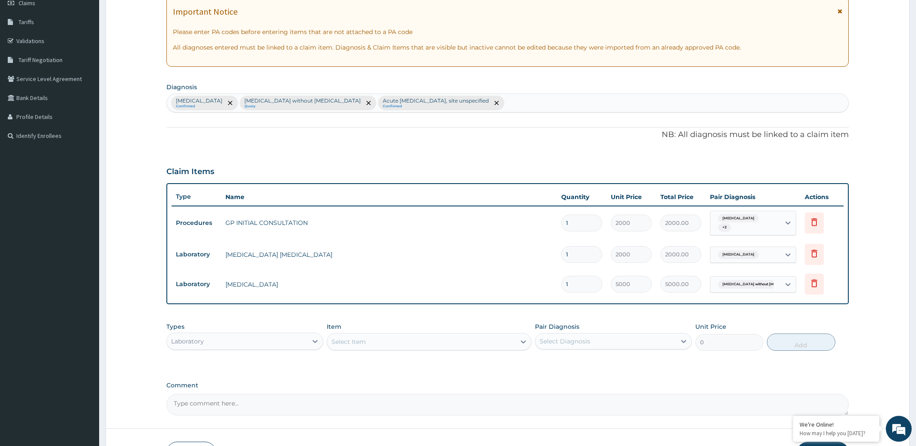
click at [256, 339] on div "Laboratory" at bounding box center [237, 341] width 140 height 14
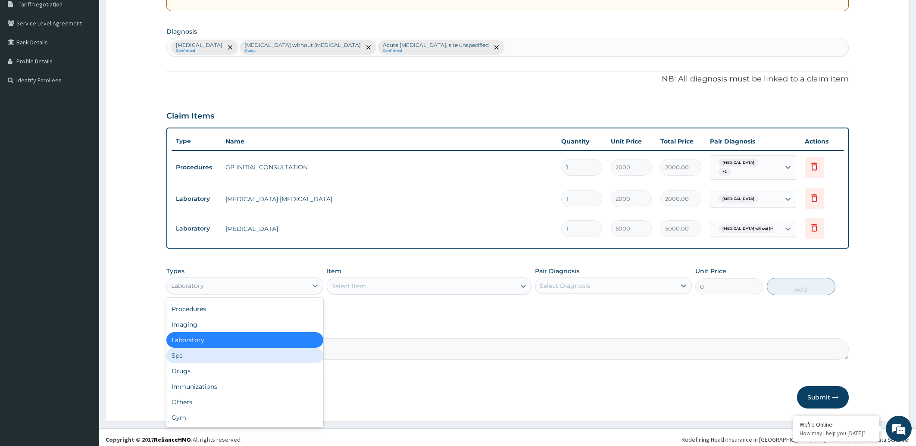
scroll to position [188, 0]
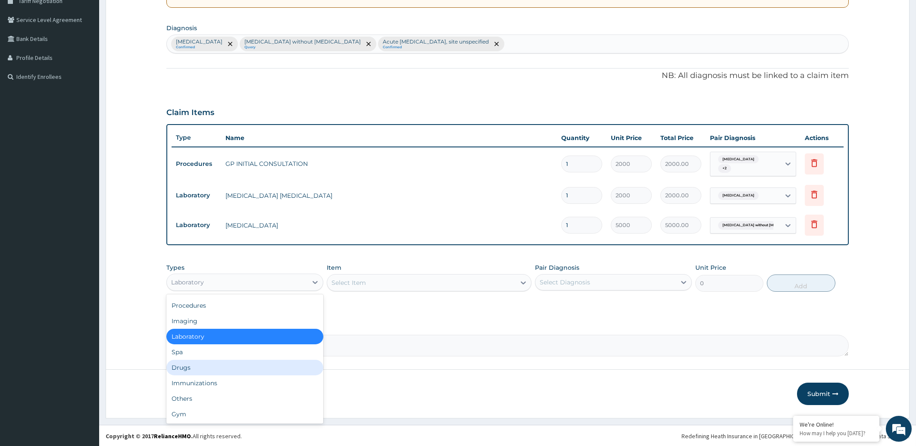
click at [209, 363] on div "Drugs" at bounding box center [244, 368] width 157 height 16
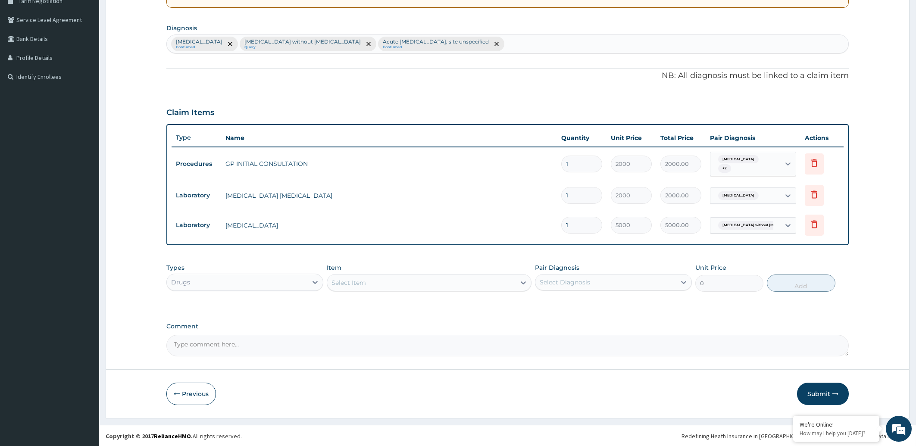
click at [396, 281] on div "Select Item" at bounding box center [421, 283] width 188 height 14
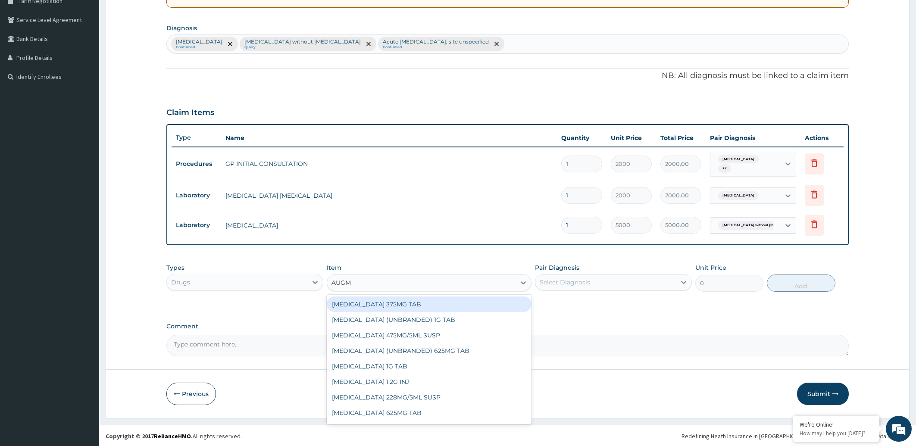
type input "AUGME"
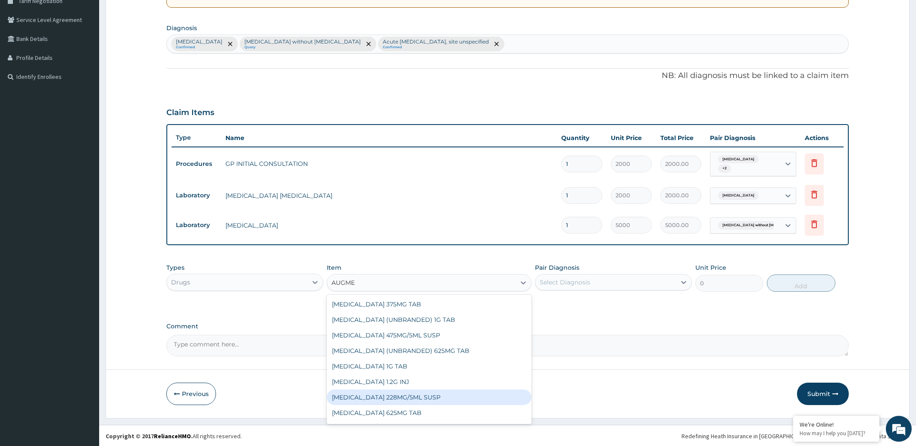
click at [434, 395] on div "[MEDICAL_DATA] 228MG/5ML SUSP" at bounding box center [429, 398] width 205 height 16
type input "2290"
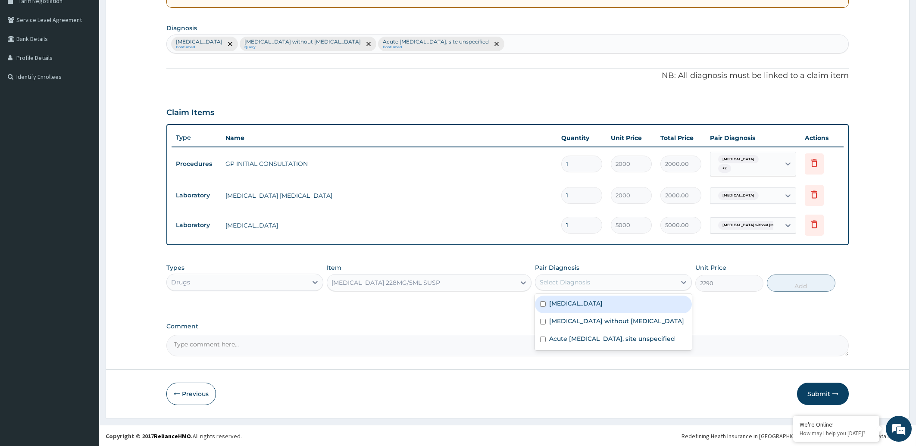
click at [589, 282] on div "Select Diagnosis" at bounding box center [565, 282] width 50 height 9
click at [567, 343] on label "Acute [MEDICAL_DATA], site unspecified" at bounding box center [612, 338] width 126 height 9
checkbox input "true"
click at [800, 286] on button "Add" at bounding box center [801, 283] width 68 height 17
type input "0"
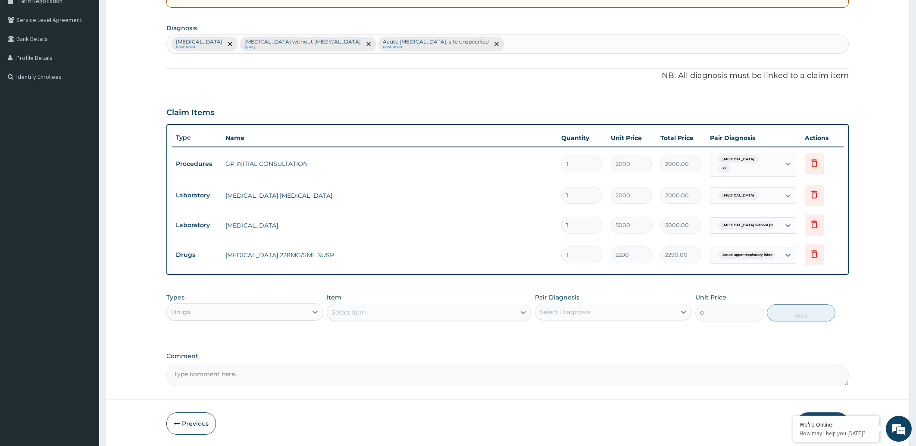
click at [387, 310] on div "Select Item" at bounding box center [421, 313] width 188 height 14
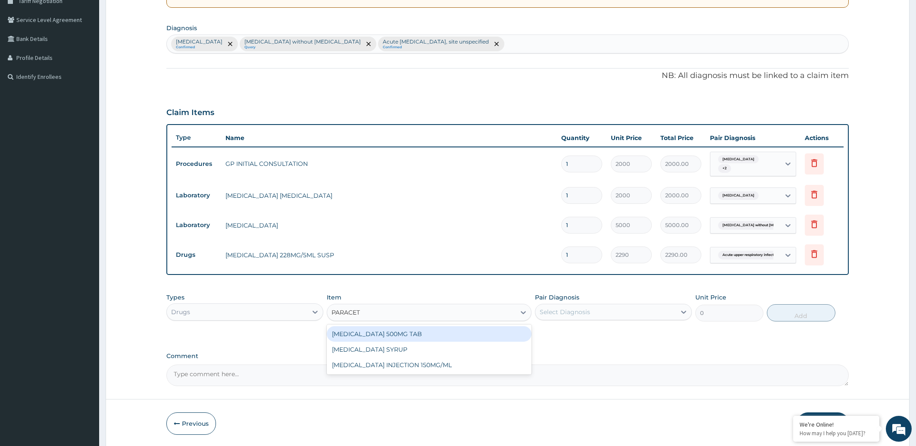
type input "PARACETA"
click at [446, 335] on div "[MEDICAL_DATA] 500MG TAB" at bounding box center [429, 334] width 205 height 16
type input "10"
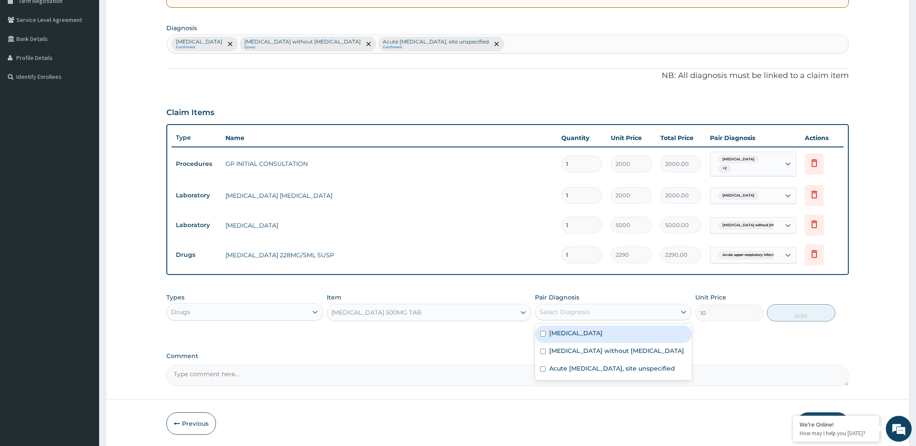
click at [571, 314] on div "Select Diagnosis" at bounding box center [565, 312] width 50 height 9
click at [574, 331] on label "[MEDICAL_DATA]" at bounding box center [575, 333] width 53 height 9
checkbox input "true"
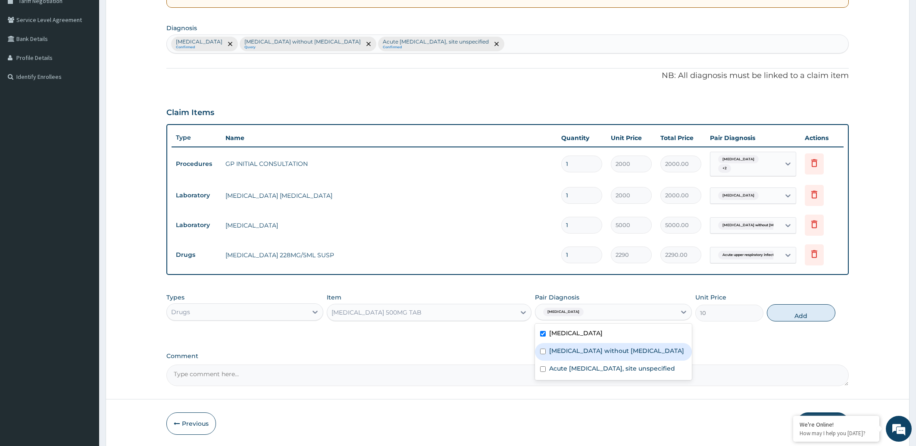
click at [575, 351] on label "[MEDICAL_DATA] without [MEDICAL_DATA]" at bounding box center [616, 350] width 135 height 9
checkbox input "true"
click at [572, 371] on label "Acute [MEDICAL_DATA], site unspecified" at bounding box center [612, 368] width 126 height 9
checkbox input "true"
drag, startPoint x: 797, startPoint y: 311, endPoint x: 578, endPoint y: 306, distance: 219.0
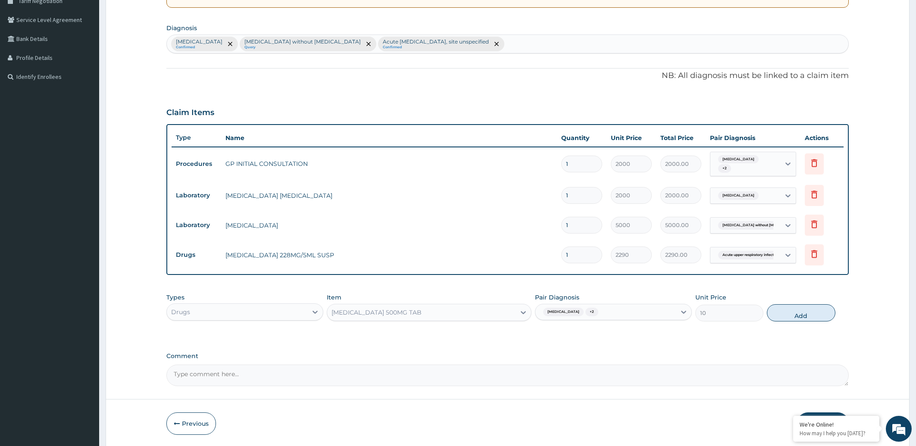
click at [793, 311] on button "Add" at bounding box center [801, 312] width 68 height 17
type input "0"
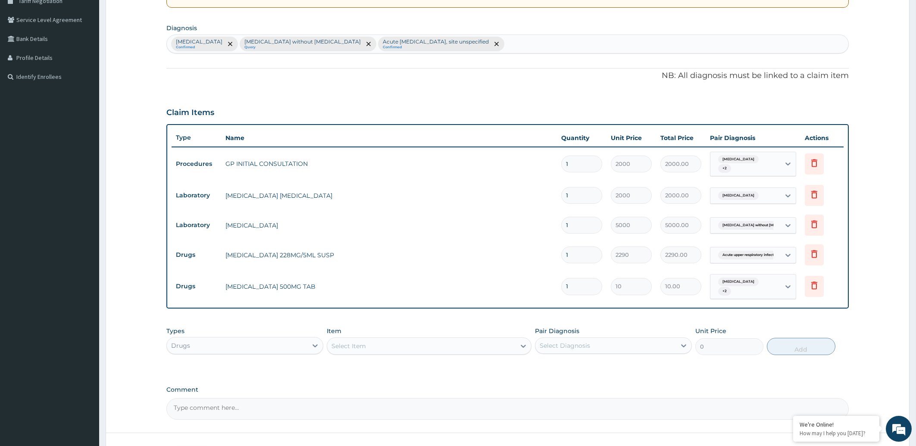
click at [369, 344] on div "Select Item" at bounding box center [421, 346] width 188 height 14
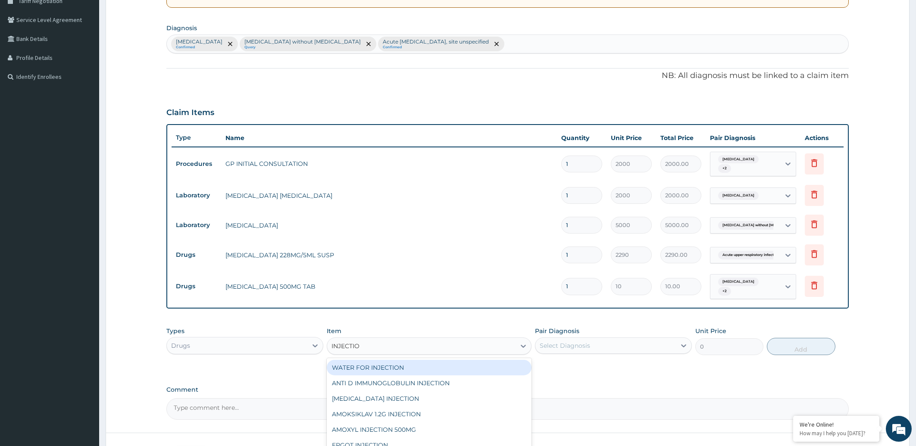
type input "INJECTION"
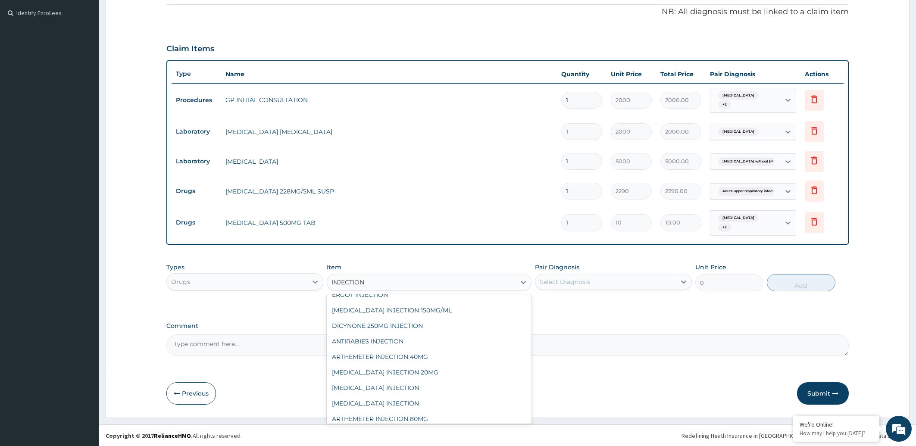
scroll to position [91, 0]
click at [479, 409] on div "ARTHEMETER INJECTION 80MG" at bounding box center [429, 415] width 205 height 16
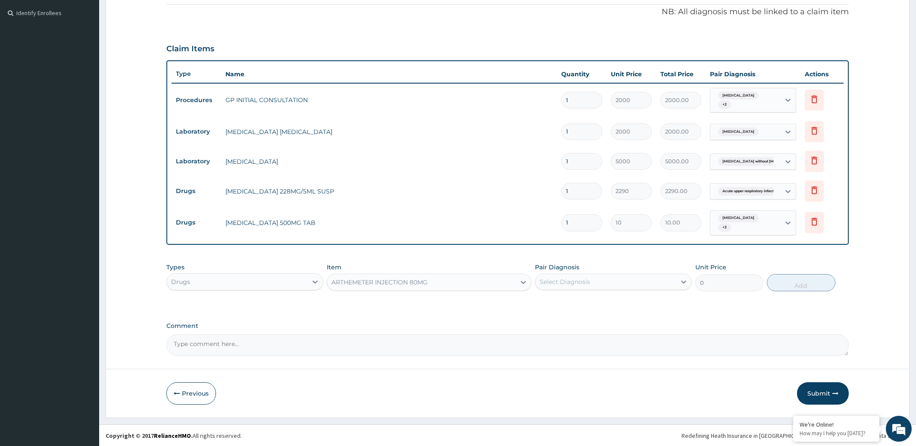
type input "300"
click at [630, 281] on div "Select Diagnosis" at bounding box center [605, 282] width 140 height 14
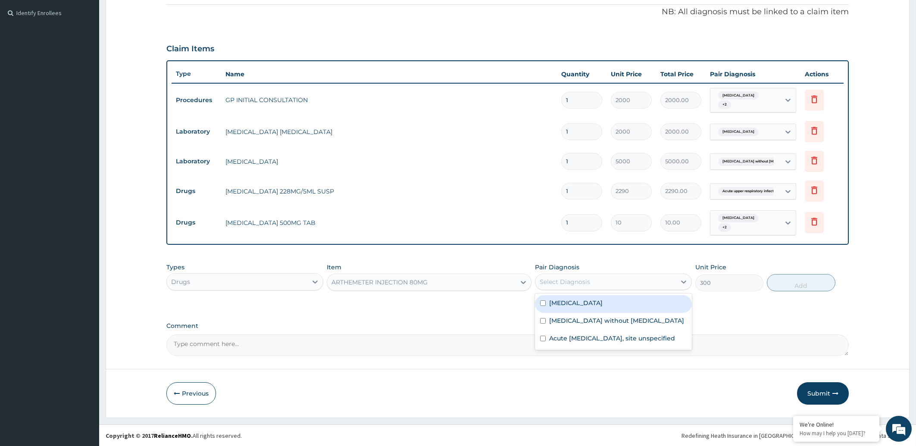
click at [613, 302] on div "[MEDICAL_DATA]" at bounding box center [613, 304] width 157 height 18
checkbox input "true"
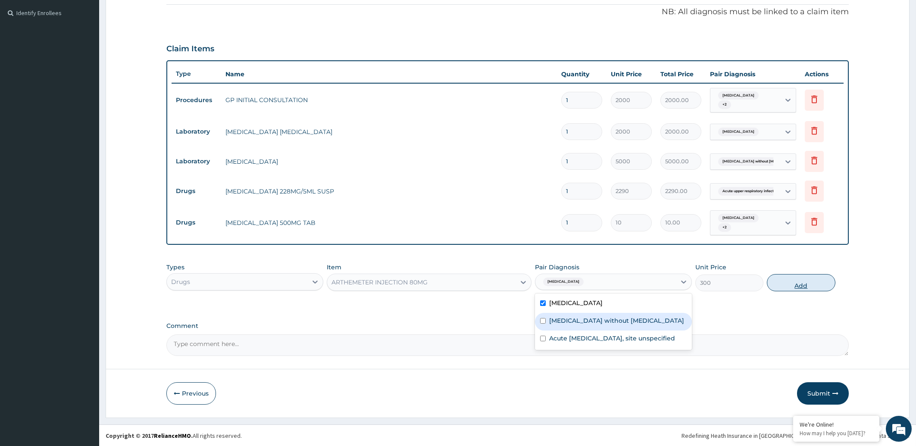
click at [792, 284] on button "Add" at bounding box center [801, 282] width 68 height 17
type input "0"
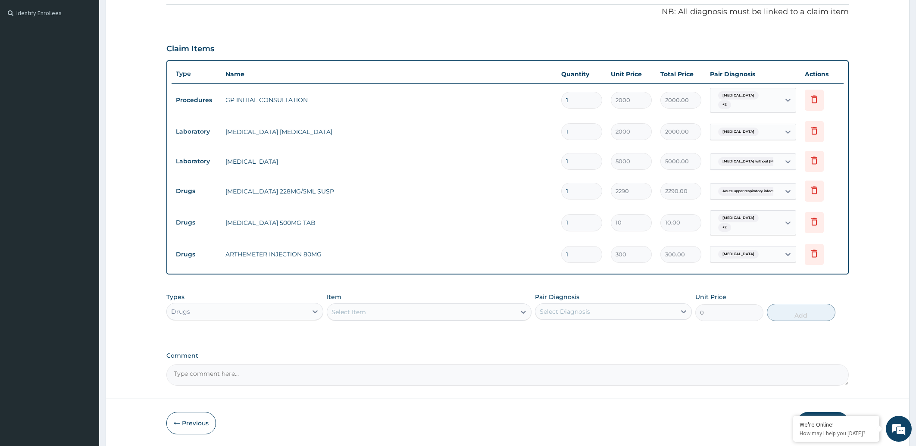
click at [584, 253] on input "1" at bounding box center [581, 254] width 41 height 17
type input "0.00"
type input "6"
type input "1800.00"
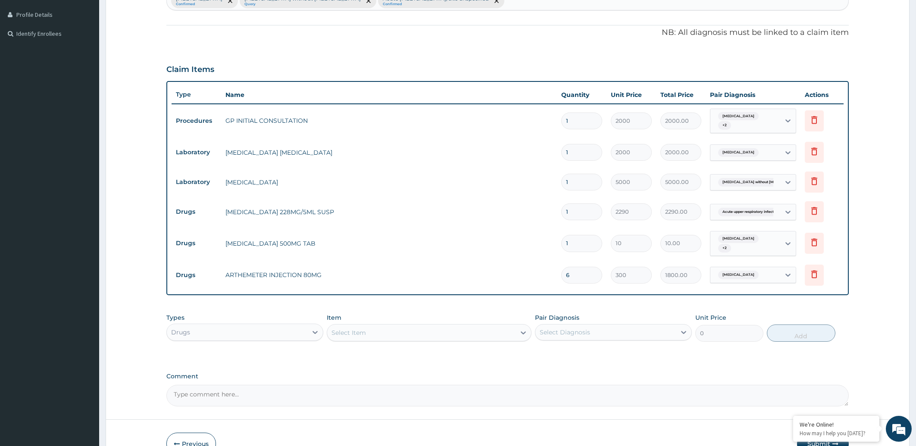
scroll to position [281, 0]
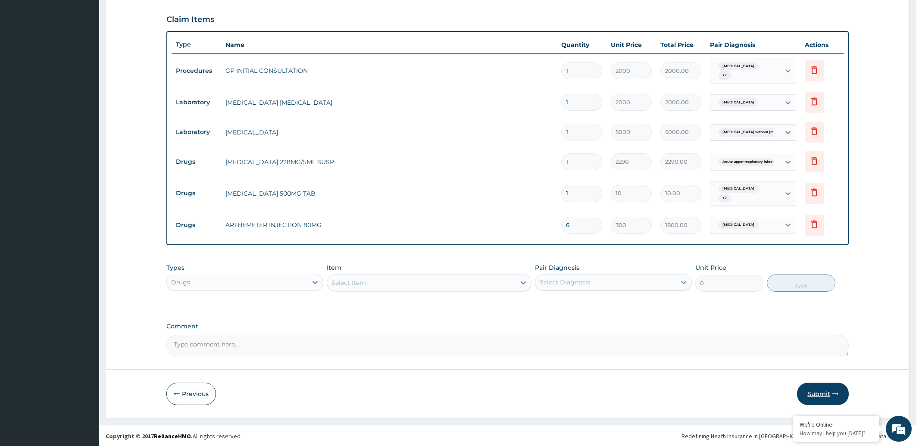
type input "6"
click at [823, 396] on button "Submit" at bounding box center [823, 394] width 52 height 22
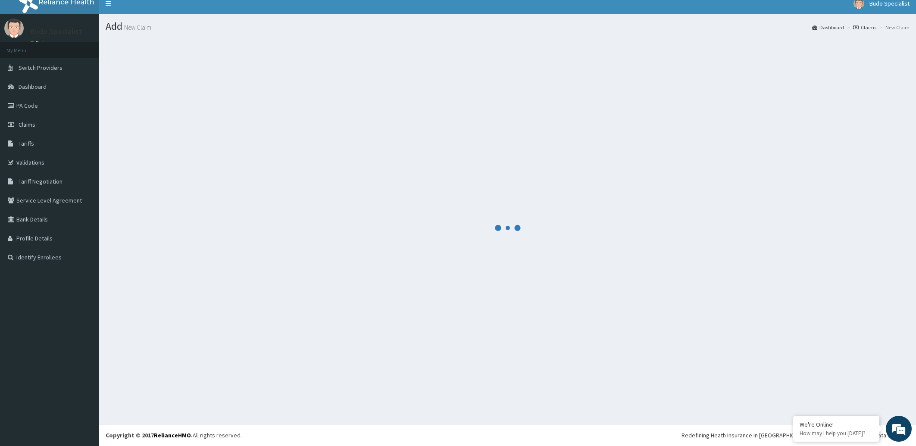
scroll to position [7, 0]
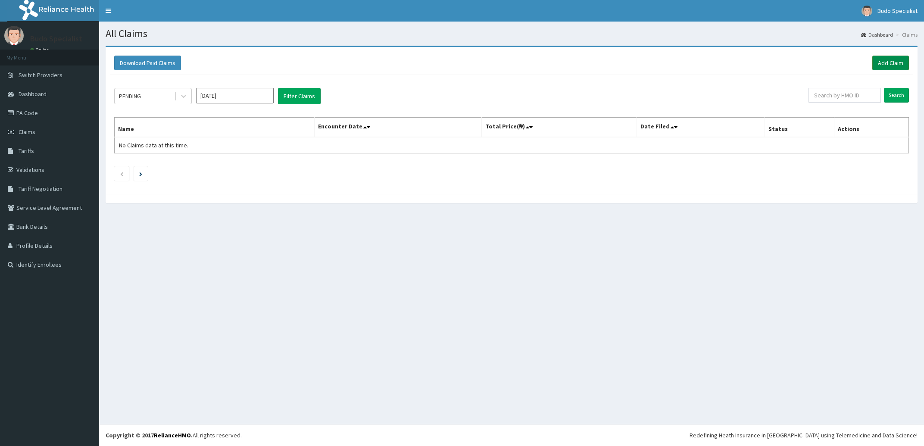
click at [890, 65] on link "Add Claim" at bounding box center [890, 63] width 37 height 15
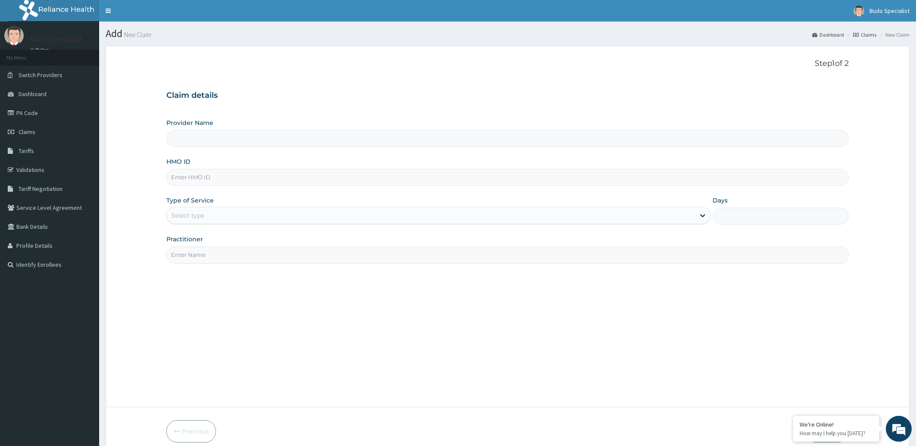
type input "Budo Specialist Hospital"
click at [181, 180] on input "HMO ID" at bounding box center [507, 177] width 683 height 17
type input "RET/34715/A"
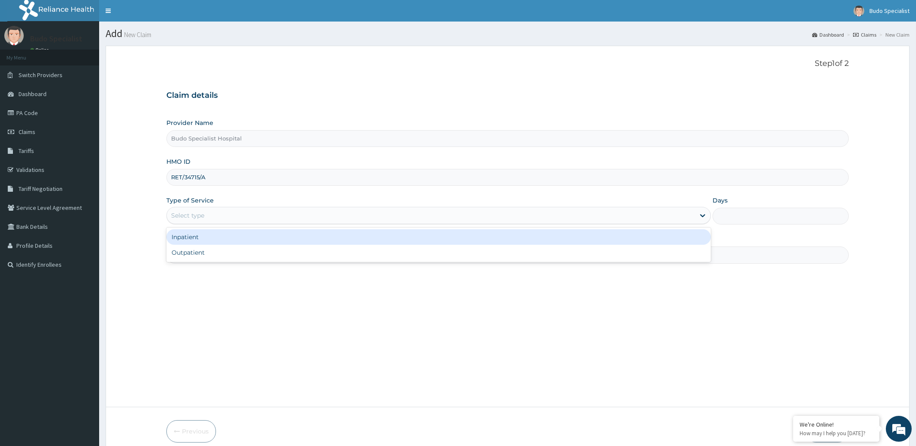
click at [181, 212] on div "Select type" at bounding box center [187, 215] width 33 height 9
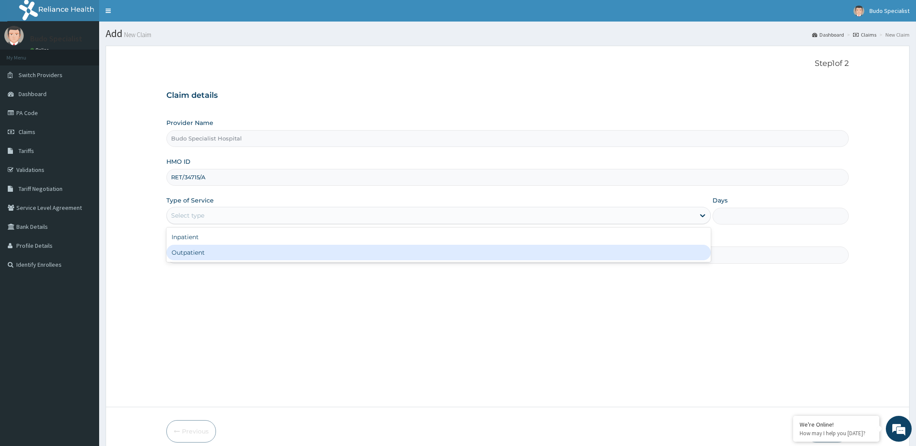
click at [176, 253] on div "Outpatient" at bounding box center [438, 253] width 545 height 16
type input "1"
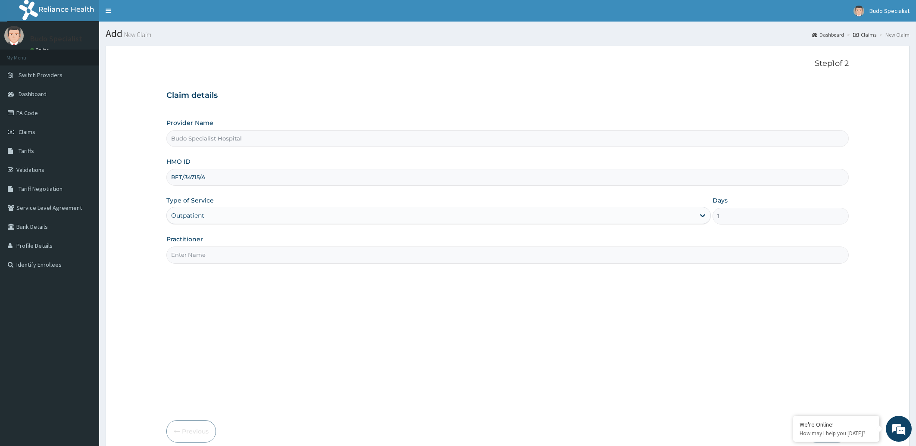
click at [203, 254] on input "Practitioner" at bounding box center [507, 254] width 683 height 17
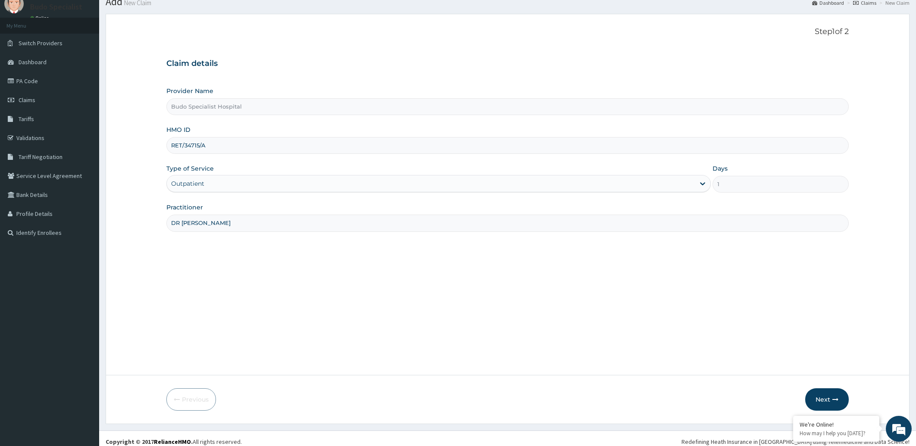
scroll to position [38, 0]
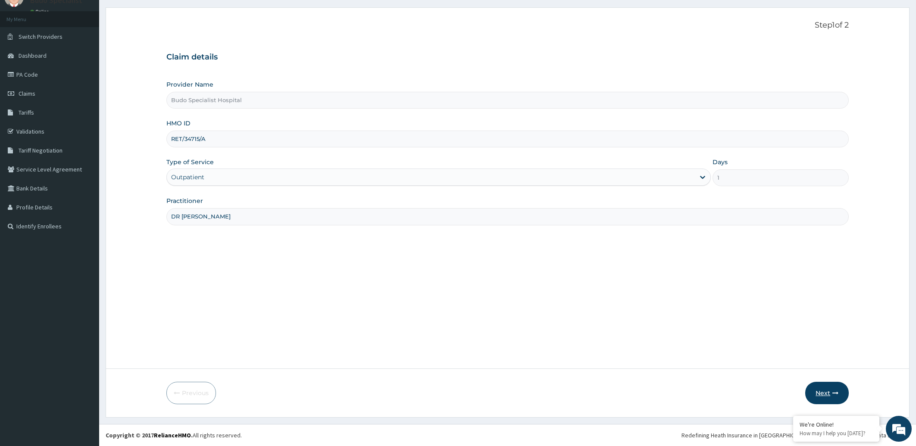
type input "DR [PERSON_NAME]"
click at [826, 395] on button "Next" at bounding box center [827, 393] width 44 height 22
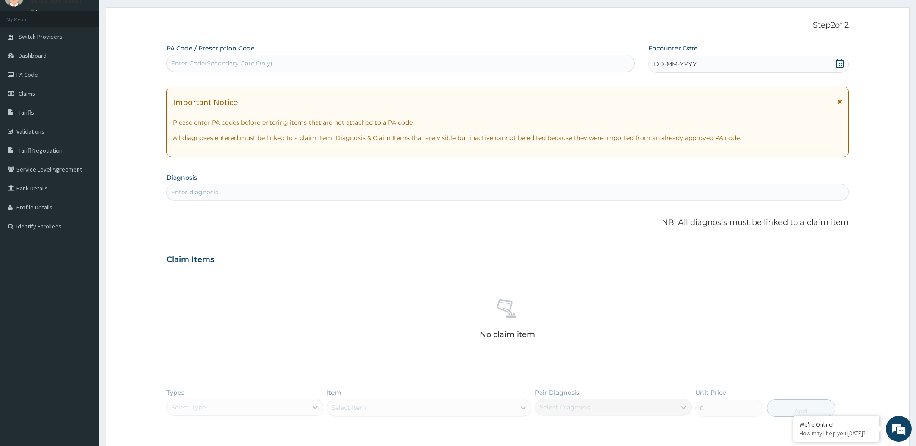
click at [669, 66] on span "DD-MM-YYYY" at bounding box center [675, 64] width 43 height 9
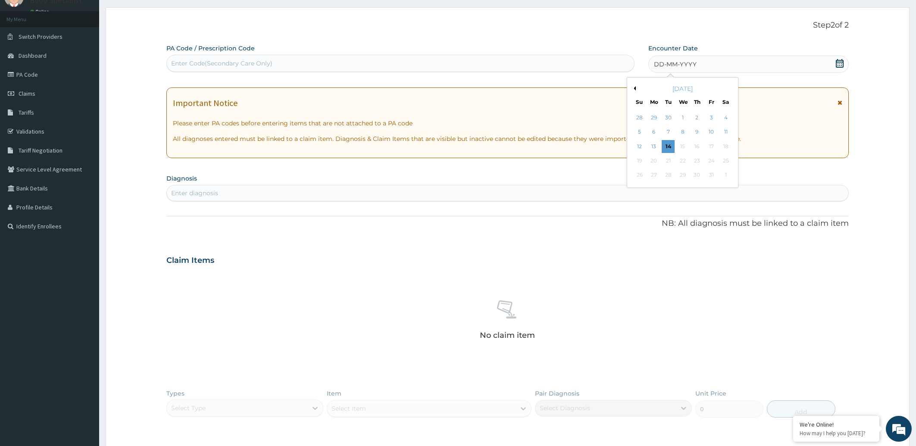
click at [635, 88] on button "Previous Month" at bounding box center [633, 88] width 4 height 4
click at [636, 132] on div "7" at bounding box center [639, 132] width 13 height 13
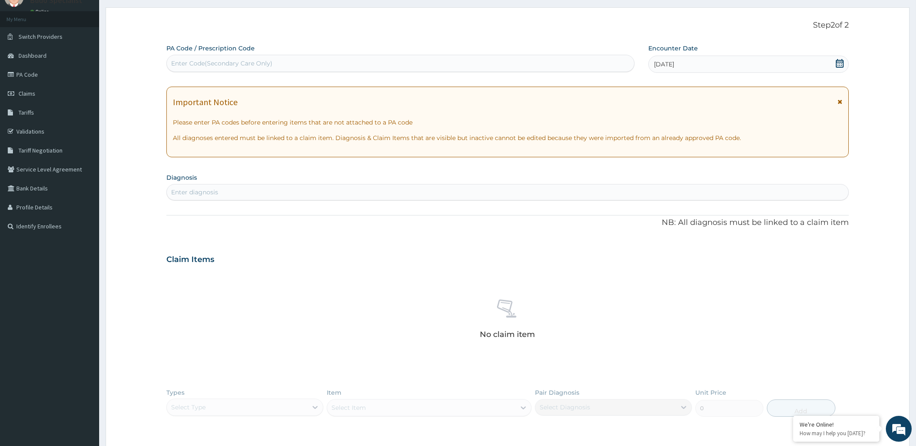
click at [222, 192] on div "Enter diagnosis" at bounding box center [508, 192] width 682 height 14
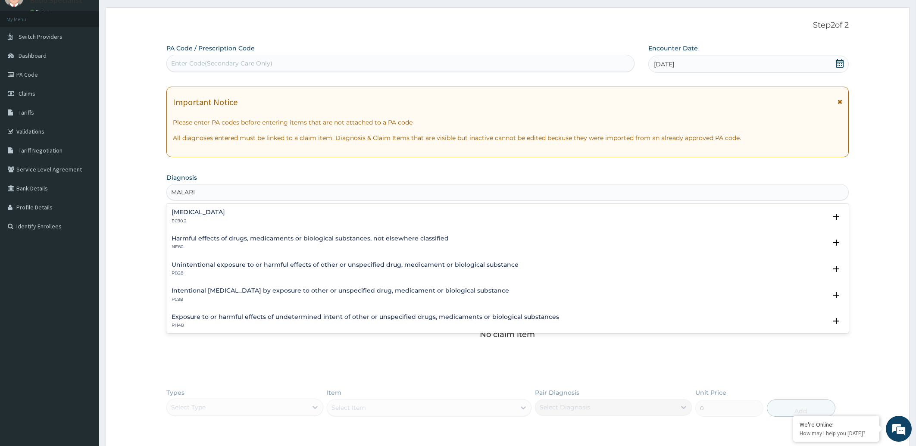
type input "[MEDICAL_DATA]"
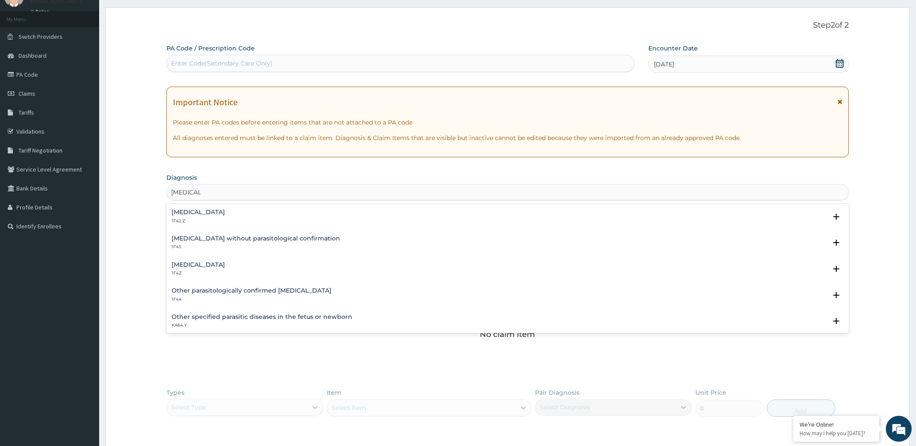
click at [223, 263] on h4 "[MEDICAL_DATA]" at bounding box center [198, 265] width 53 height 6
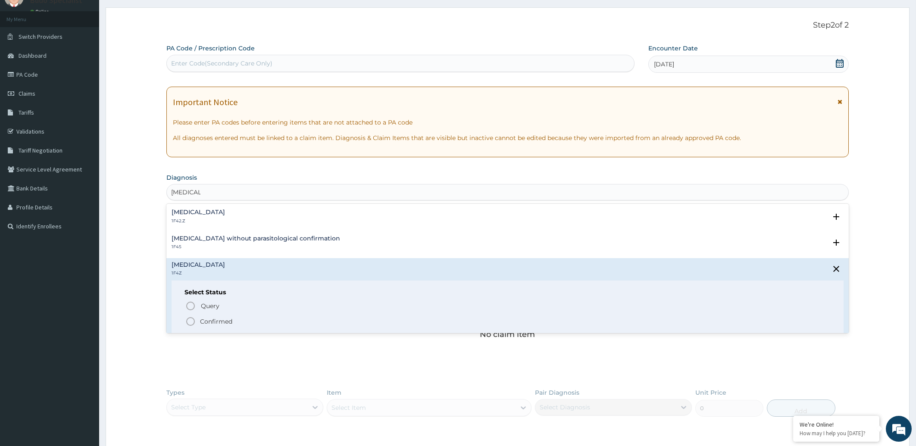
click at [189, 319] on icon "status option filled" at bounding box center [190, 321] width 10 height 10
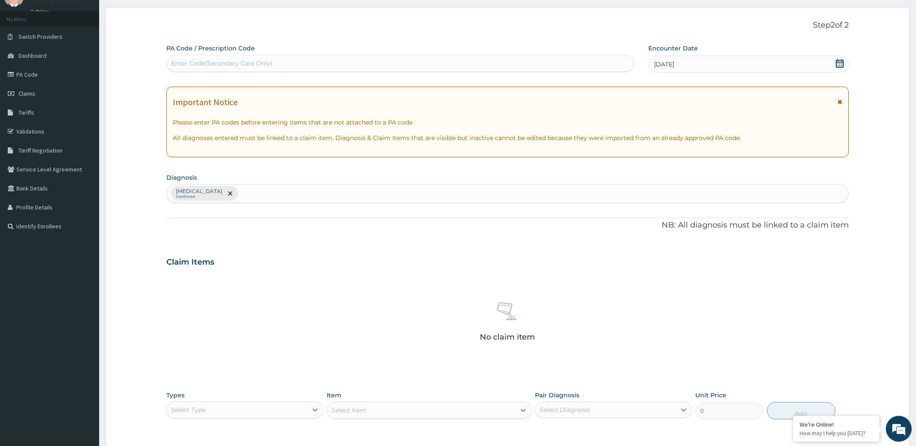
click at [267, 194] on div "[MEDICAL_DATA] Confirmed" at bounding box center [508, 193] width 682 height 18
type input "[MEDICAL_DATA]"
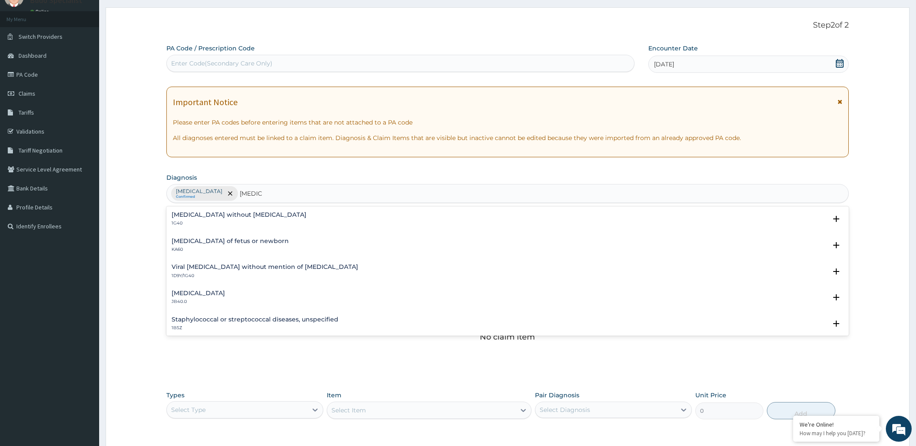
click at [237, 218] on h4 "[MEDICAL_DATA] without [MEDICAL_DATA]" at bounding box center [239, 215] width 135 height 6
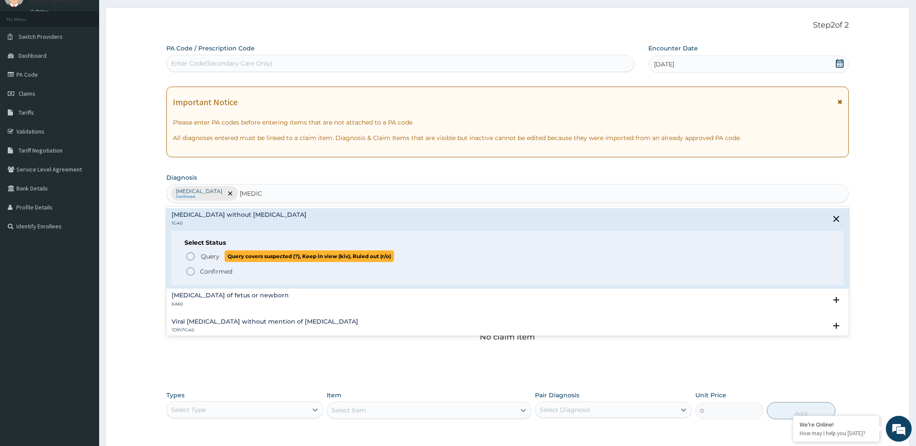
click at [194, 253] on icon "status option query" at bounding box center [190, 256] width 10 height 10
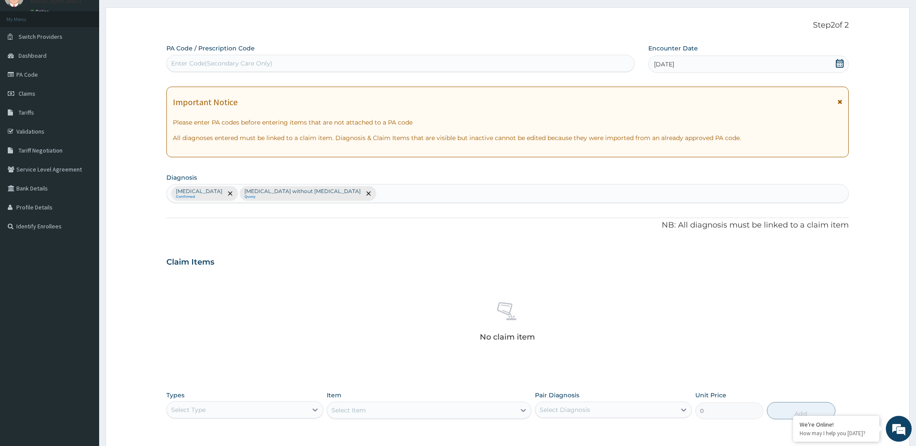
click at [362, 193] on div "[MEDICAL_DATA] Confirmed [MEDICAL_DATA] without [MEDICAL_DATA] Query" at bounding box center [508, 193] width 682 height 18
type input "UPPER RESPIRATORY"
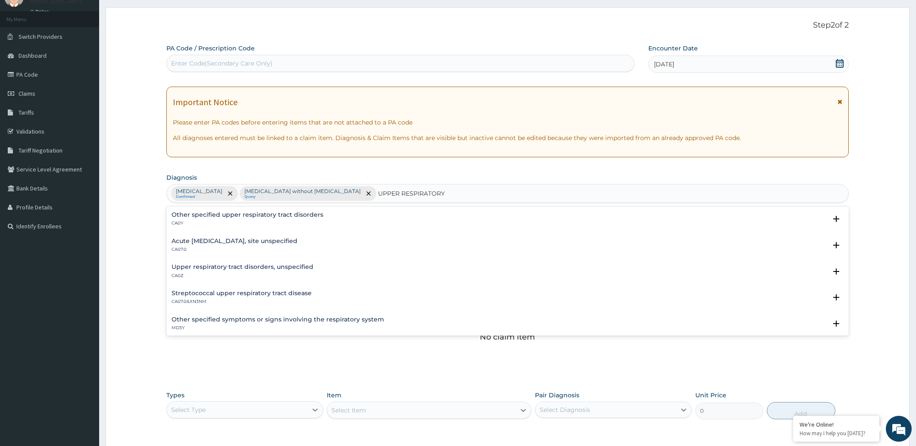
click at [267, 248] on p "CA07.0" at bounding box center [235, 249] width 126 height 6
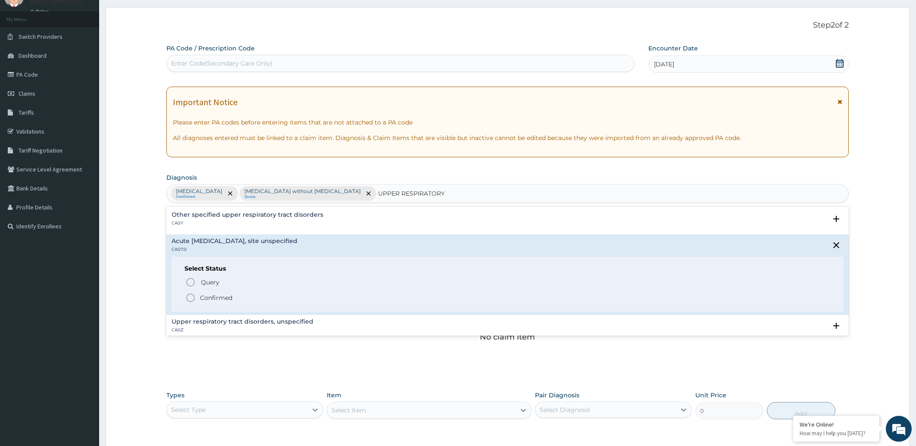
click at [186, 294] on icon "status option filled" at bounding box center [190, 298] width 10 height 10
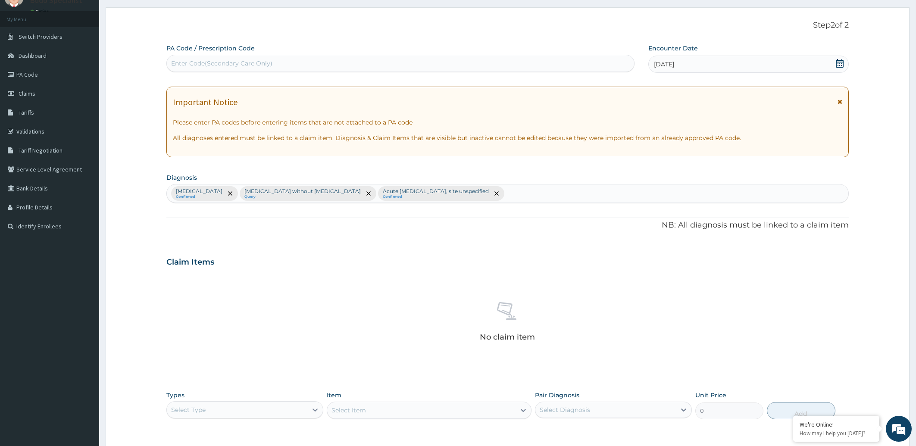
scroll to position [167, 0]
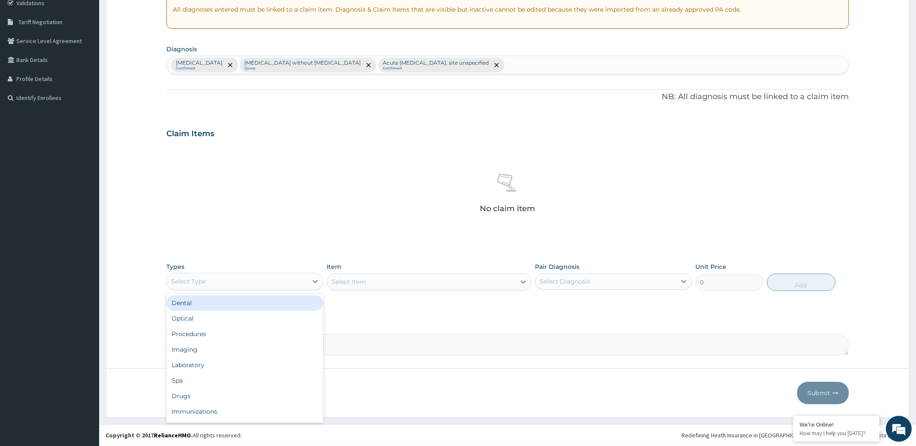
click at [292, 280] on div "Select Type" at bounding box center [237, 282] width 140 height 14
click at [261, 331] on div "Procedures" at bounding box center [244, 334] width 157 height 16
click at [365, 282] on div "Select Item" at bounding box center [429, 281] width 205 height 17
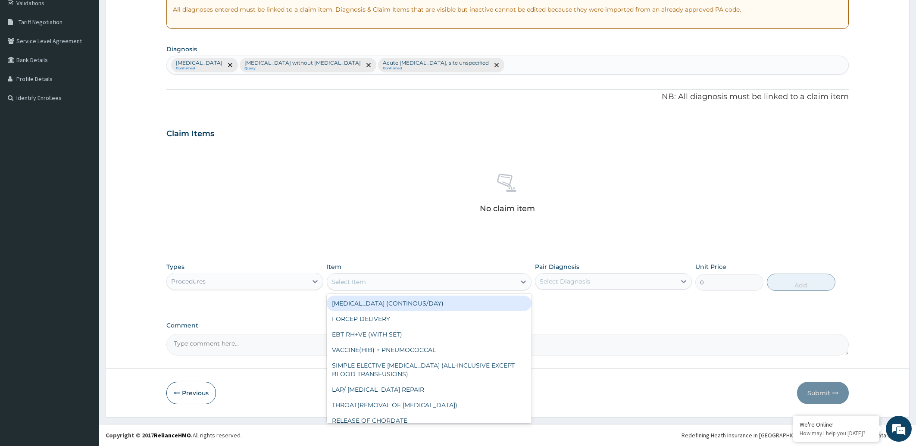
click at [392, 281] on div "Select Item" at bounding box center [421, 282] width 188 height 14
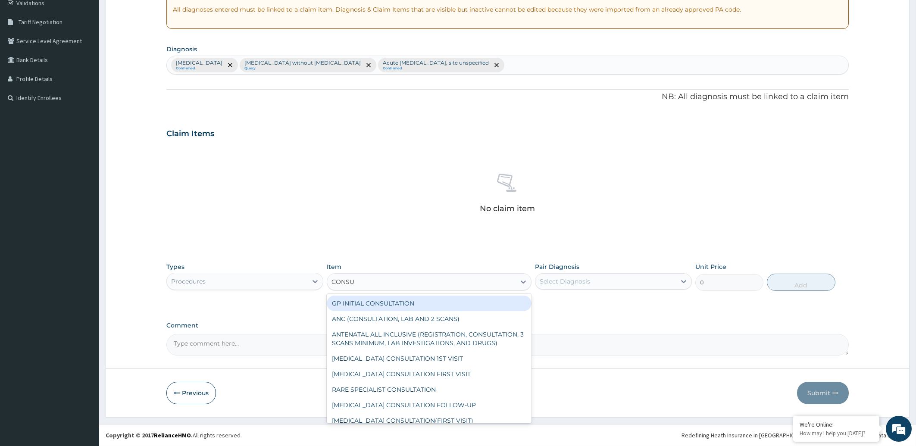
type input "CONSUL"
click at [387, 303] on div "GP INITIAL CONSULTATION" at bounding box center [429, 304] width 205 height 16
type input "2000"
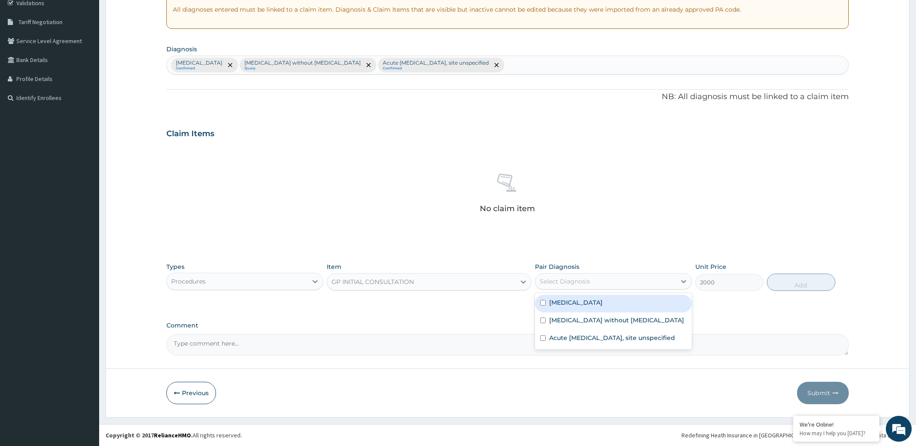
click at [612, 285] on div "Select Diagnosis" at bounding box center [605, 282] width 140 height 14
click at [602, 300] on label "[MEDICAL_DATA]" at bounding box center [575, 302] width 53 height 9
checkbox input "true"
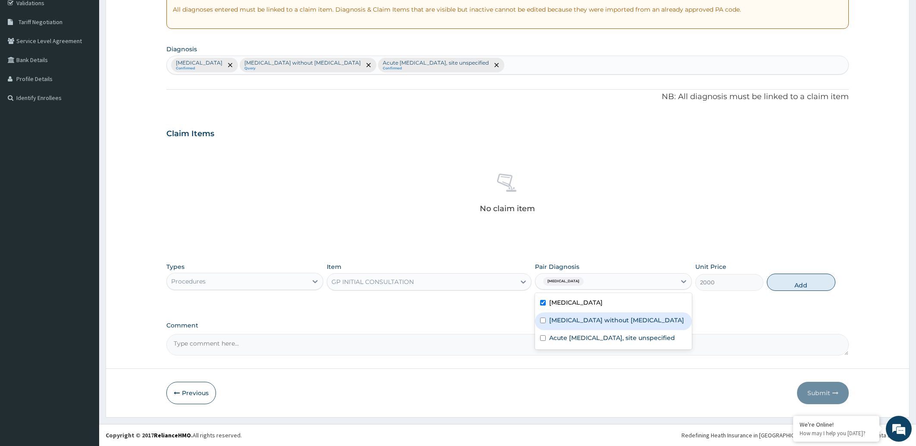
click at [599, 322] on label "[MEDICAL_DATA] without [MEDICAL_DATA]" at bounding box center [616, 320] width 135 height 9
checkbox input "true"
click at [596, 338] on label "Acute [MEDICAL_DATA], site unspecified" at bounding box center [612, 338] width 126 height 9
checkbox input "true"
click at [805, 283] on button "Add" at bounding box center [801, 282] width 68 height 17
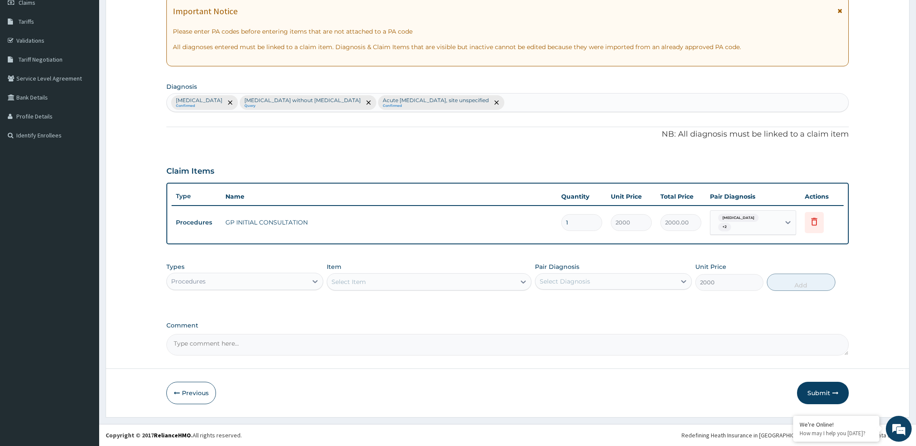
type input "0"
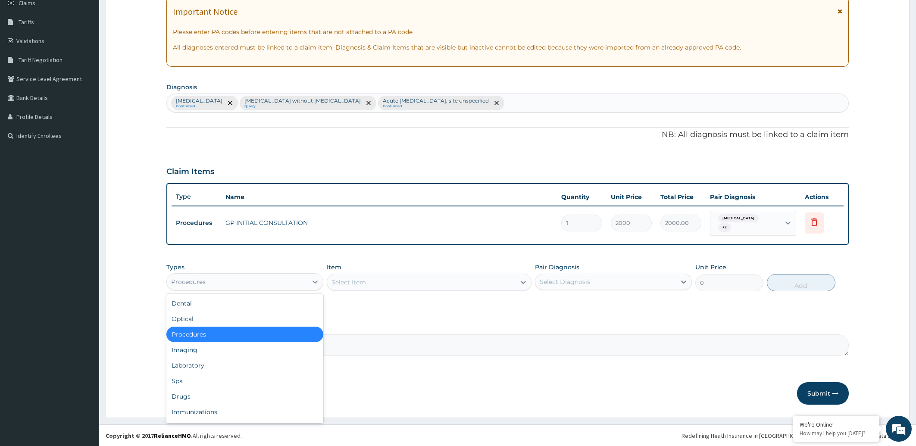
click at [199, 281] on div "Procedures" at bounding box center [188, 282] width 34 height 9
click at [191, 365] on div "Laboratory" at bounding box center [244, 366] width 157 height 16
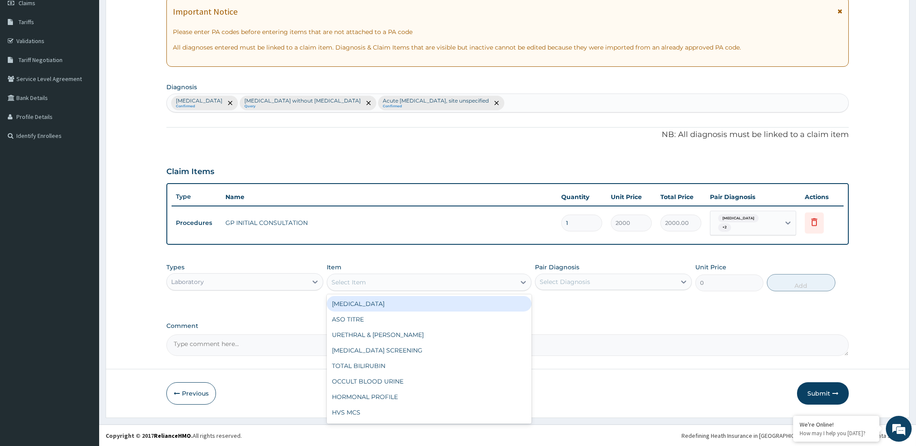
click at [370, 282] on div "Select Item" at bounding box center [421, 282] width 188 height 14
type input "FULL"
click at [379, 298] on div "FULL BLOOD COUNT" at bounding box center [429, 304] width 205 height 16
type input "5000"
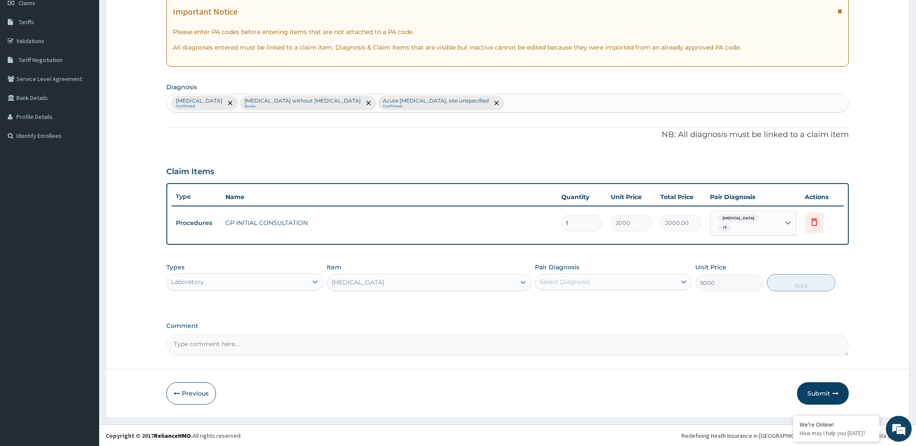
click at [572, 278] on div "Select Diagnosis" at bounding box center [565, 282] width 50 height 9
drag, startPoint x: 598, startPoint y: 321, endPoint x: 632, endPoint y: 317, distance: 34.3
click at [598, 321] on label "[MEDICAL_DATA] without [MEDICAL_DATA]" at bounding box center [616, 320] width 135 height 9
checkbox input "true"
click at [799, 282] on button "Add" at bounding box center [801, 282] width 68 height 17
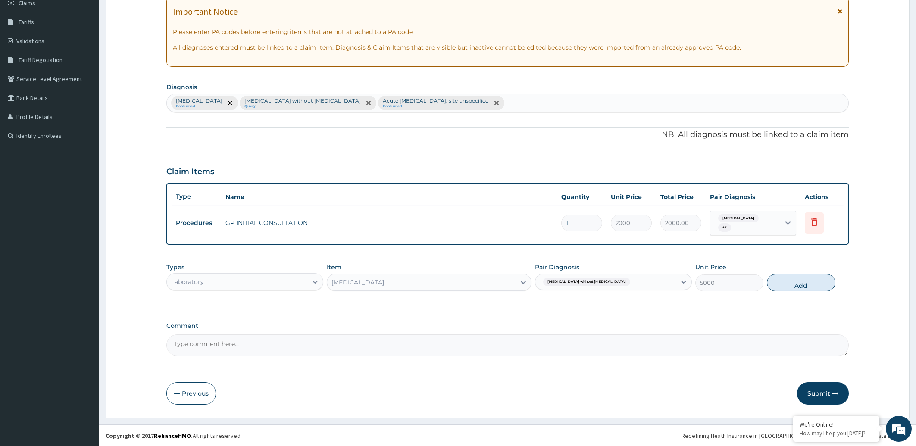
type input "0"
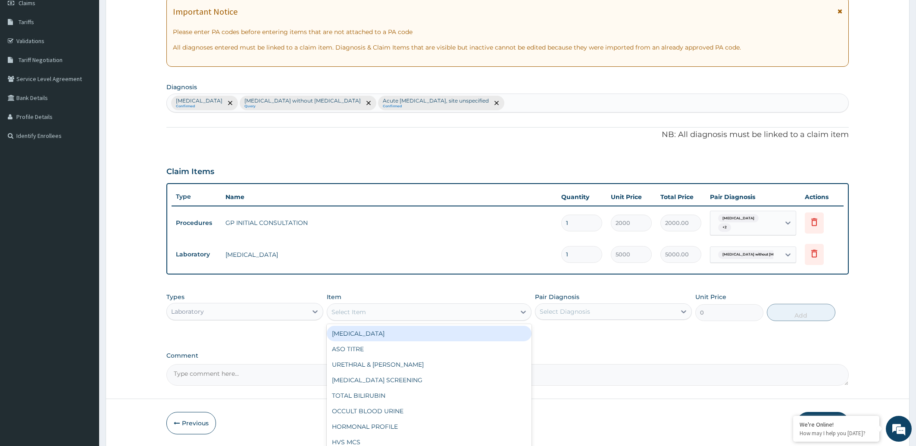
click at [390, 314] on div "Select Item" at bounding box center [421, 312] width 188 height 14
type input "MALA"
click at [399, 333] on div "MALARIA PARASITE" at bounding box center [429, 334] width 205 height 16
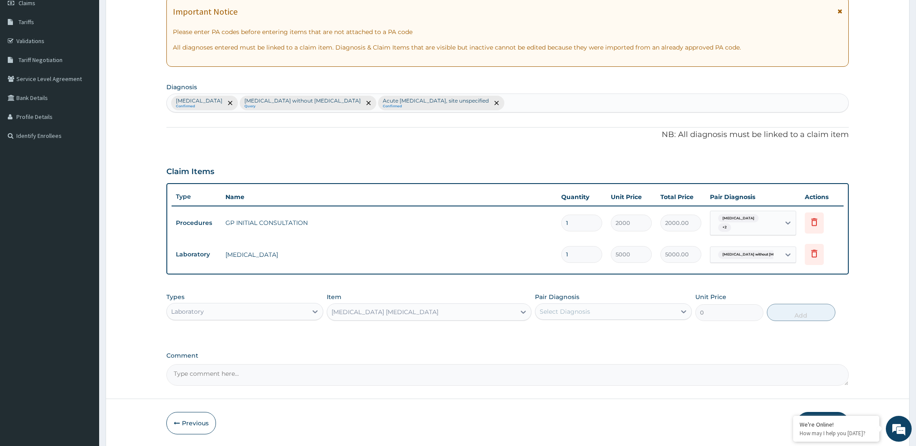
type input "2000"
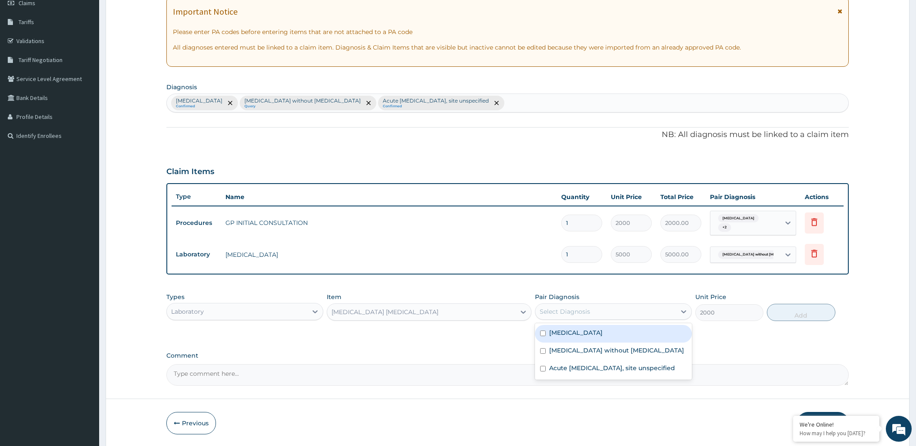
click at [571, 306] on div "Select Diagnosis" at bounding box center [605, 312] width 140 height 14
click at [581, 333] on label "[MEDICAL_DATA]" at bounding box center [575, 332] width 53 height 9
checkbox input "true"
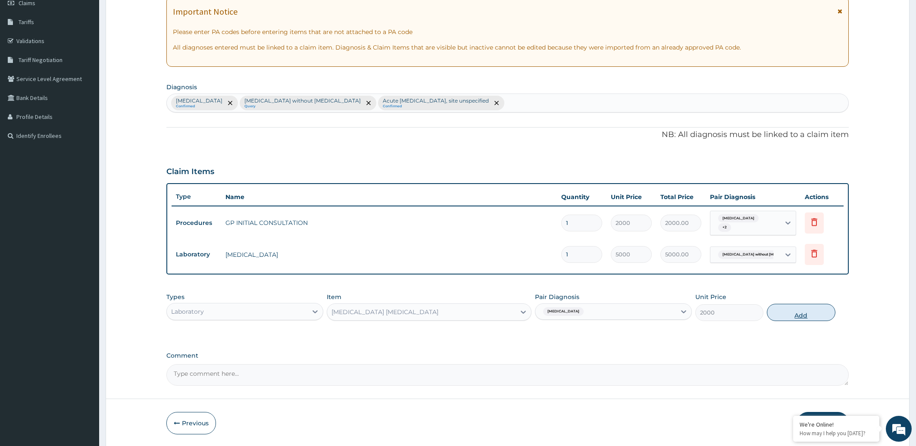
click at [802, 315] on button "Add" at bounding box center [801, 312] width 68 height 17
type input "0"
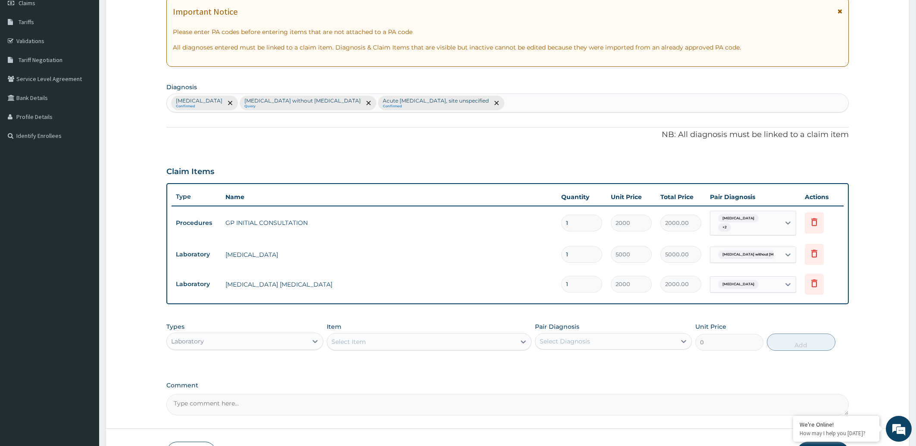
scroll to position [188, 0]
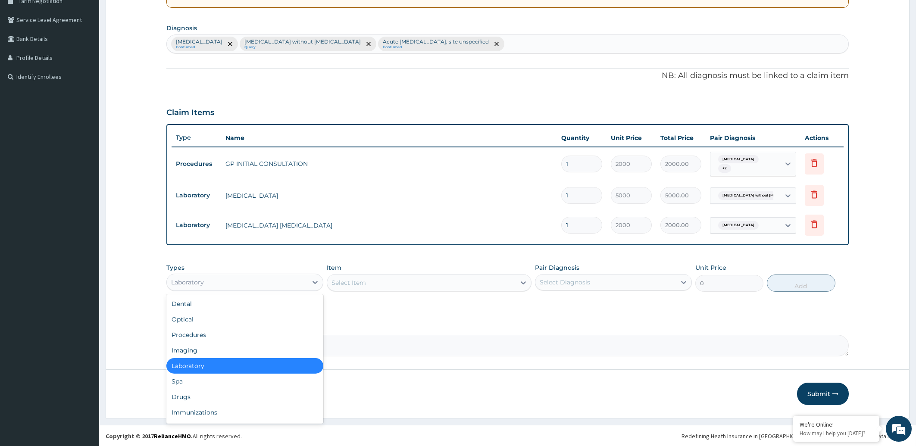
click at [235, 281] on div "Laboratory" at bounding box center [237, 282] width 140 height 14
drag, startPoint x: 201, startPoint y: 397, endPoint x: 270, endPoint y: 356, distance: 79.6
click at [201, 392] on div "Drugs" at bounding box center [244, 397] width 157 height 16
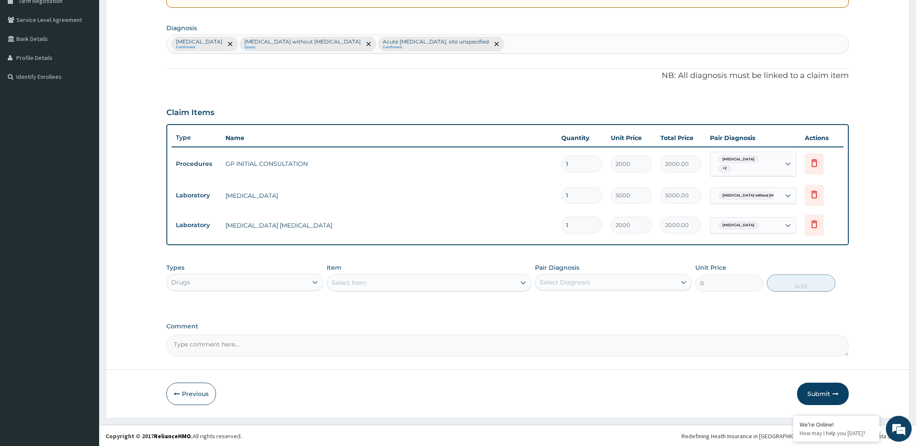
click at [372, 281] on div "Select Item" at bounding box center [421, 283] width 188 height 14
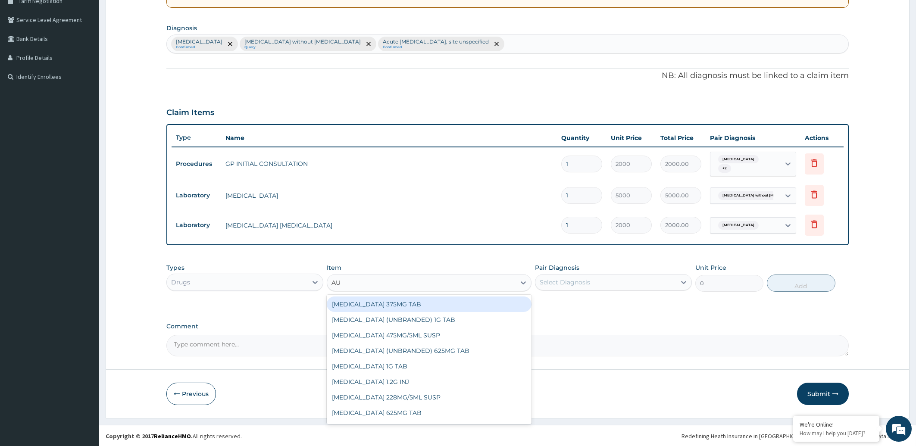
type input "AUG"
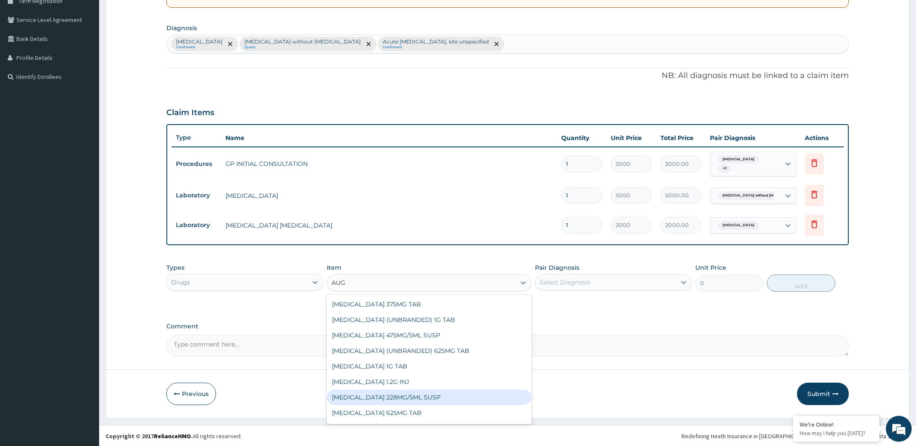
click at [397, 394] on div "AUGMENTIN 228MG/5ML SUSP" at bounding box center [429, 398] width 205 height 16
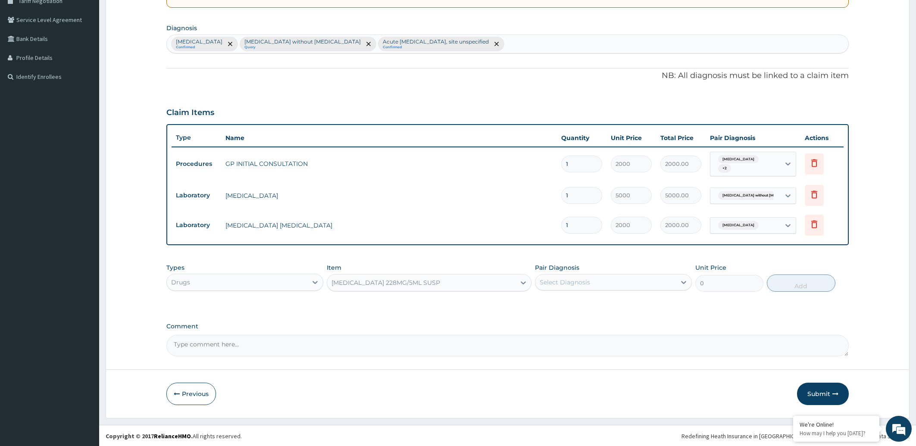
type input "2290"
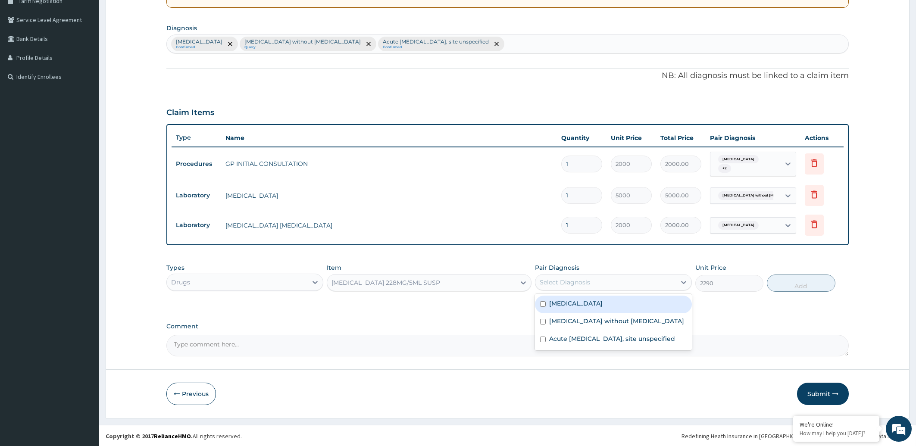
click at [624, 281] on div "Select Diagnosis" at bounding box center [605, 282] width 140 height 14
click at [546, 343] on div "Acute [MEDICAL_DATA], site unspecified" at bounding box center [613, 340] width 157 height 18
checkbox input "true"
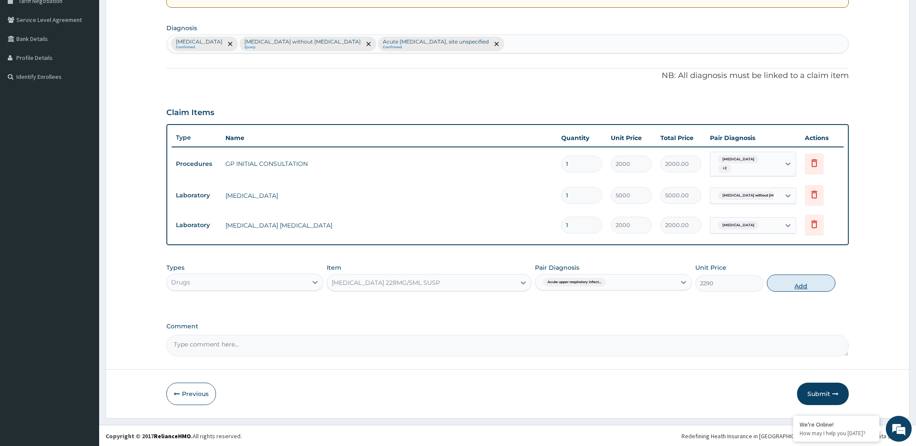
click at [792, 282] on button "Add" at bounding box center [801, 283] width 68 height 17
type input "0"
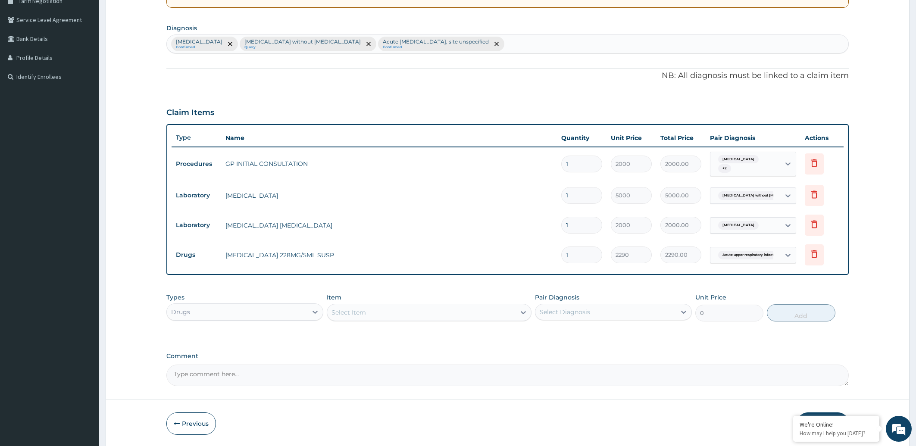
click at [381, 313] on div "Select Item" at bounding box center [421, 313] width 188 height 14
type input "NITAMI"
click at [364, 311] on div "Select Item" at bounding box center [421, 313] width 188 height 14
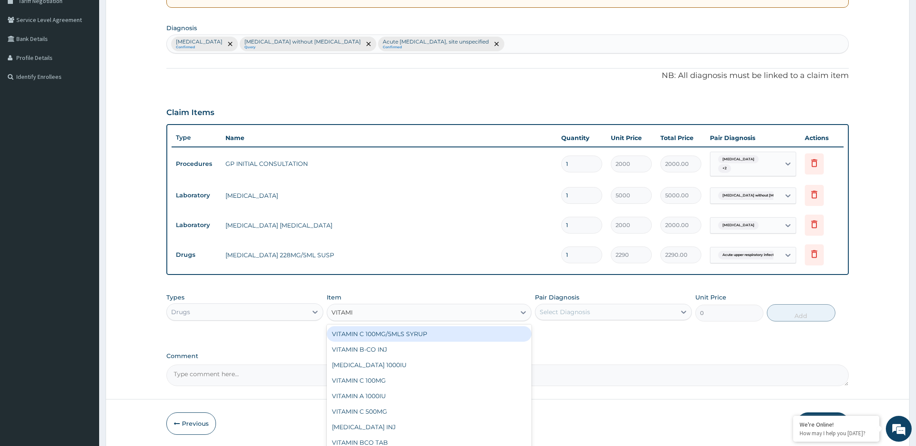
type input "VITAMIN"
click at [403, 331] on div "VITAMIN C 100MG/5MLS SYRUP" at bounding box center [429, 334] width 205 height 16
type input "350"
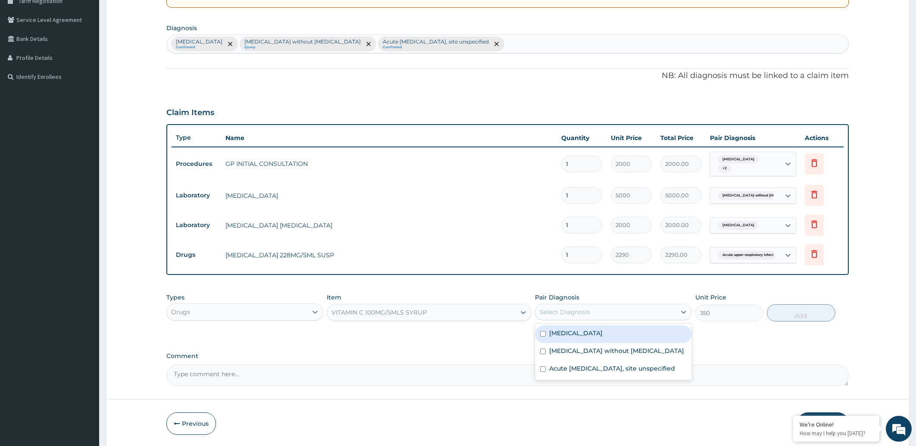
click at [619, 308] on div "Select Diagnosis" at bounding box center [605, 312] width 140 height 14
drag, startPoint x: 636, startPoint y: 367, endPoint x: 704, endPoint y: 346, distance: 71.3
click at [635, 364] on label "Acute [MEDICAL_DATA], site unspecified" at bounding box center [612, 368] width 126 height 9
checkbox input "true"
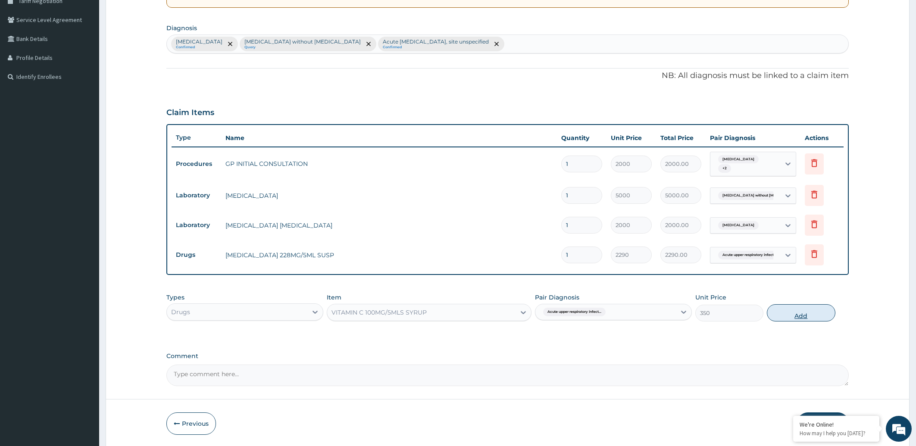
click at [786, 309] on button "Add" at bounding box center [801, 312] width 68 height 17
type input "0"
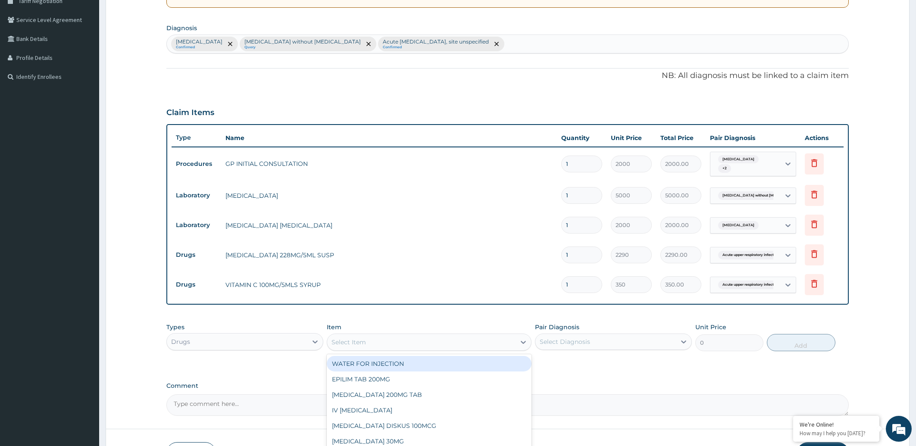
click at [387, 341] on div "Select Item" at bounding box center [421, 342] width 188 height 14
type input "LORATI"
click at [405, 363] on div "LORATIDINE SYR" at bounding box center [429, 364] width 205 height 16
type input "940"
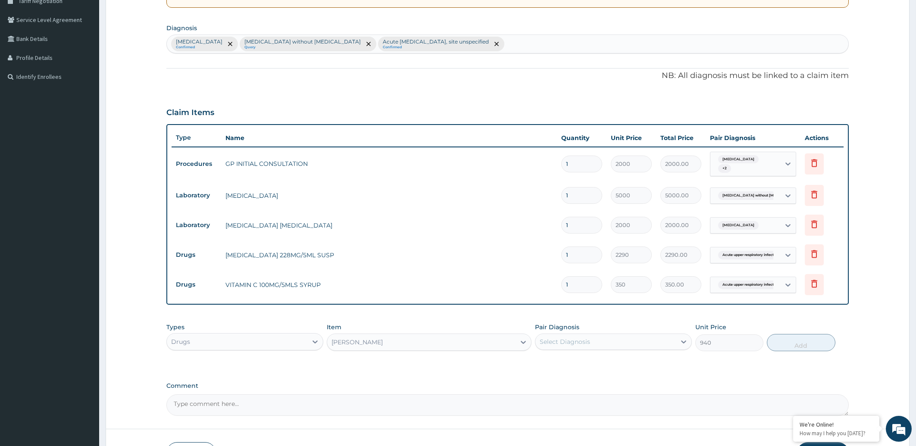
click at [602, 341] on div "Select Diagnosis" at bounding box center [605, 342] width 140 height 14
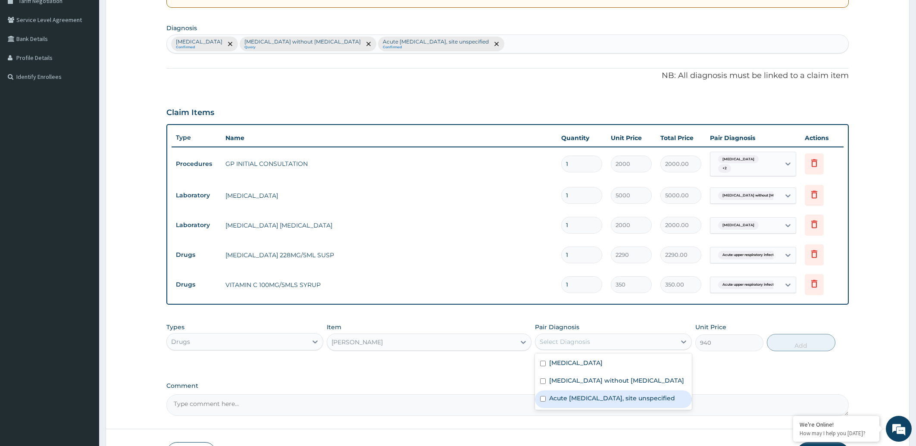
drag, startPoint x: 589, startPoint y: 404, endPoint x: 652, endPoint y: 381, distance: 67.2
click at [594, 398] on label "Acute [MEDICAL_DATA], site unspecified" at bounding box center [612, 398] width 126 height 9
checkbox input "true"
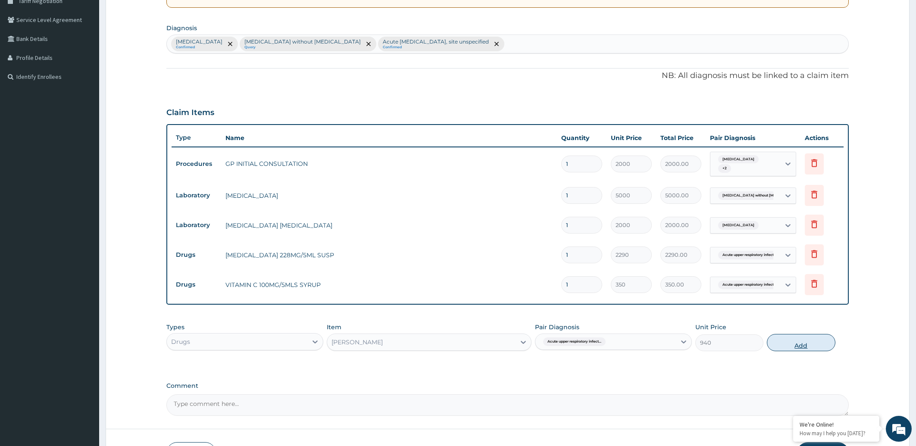
click at [821, 342] on button "Add" at bounding box center [801, 342] width 68 height 17
type input "0"
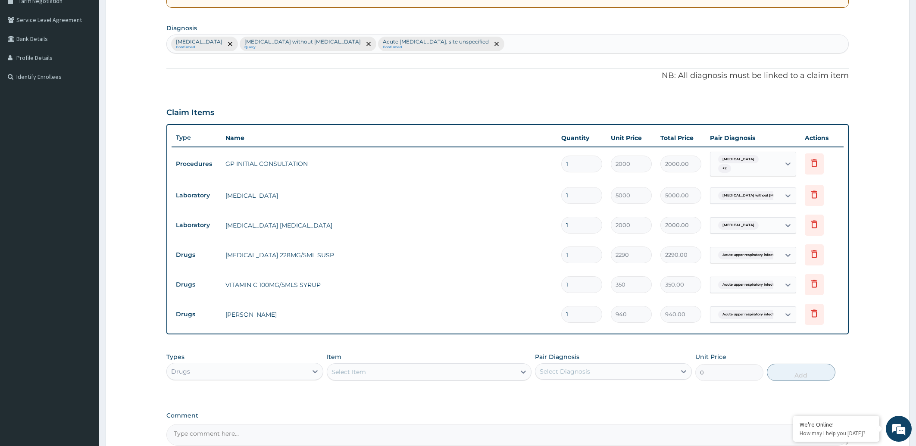
scroll to position [278, 0]
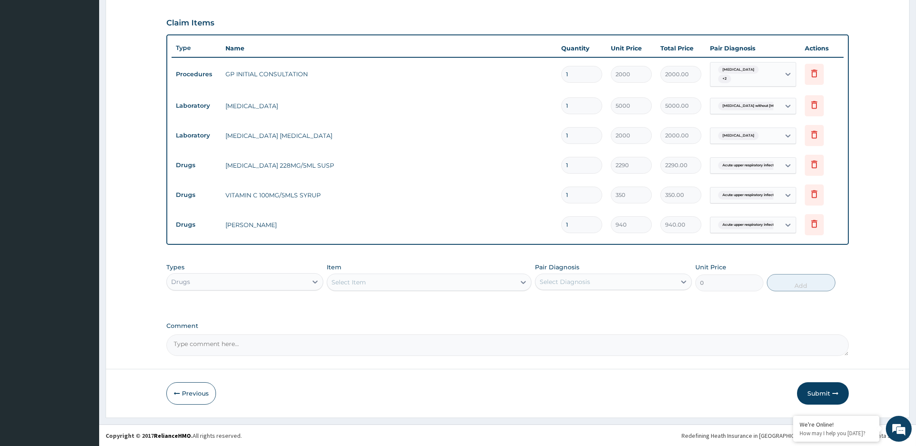
click at [382, 283] on div "Select Item" at bounding box center [421, 282] width 188 height 14
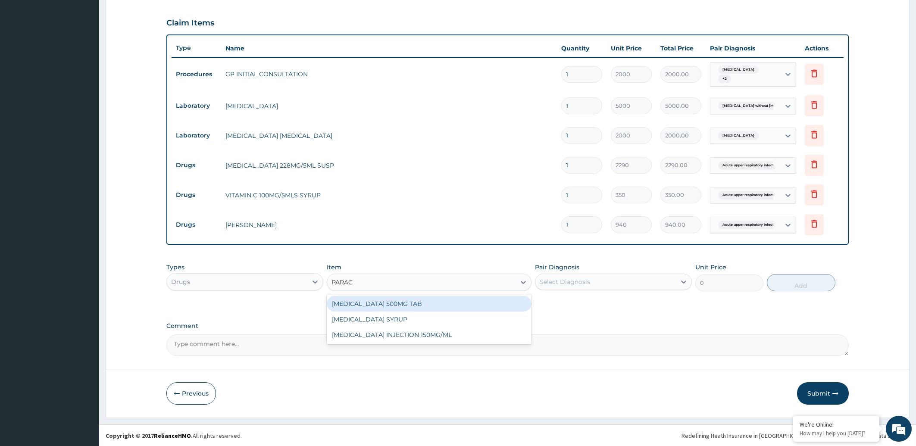
type input "PARACE"
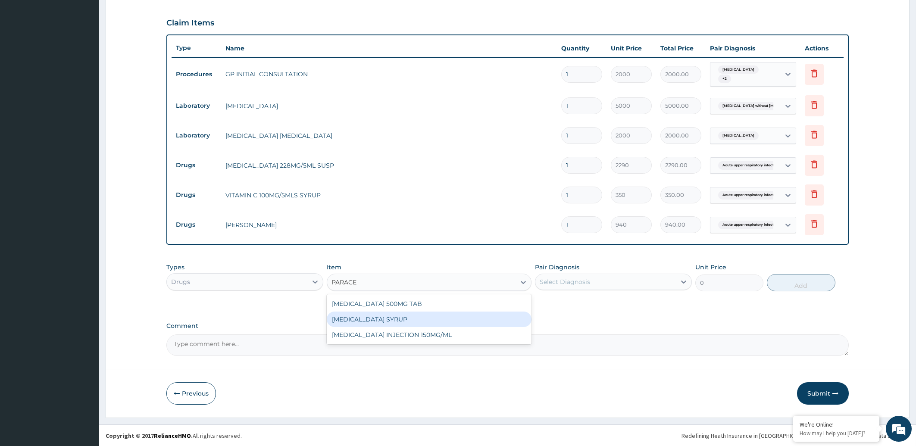
click at [407, 313] on div "PARACETAMOL SYRUP" at bounding box center [429, 320] width 205 height 16
type input "450"
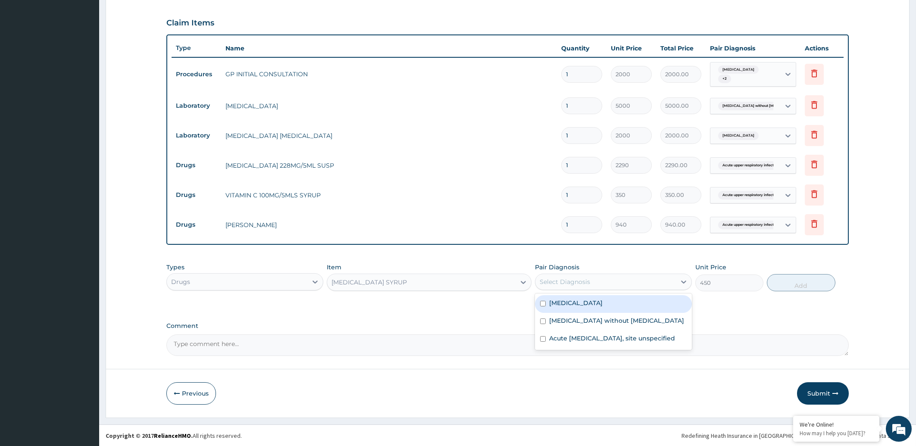
click at [589, 281] on div "Select Diagnosis" at bounding box center [565, 282] width 50 height 9
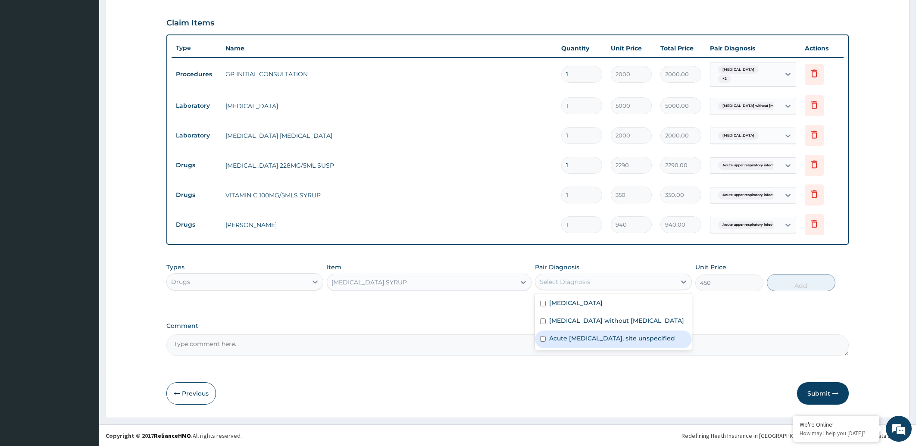
drag, startPoint x: 608, startPoint y: 341, endPoint x: 652, endPoint y: 331, distance: 45.3
click at [608, 341] on label "Acute [MEDICAL_DATA], site unspecified" at bounding box center [612, 338] width 126 height 9
checkbox input "true"
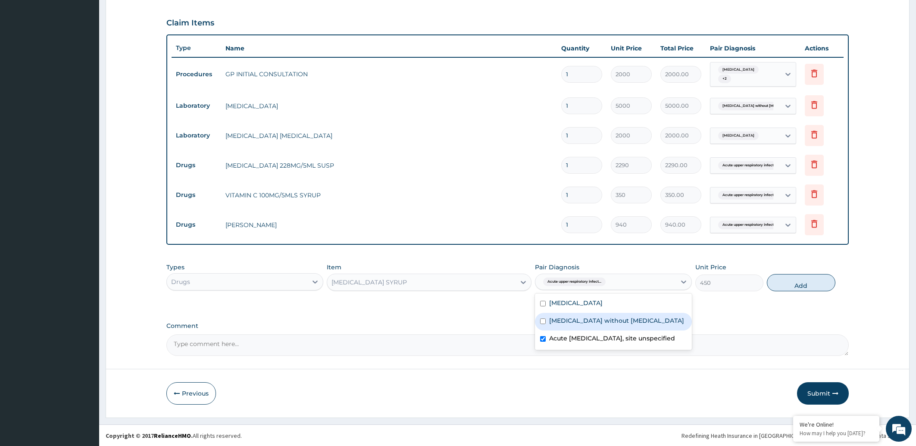
drag, startPoint x: 793, startPoint y: 285, endPoint x: 652, endPoint y: 293, distance: 140.7
click at [789, 285] on button "Add" at bounding box center [801, 282] width 68 height 17
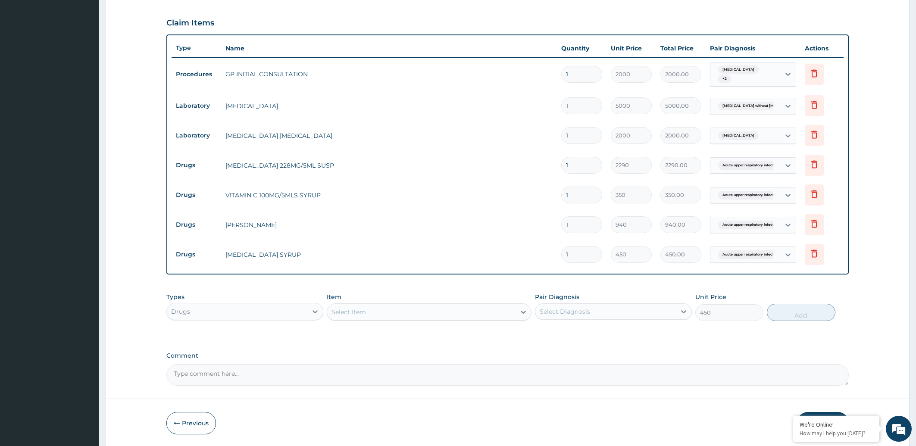
type input "0"
click at [358, 312] on div "Select Item" at bounding box center [348, 312] width 34 height 9
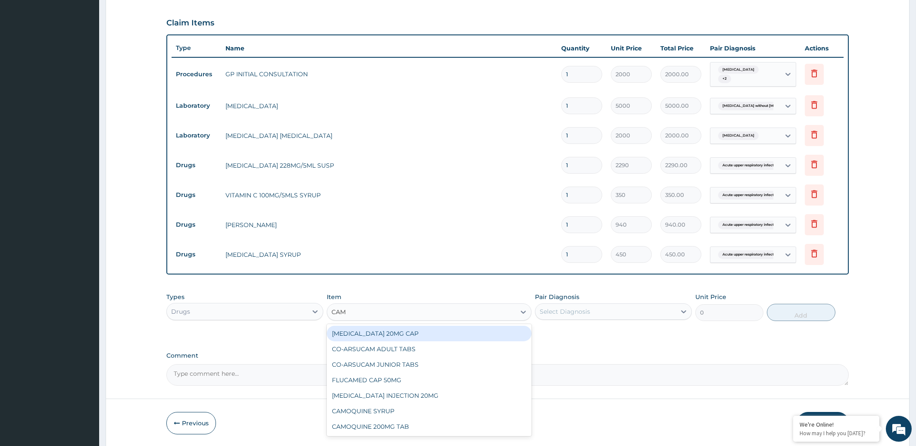
type input "CAMO"
click at [391, 328] on div "CAMOQUINE SYRUP" at bounding box center [429, 334] width 205 height 16
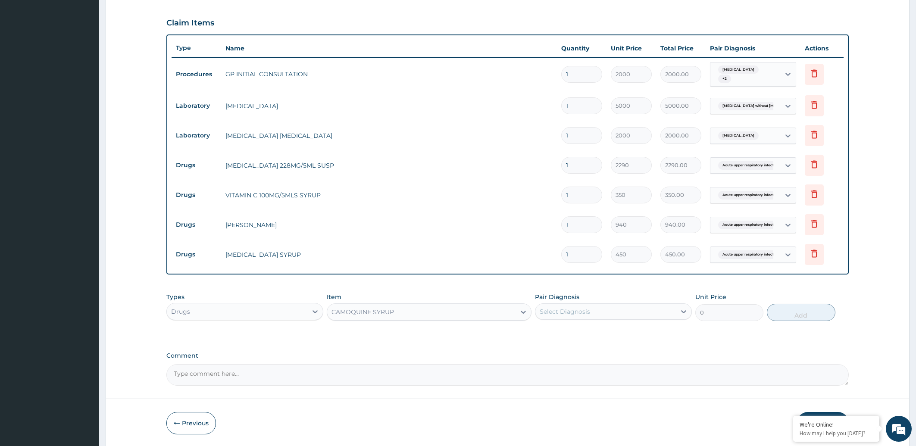
type input "850"
click at [593, 311] on div "Select Diagnosis" at bounding box center [605, 312] width 140 height 14
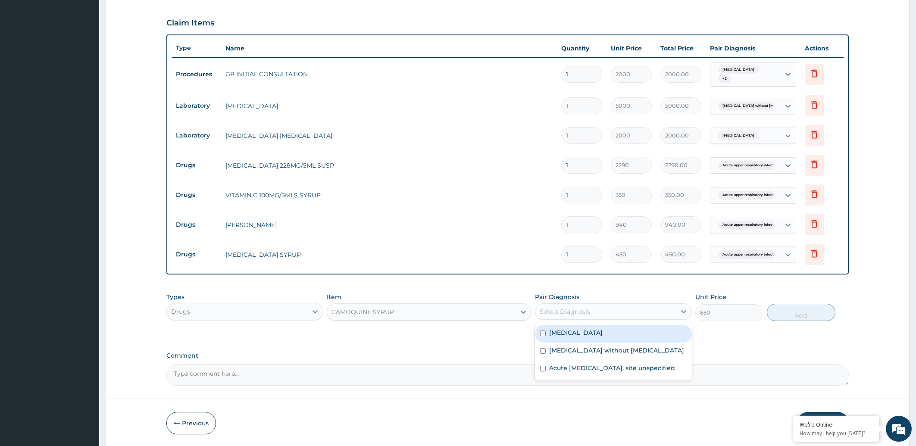
click at [595, 335] on label "[MEDICAL_DATA]" at bounding box center [575, 332] width 53 height 9
checkbox input "true"
click at [808, 315] on button "Add" at bounding box center [801, 312] width 68 height 17
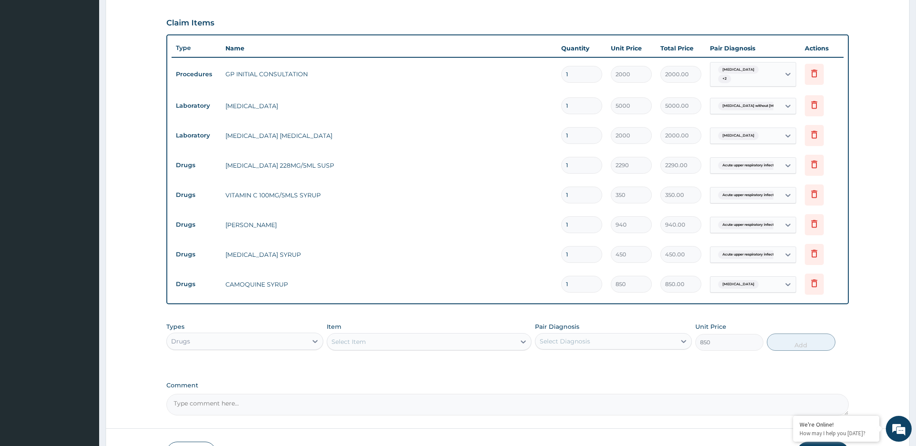
type input "0"
click at [357, 339] on div "Select Item" at bounding box center [348, 341] width 34 height 9
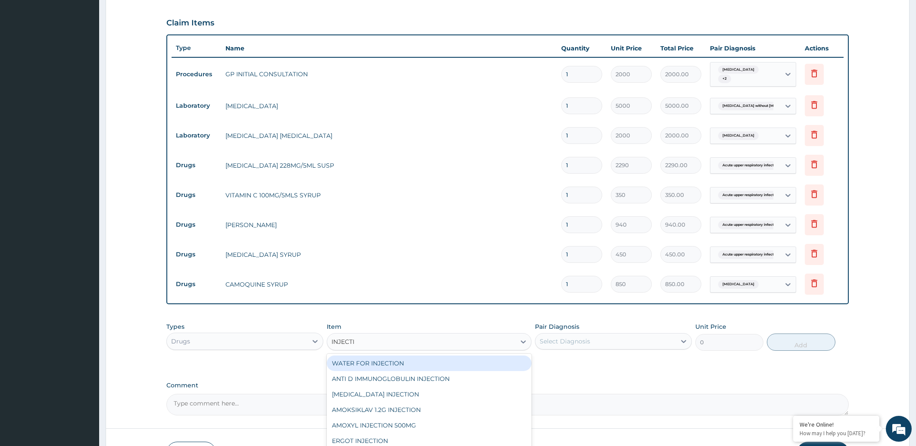
type input "INJECTIO"
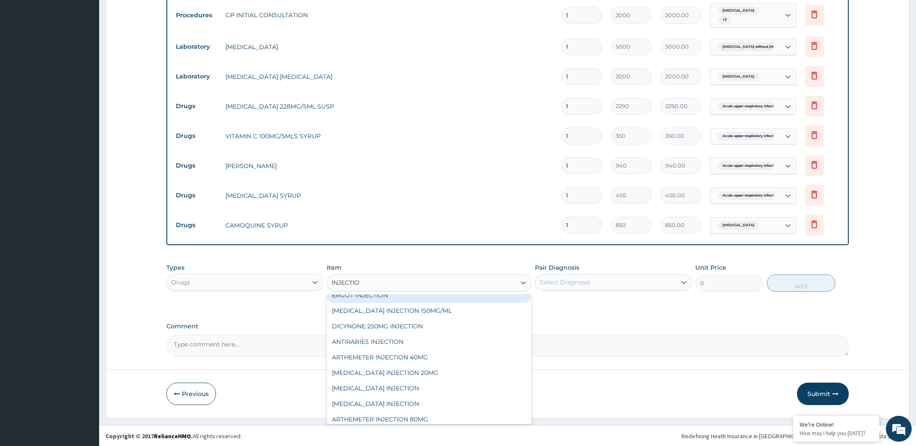
scroll to position [91, 0]
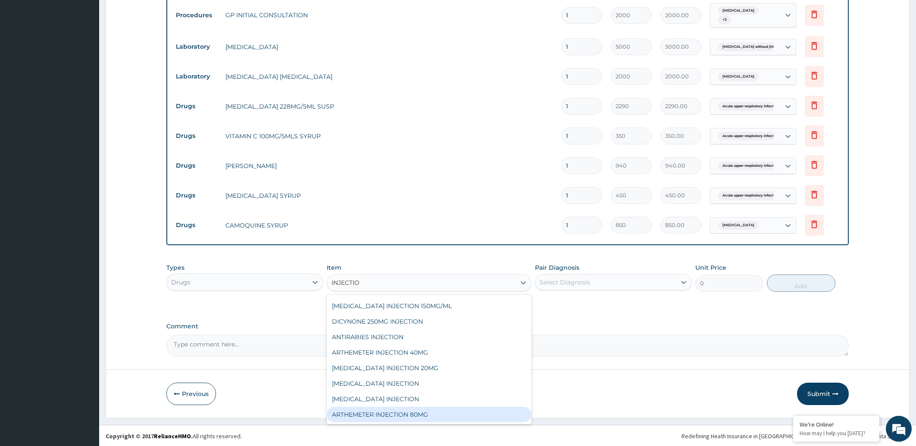
click at [496, 412] on div "ARTHEMETER INJECTION 80MG" at bounding box center [429, 415] width 205 height 16
type input "300"
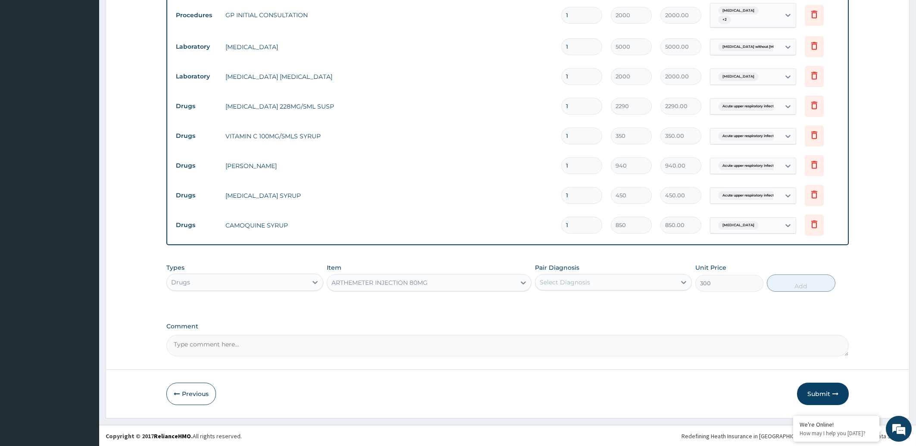
click at [610, 286] on div "Select Diagnosis" at bounding box center [605, 282] width 140 height 14
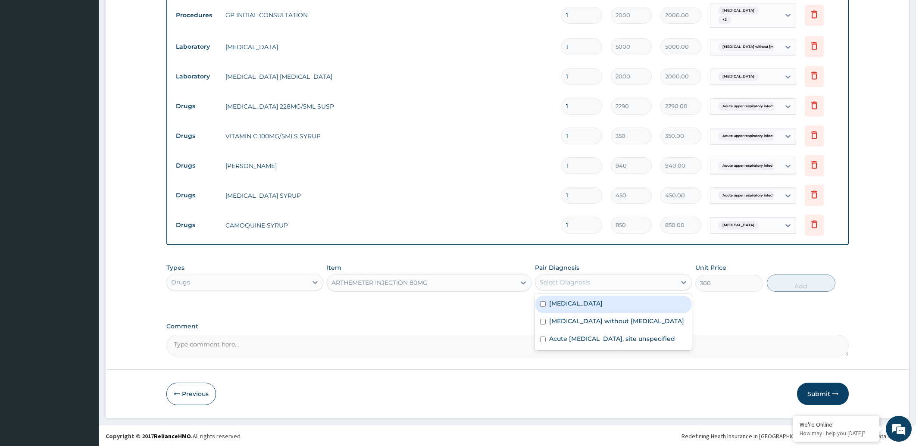
click at [602, 302] on label "[MEDICAL_DATA]" at bounding box center [575, 303] width 53 height 9
checkbox input "true"
click at [792, 278] on button "Add" at bounding box center [801, 283] width 68 height 17
type input "0"
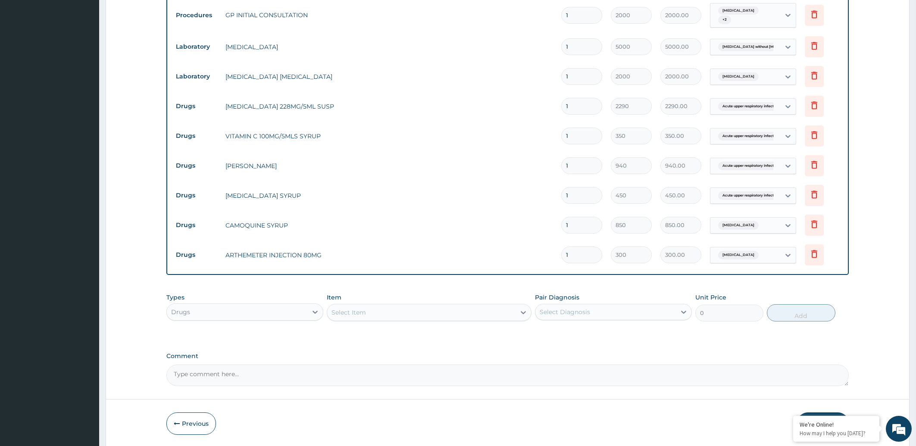
click at [583, 255] on input "1" at bounding box center [581, 254] width 41 height 17
type input "0.00"
type input "6"
type input "1800.00"
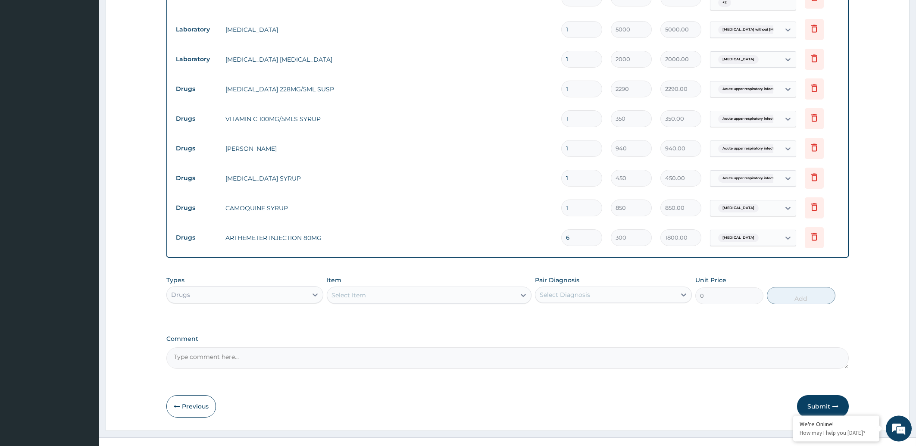
scroll to position [366, 0]
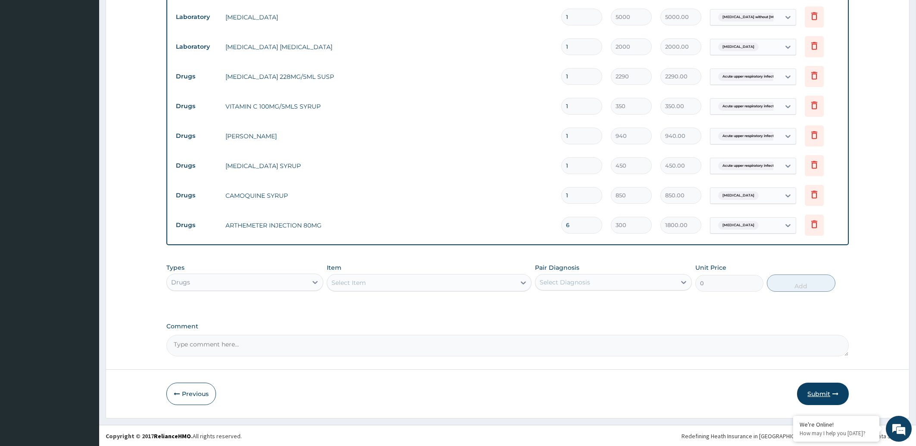
type input "6"
click at [821, 393] on button "Submit" at bounding box center [823, 394] width 52 height 22
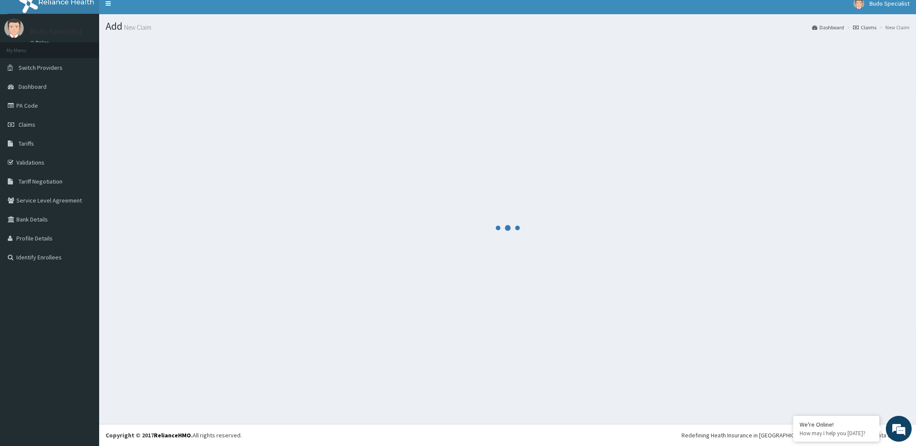
scroll to position [7, 0]
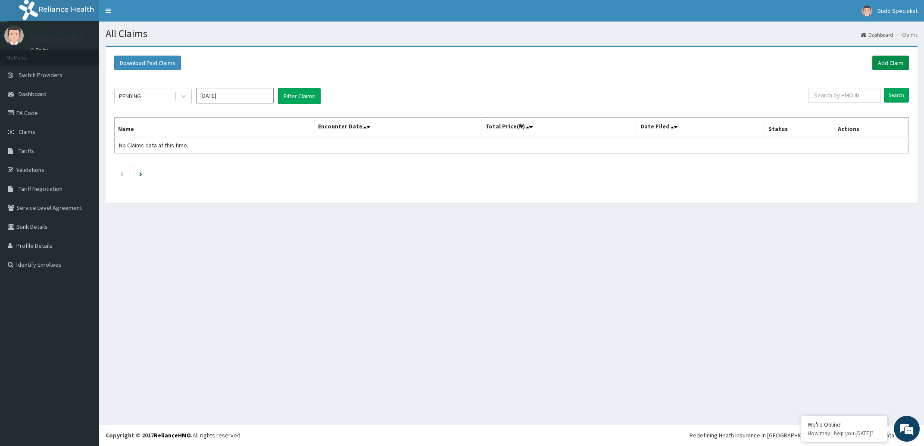
click at [894, 64] on link "Add Claim" at bounding box center [890, 63] width 37 height 15
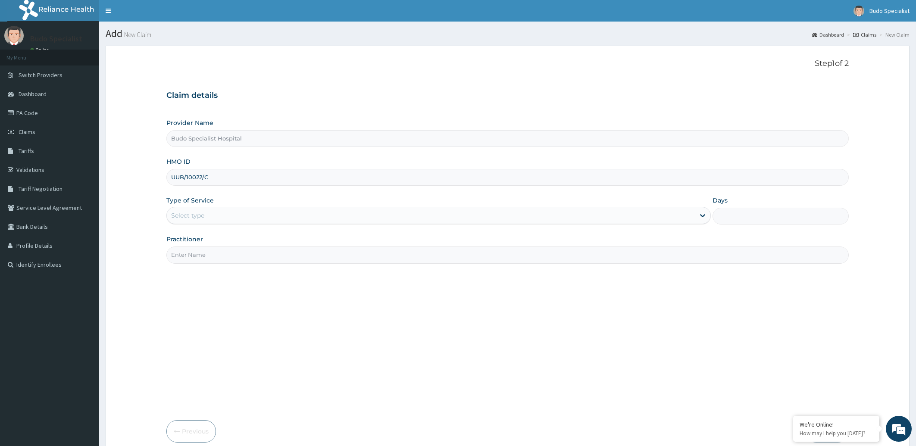
type input "UUB/10022/C"
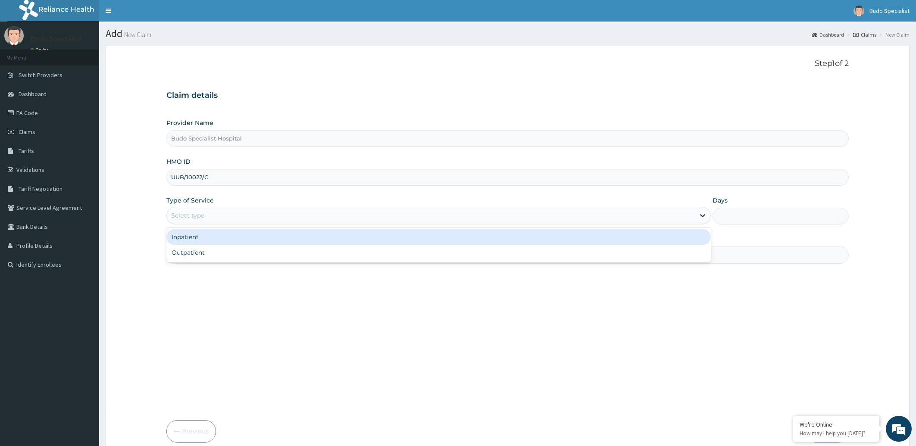
click at [200, 215] on div "Select type" at bounding box center [187, 215] width 33 height 9
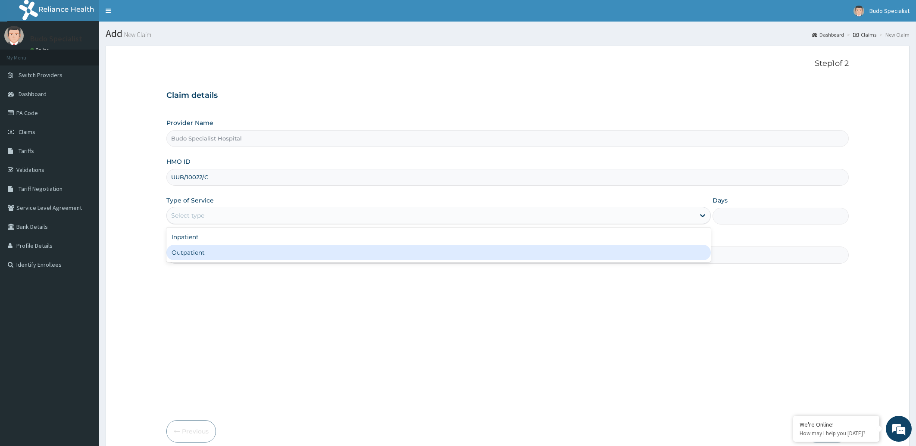
click at [183, 256] on div "Outpatient" at bounding box center [438, 253] width 545 height 16
type input "1"
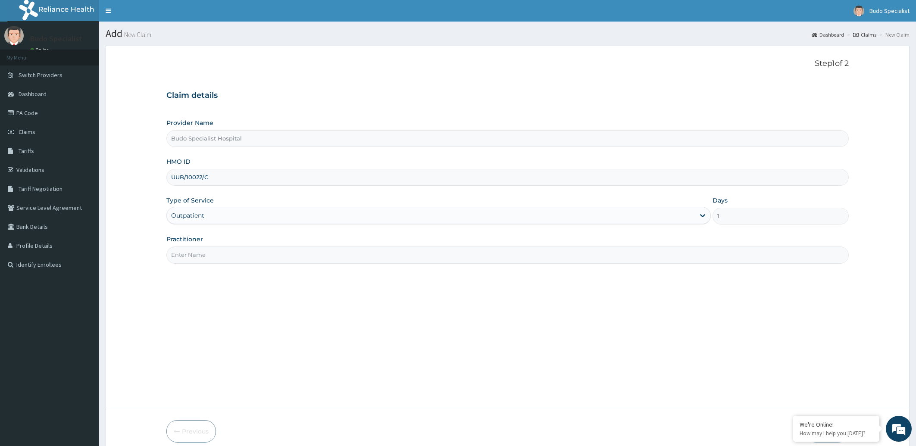
click at [215, 257] on input "Practitioner" at bounding box center [507, 254] width 683 height 17
click at [218, 258] on input "Practitioner" at bounding box center [507, 254] width 683 height 17
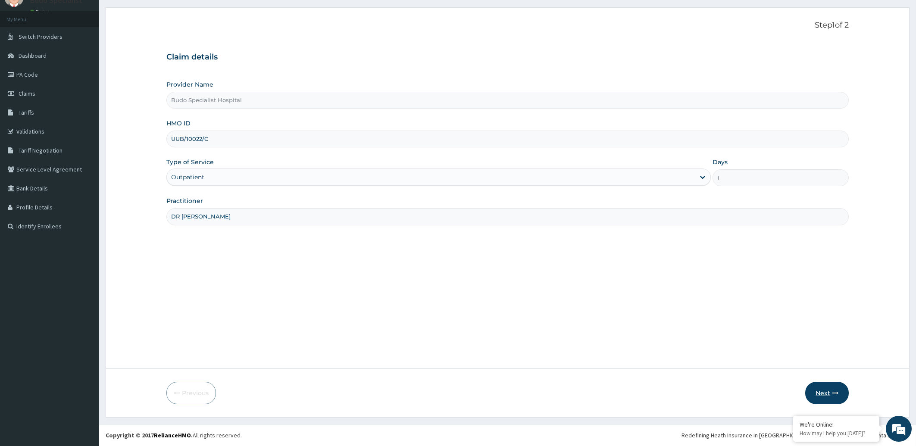
type input "DR [PERSON_NAME]"
click at [820, 392] on button "Next" at bounding box center [827, 393] width 44 height 22
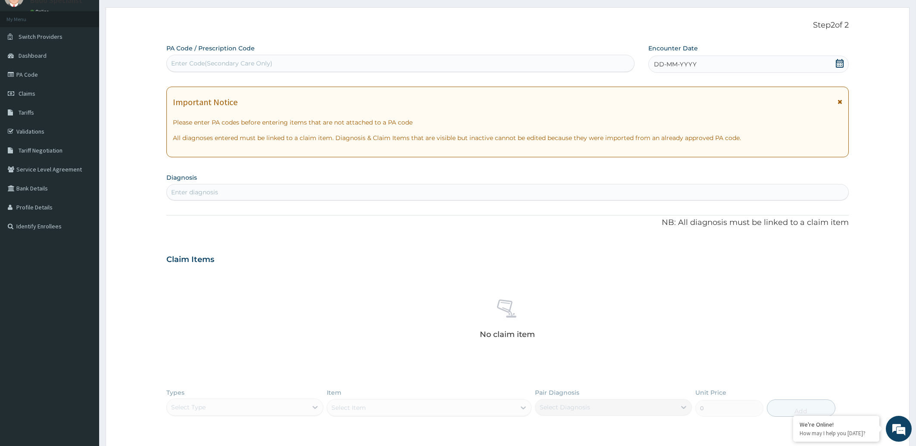
click at [679, 67] on span "DD-MM-YYYY" at bounding box center [675, 64] width 43 height 9
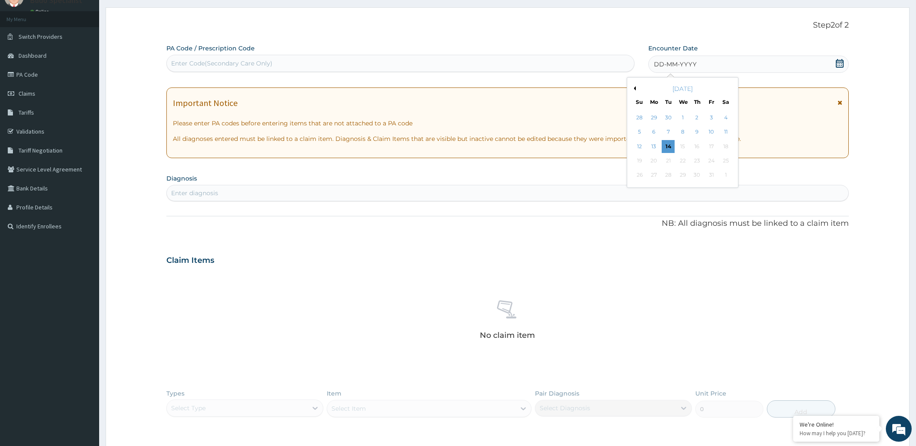
click at [632, 88] on button "Previous Month" at bounding box center [633, 88] width 4 height 4
click at [640, 134] on div "7" at bounding box center [639, 132] width 13 height 13
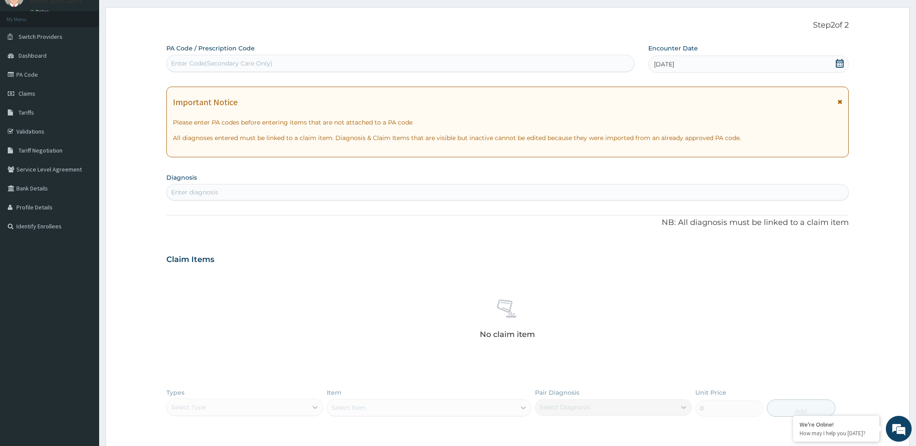
scroll to position [164, 0]
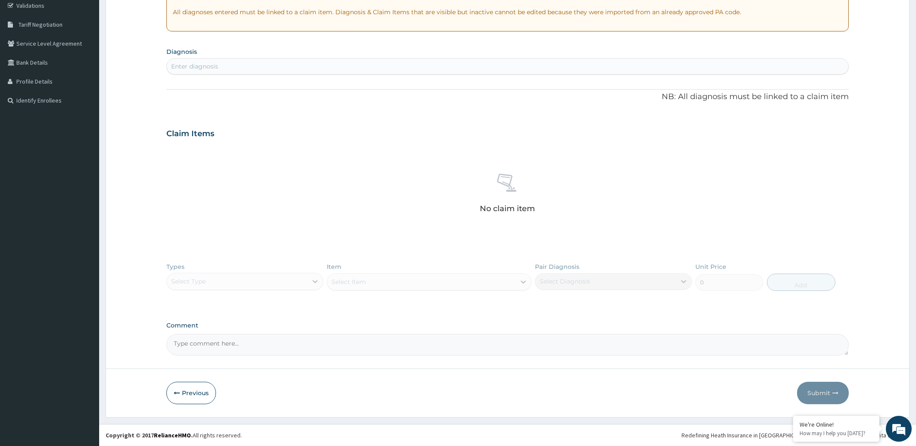
click at [234, 66] on div "Enter diagnosis" at bounding box center [508, 66] width 682 height 14
type input "UPPER RESPIRATORY TRACT"
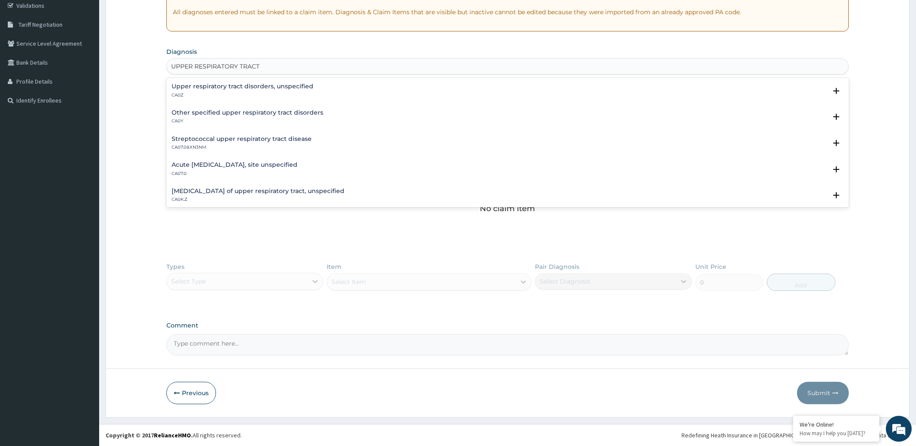
click at [267, 171] on p "CA07.0" at bounding box center [235, 174] width 126 height 6
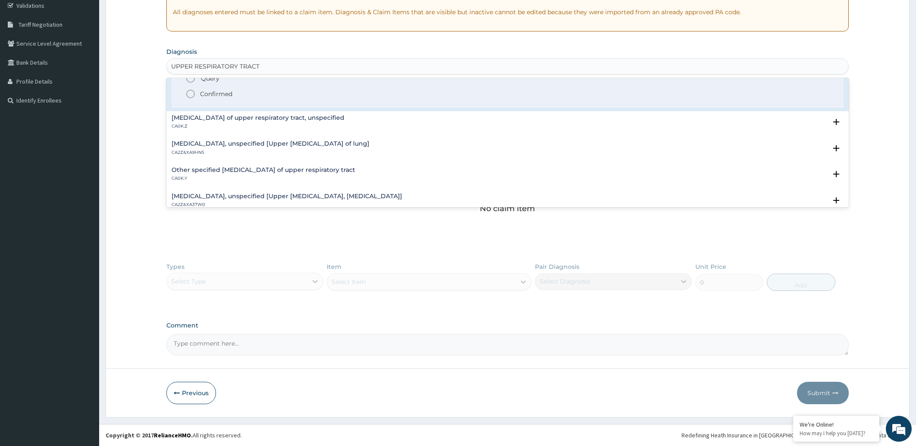
scroll to position [130, 0]
click at [189, 92] on icon "status option filled" at bounding box center [190, 92] width 10 height 10
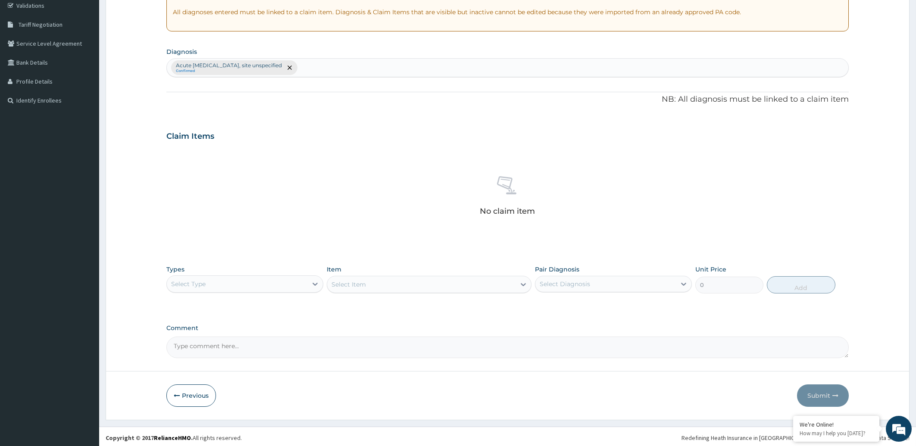
click at [334, 70] on div "Acute [MEDICAL_DATA], site unspecified Confirmed" at bounding box center [508, 68] width 682 height 18
type input "M"
type input "F"
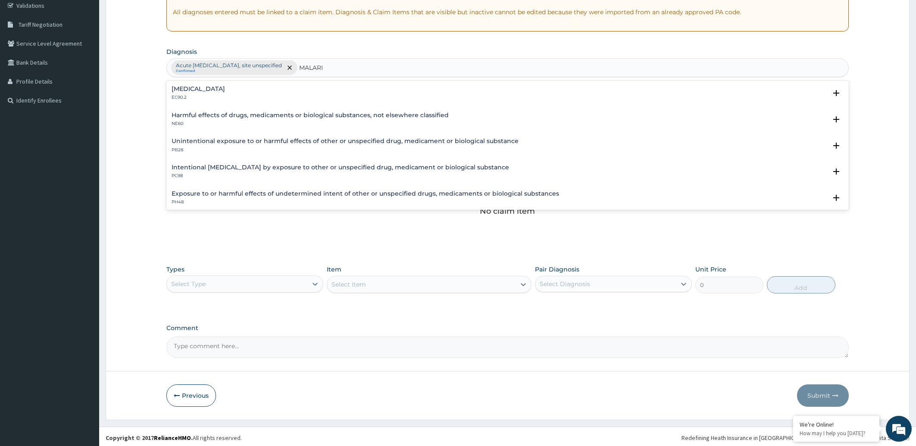
type input "[MEDICAL_DATA]"
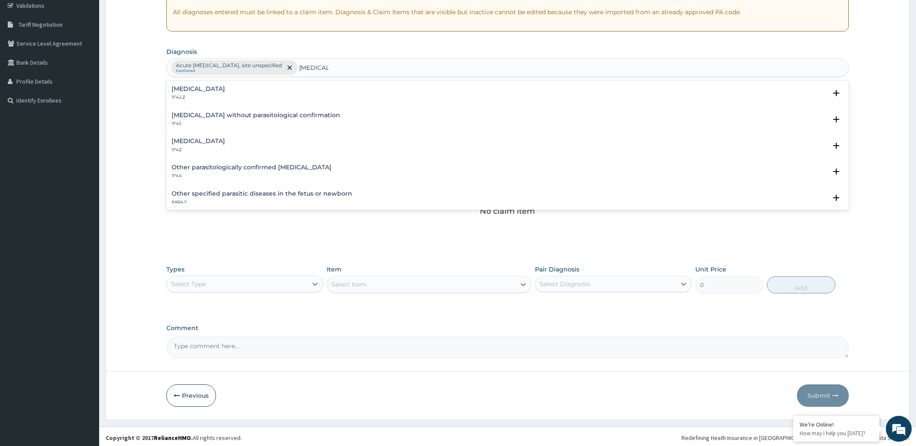
click at [213, 143] on h4 "[MEDICAL_DATA]" at bounding box center [198, 141] width 53 height 6
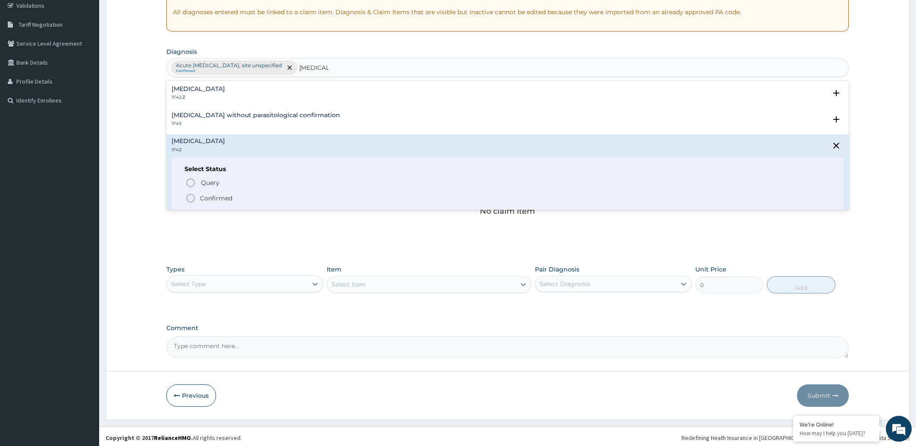
click at [187, 198] on circle "status option filled" at bounding box center [191, 198] width 8 height 8
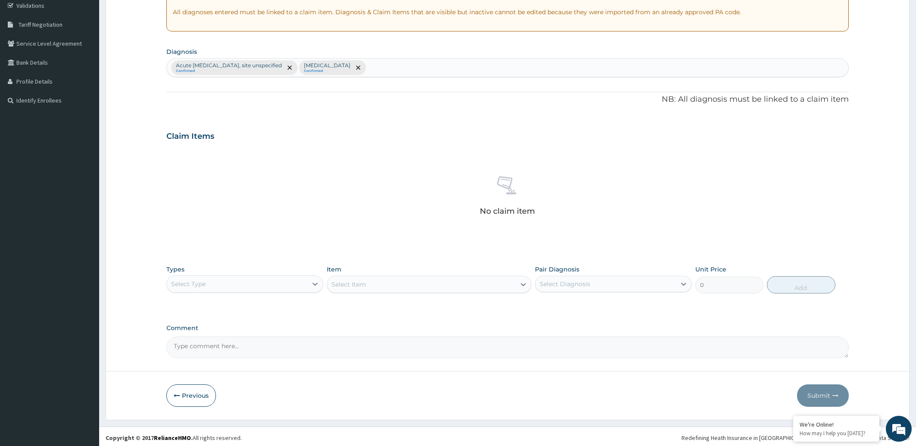
click at [404, 66] on div "Acute [MEDICAL_DATA], site unspecified Confirmed [GEOGRAPHIC_DATA][MEDICAL_DATA…" at bounding box center [508, 68] width 682 height 18
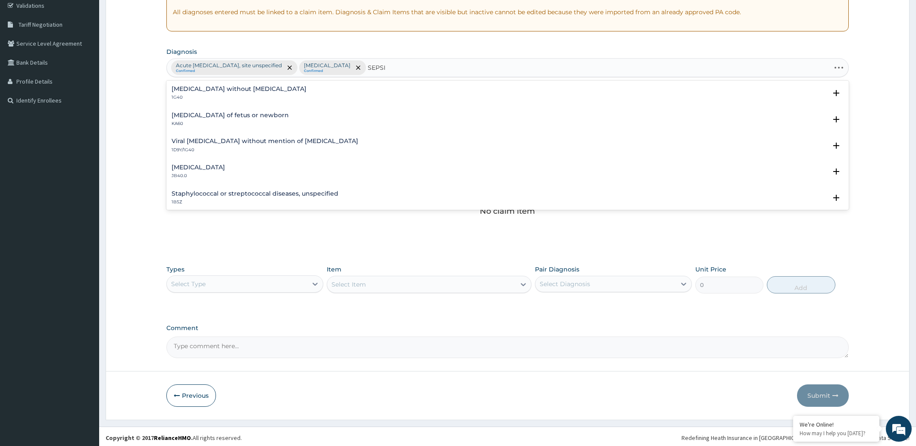
type input "[MEDICAL_DATA]"
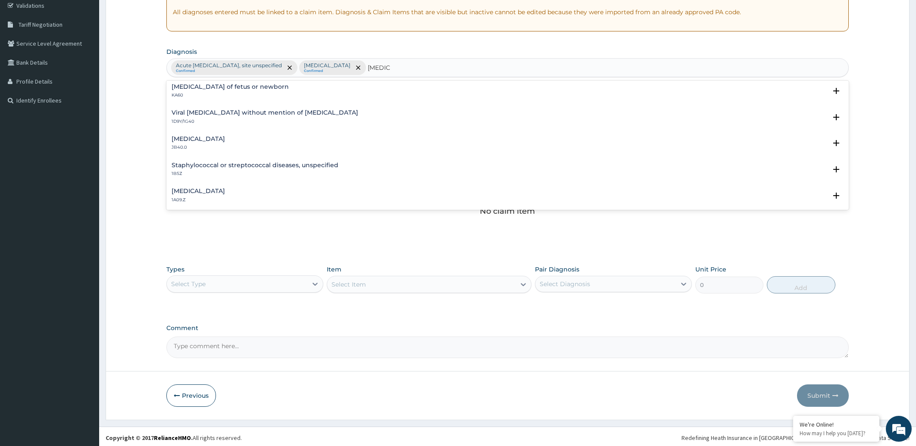
scroll to position [0, 0]
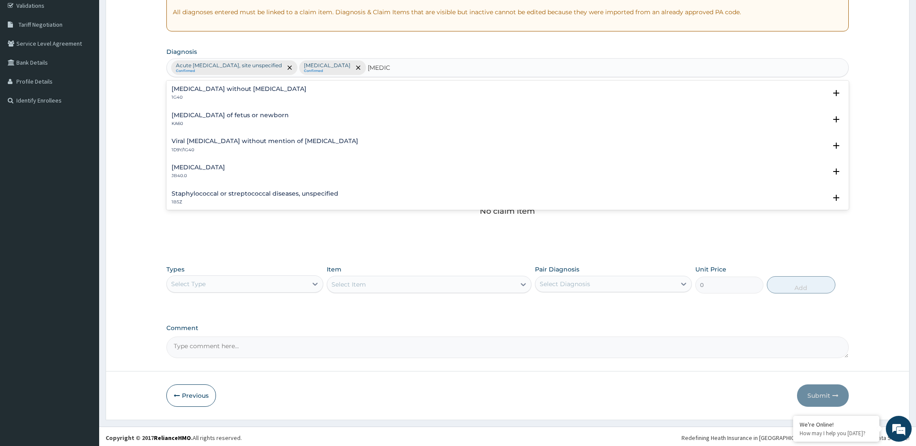
click at [226, 90] on h4 "[MEDICAL_DATA] without [MEDICAL_DATA]" at bounding box center [239, 89] width 135 height 6
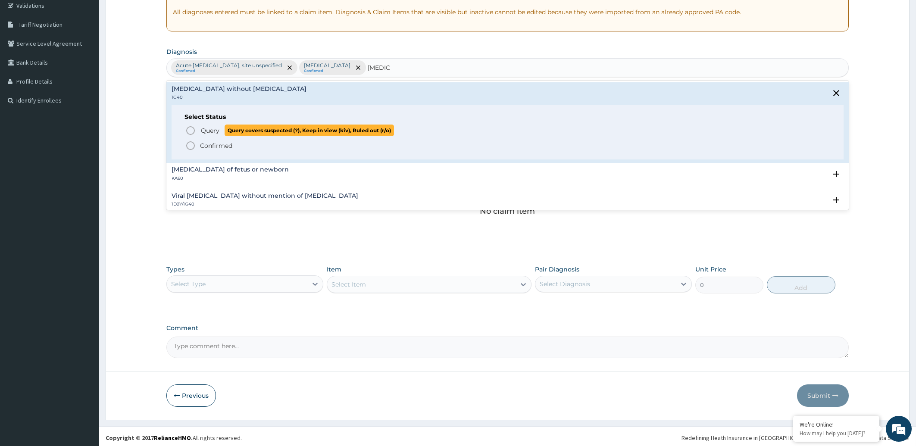
click at [188, 131] on icon "status option query" at bounding box center [190, 130] width 10 height 10
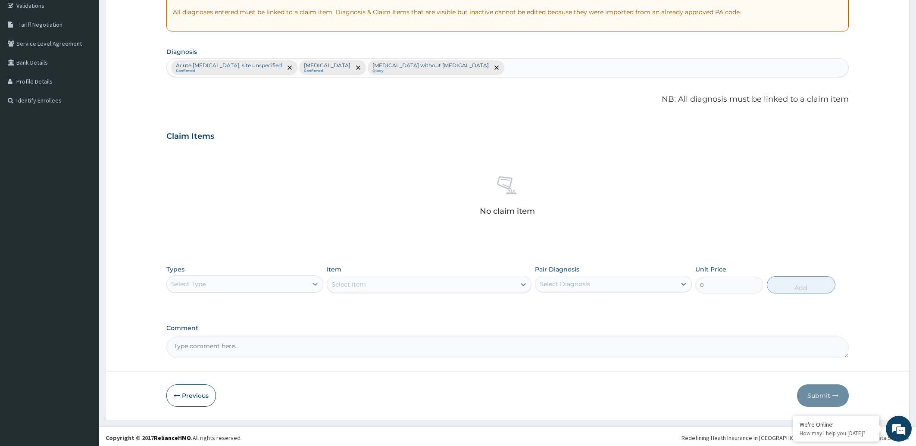
scroll to position [167, 0]
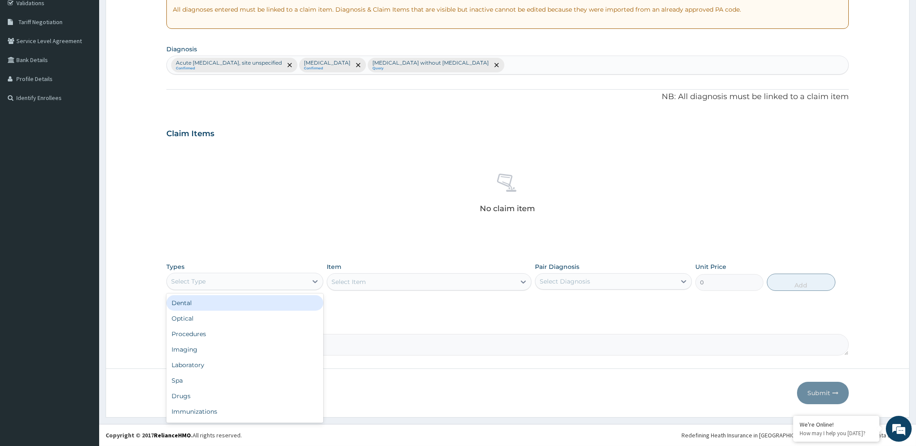
click at [264, 284] on div "Select Type" at bounding box center [237, 282] width 140 height 14
drag, startPoint x: 223, startPoint y: 331, endPoint x: 263, endPoint y: 318, distance: 42.4
click at [223, 331] on div "Procedures" at bounding box center [244, 334] width 157 height 16
click at [408, 279] on div "Select Item" at bounding box center [421, 282] width 188 height 14
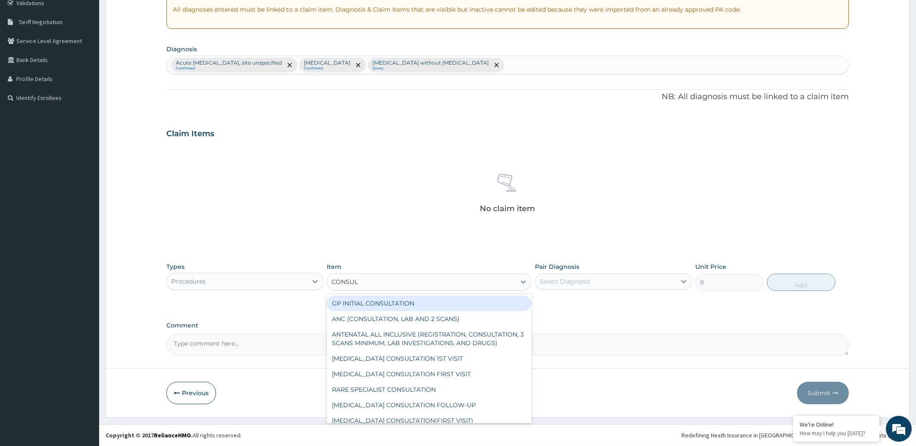
type input "CONSULT"
click at [448, 306] on div "GP INITIAL CONSULTATION" at bounding box center [429, 304] width 205 height 16
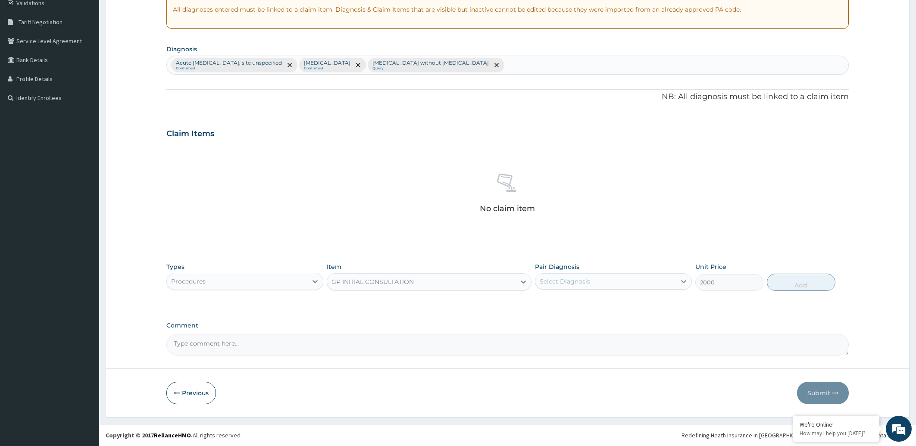
type input "2000"
click at [599, 283] on div "Select Diagnosis" at bounding box center [605, 282] width 140 height 14
click at [592, 303] on label "Acute [MEDICAL_DATA], site unspecified" at bounding box center [612, 302] width 126 height 9
checkbox input "true"
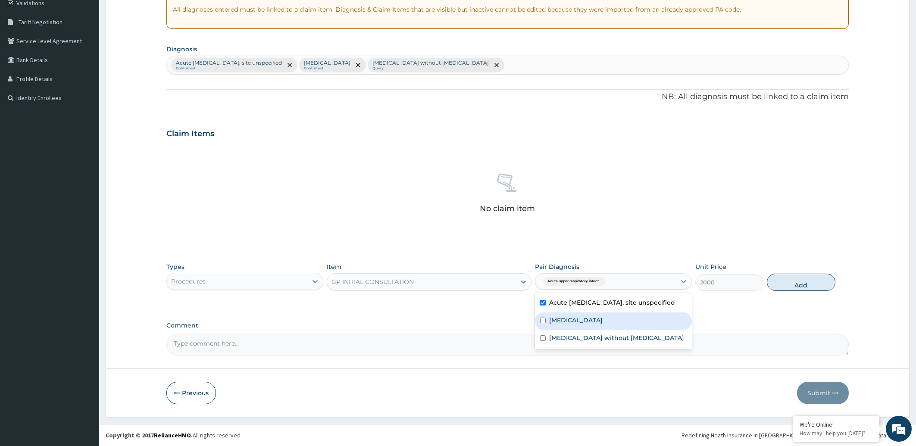
click at [582, 324] on label "[MEDICAL_DATA]" at bounding box center [575, 320] width 53 height 9
checkbox input "true"
click at [577, 342] on label "[MEDICAL_DATA] without [MEDICAL_DATA]" at bounding box center [616, 338] width 135 height 9
checkbox input "true"
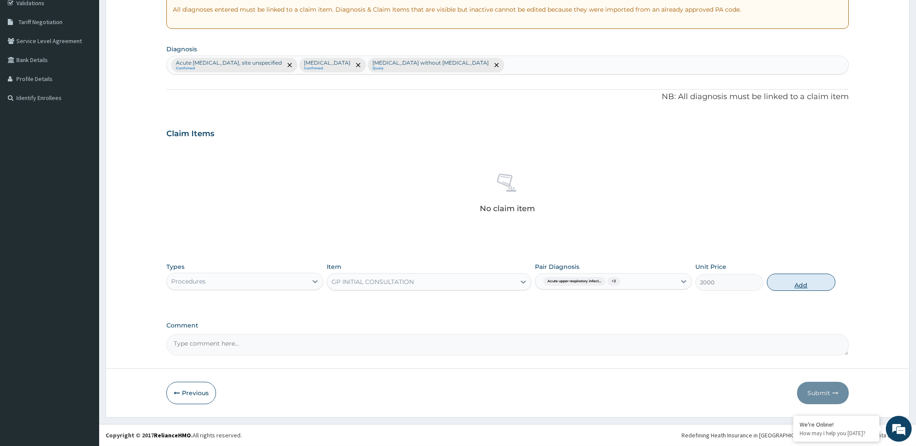
click at [807, 281] on button "Add" at bounding box center [801, 282] width 68 height 17
type input "0"
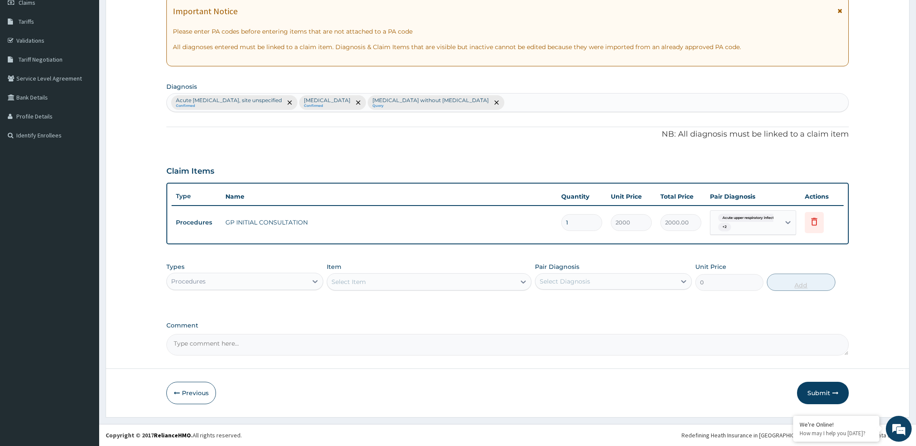
scroll to position [129, 0]
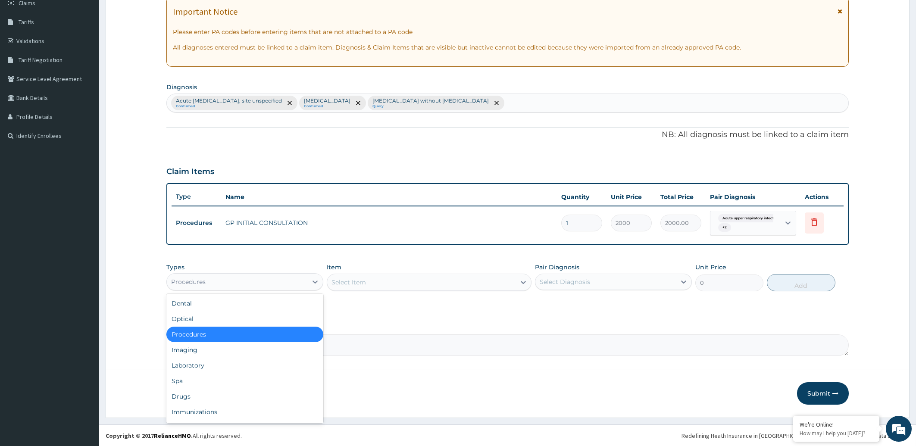
click at [221, 280] on div "Procedures" at bounding box center [237, 282] width 140 height 14
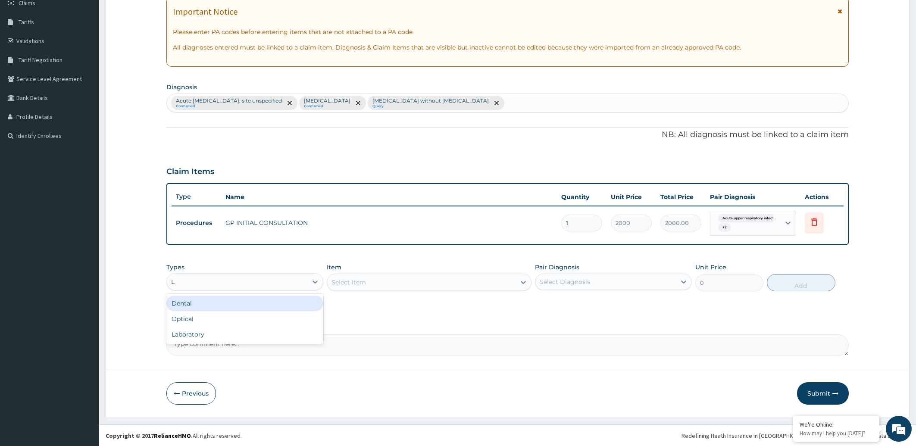
type input "LA"
click at [219, 303] on div "Laboratory" at bounding box center [244, 304] width 157 height 16
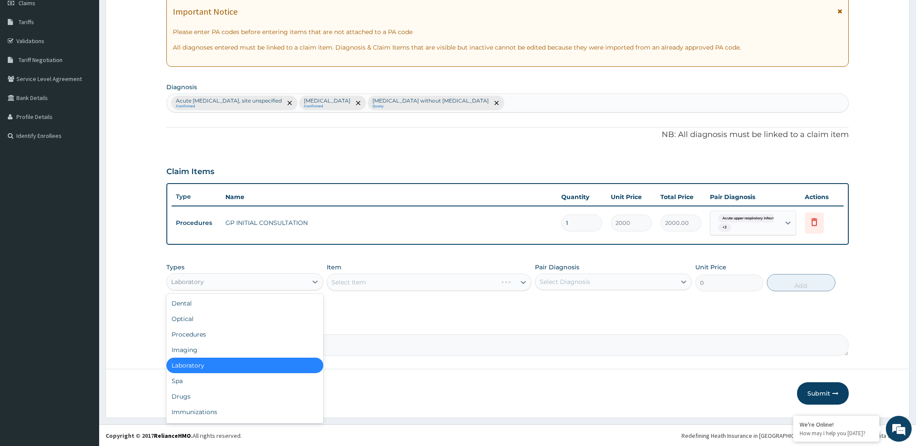
click at [286, 282] on div "Laboratory" at bounding box center [237, 282] width 140 height 14
click at [286, 366] on div "Laboratory" at bounding box center [244, 366] width 157 height 16
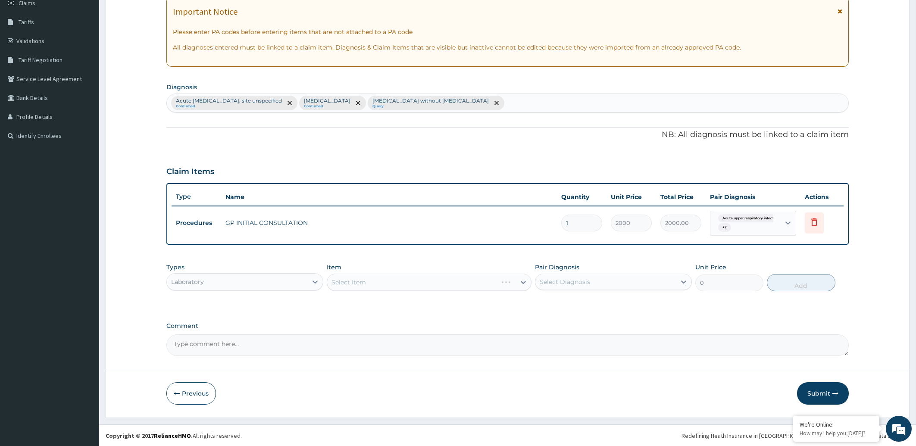
click at [406, 281] on div "Select Item" at bounding box center [429, 282] width 205 height 17
click at [480, 283] on div "Select Item" at bounding box center [429, 282] width 205 height 17
click at [527, 281] on div "Select Item" at bounding box center [429, 282] width 205 height 17
click at [488, 278] on div "Select Item" at bounding box center [429, 282] width 205 height 17
click at [314, 279] on icon at bounding box center [315, 282] width 9 height 9
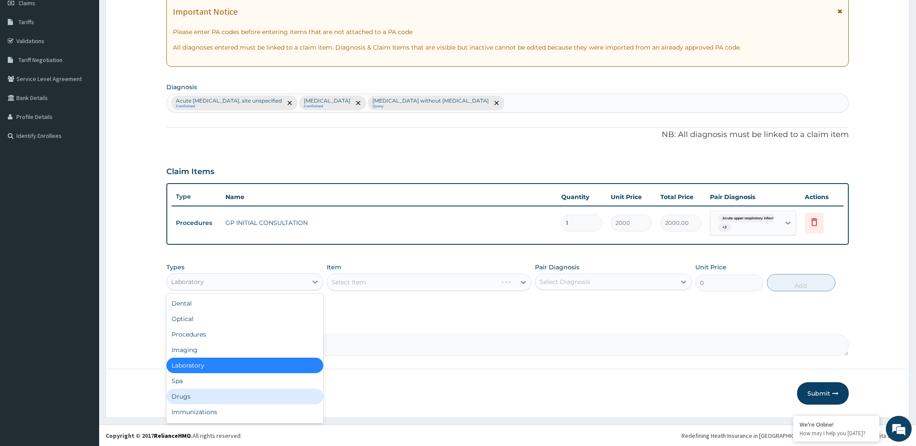
click at [188, 396] on div "Drugs" at bounding box center [244, 397] width 157 height 16
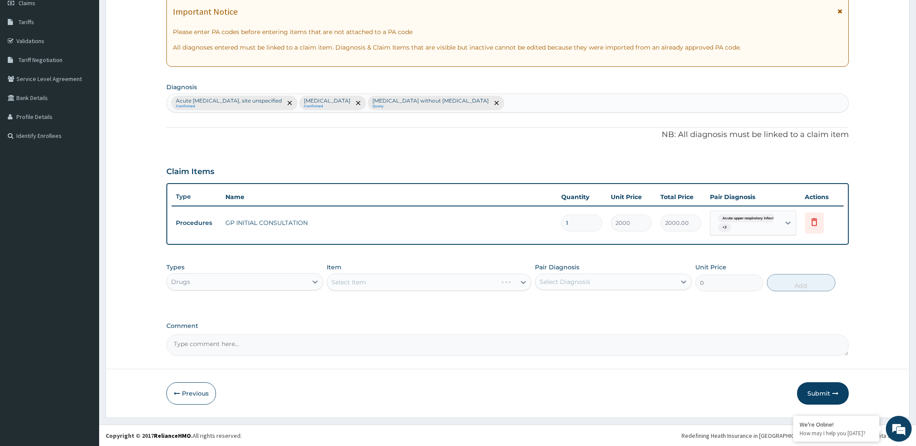
click at [511, 284] on div "Select Item" at bounding box center [429, 282] width 205 height 17
click at [380, 281] on div "Select Item" at bounding box center [429, 282] width 205 height 17
click at [521, 282] on div "Select Item" at bounding box center [429, 282] width 205 height 17
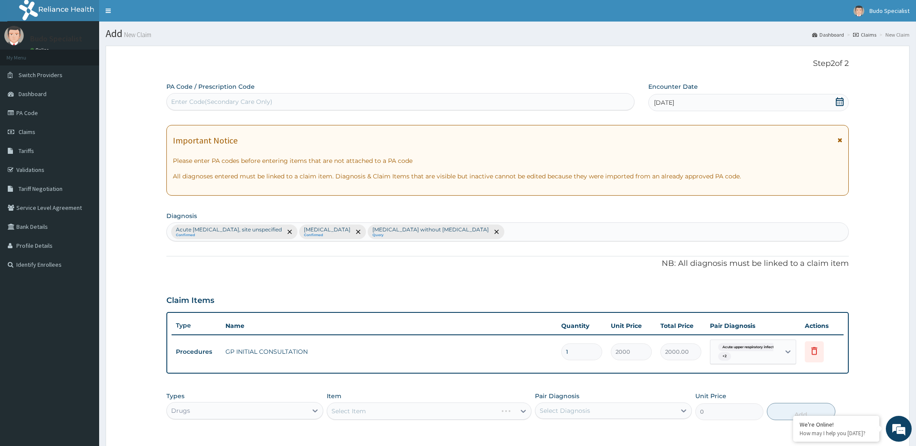
click at [490, 231] on div "Acute [MEDICAL_DATA], site unspecified Confirmed [MEDICAL_DATA] Confirmed [MEDI…" at bounding box center [508, 232] width 682 height 18
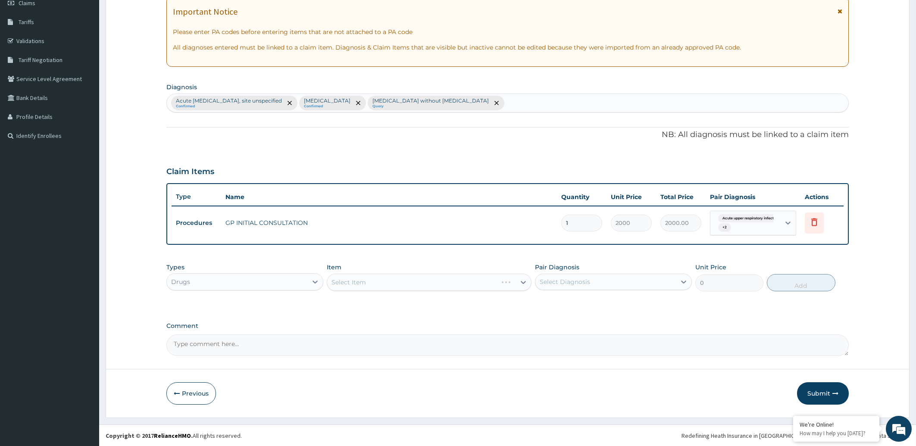
click at [440, 283] on div "Select Item" at bounding box center [429, 282] width 205 height 17
click at [311, 285] on icon at bounding box center [315, 282] width 9 height 9
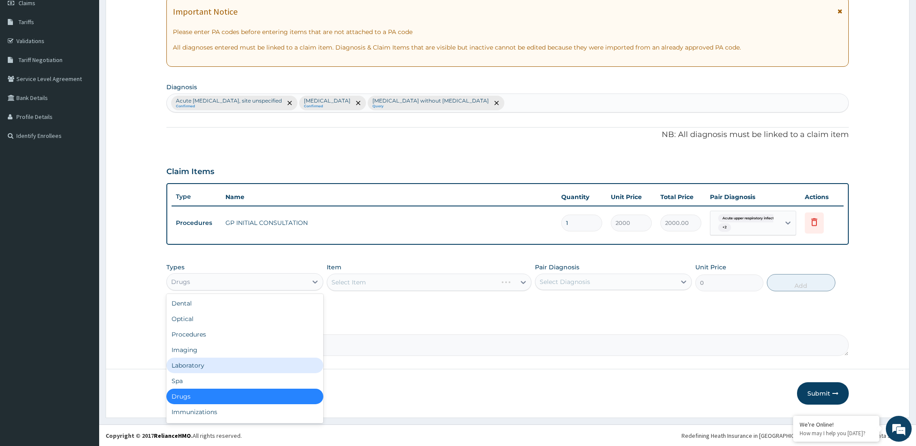
click at [212, 364] on div "Laboratory" at bounding box center [244, 366] width 157 height 16
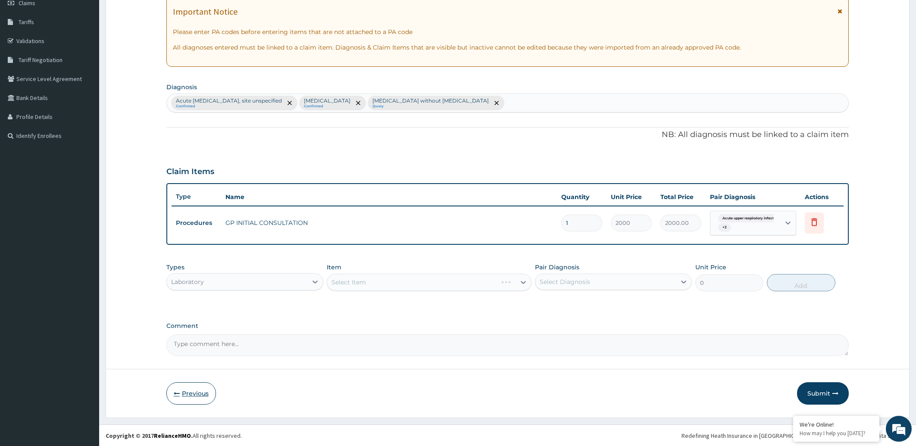
click at [190, 395] on button "Previous" at bounding box center [191, 393] width 50 height 22
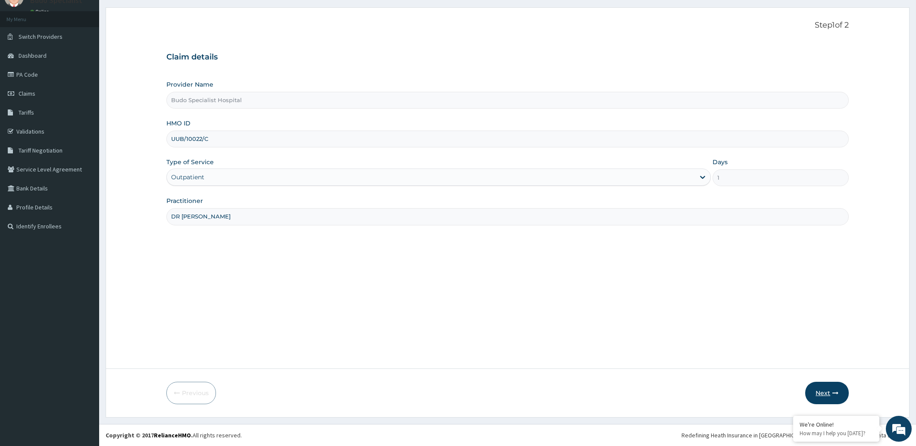
click at [824, 391] on button "Next" at bounding box center [827, 393] width 44 height 22
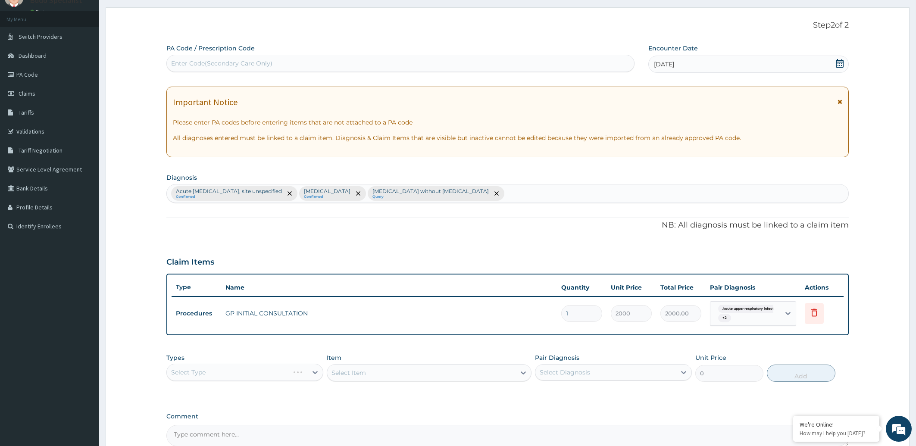
scroll to position [129, 0]
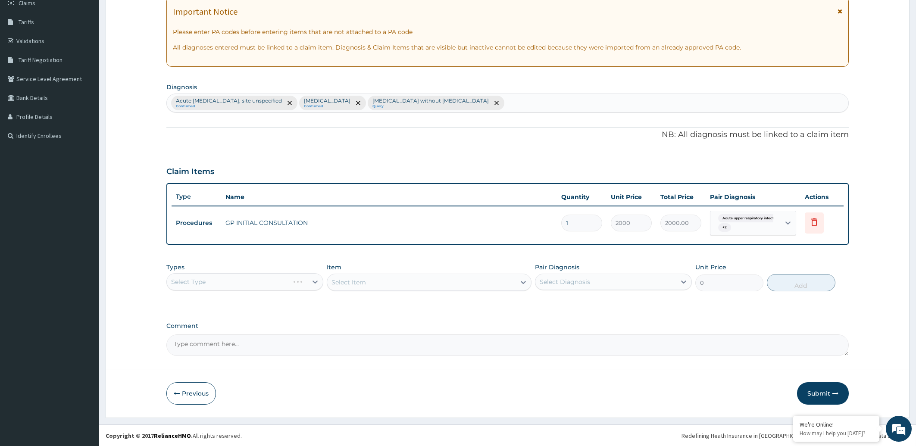
click at [276, 278] on div "Select Type" at bounding box center [244, 281] width 157 height 17
click at [293, 282] on div "Select Type" at bounding box center [244, 281] width 157 height 17
click at [310, 281] on div "Select Type" at bounding box center [244, 281] width 157 height 17
click at [317, 282] on div "Select Type" at bounding box center [244, 281] width 157 height 17
